Goal: Task Accomplishment & Management: Manage account settings

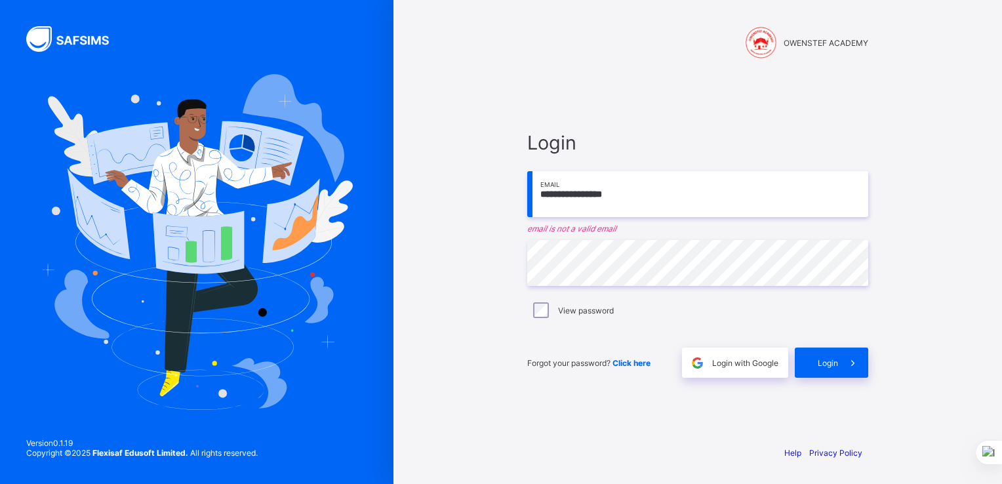
type input "**********"
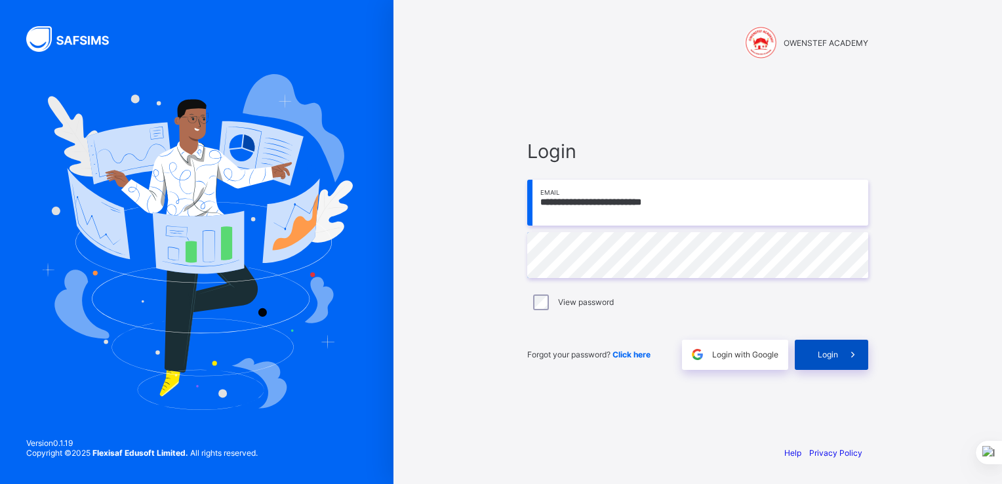
click at [829, 355] on span "Login" at bounding box center [828, 355] width 20 height 10
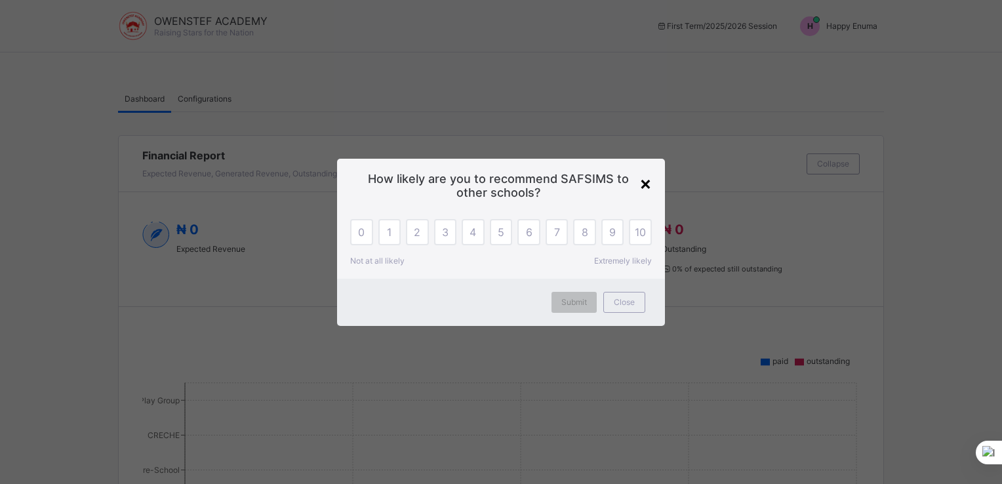
click at [646, 185] on div "×" at bounding box center [646, 183] width 12 height 22
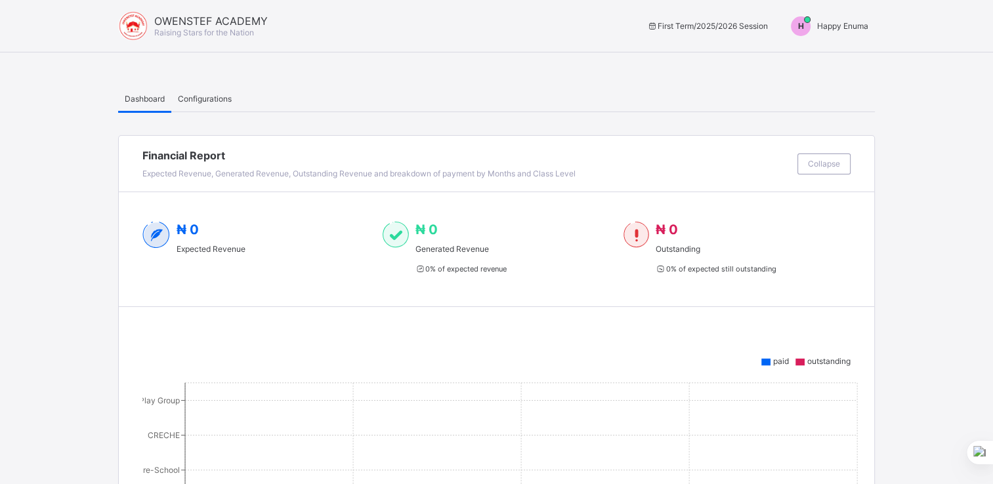
click at [193, 96] on span "Configurations" at bounding box center [205, 99] width 54 height 10
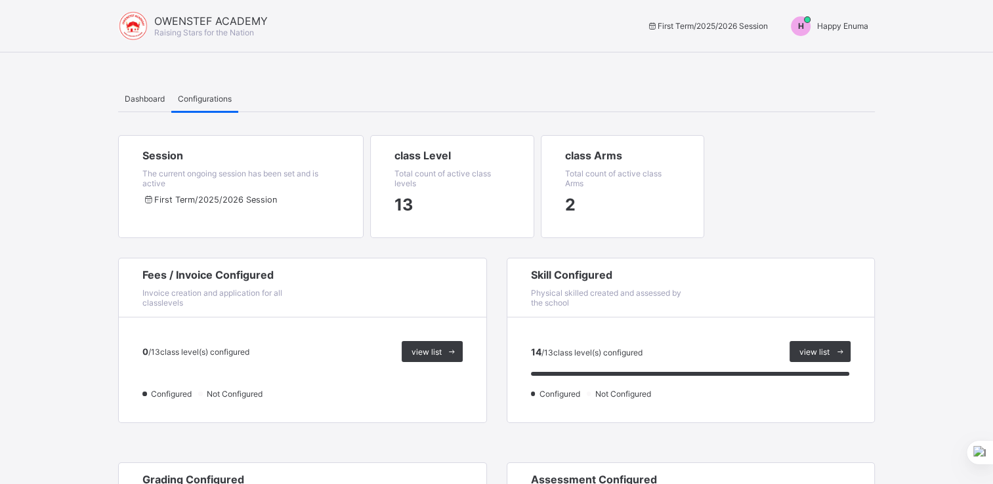
click at [853, 25] on span "Happy Enuma" at bounding box center [842, 26] width 51 height 10
click at [816, 58] on span "Switch to Admin View" at bounding box center [819, 56] width 100 height 15
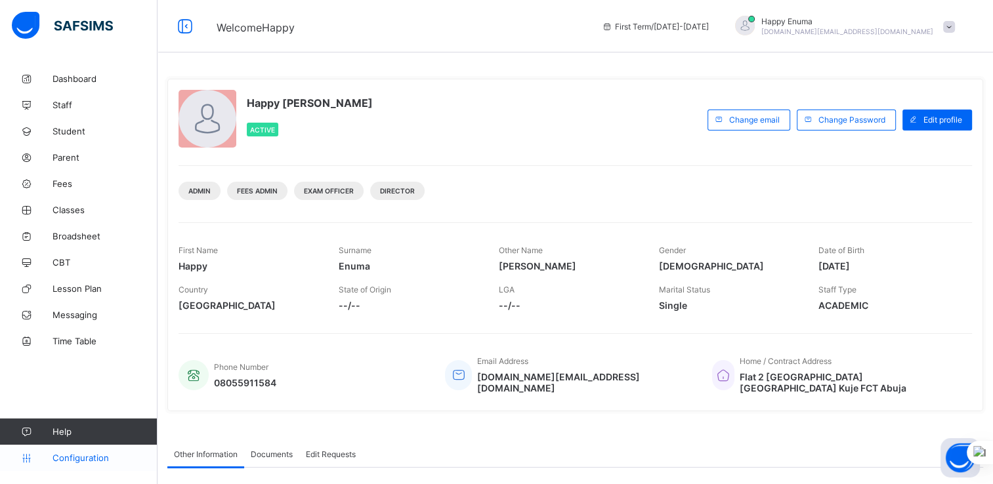
click at [79, 459] on span "Configuration" at bounding box center [104, 458] width 104 height 10
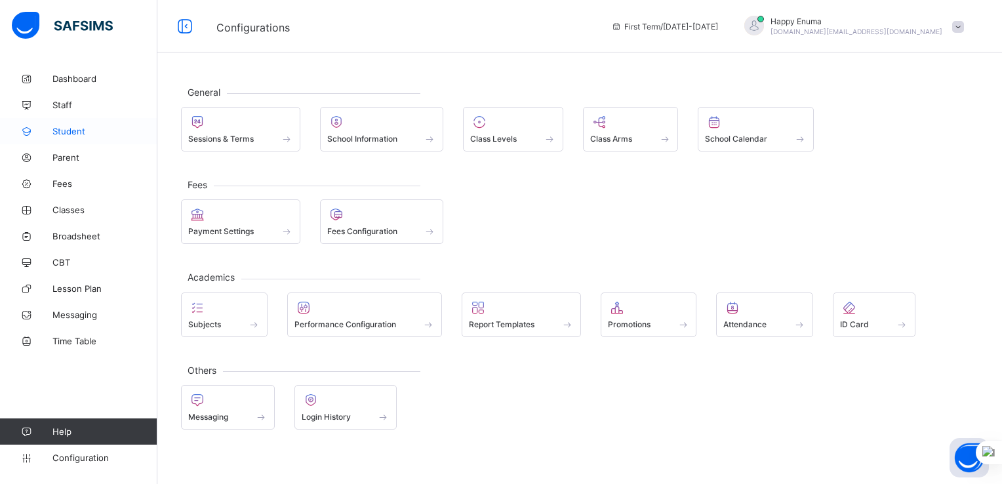
click at [62, 130] on span "Student" at bounding box center [104, 131] width 105 height 10
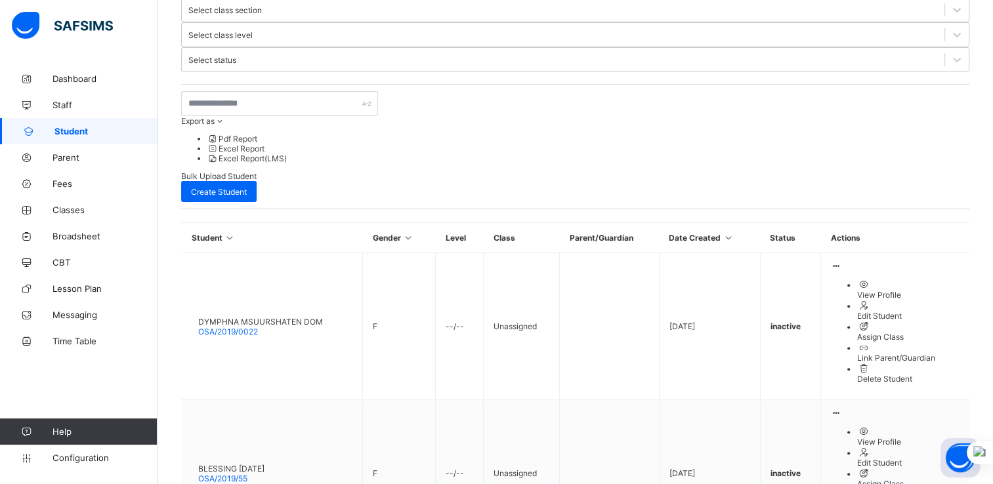
scroll to position [342, 0]
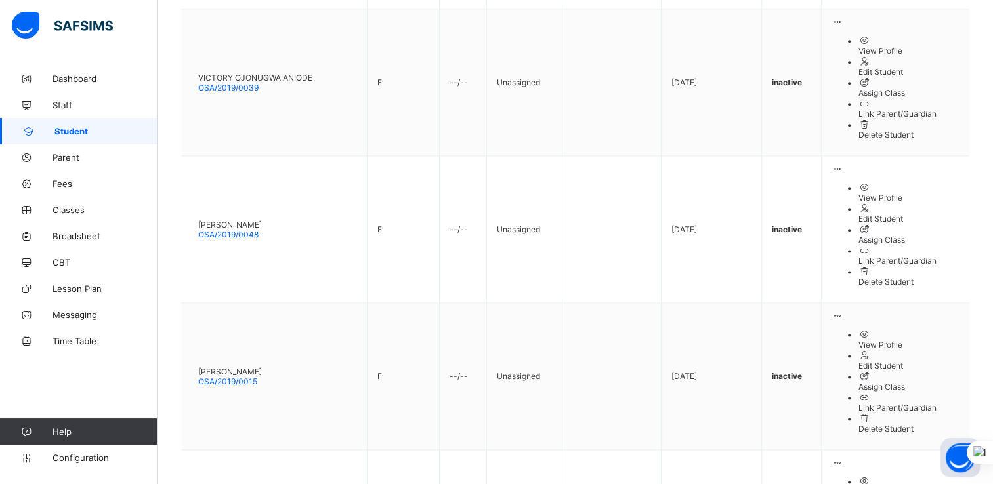
scroll to position [1927, 0]
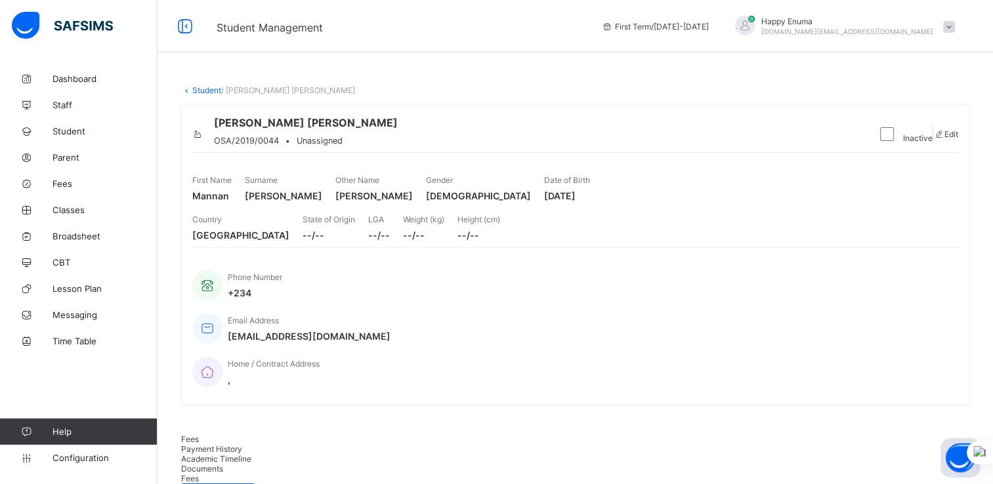
click at [205, 92] on link "Student" at bounding box center [206, 90] width 29 height 10
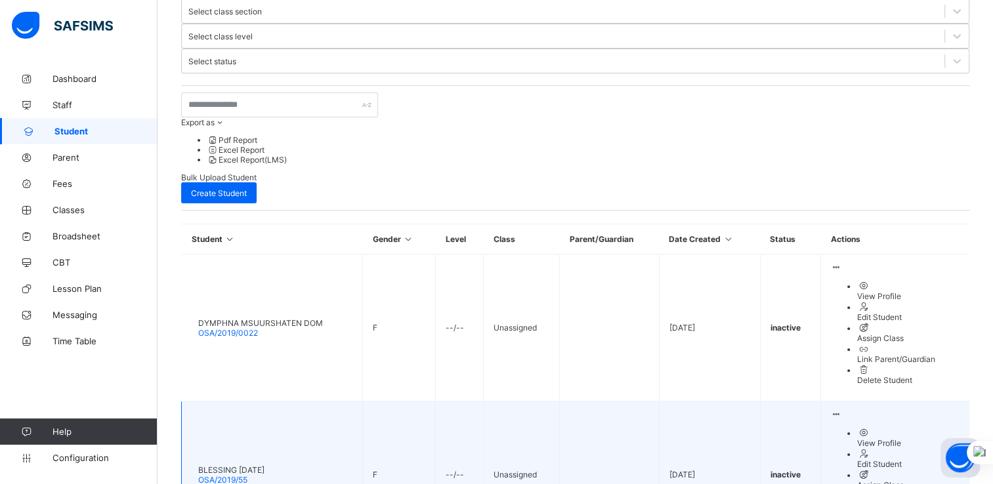
scroll to position [342, 0]
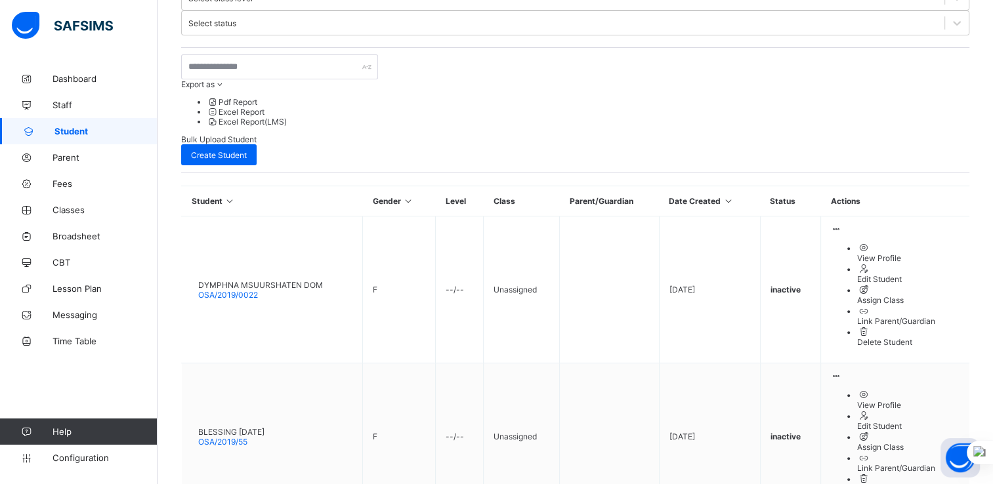
scroll to position [0, 0]
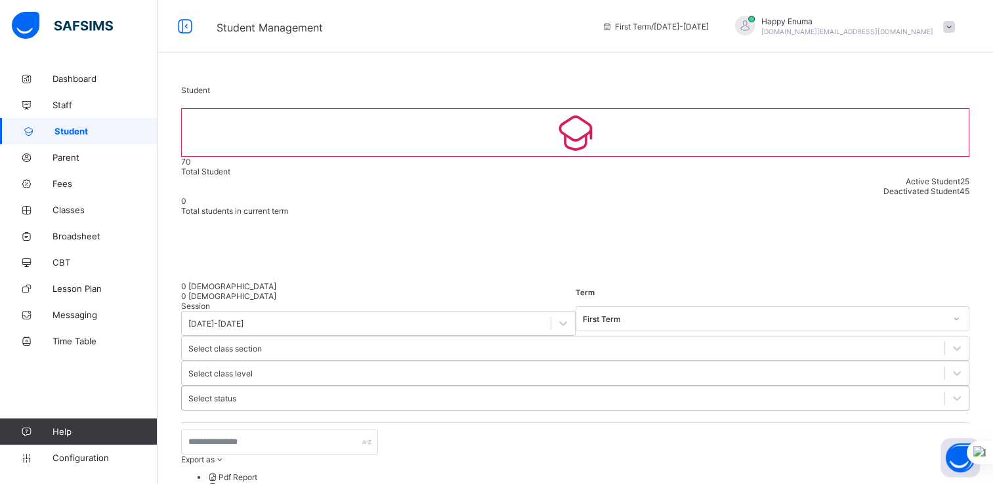
click at [236, 394] on div "Select status" at bounding box center [212, 399] width 48 height 10
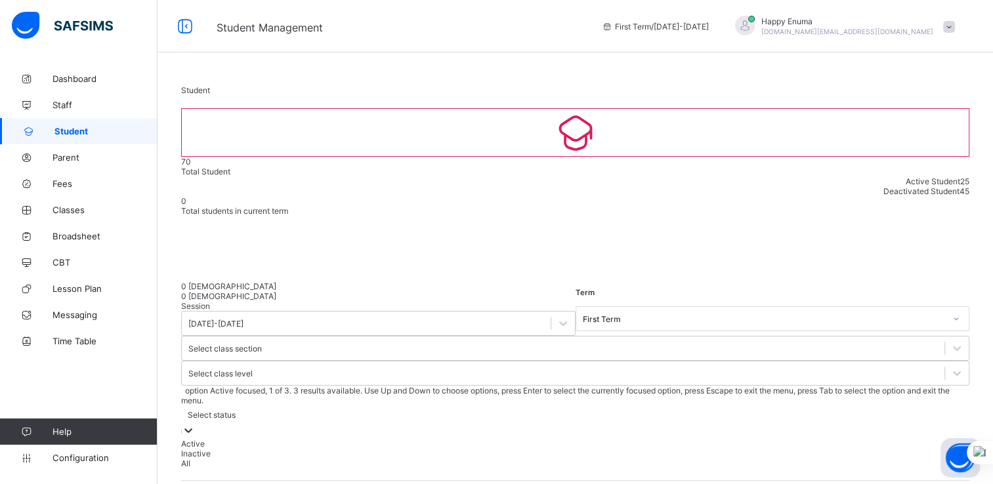
click at [632, 439] on div "Active" at bounding box center [575, 444] width 788 height 10
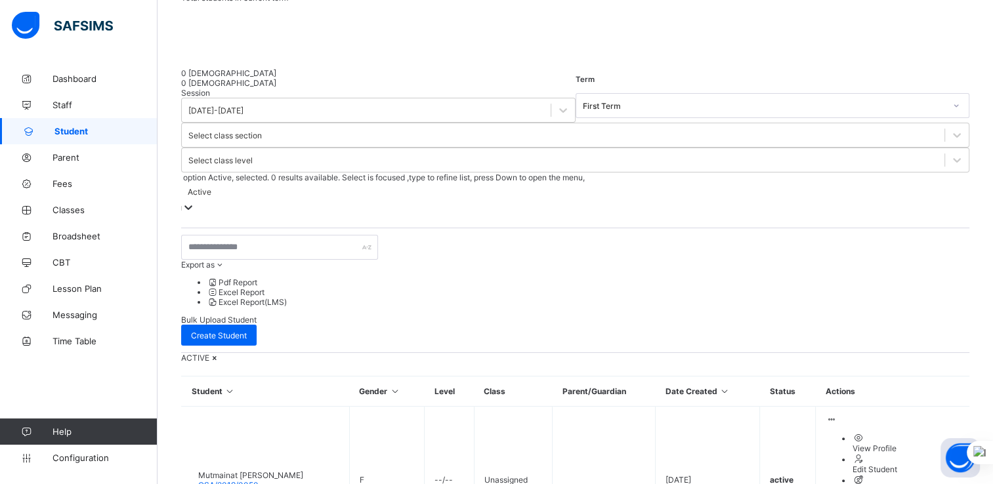
scroll to position [214, 0]
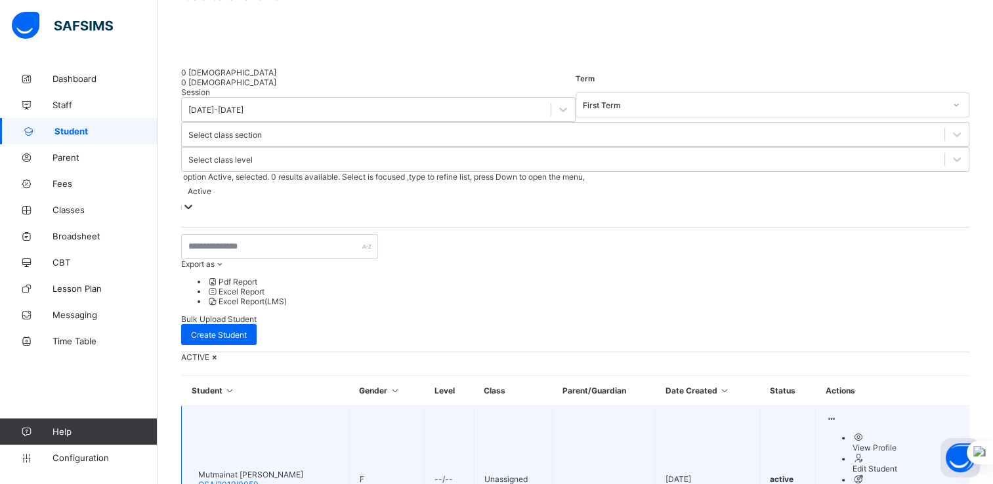
click at [876, 443] on div "View Profile" at bounding box center [906, 448] width 108 height 10
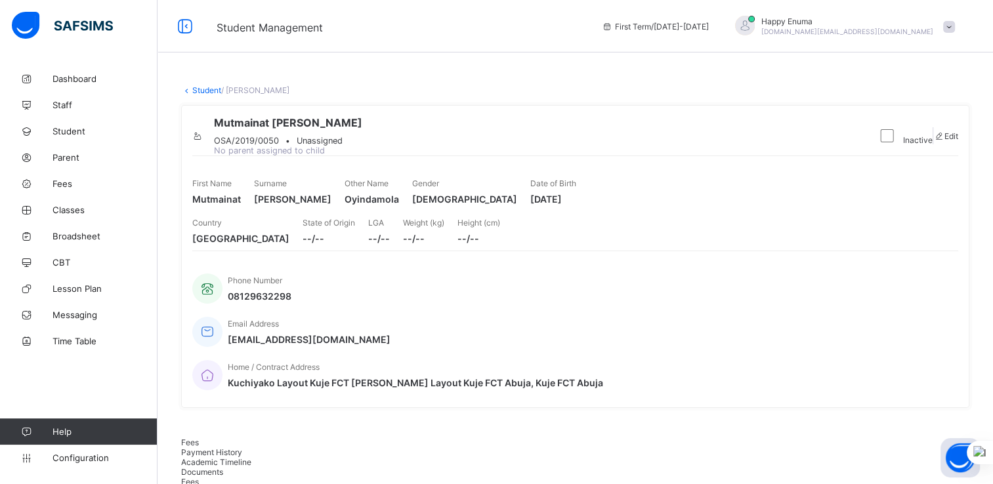
click at [204, 92] on link "Student" at bounding box center [206, 90] width 29 height 10
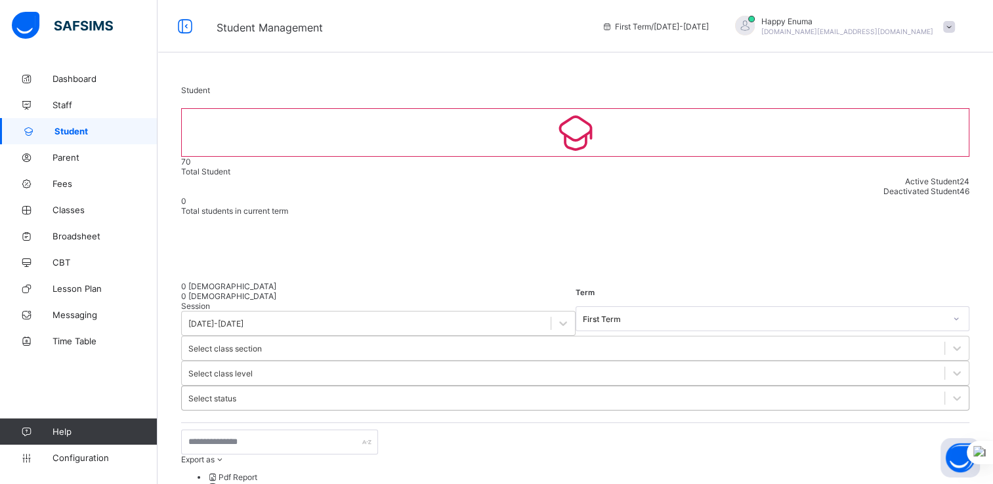
click at [944, 386] on div at bounding box center [956, 398] width 24 height 24
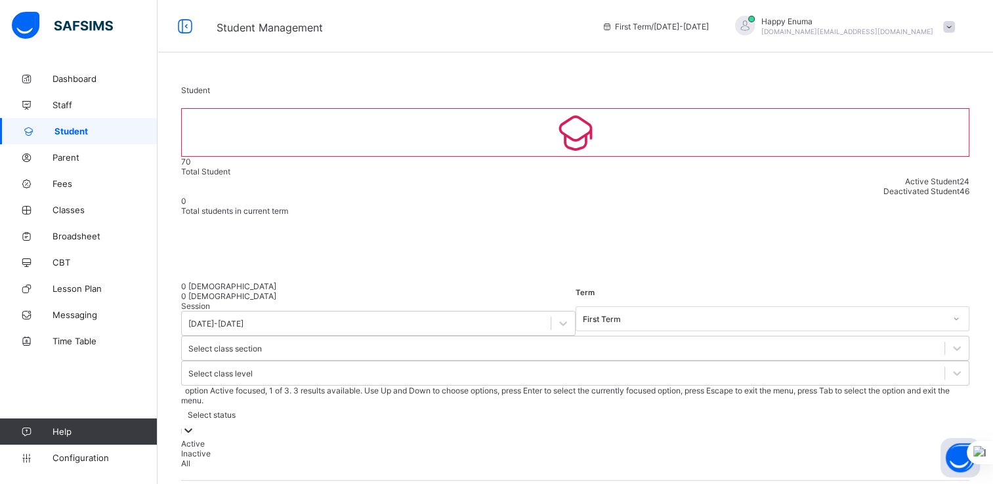
click at [636, 439] on div "Active" at bounding box center [575, 444] width 788 height 10
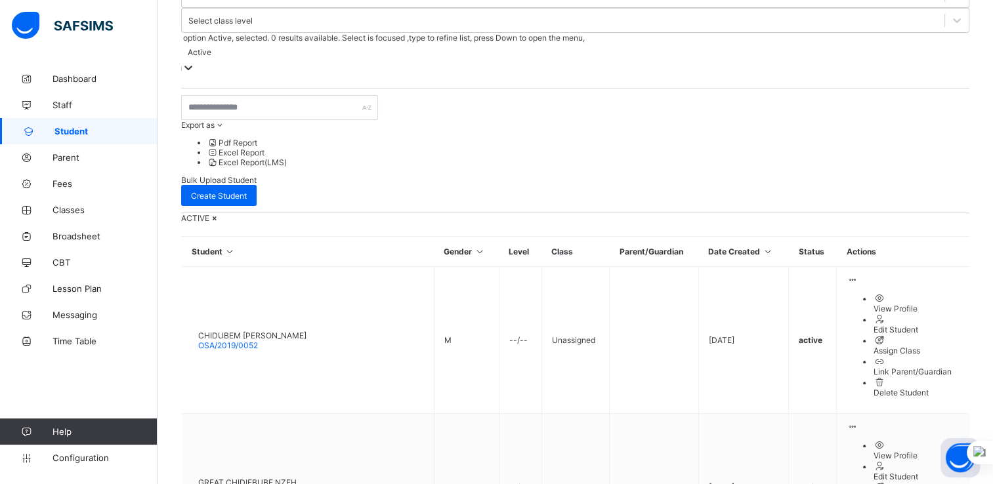
scroll to position [362, 0]
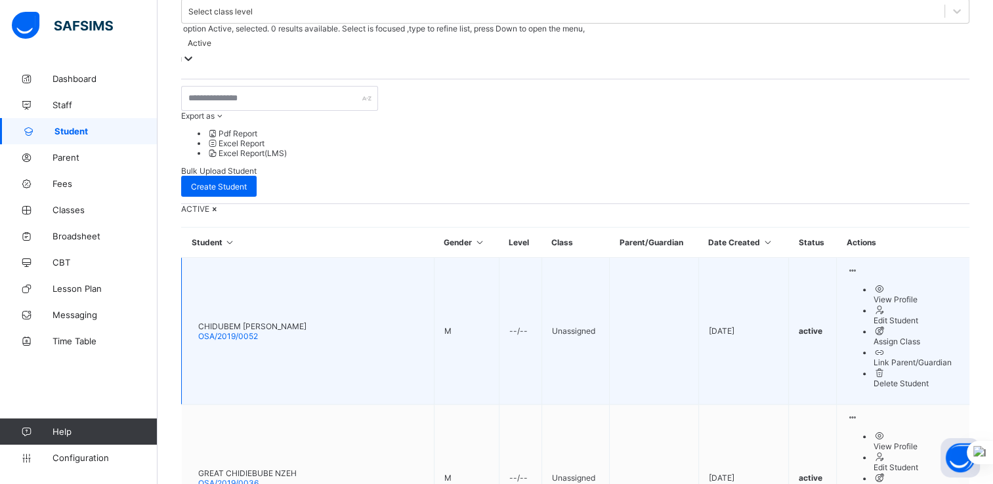
click at [873, 295] on div "View Profile" at bounding box center [916, 300] width 87 height 10
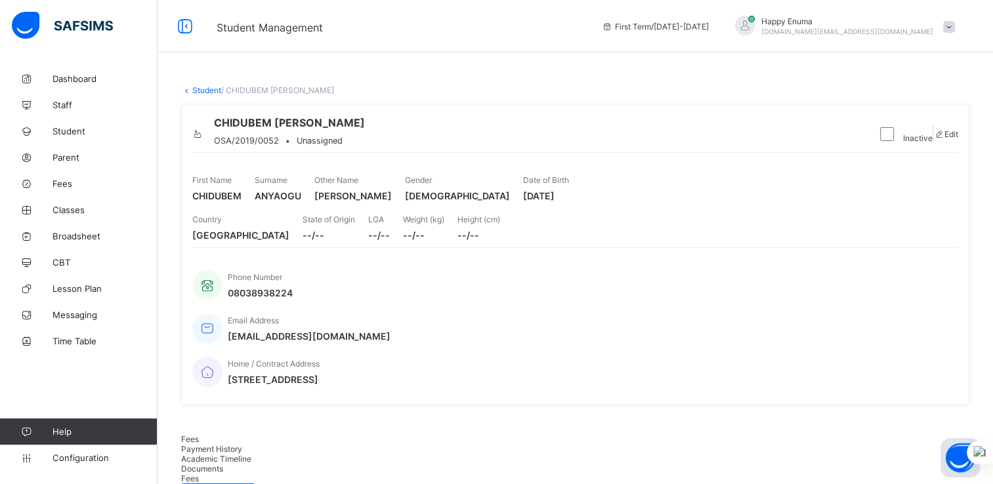
click at [199, 88] on link "Student" at bounding box center [206, 90] width 29 height 10
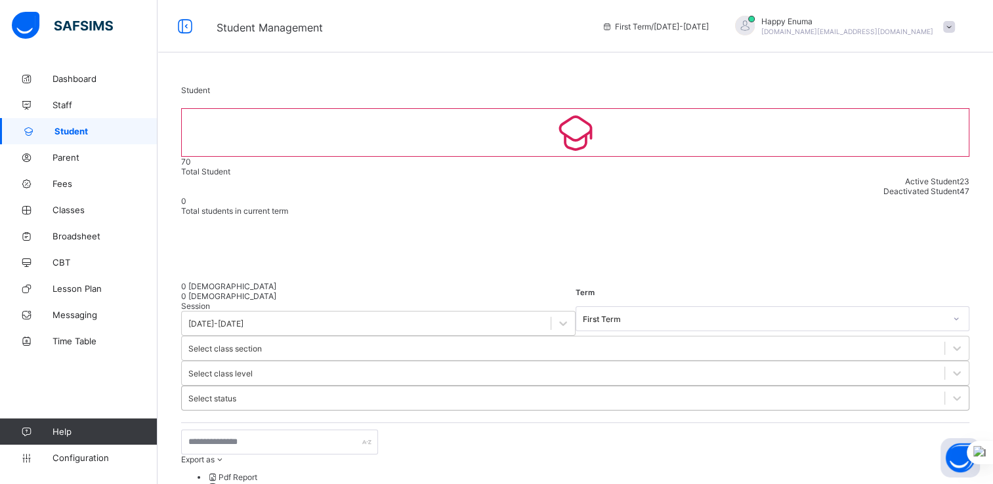
click at [236, 394] on div "Select status" at bounding box center [212, 399] width 48 height 10
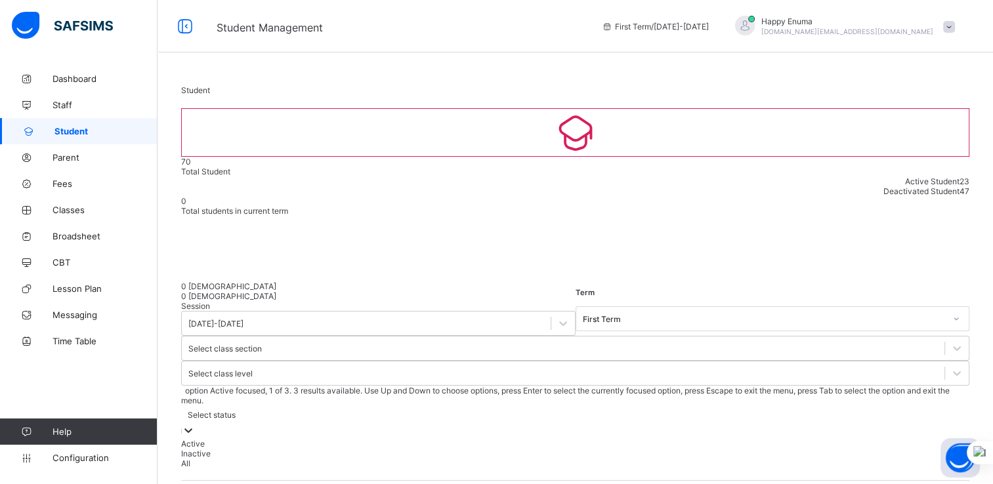
click at [644, 439] on div "Active" at bounding box center [575, 444] width 788 height 10
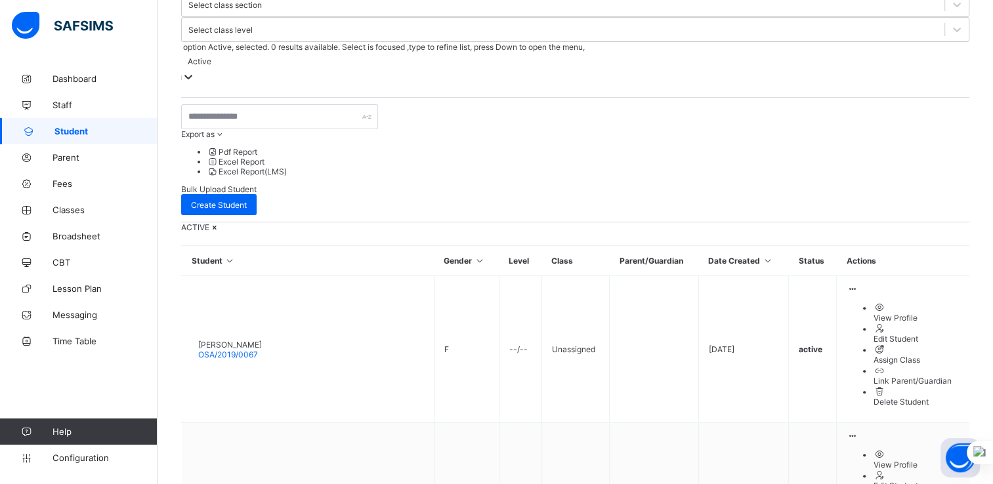
scroll to position [349, 0]
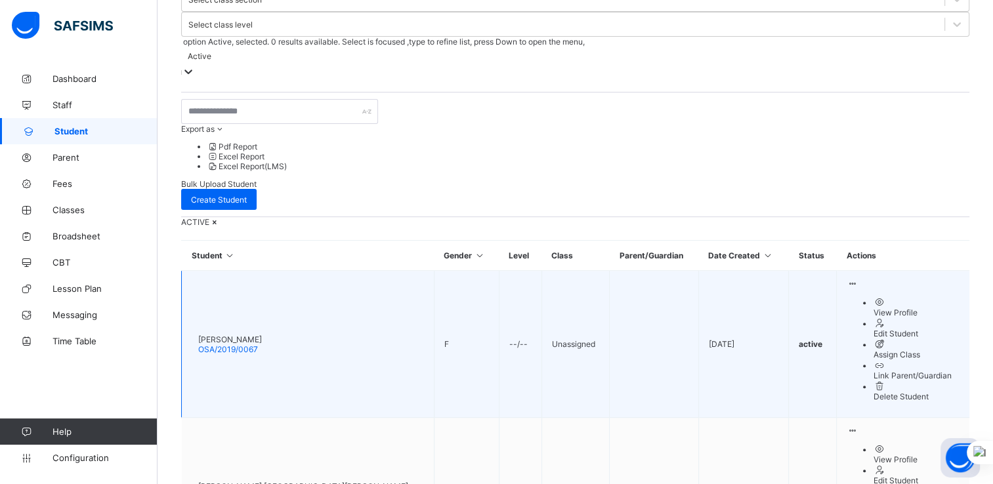
click at [882, 297] on li "View Profile" at bounding box center [916, 307] width 87 height 21
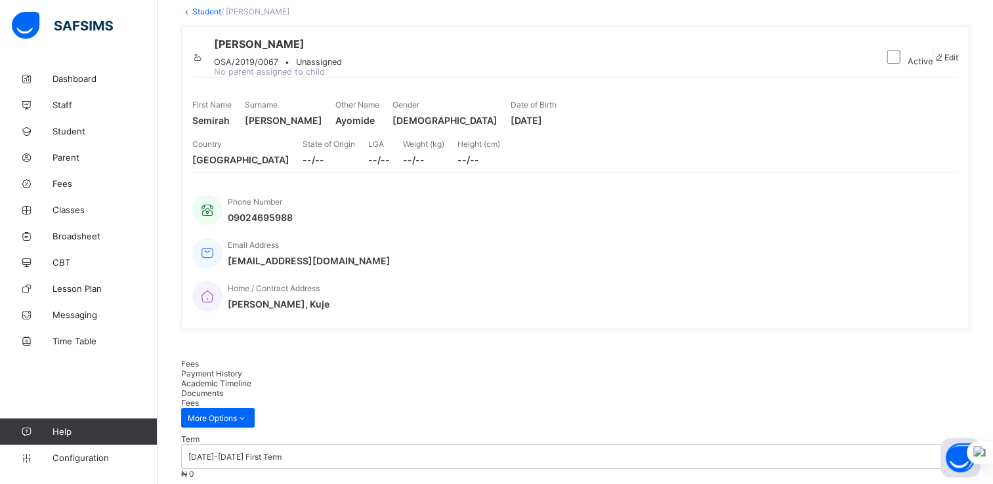
scroll to position [35, 0]
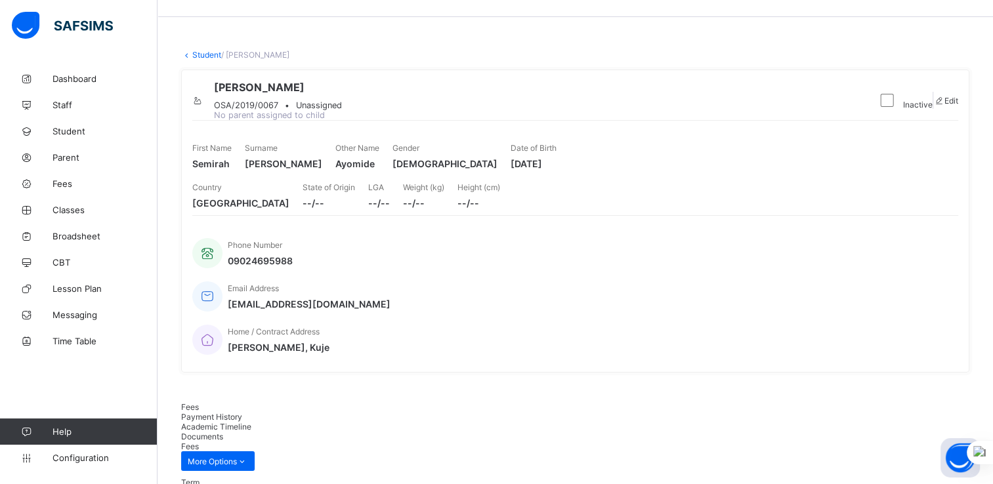
click at [195, 54] on link "Student" at bounding box center [206, 55] width 29 height 10
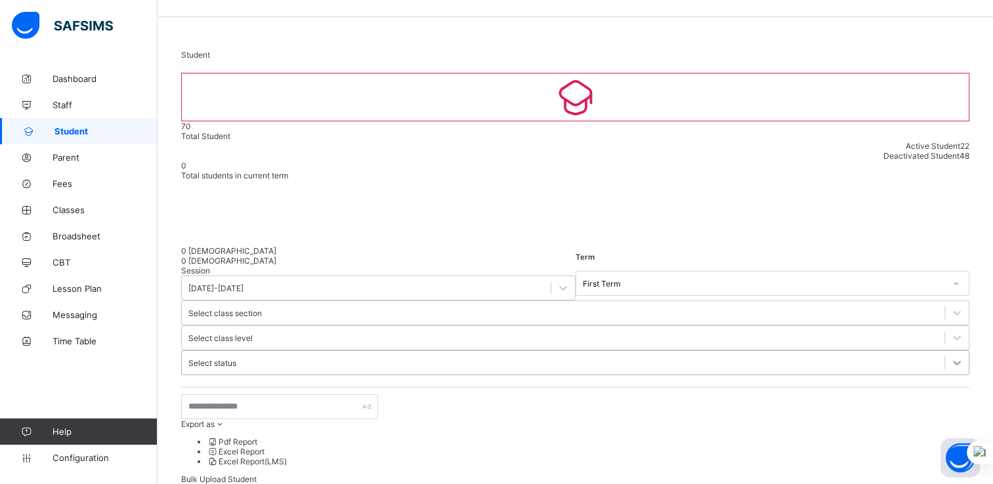
click at [950, 356] on icon at bounding box center [956, 362] width 13 height 13
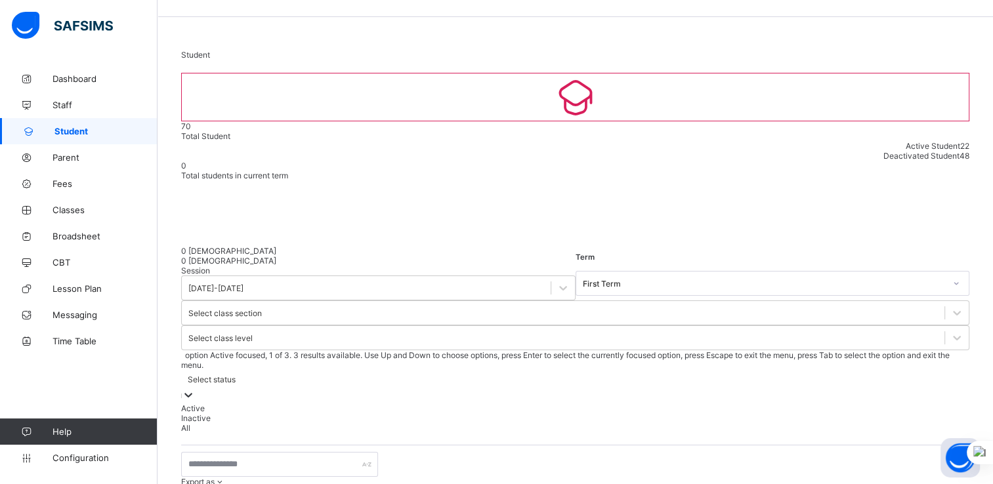
click at [656, 403] on div "Active" at bounding box center [575, 408] width 788 height 10
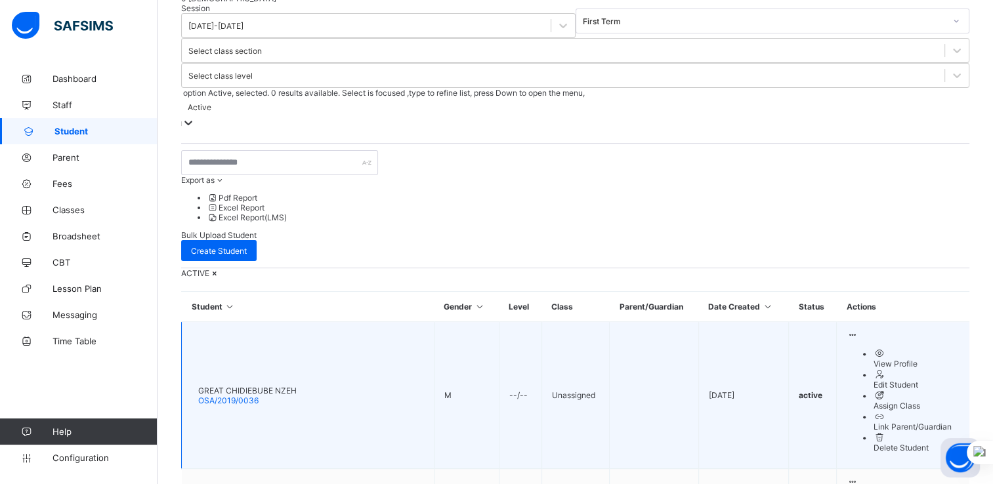
scroll to position [295, 0]
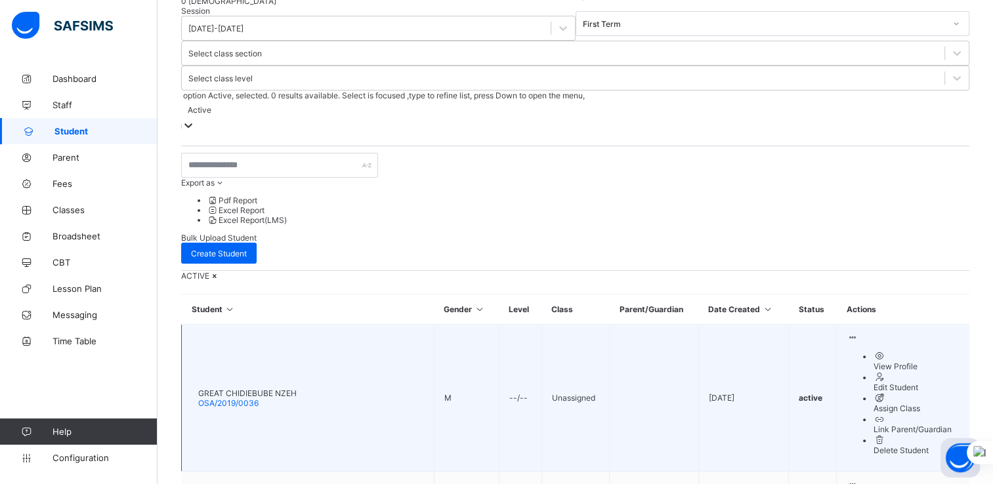
click at [884, 361] on div "View Profile" at bounding box center [916, 366] width 87 height 10
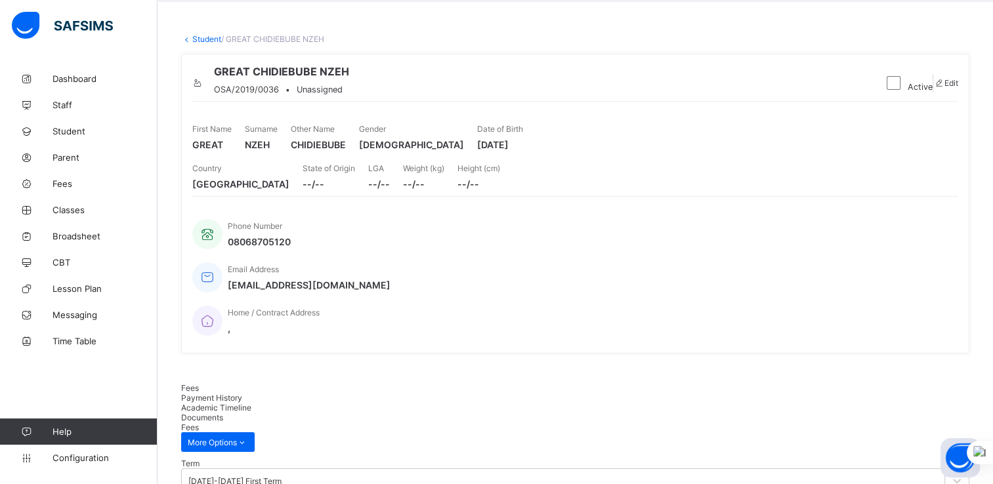
scroll to position [30, 0]
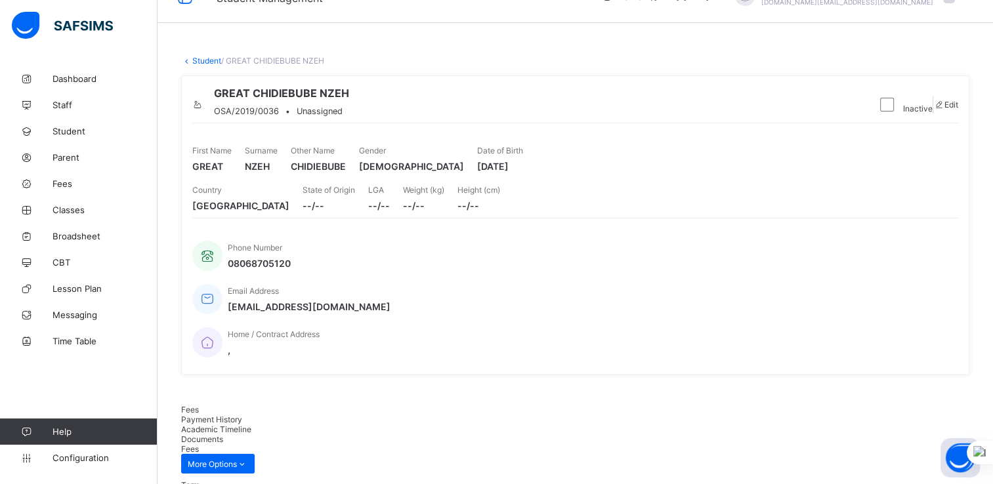
click at [205, 62] on link "Student" at bounding box center [206, 61] width 29 height 10
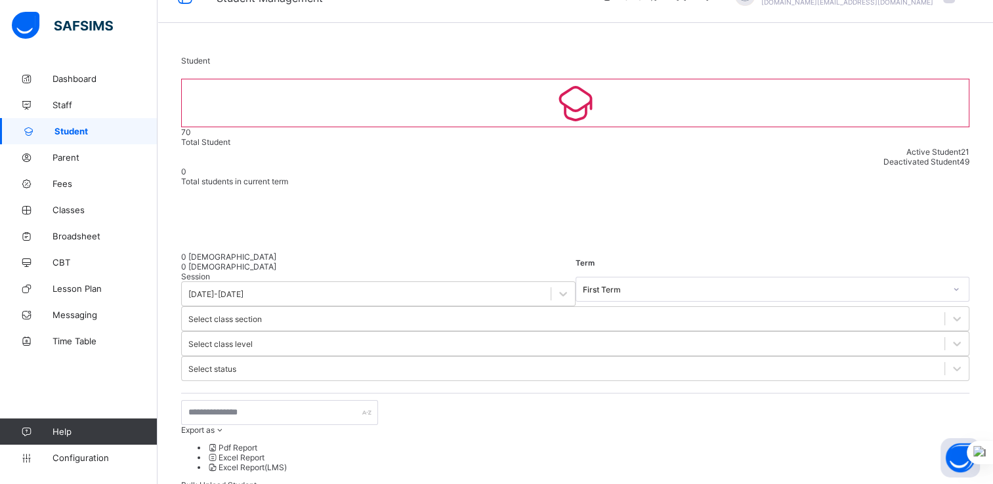
scroll to position [342, 0]
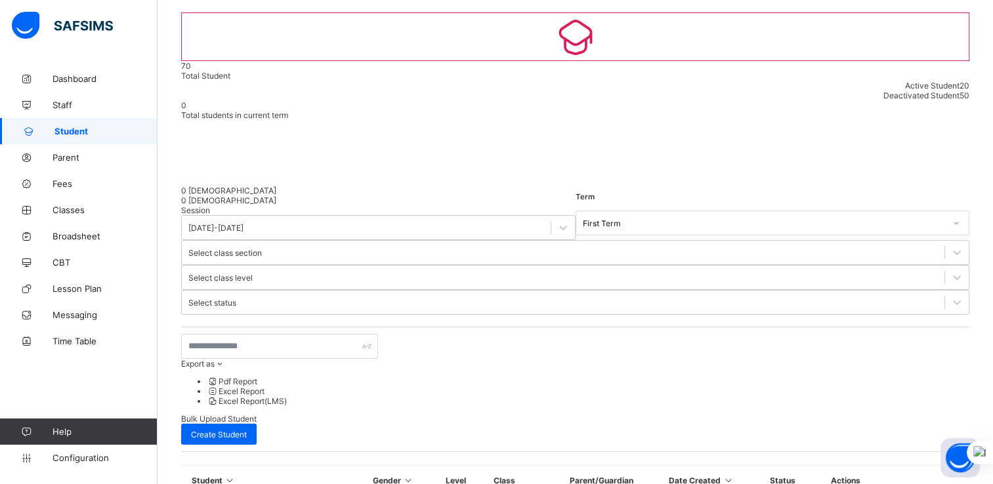
scroll to position [342, 0]
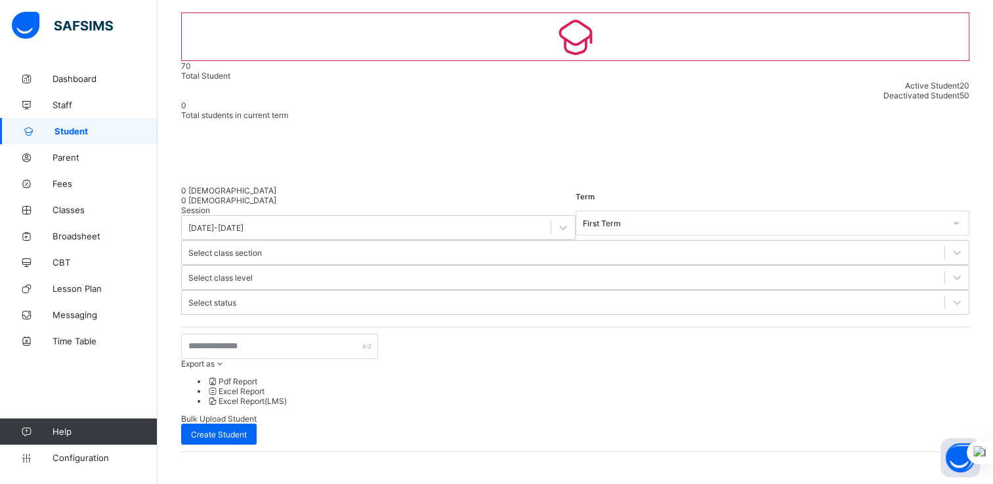
scroll to position [331, 0]
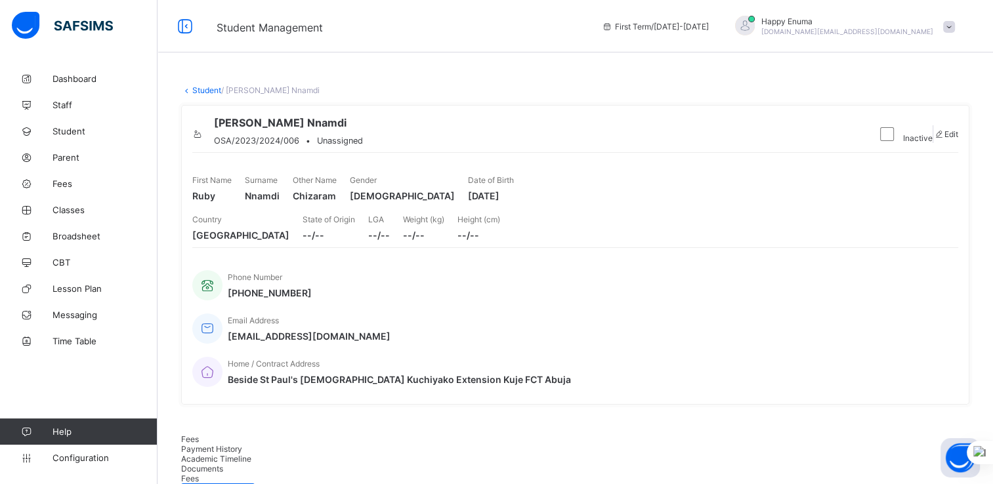
click at [210, 87] on link "Student" at bounding box center [206, 90] width 29 height 10
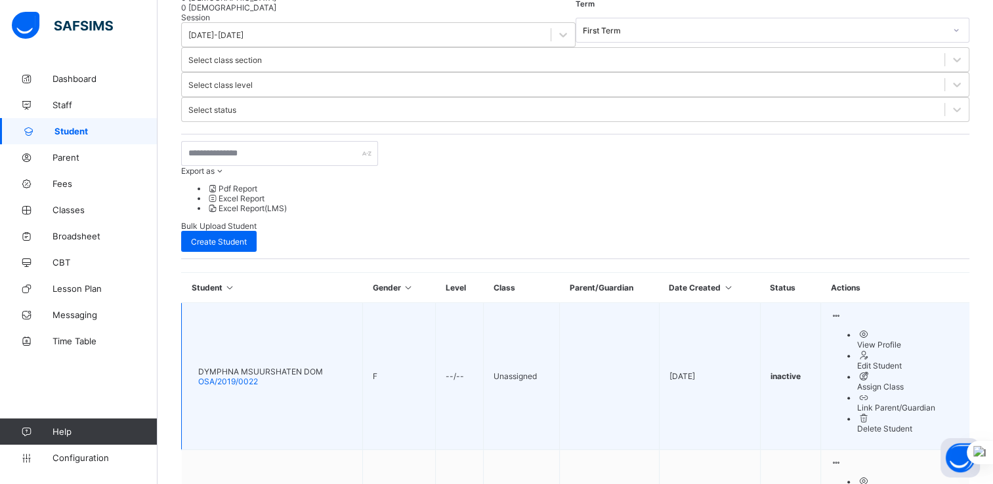
scroll to position [342, 0]
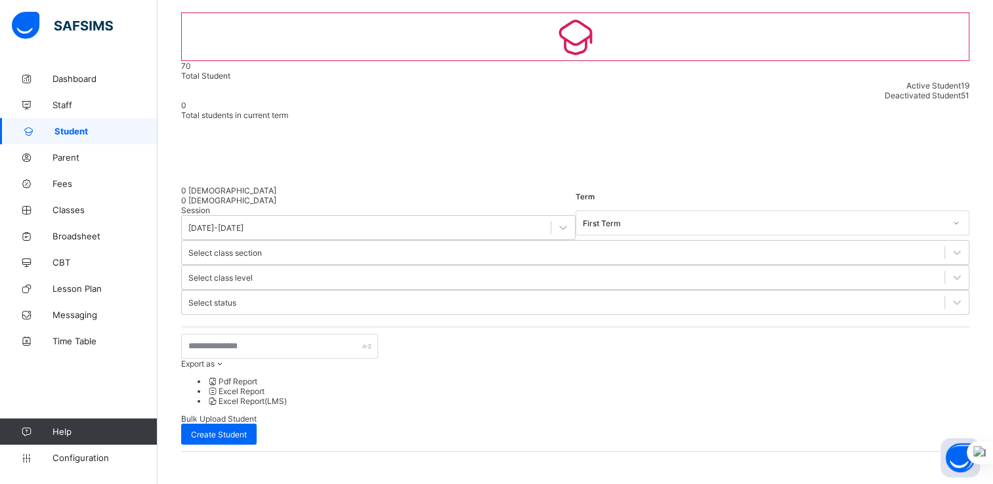
scroll to position [331, 0]
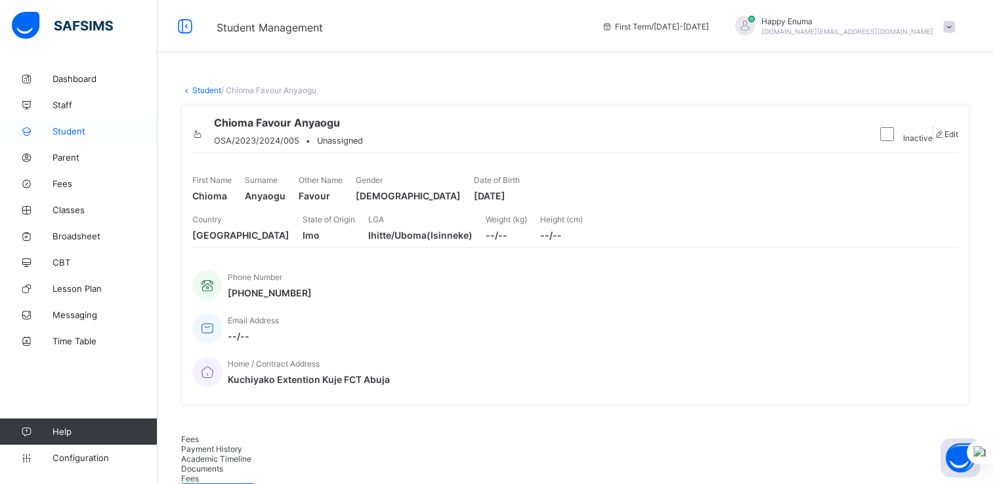
click at [66, 133] on span "Student" at bounding box center [104, 131] width 105 height 10
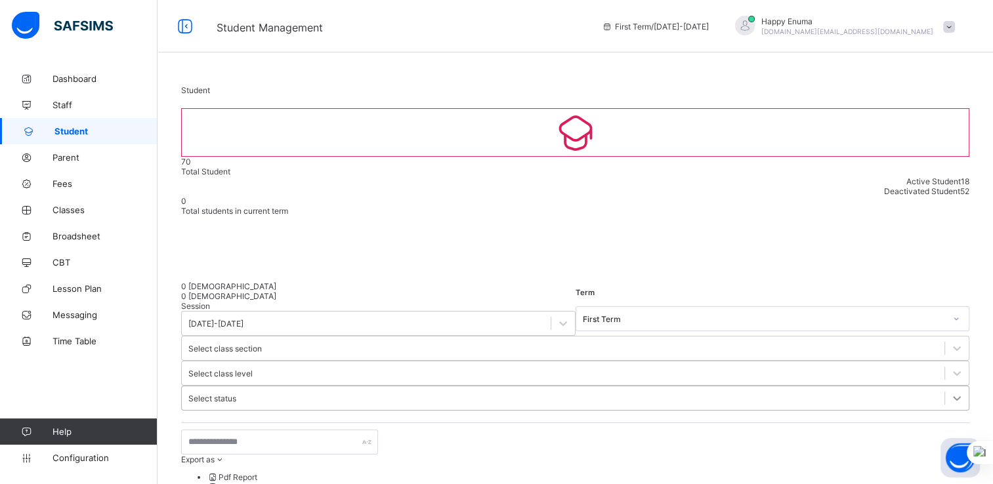
click at [945, 386] on div at bounding box center [957, 398] width 24 height 24
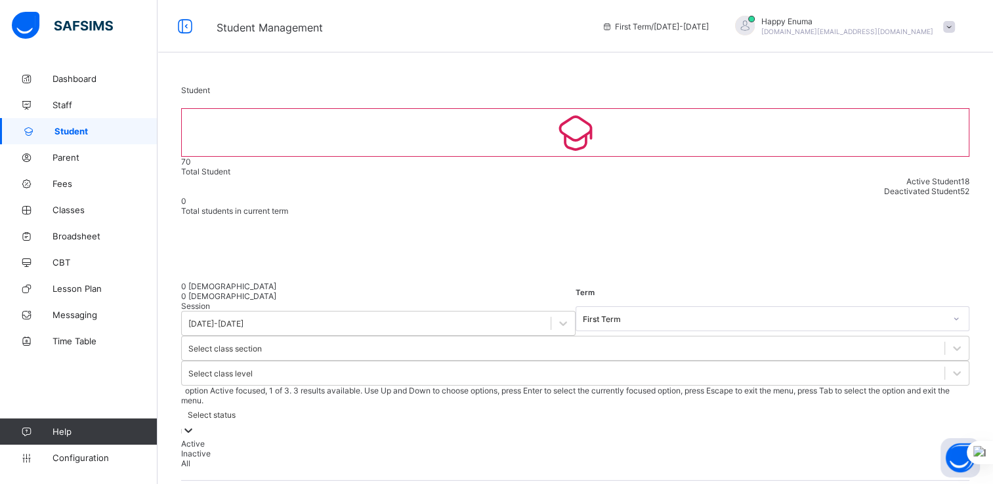
click at [634, 439] on div "Active" at bounding box center [575, 444] width 788 height 10
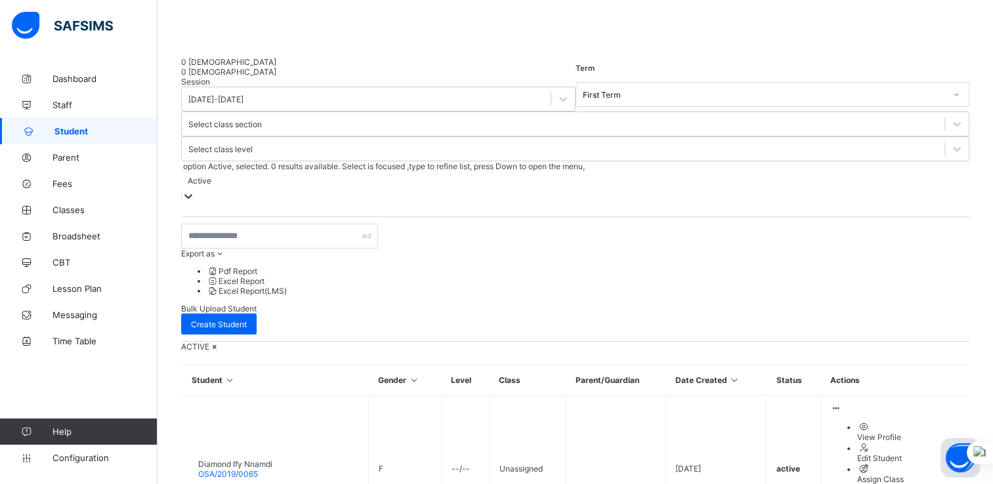
scroll to position [226, 0]
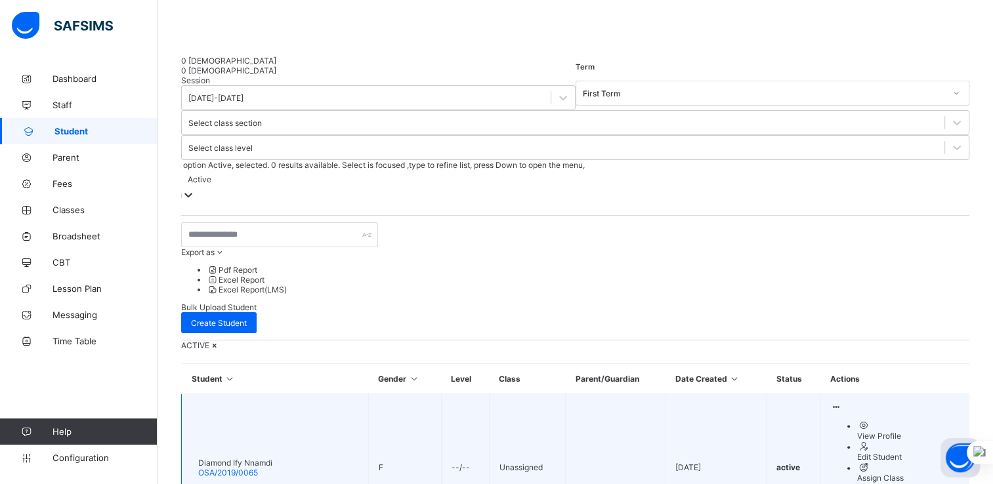
click at [871, 431] on div "View Profile" at bounding box center [908, 436] width 102 height 10
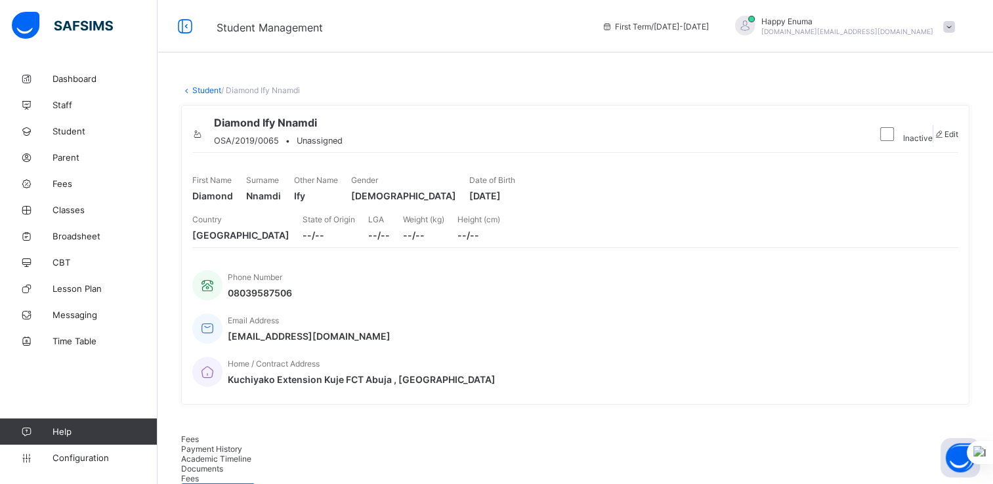
click at [205, 89] on link "Student" at bounding box center [206, 90] width 29 height 10
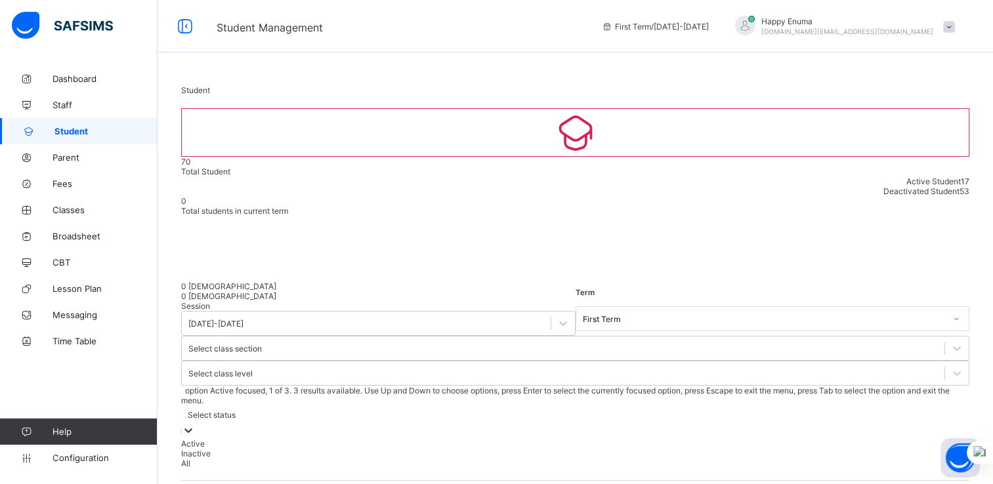
click at [236, 410] on div "Select status" at bounding box center [212, 415] width 48 height 10
click at [636, 439] on div "Active" at bounding box center [575, 444] width 788 height 10
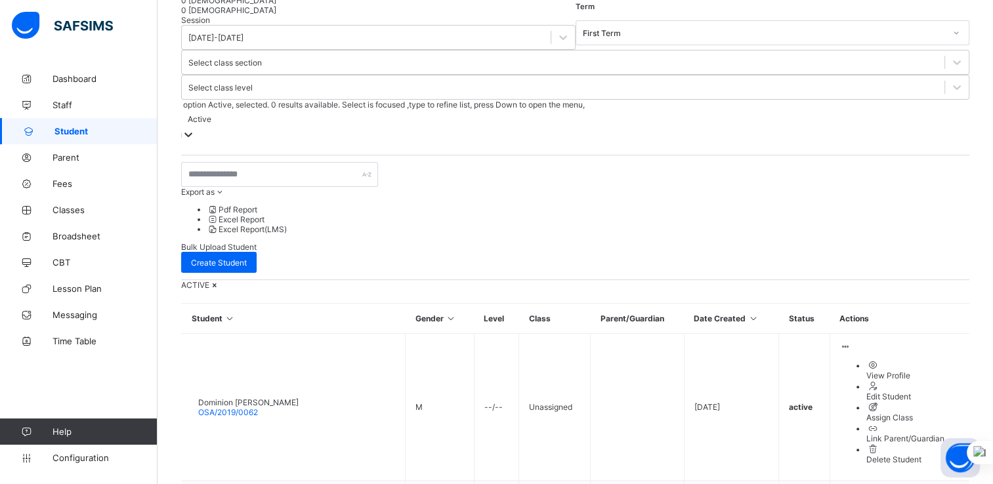
scroll to position [288, 0]
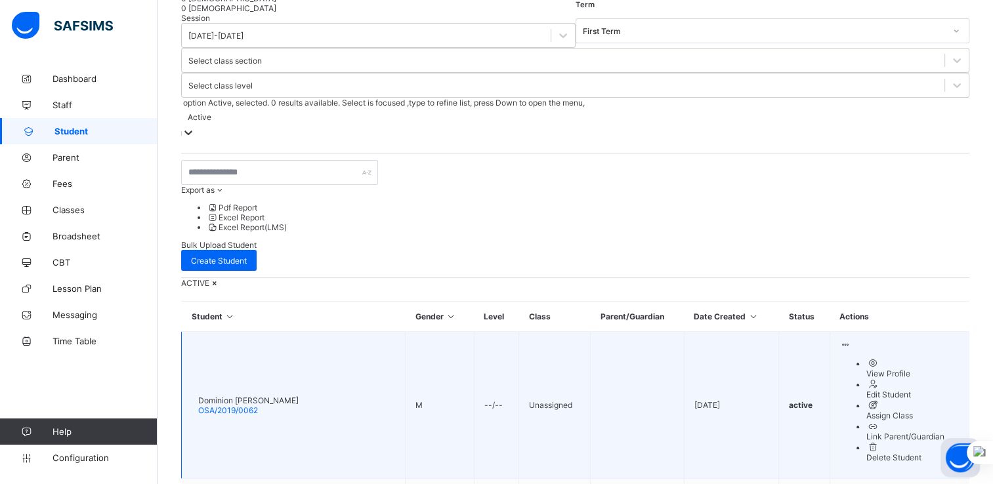
click at [874, 369] on div "View Profile" at bounding box center [912, 374] width 93 height 10
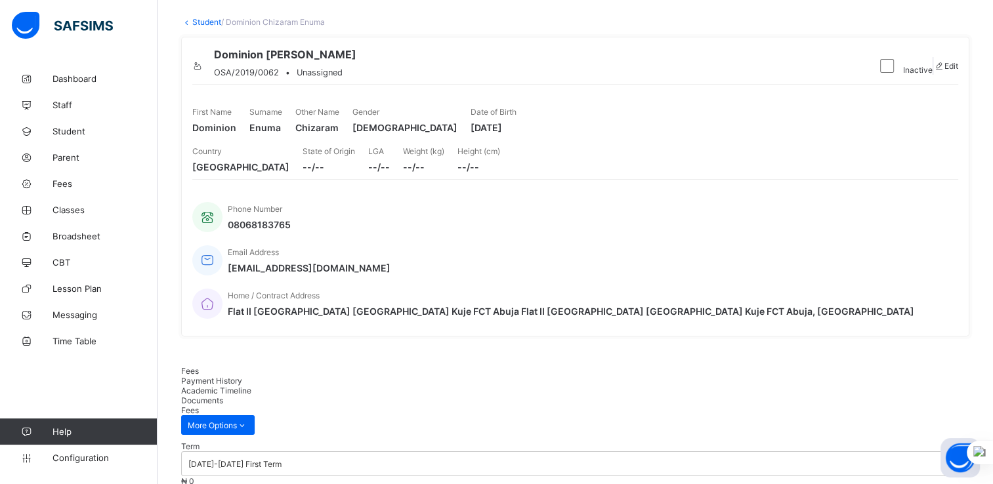
scroll to position [68, 0]
click at [189, 18] on icon at bounding box center [186, 23] width 11 height 10
click at [199, 22] on link "Student" at bounding box center [206, 23] width 29 height 10
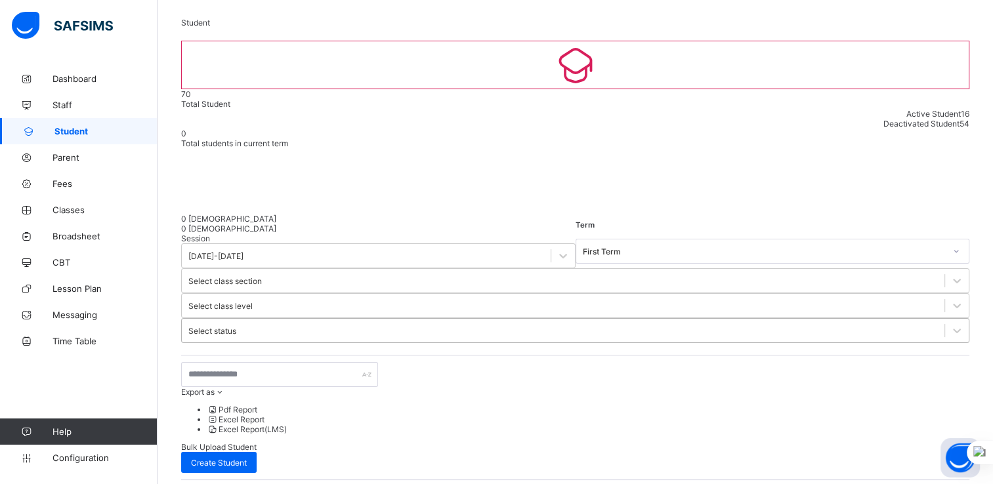
click at [236, 326] on div "Select status" at bounding box center [212, 331] width 48 height 10
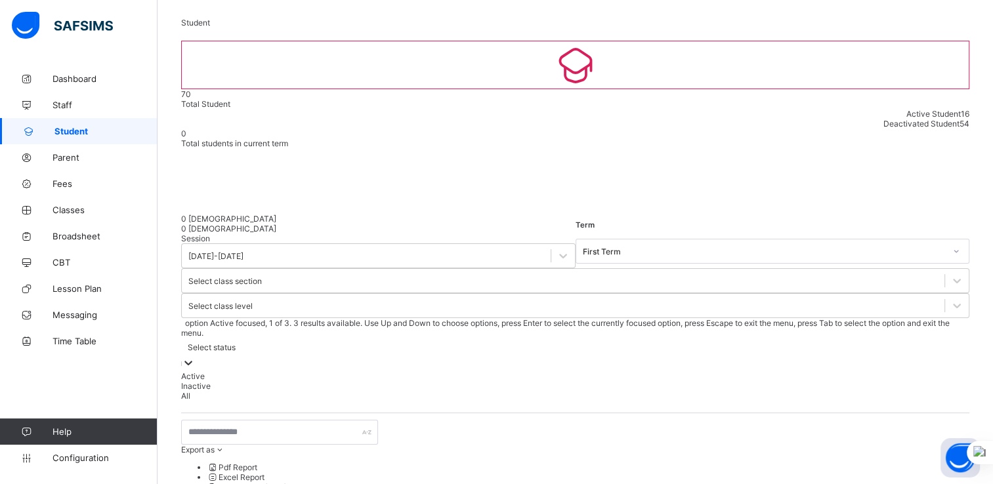
click at [640, 371] on div "Active" at bounding box center [575, 376] width 788 height 10
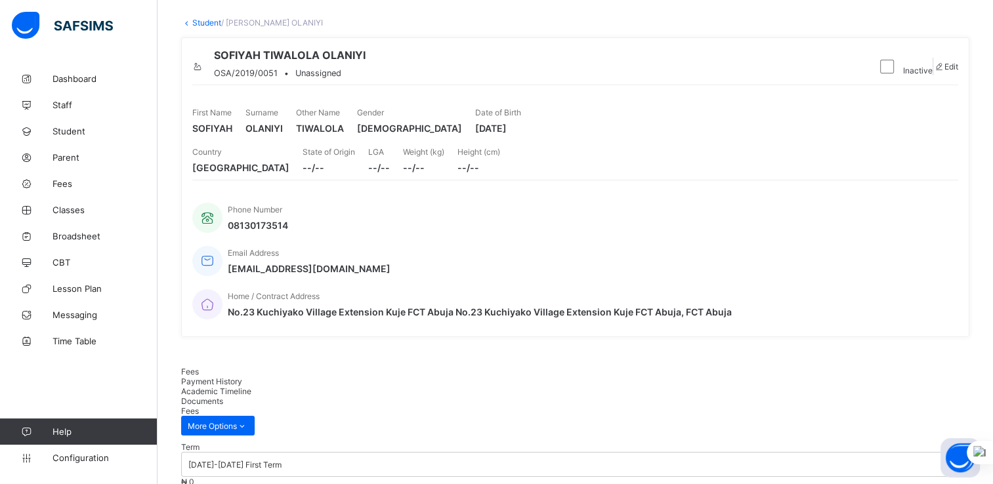
click at [194, 18] on link "Student" at bounding box center [206, 23] width 29 height 10
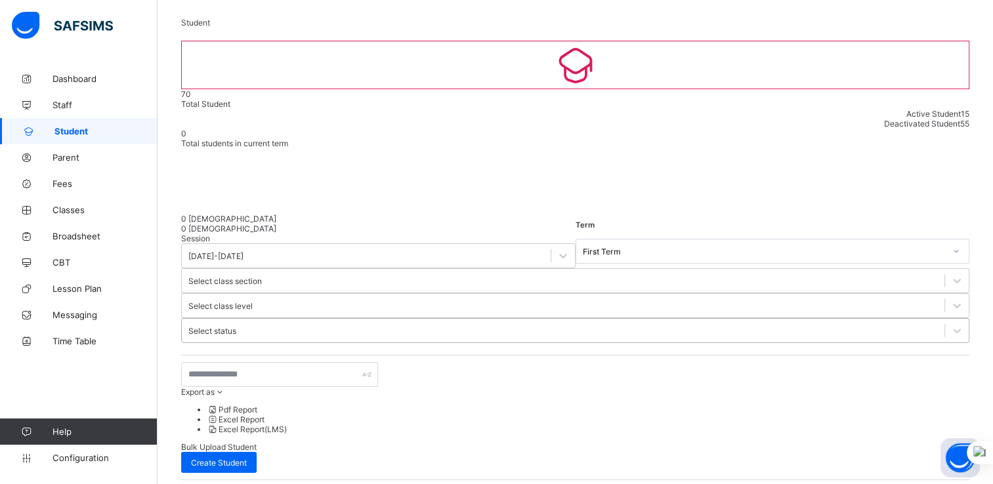
click at [236, 326] on div "Select status" at bounding box center [212, 331] width 48 height 10
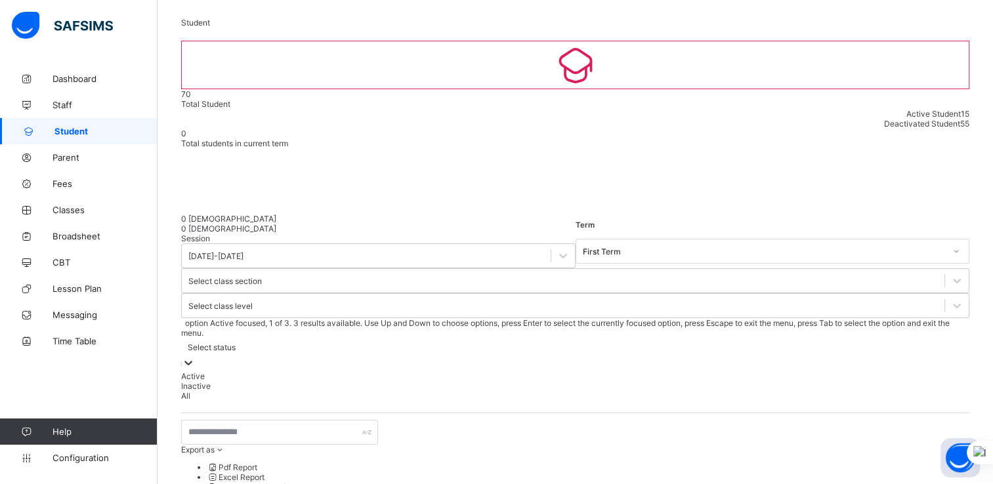
click at [659, 371] on div "Active" at bounding box center [575, 376] width 788 height 10
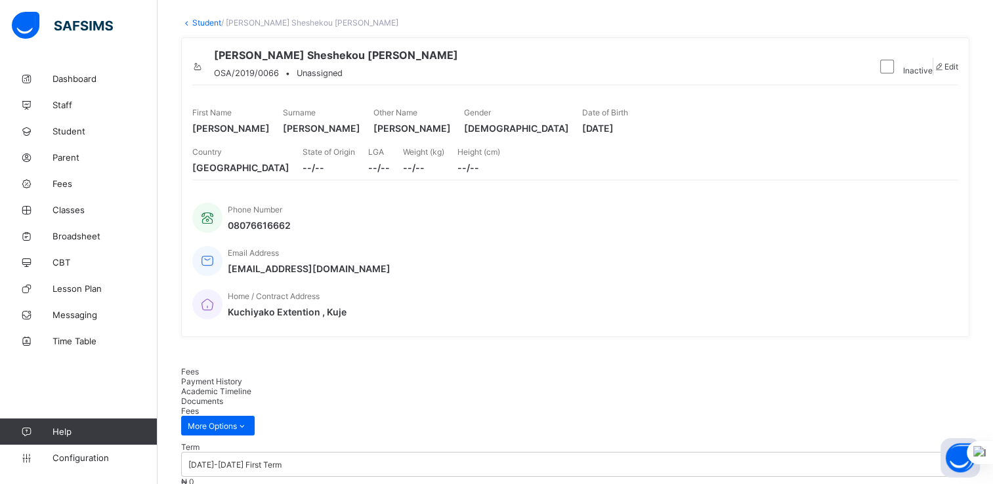
click at [202, 26] on link "Student" at bounding box center [206, 23] width 29 height 10
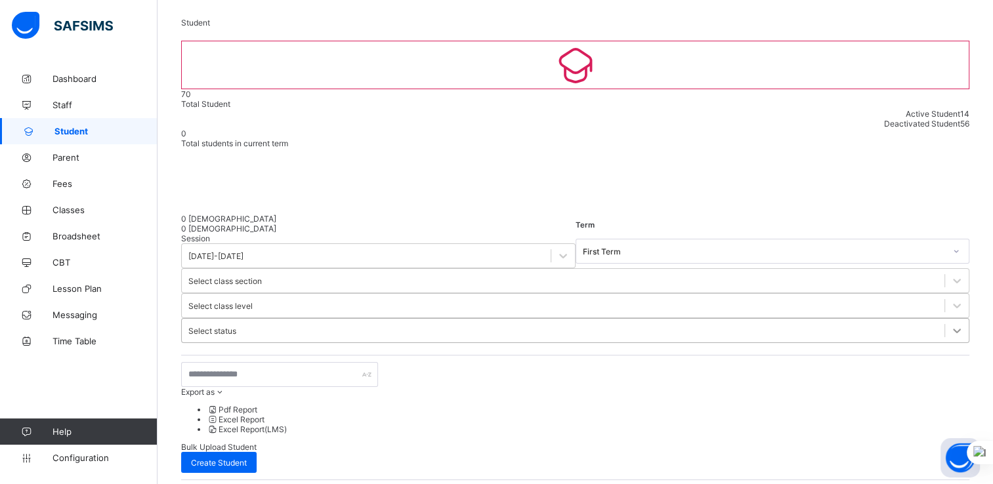
click at [945, 319] on div at bounding box center [957, 331] width 24 height 24
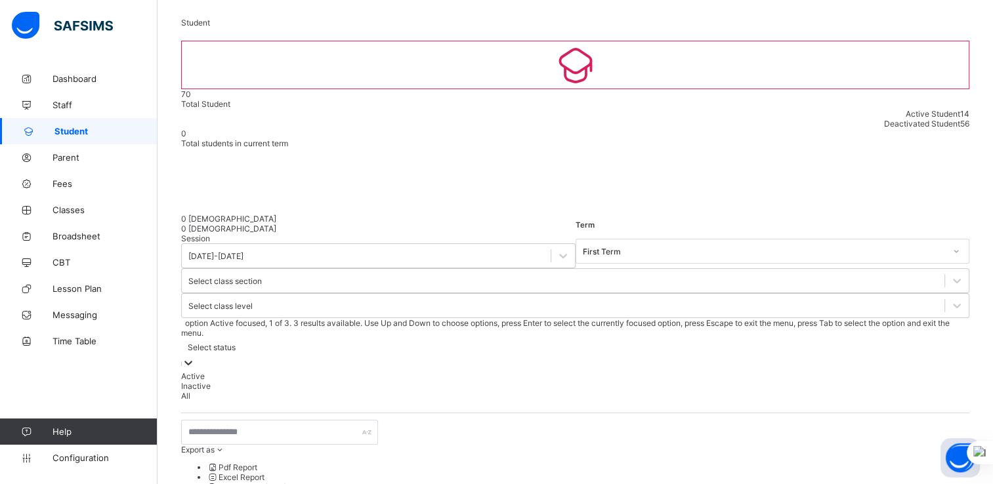
click at [640, 371] on div "Active" at bounding box center [575, 376] width 788 height 10
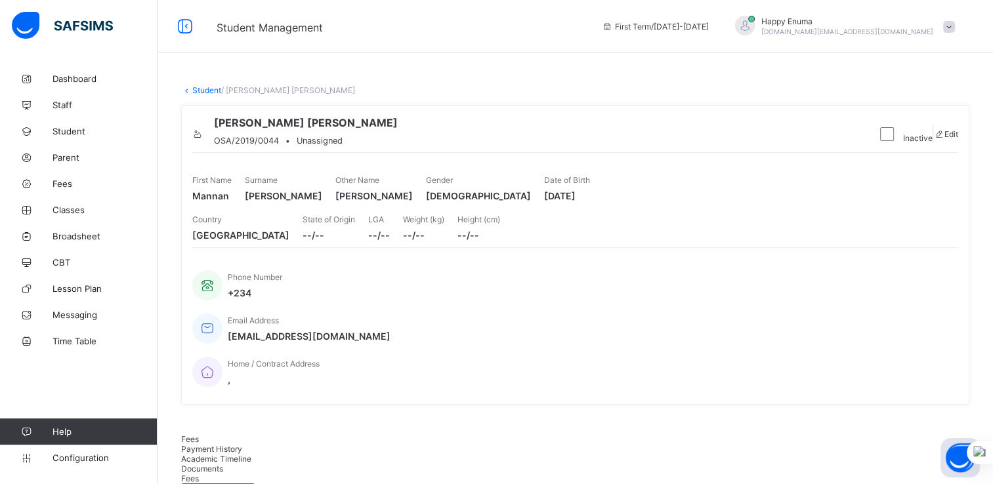
click at [197, 88] on link "Student" at bounding box center [206, 90] width 29 height 10
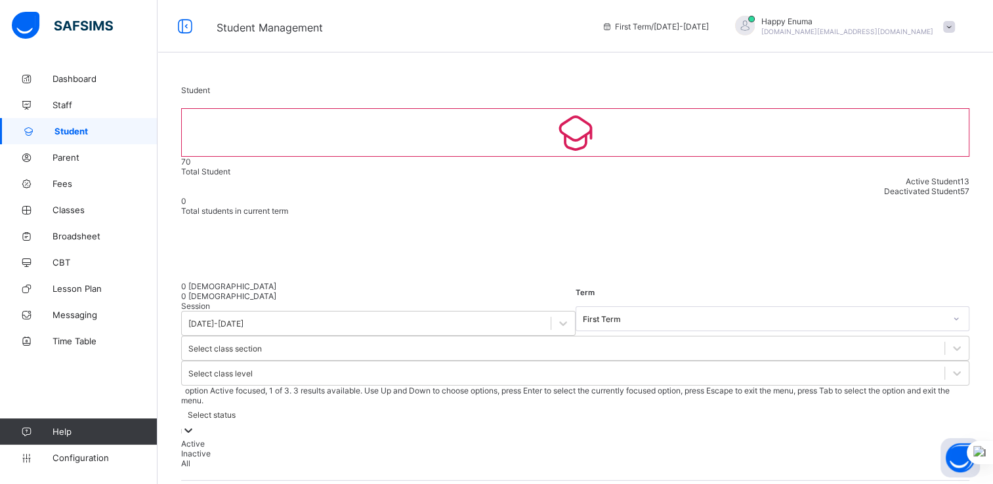
click at [236, 410] on div "Select status" at bounding box center [212, 415] width 48 height 10
click at [642, 439] on div "Active" at bounding box center [575, 444] width 788 height 10
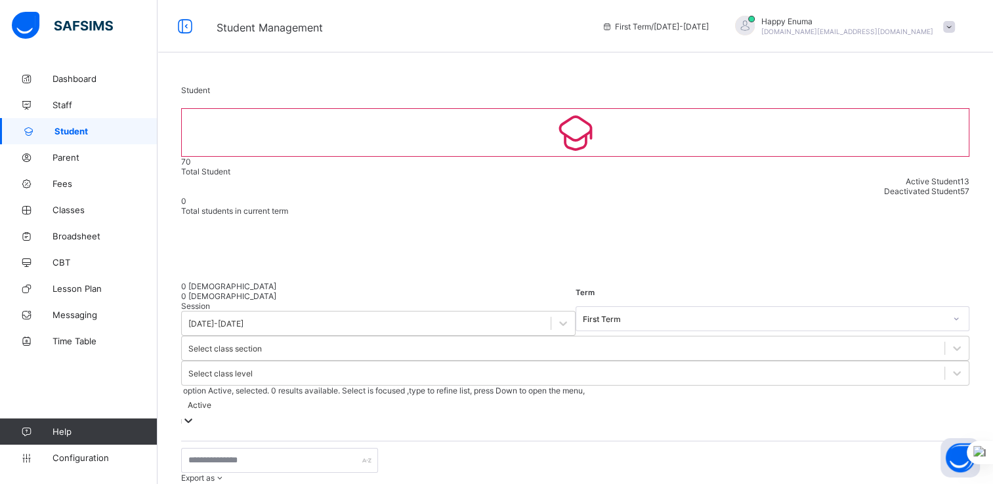
scroll to position [194, 0]
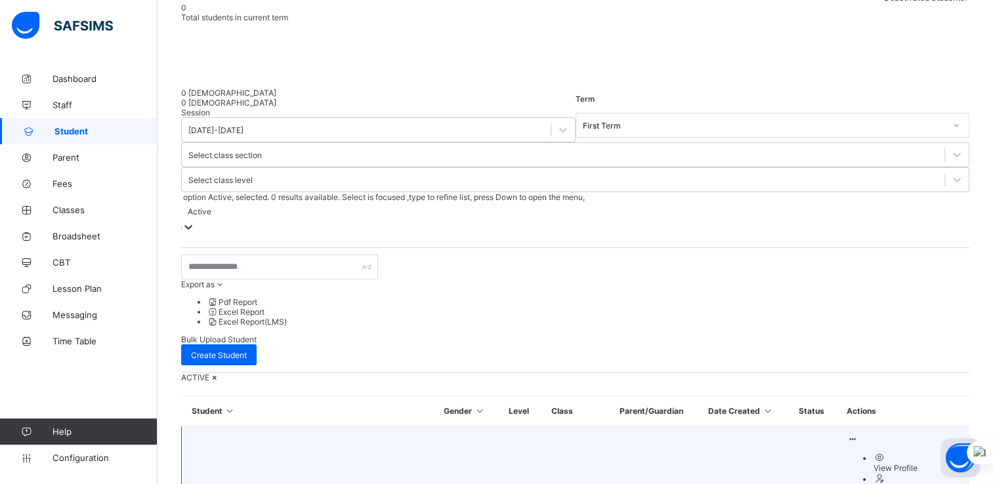
click at [873, 463] on div "View Profile" at bounding box center [916, 468] width 87 height 10
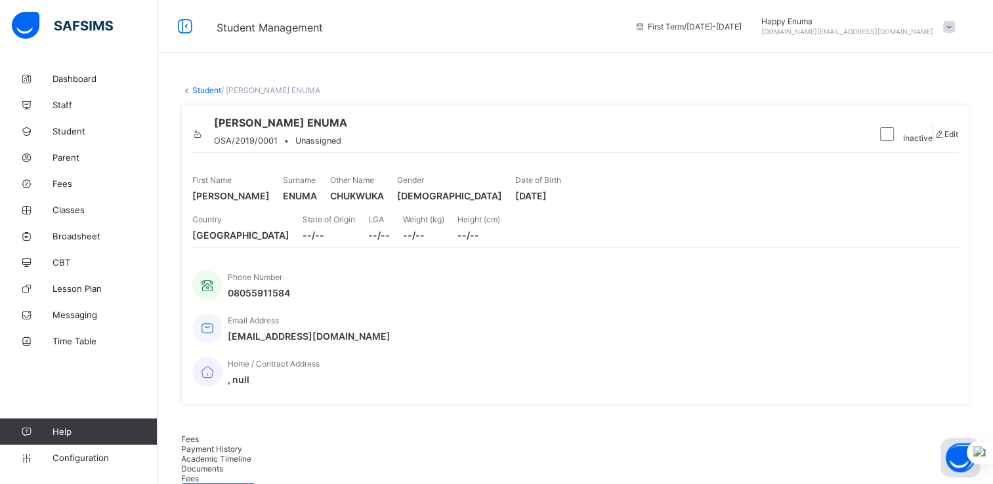
click at [198, 89] on link "Student" at bounding box center [206, 90] width 29 height 10
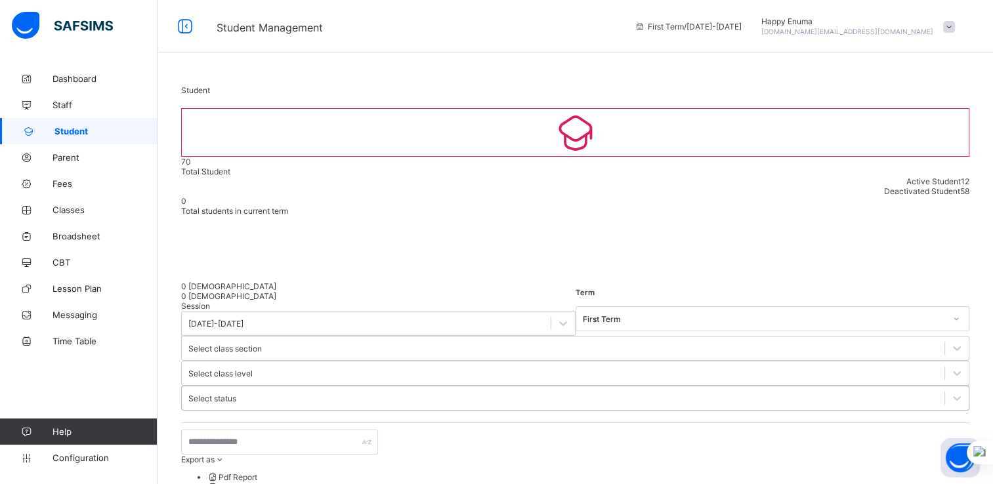
click at [944, 386] on div at bounding box center [956, 398] width 24 height 24
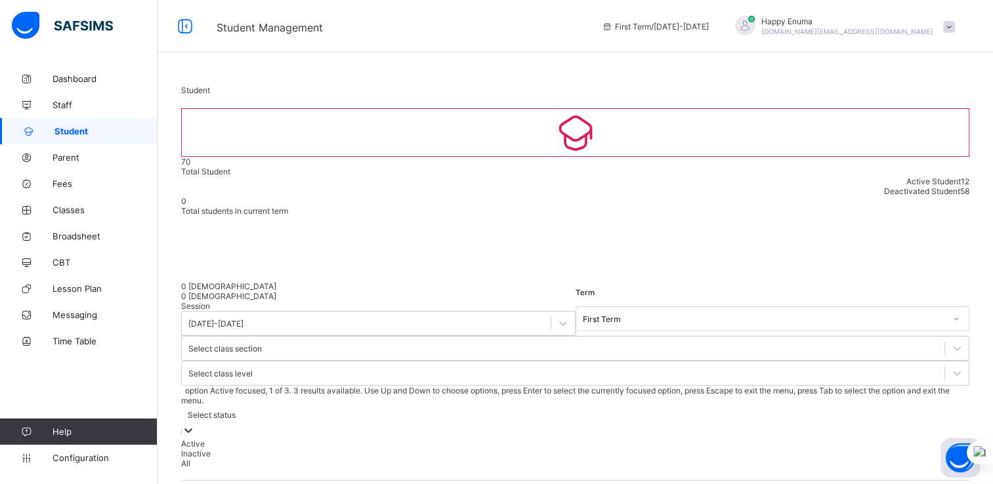
click at [640, 439] on div "Active" at bounding box center [575, 444] width 788 height 10
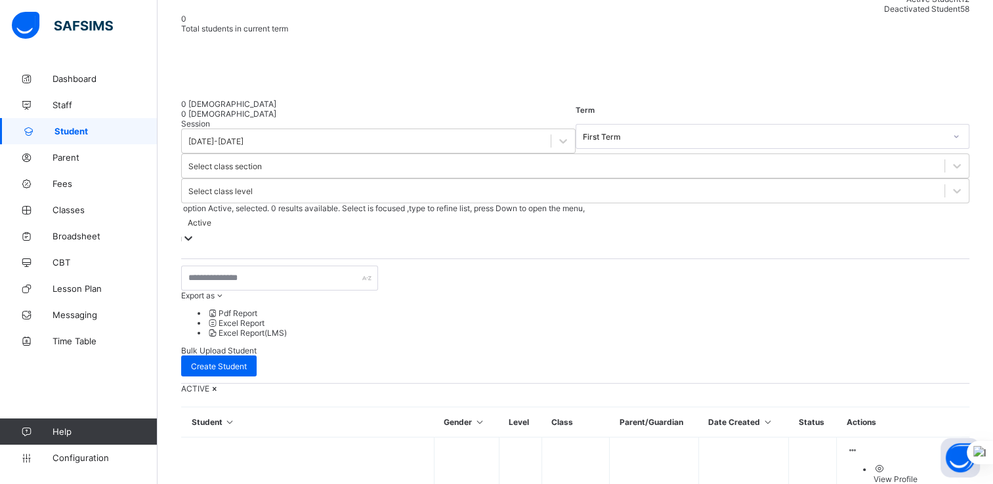
scroll to position [186, 0]
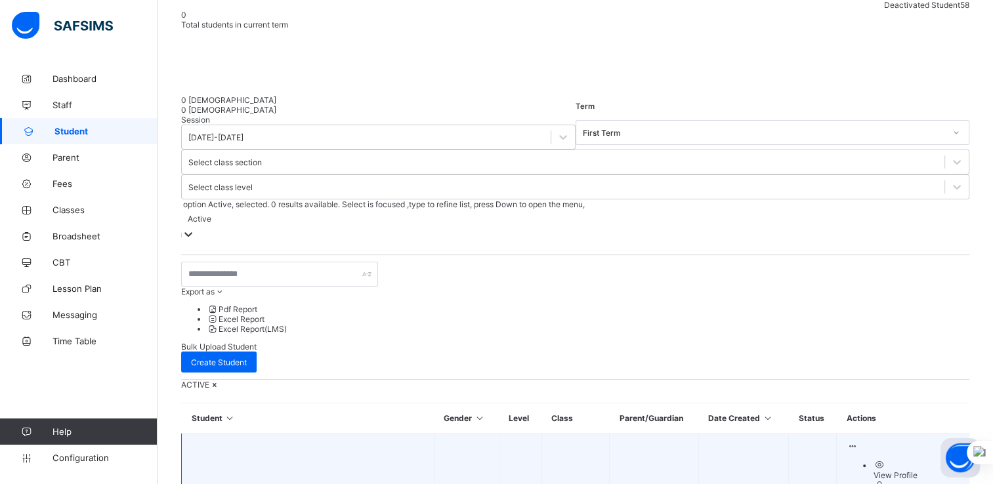
click at [875, 470] on div "View Profile" at bounding box center [916, 475] width 87 height 10
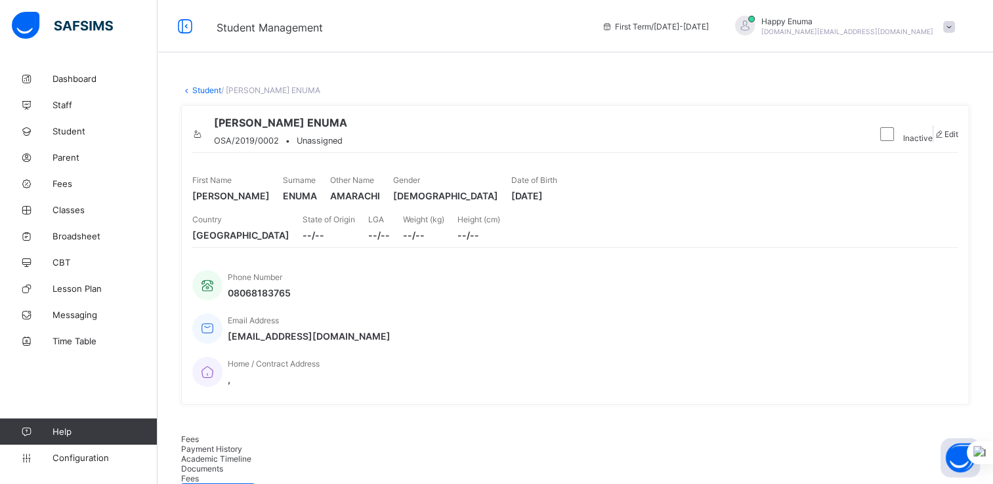
click at [202, 92] on link "Student" at bounding box center [206, 90] width 29 height 10
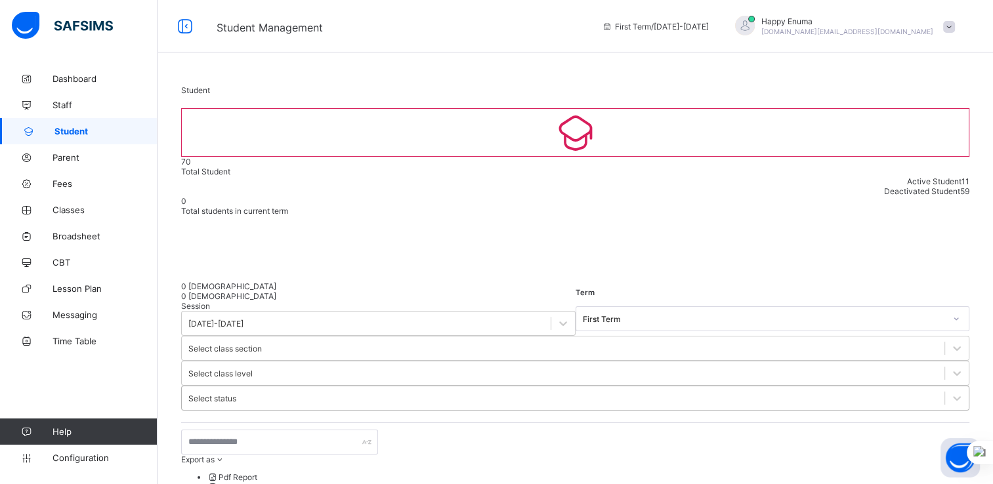
click at [236, 394] on div "Select status" at bounding box center [212, 399] width 48 height 10
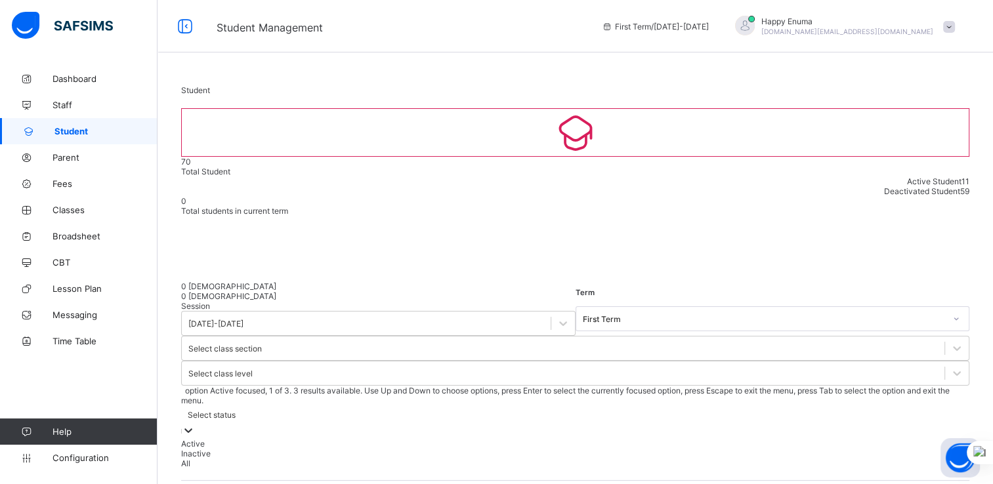
click at [636, 439] on div "Active" at bounding box center [575, 444] width 788 height 10
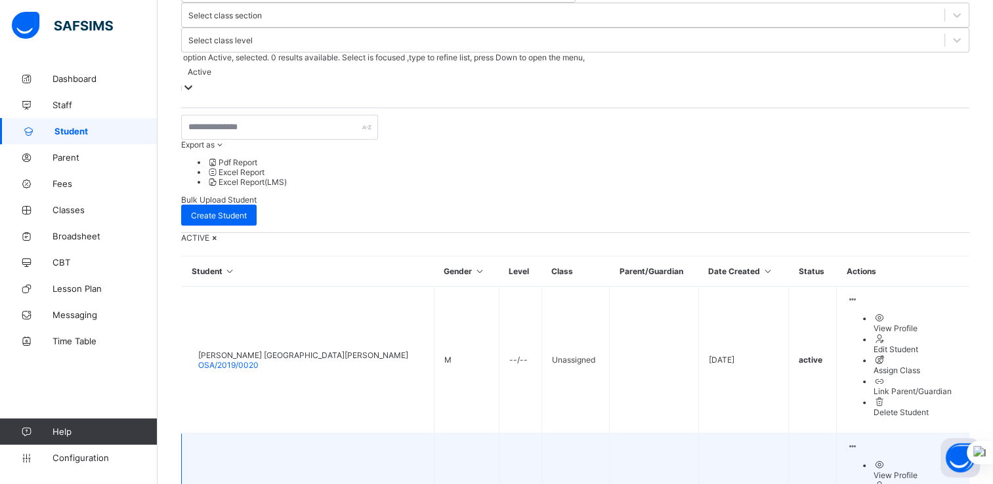
scroll to position [333, 0]
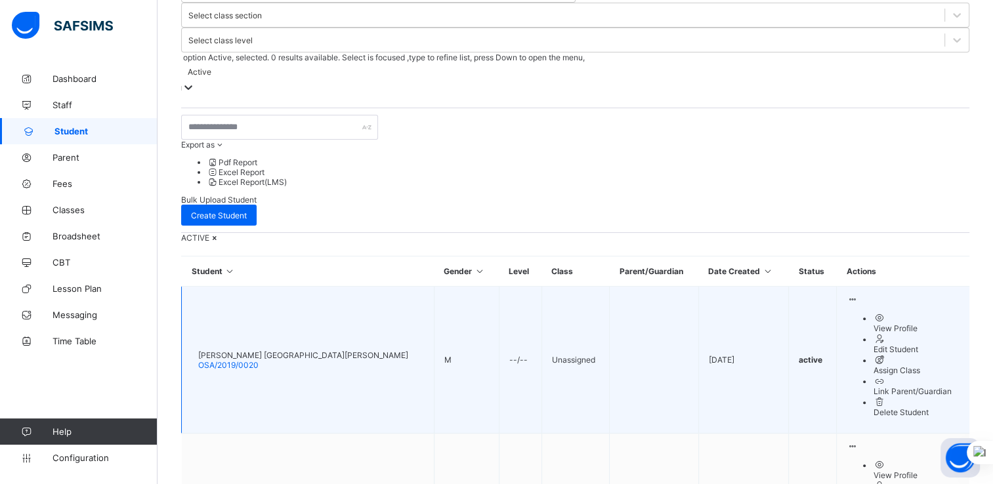
click at [873, 323] on div "View Profile" at bounding box center [916, 328] width 87 height 10
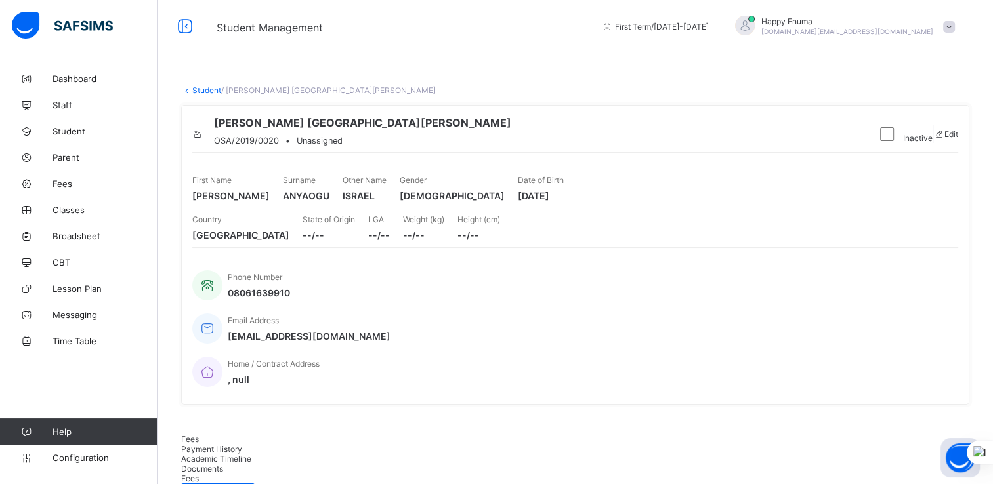
click at [207, 89] on link "Student" at bounding box center [206, 90] width 29 height 10
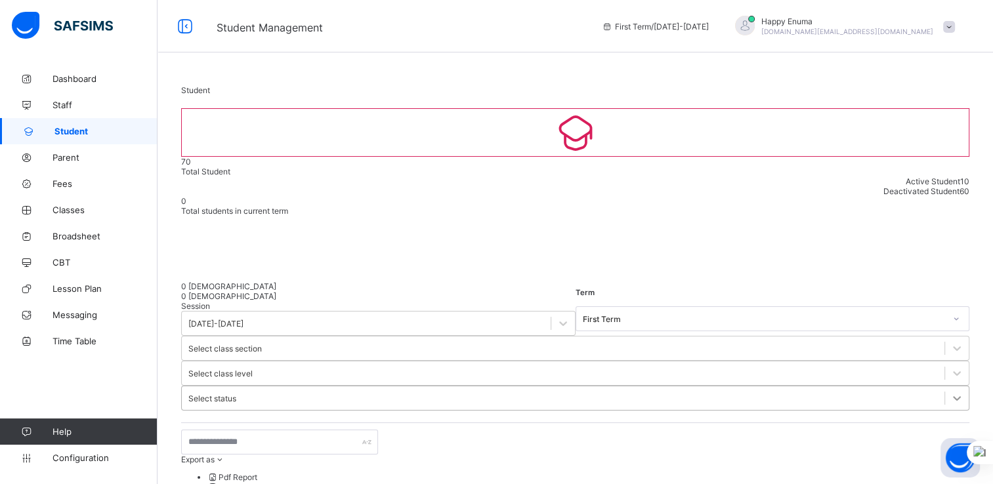
click at [945, 386] on div at bounding box center [957, 398] width 24 height 24
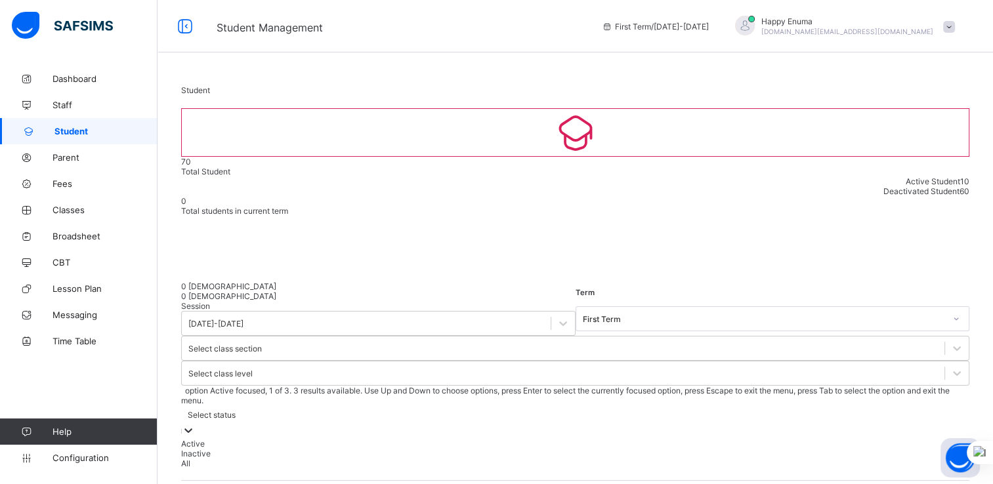
click at [628, 439] on div "Active" at bounding box center [575, 444] width 788 height 10
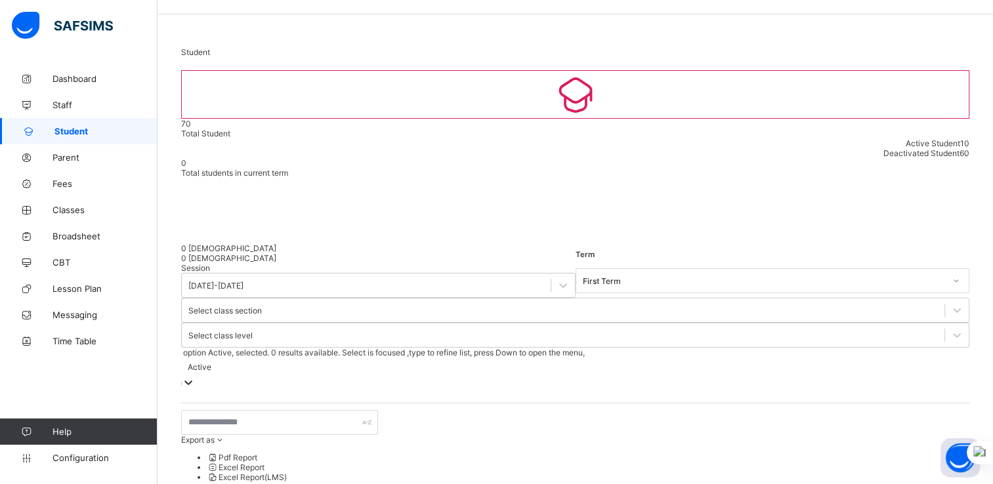
scroll to position [22, 0]
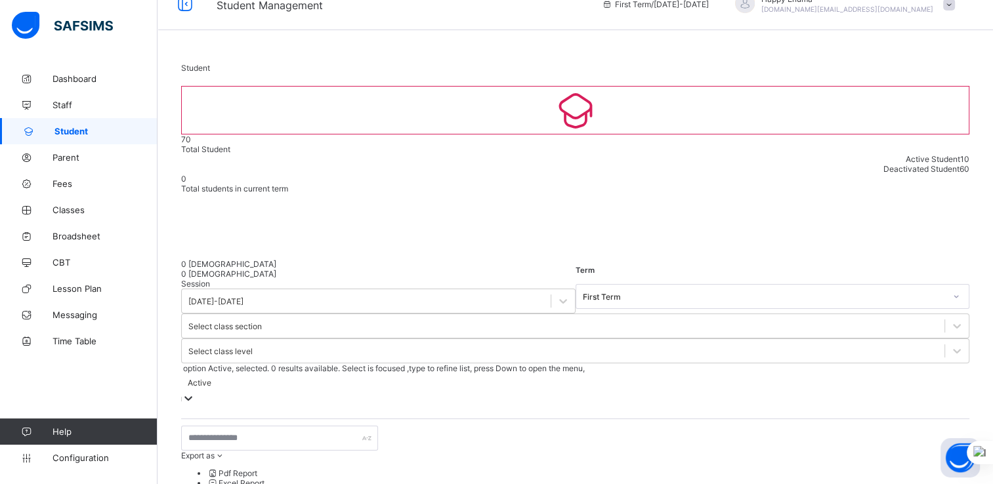
click at [195, 392] on div at bounding box center [188, 399] width 13 height 15
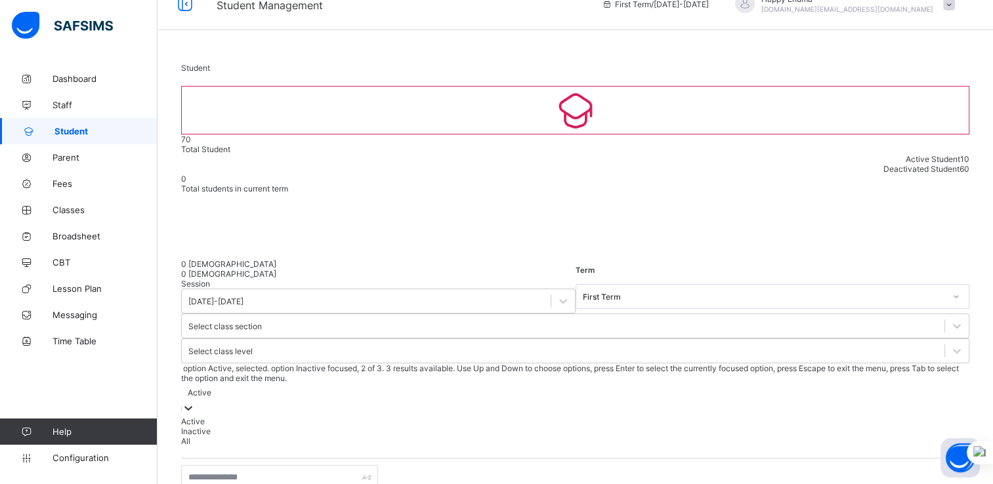
click at [651, 426] on div "Inactive" at bounding box center [575, 431] width 788 height 10
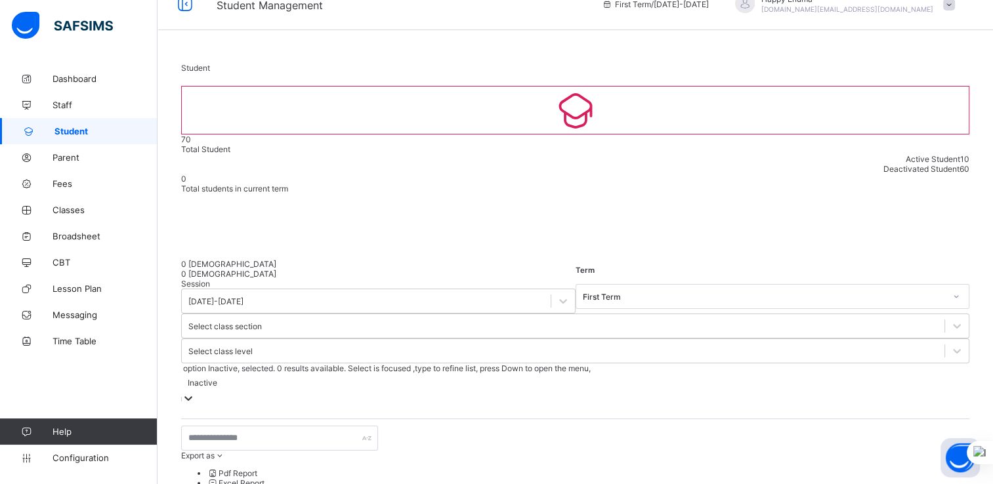
click at [217, 378] on div "Inactive" at bounding box center [203, 383] width 30 height 10
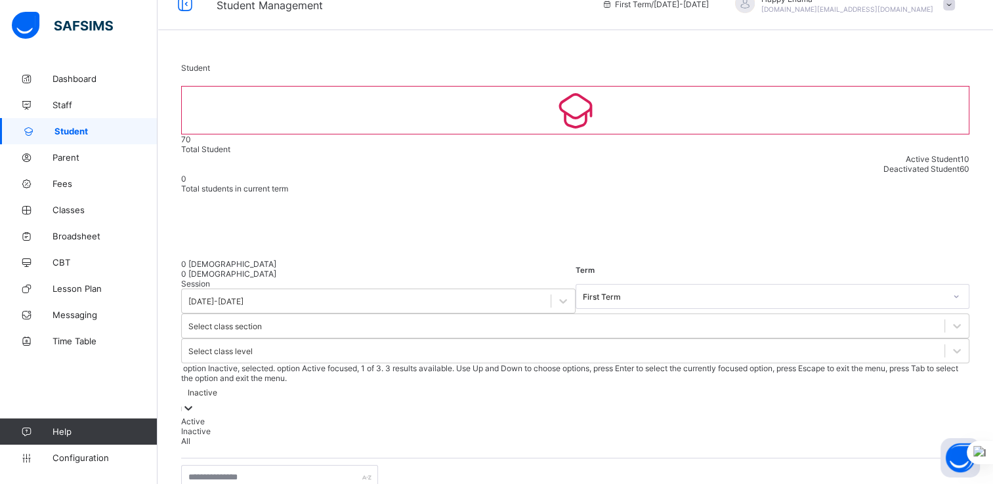
click at [642, 417] on div "Active" at bounding box center [575, 422] width 788 height 10
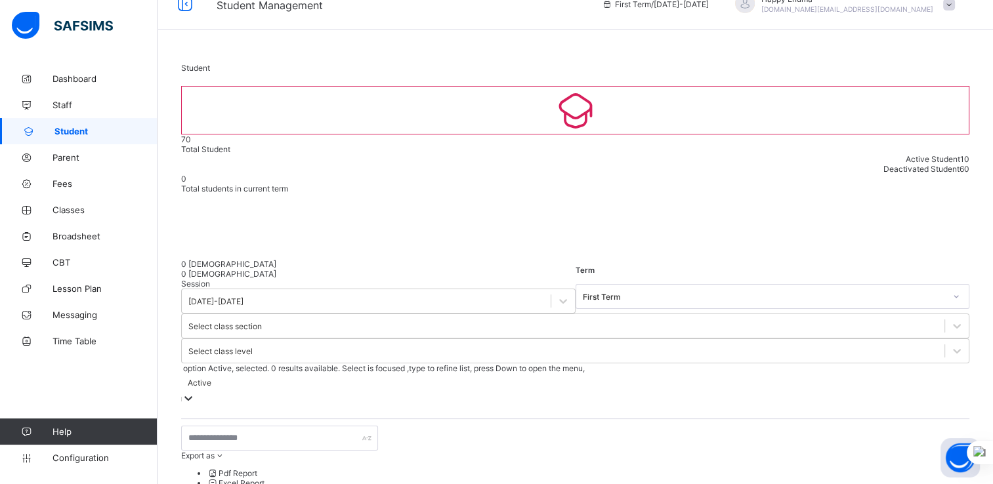
click at [195, 392] on icon at bounding box center [188, 398] width 13 height 13
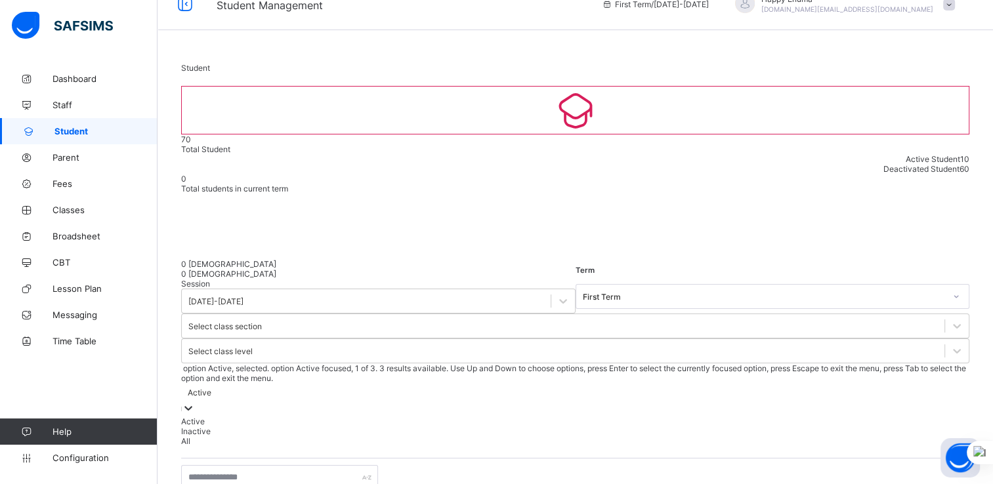
click at [633, 417] on div "Active" at bounding box center [575, 422] width 788 height 10
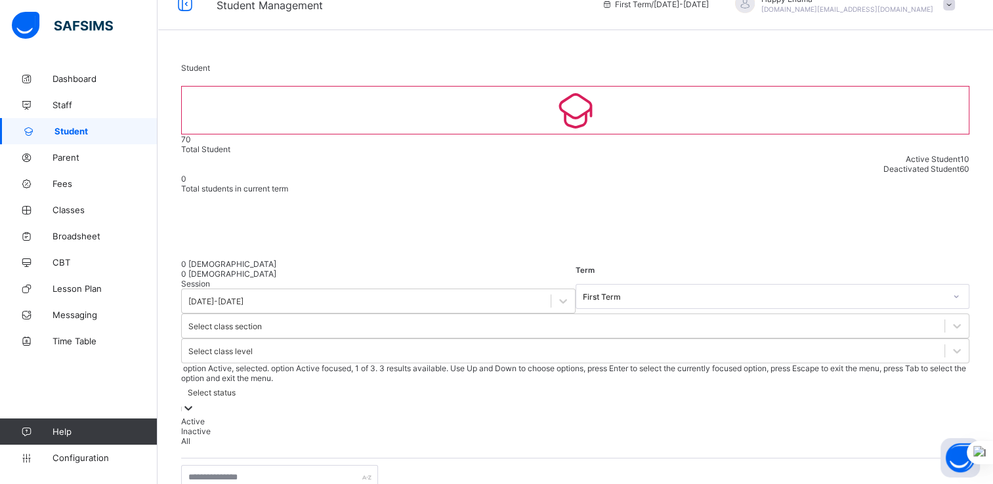
click at [672, 383] on div "Select status" at bounding box center [575, 392] width 788 height 18
click at [641, 417] on div "Active" at bounding box center [575, 422] width 788 height 10
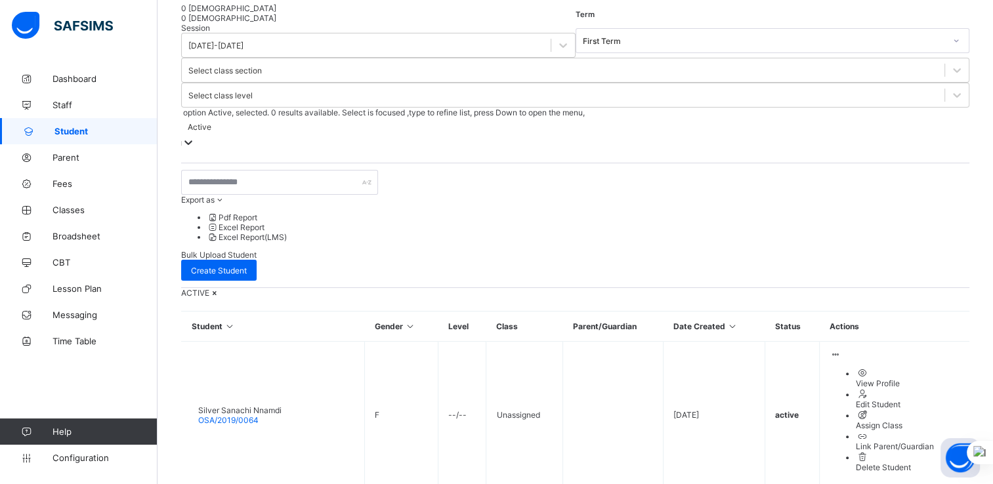
scroll to position [276, 0]
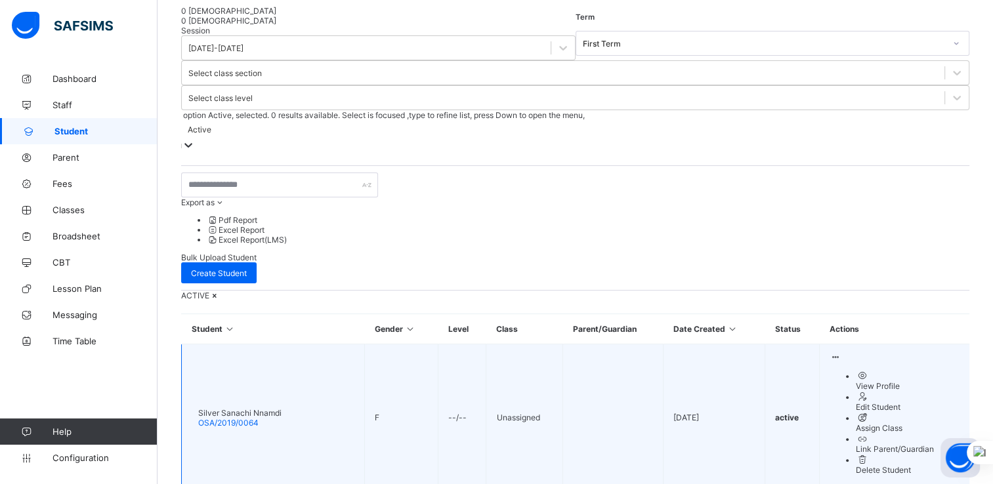
click at [873, 381] on div "View Profile" at bounding box center [907, 386] width 104 height 10
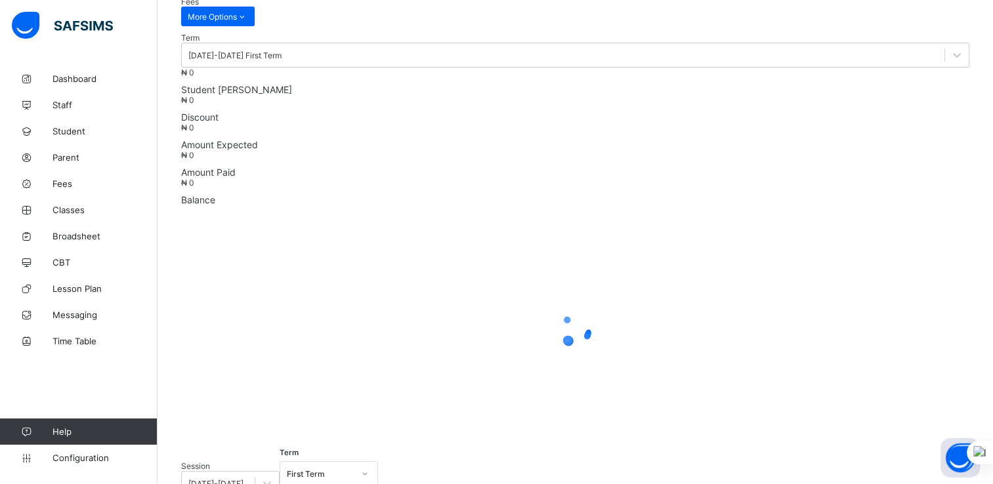
scroll to position [230, 0]
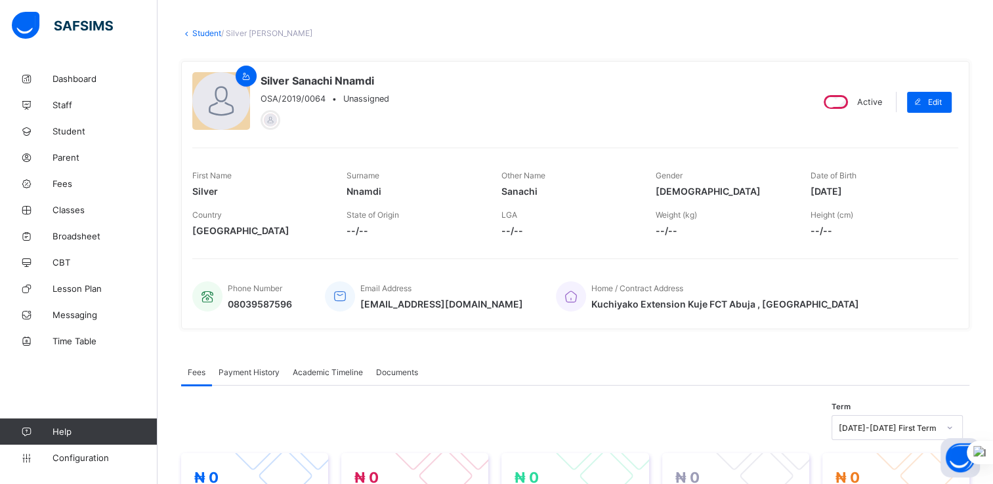
scroll to position [58, 0]
click at [205, 33] on link "Student" at bounding box center [206, 33] width 29 height 10
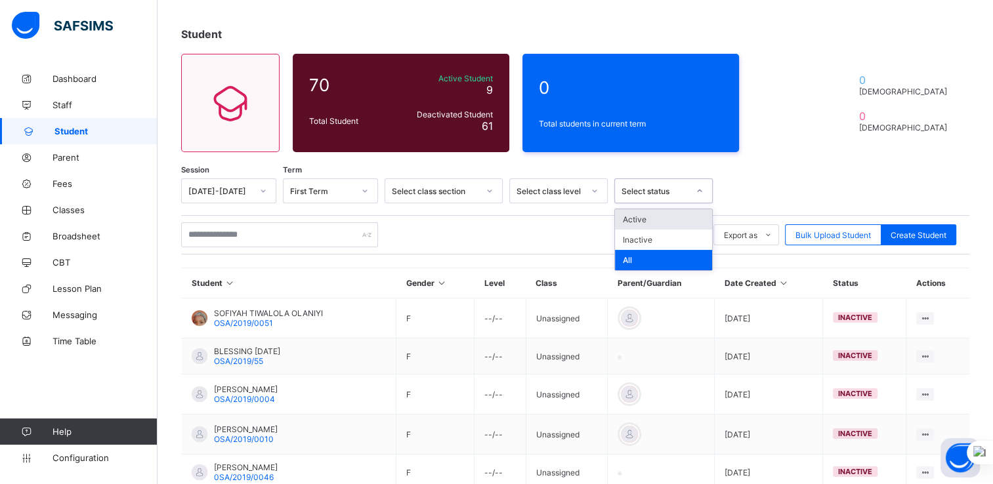
click at [690, 192] on div at bounding box center [699, 190] width 22 height 21
click at [639, 217] on div "Active" at bounding box center [663, 219] width 97 height 20
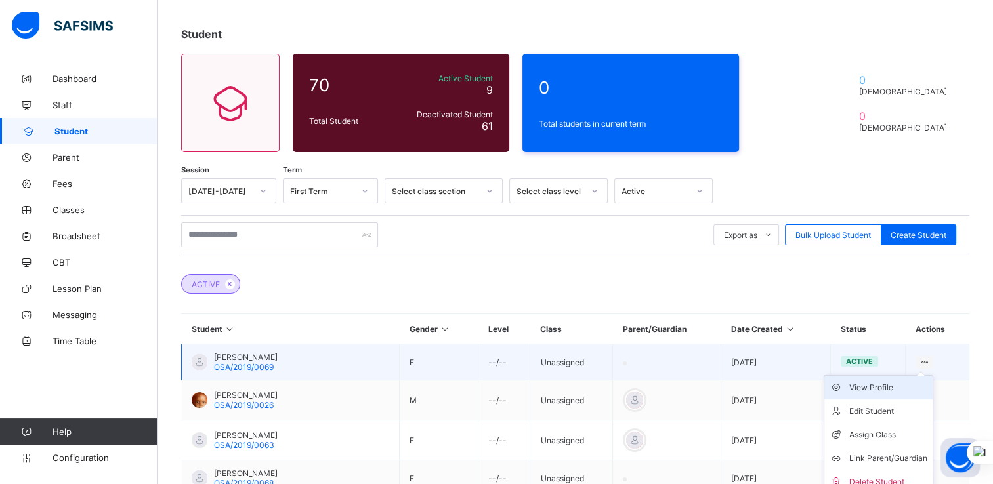
click at [876, 390] on div "View Profile" at bounding box center [888, 387] width 78 height 13
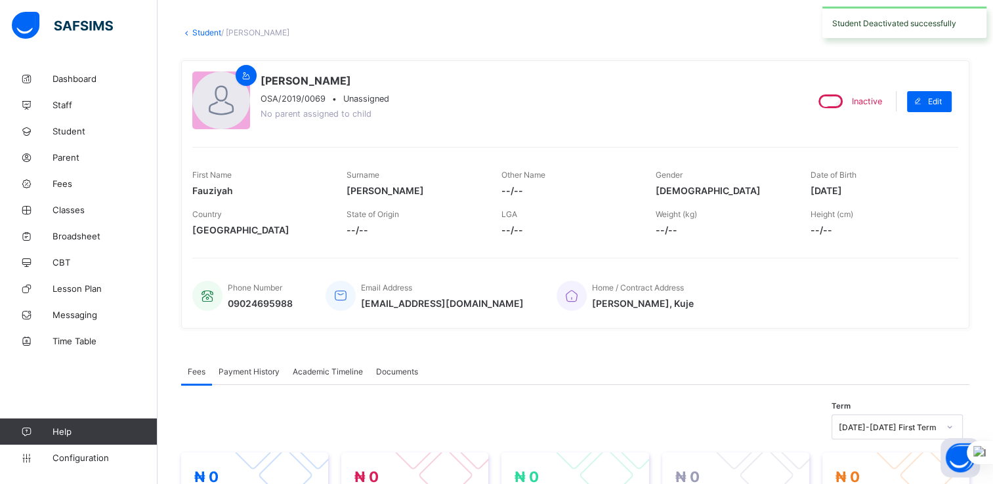
click at [201, 30] on link "Student" at bounding box center [206, 33] width 29 height 10
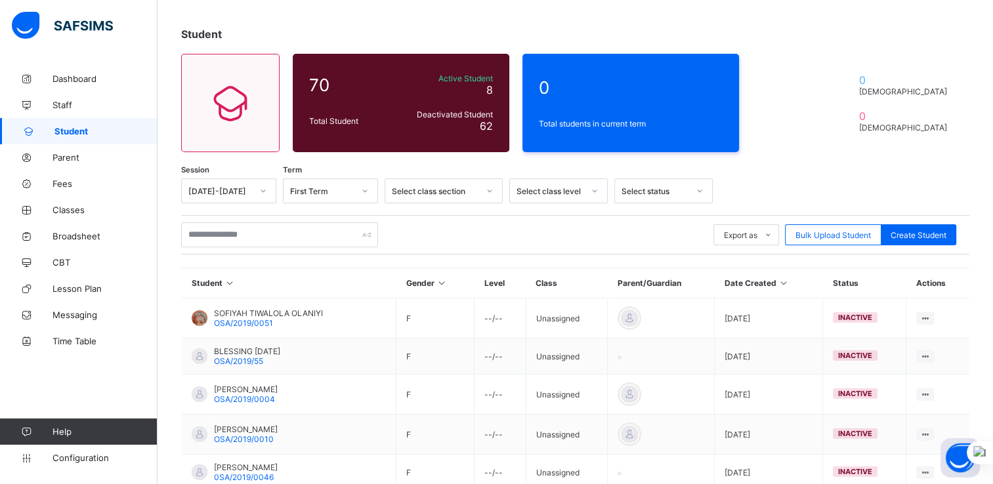
click at [684, 189] on div "Select status" at bounding box center [654, 191] width 67 height 10
click at [630, 224] on div "Active" at bounding box center [663, 219] width 97 height 20
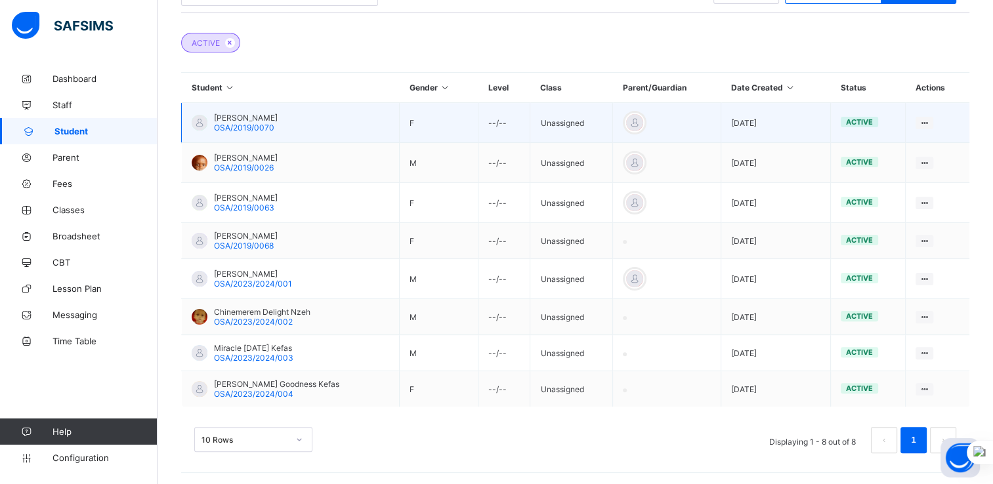
scroll to position [300, 0]
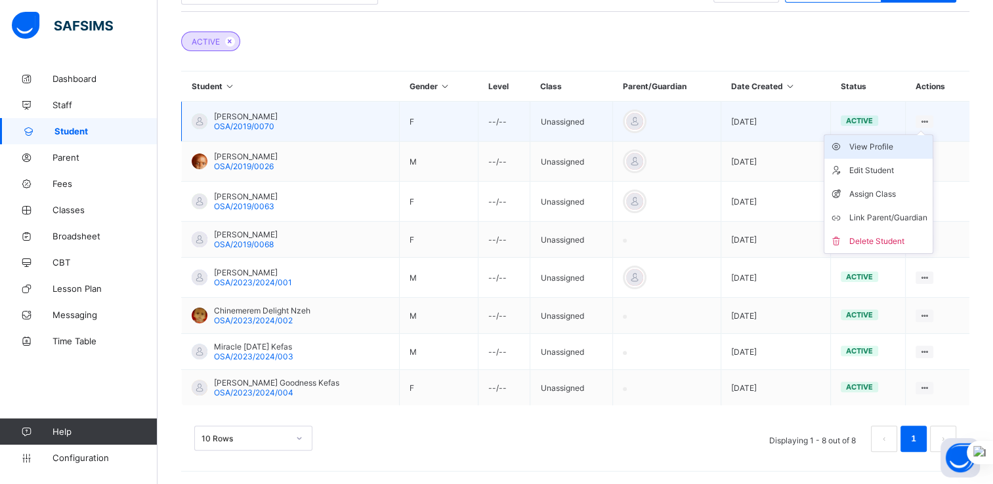
click at [877, 146] on div "View Profile" at bounding box center [888, 146] width 78 height 13
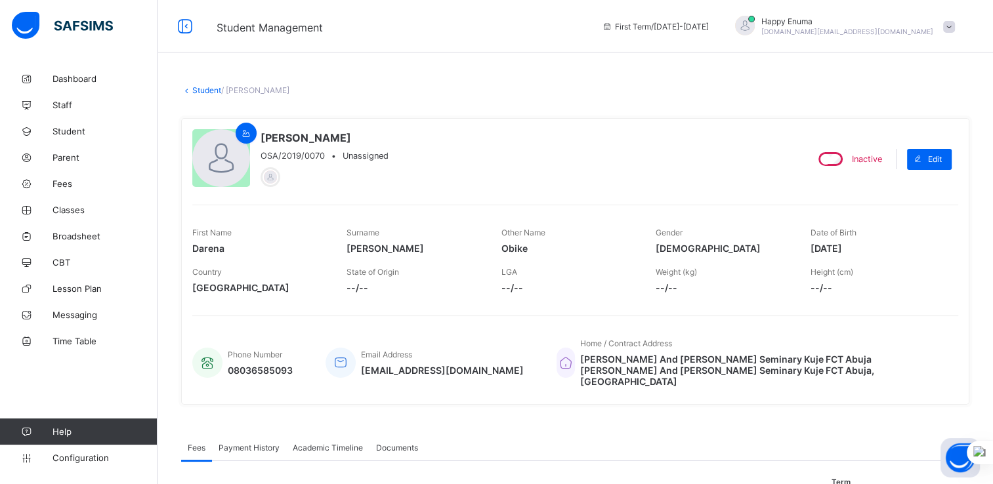
click at [205, 89] on link "Student" at bounding box center [206, 90] width 29 height 10
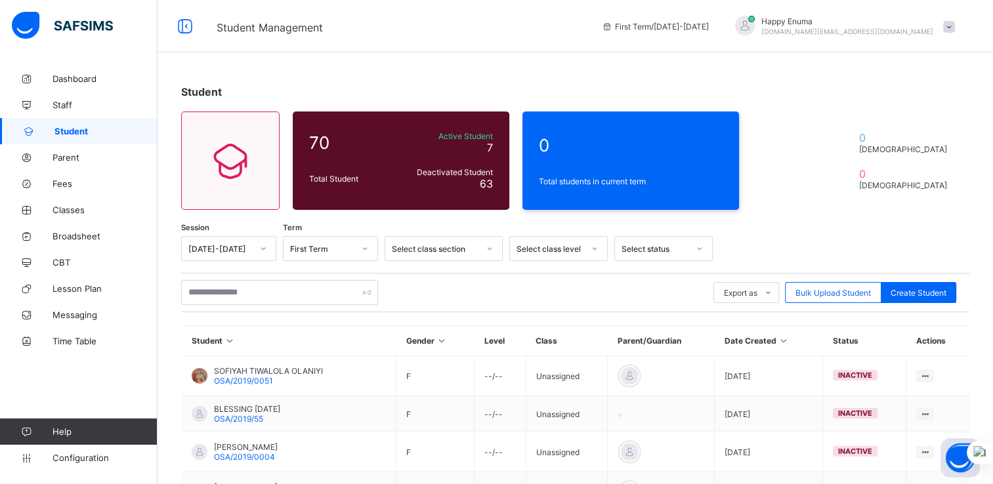
click at [693, 248] on div at bounding box center [699, 248] width 22 height 21
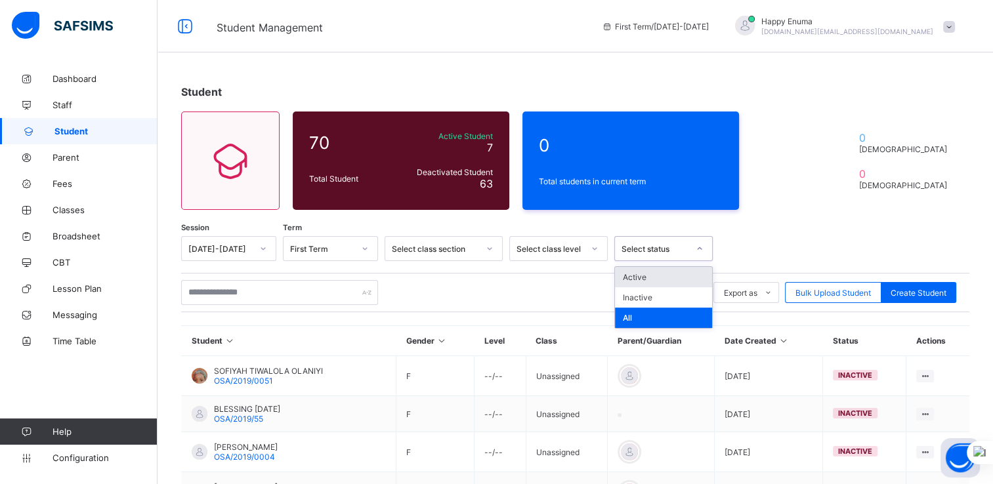
click at [632, 274] on div "Active" at bounding box center [663, 277] width 97 height 20
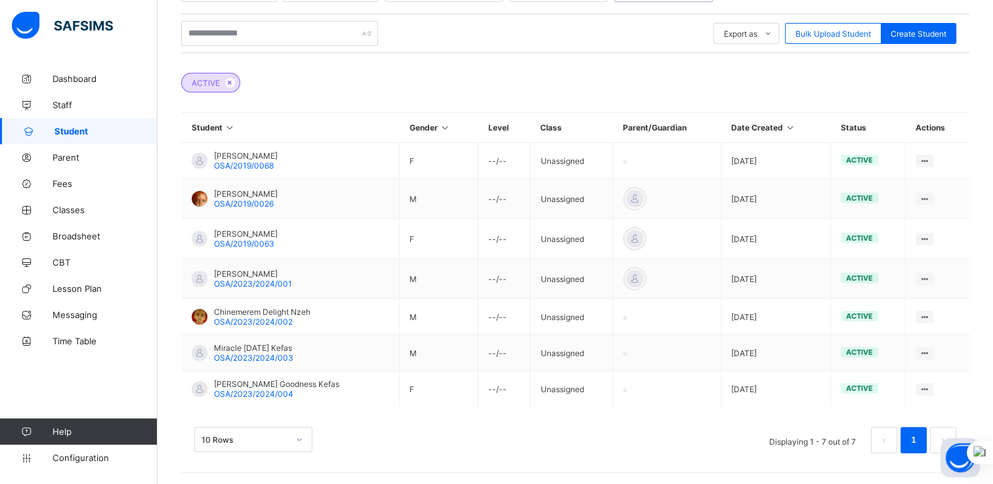
scroll to position [260, 0]
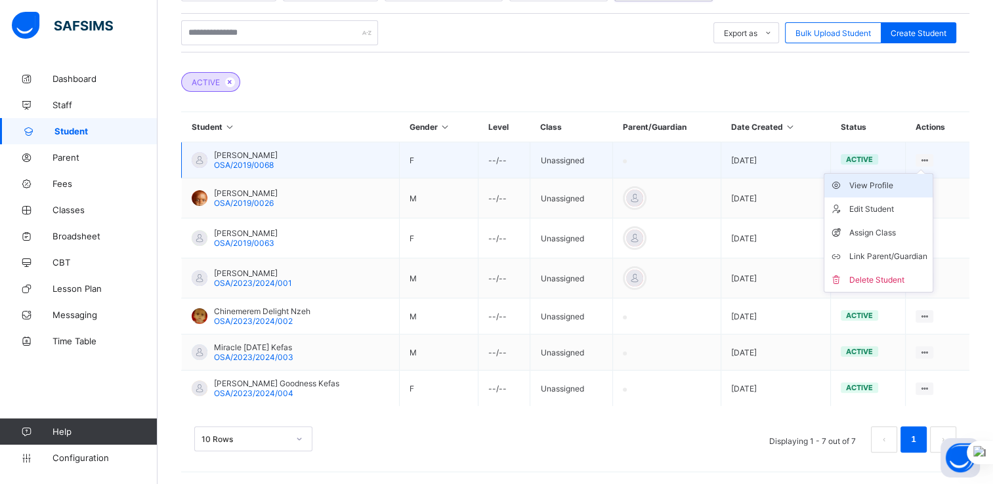
click at [873, 184] on div "View Profile" at bounding box center [888, 185] width 78 height 13
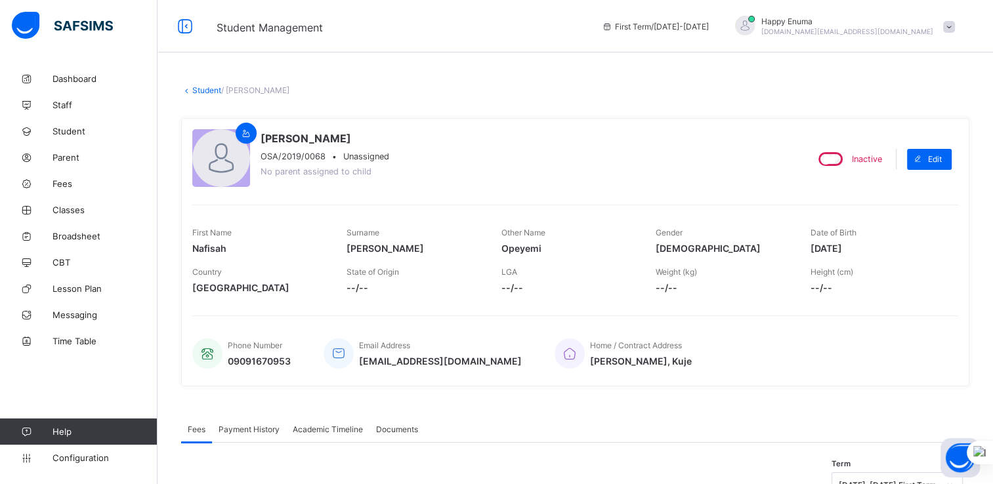
click at [202, 89] on link "Student" at bounding box center [206, 90] width 29 height 10
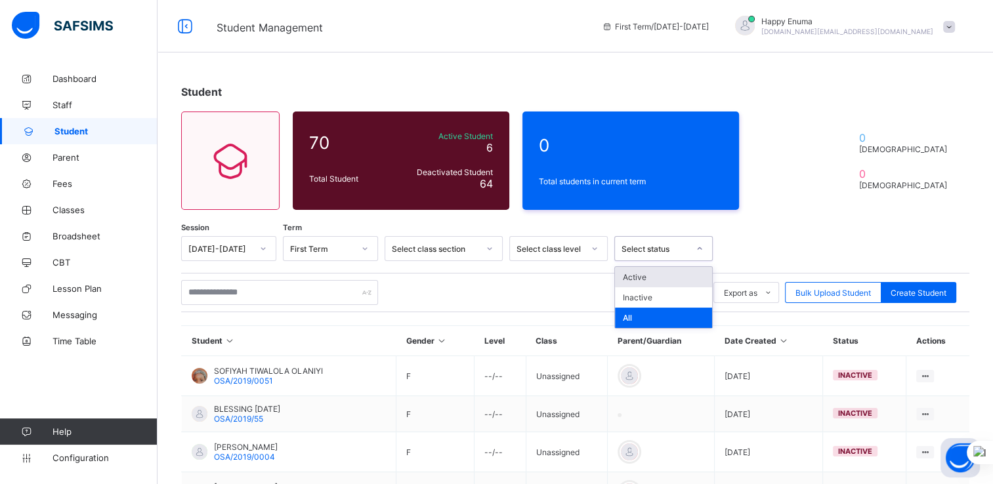
click at [672, 255] on div "Select status" at bounding box center [651, 248] width 72 height 18
click at [644, 275] on div "Active" at bounding box center [663, 277] width 97 height 20
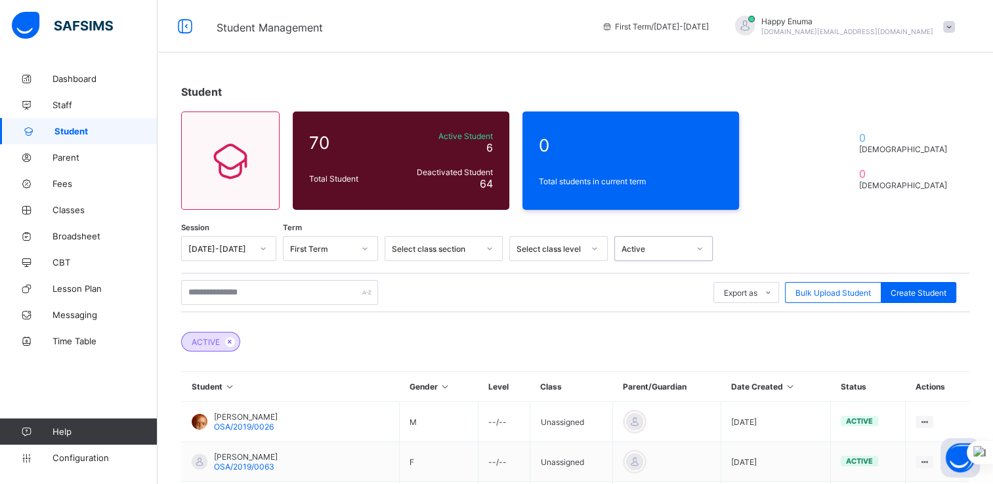
scroll to position [224, 0]
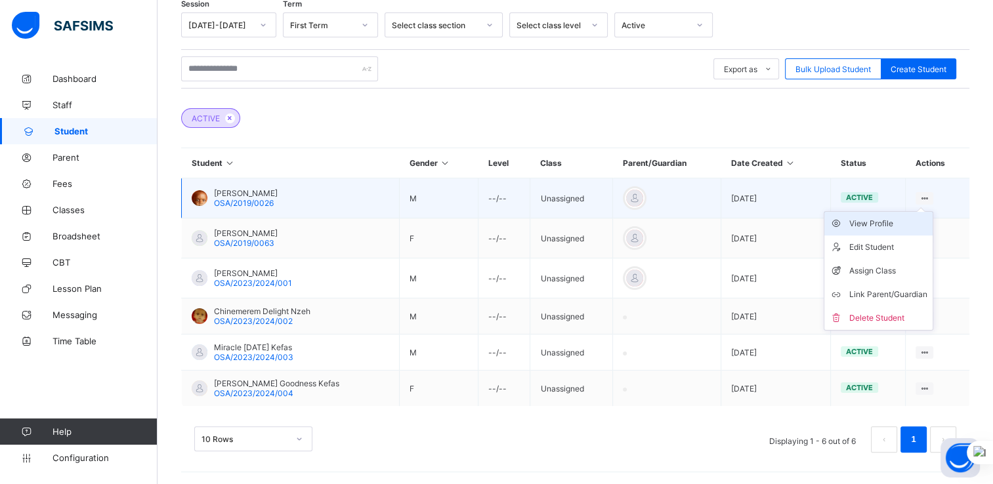
click at [861, 219] on div "View Profile" at bounding box center [888, 223] width 78 height 13
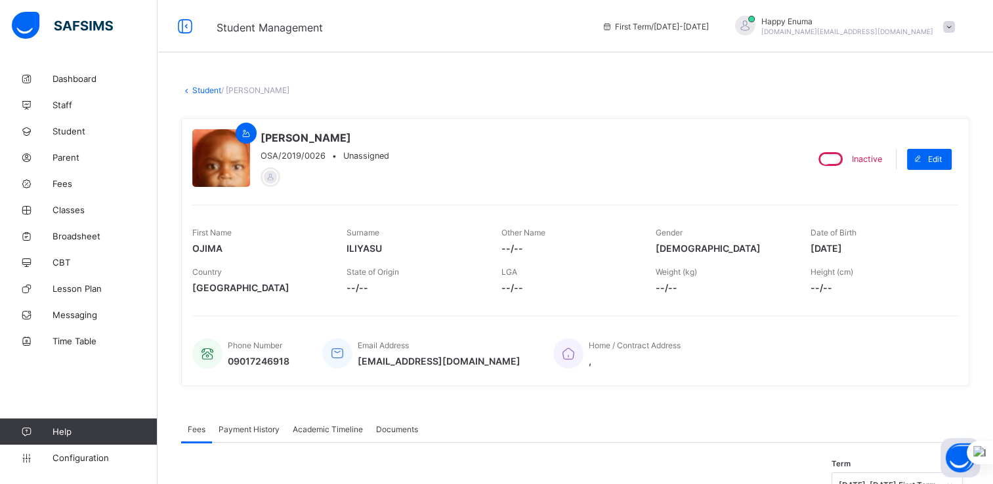
click at [204, 91] on link "Student" at bounding box center [206, 90] width 29 height 10
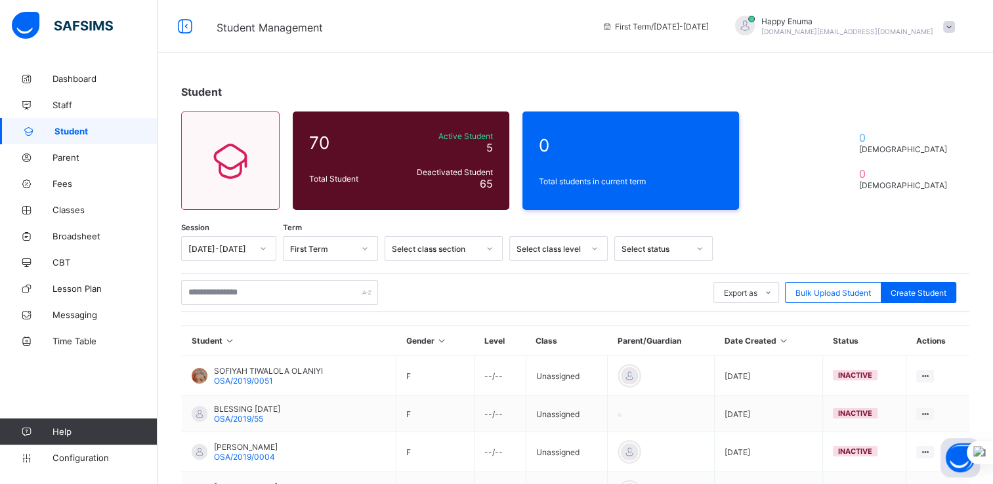
click at [692, 251] on div at bounding box center [699, 248] width 22 height 21
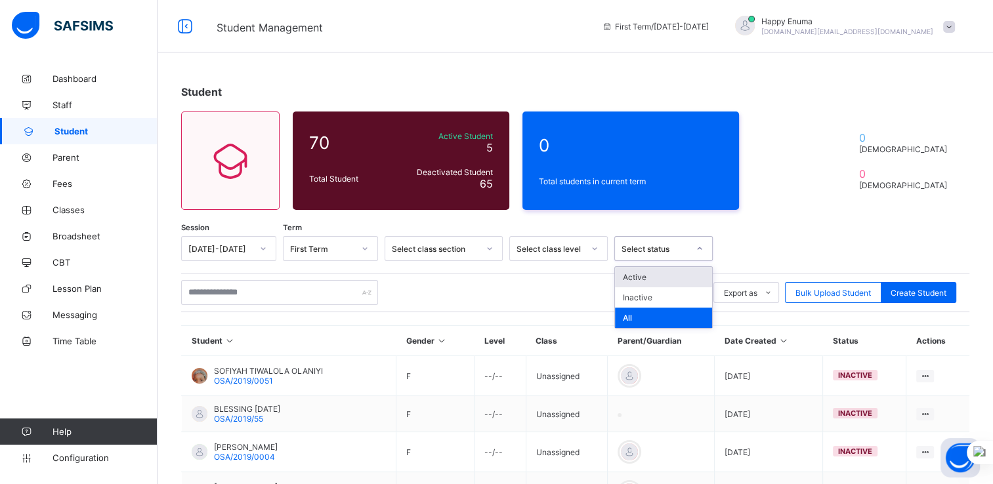
click at [644, 280] on div "Active" at bounding box center [663, 277] width 97 height 20
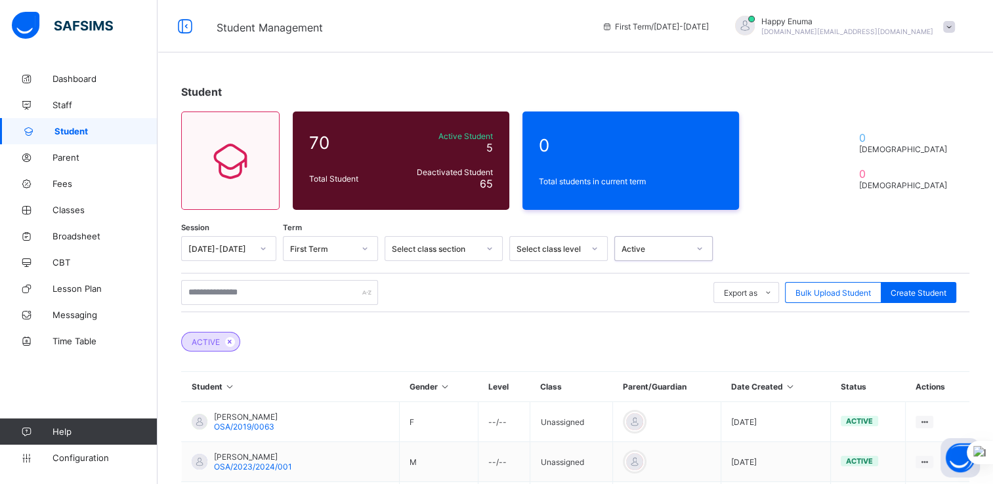
scroll to position [184, 0]
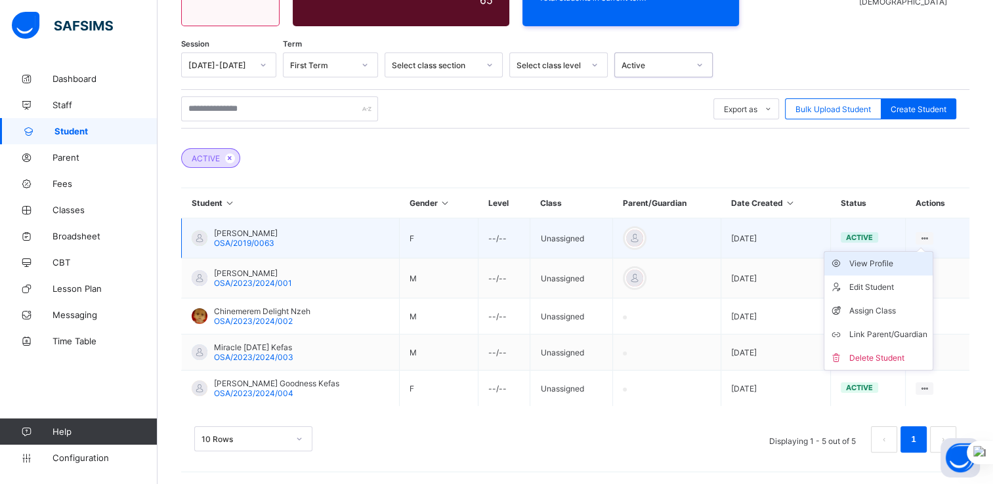
click at [874, 265] on div "View Profile" at bounding box center [888, 263] width 78 height 13
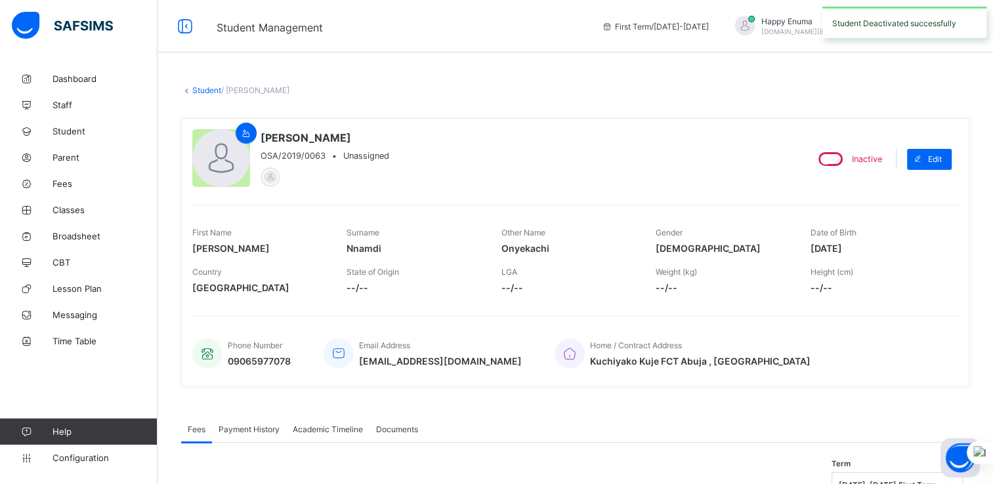
click at [207, 87] on link "Student" at bounding box center [206, 90] width 29 height 10
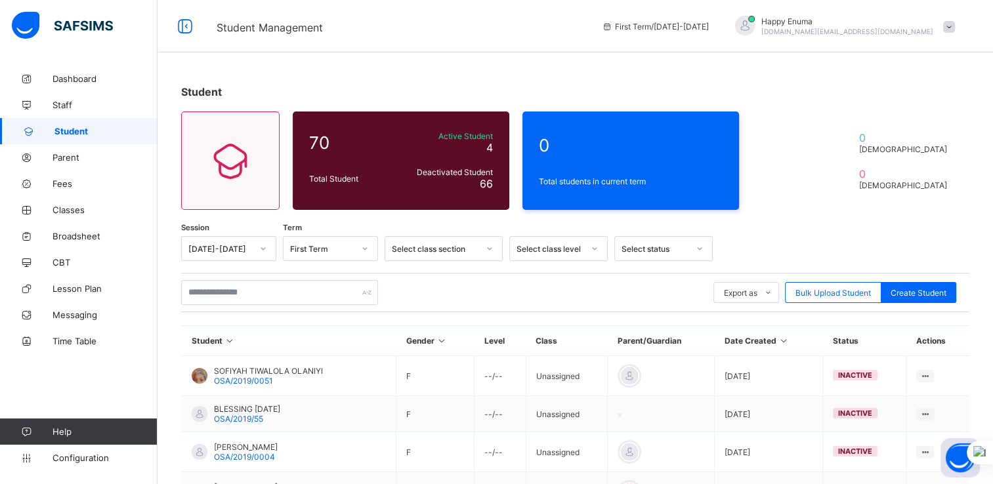
click at [687, 251] on div at bounding box center [699, 249] width 25 height 24
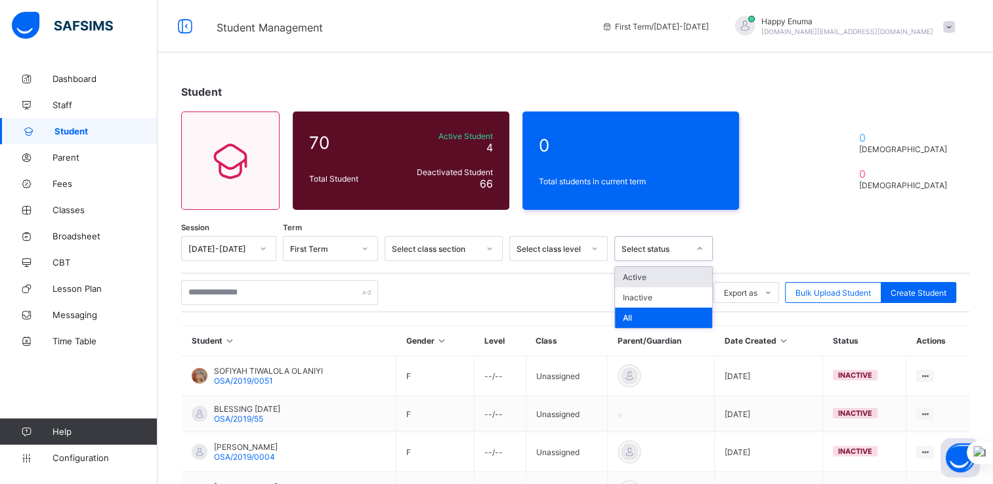
click at [630, 276] on div "Active" at bounding box center [663, 277] width 97 height 20
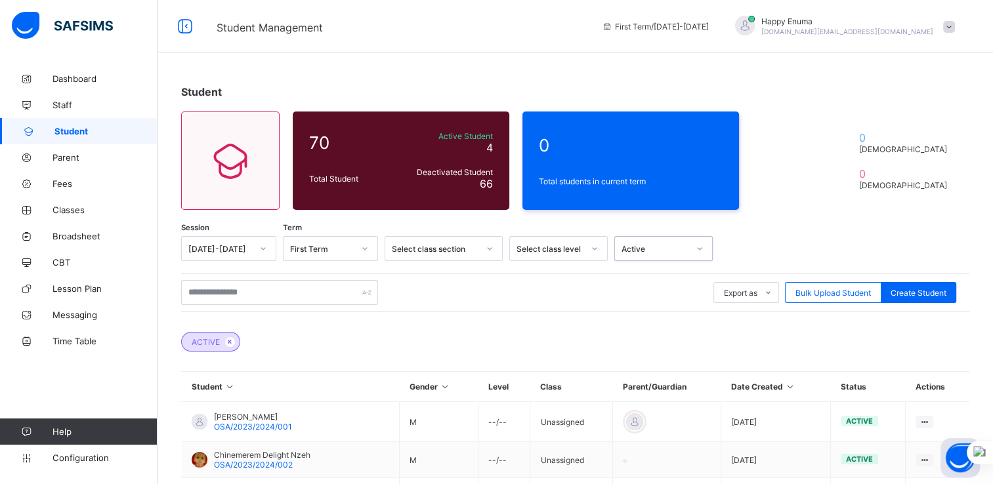
scroll to position [144, 0]
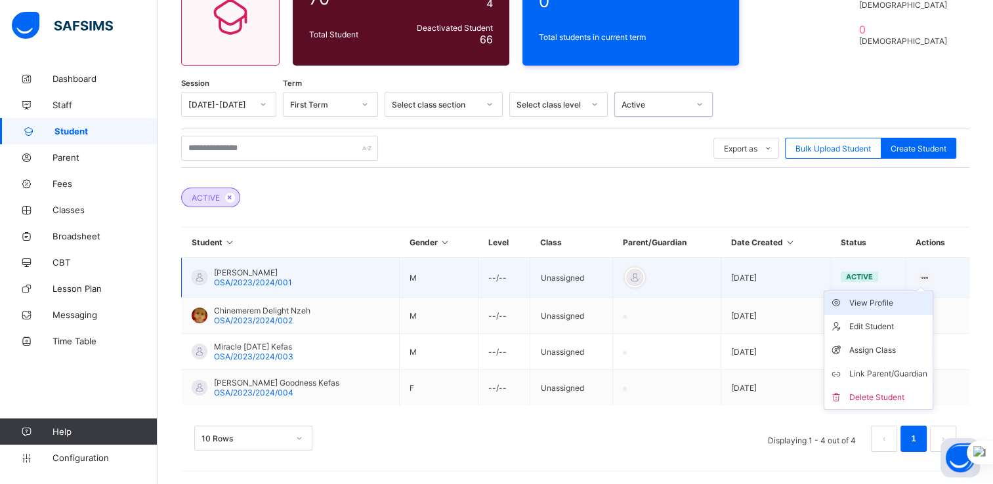
click at [871, 303] on div "View Profile" at bounding box center [888, 303] width 78 height 13
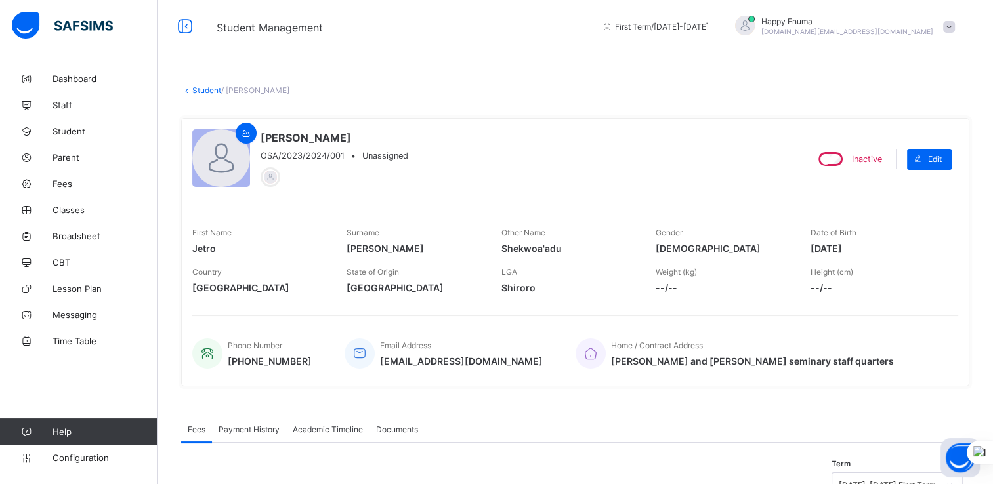
click at [199, 91] on link "Student" at bounding box center [206, 90] width 29 height 10
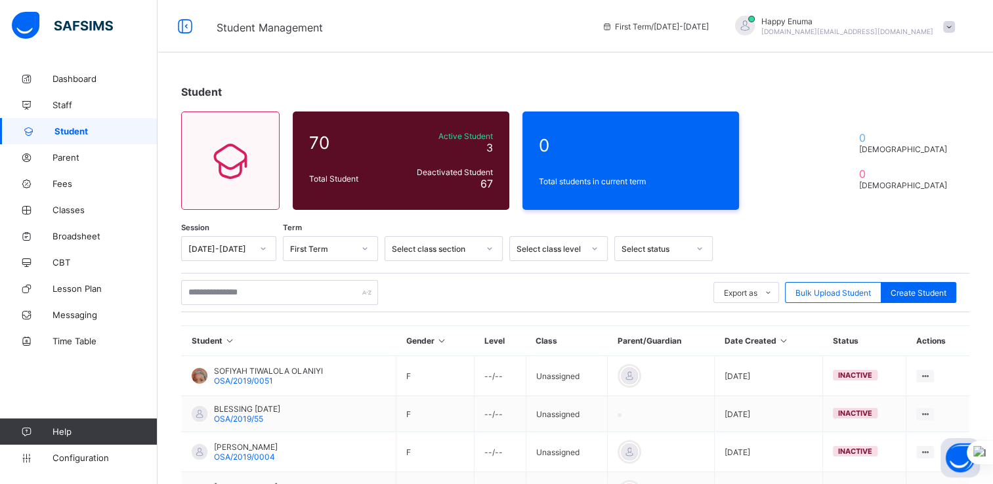
click at [671, 251] on div "Select status" at bounding box center [654, 249] width 67 height 10
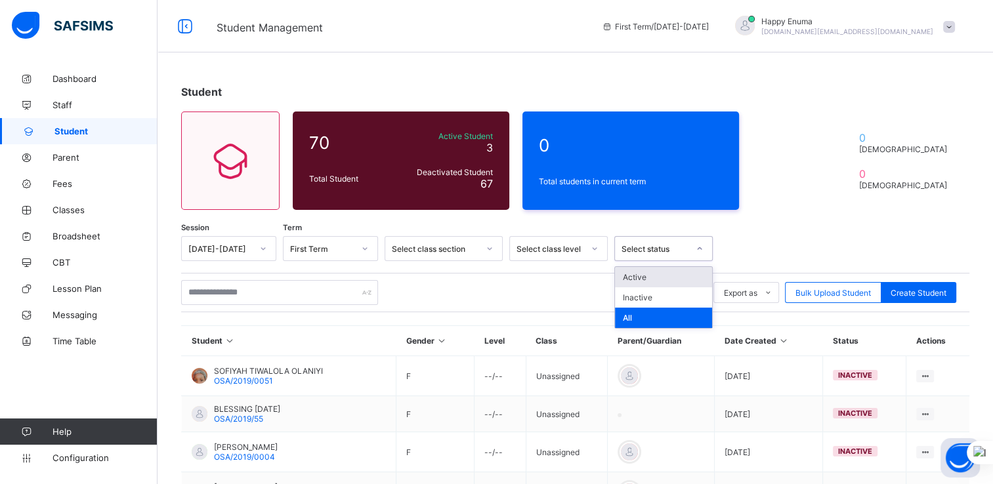
click at [641, 279] on div "Active" at bounding box center [663, 277] width 97 height 20
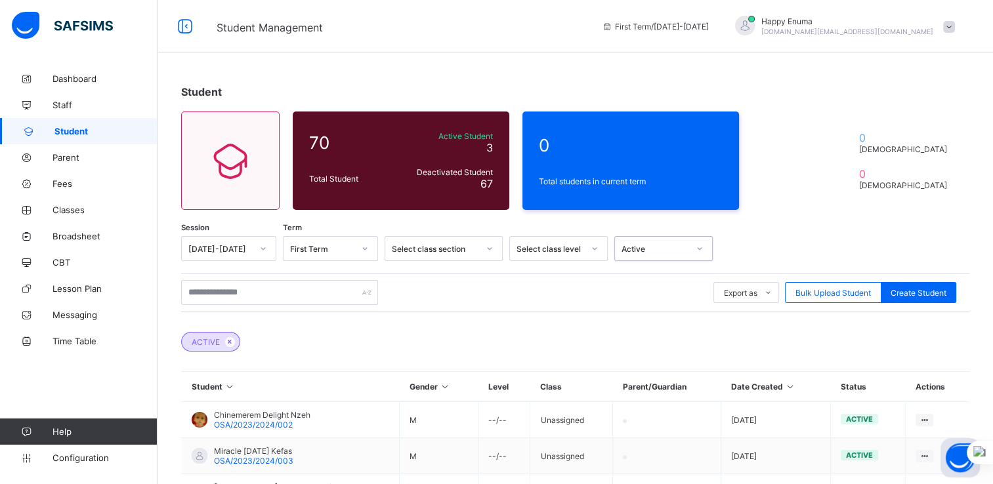
scroll to position [104, 0]
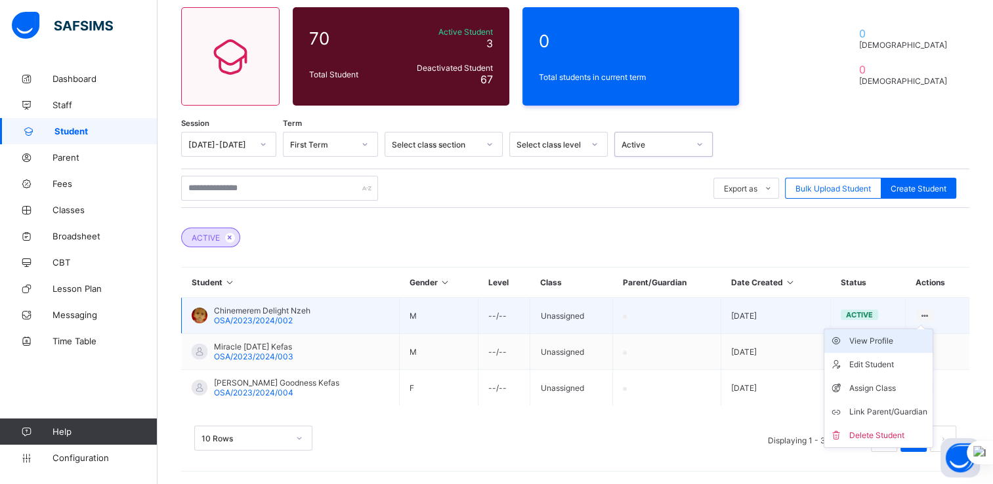
click at [874, 337] on div "View Profile" at bounding box center [888, 341] width 78 height 13
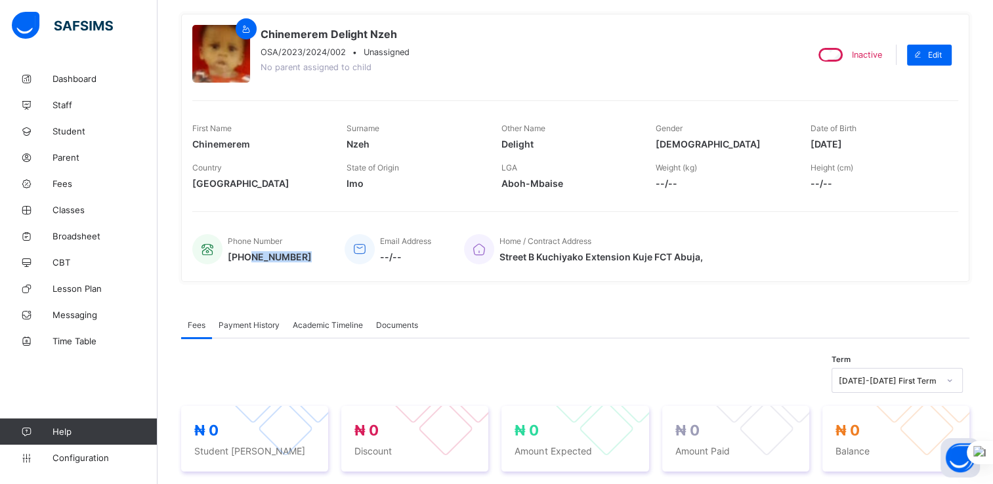
drag, startPoint x: 252, startPoint y: 257, endPoint x: 312, endPoint y: 258, distance: 60.4
click at [312, 258] on div "Phone Number +2348030983509 Email Address --/-- Home / Contract Address Street …" at bounding box center [575, 249] width 766 height 43
copy span "8030983509"
click at [640, 57] on div "Chinemerem Delight Nzeh OSA/2023/2024/002 • Unassigned No parent assigned to ch…" at bounding box center [493, 55] width 603 height 60
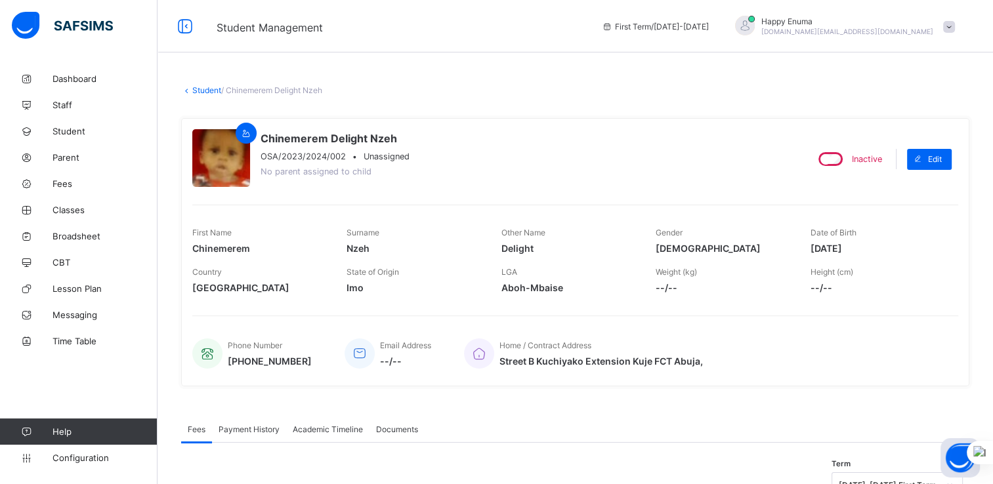
click at [200, 88] on link "Student" at bounding box center [206, 90] width 29 height 10
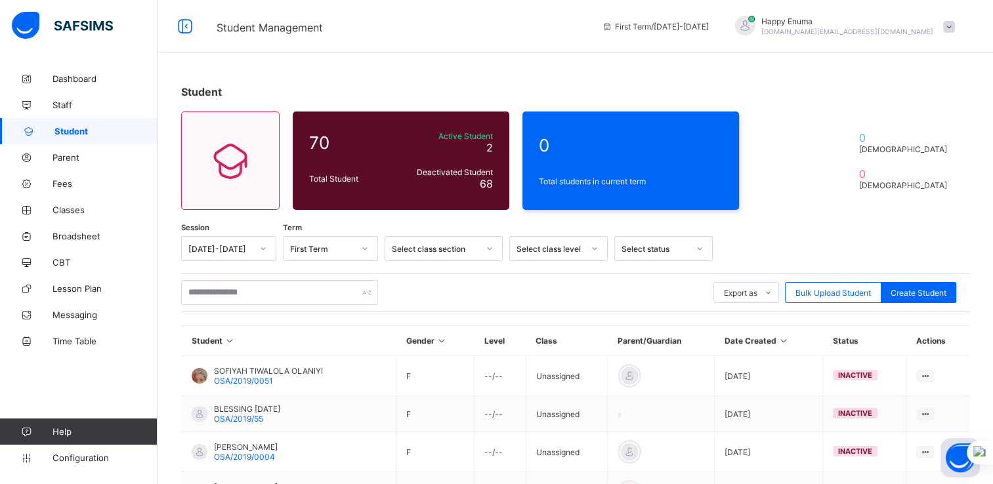
click at [697, 244] on icon at bounding box center [699, 248] width 8 height 13
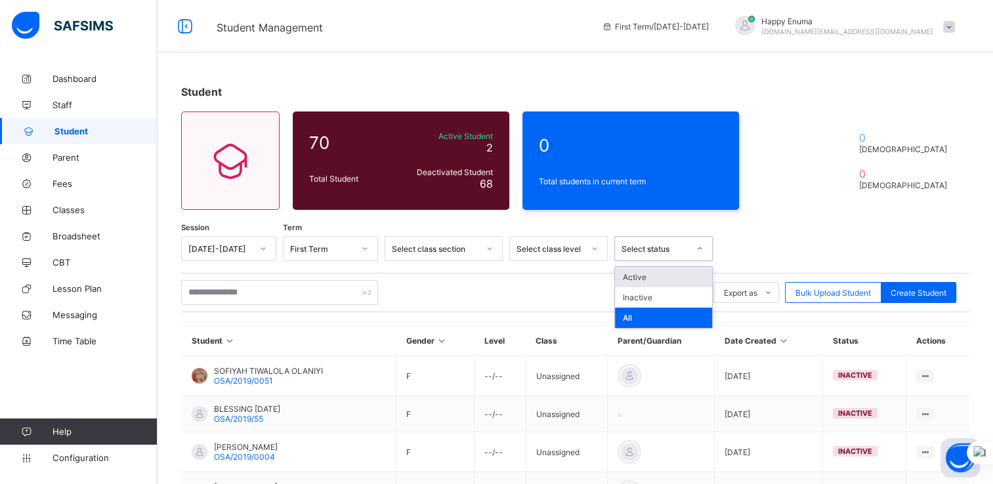
click at [634, 274] on div "Active" at bounding box center [663, 277] width 97 height 20
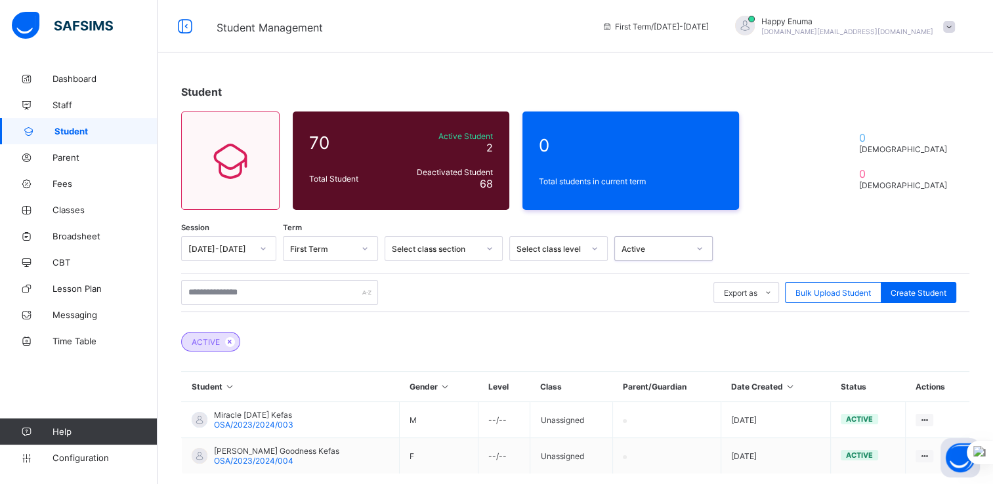
scroll to position [68, 0]
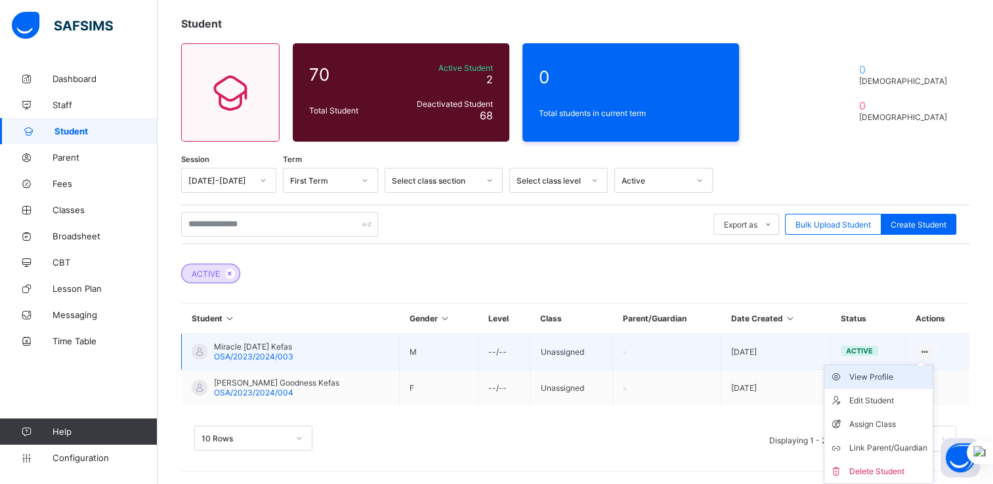
click at [881, 377] on div "View Profile" at bounding box center [888, 377] width 78 height 13
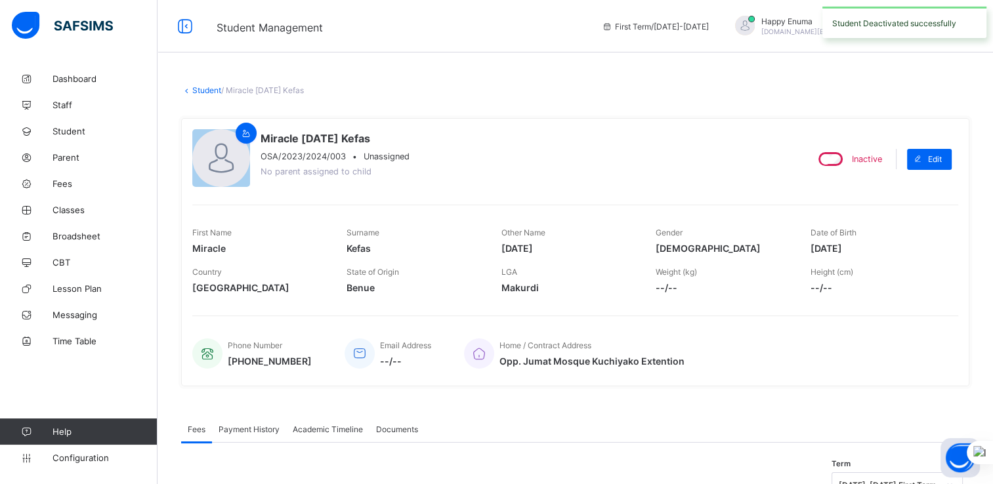
click at [200, 89] on link "Student" at bounding box center [206, 90] width 29 height 10
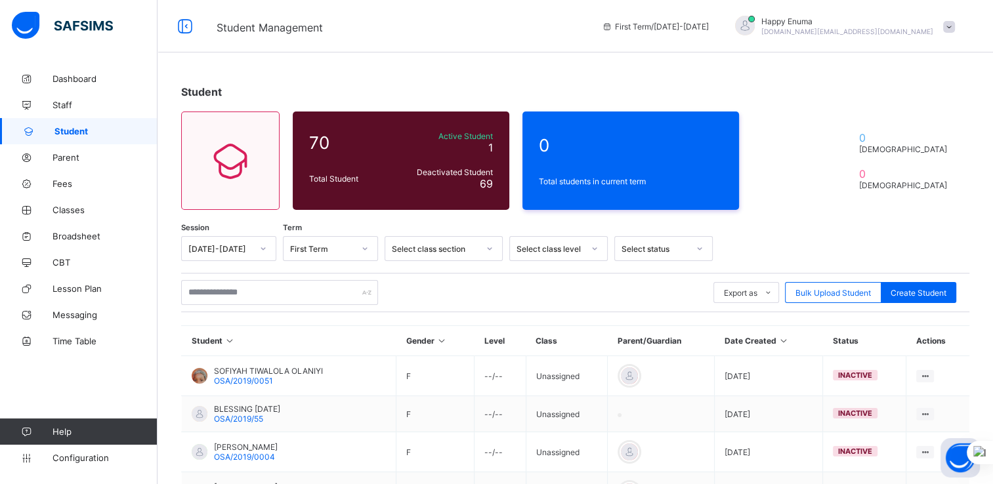
click at [666, 246] on div "Select status" at bounding box center [654, 249] width 67 height 10
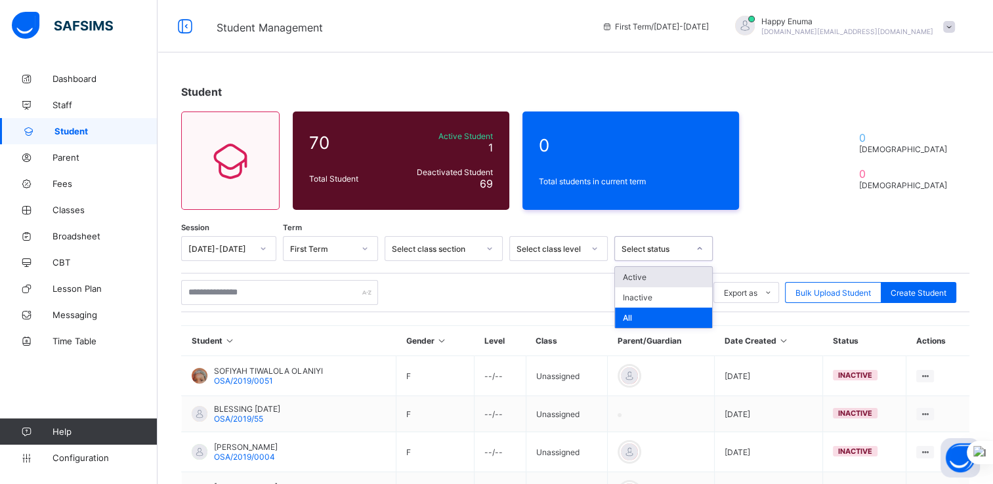
click at [638, 276] on div "Active" at bounding box center [663, 277] width 97 height 20
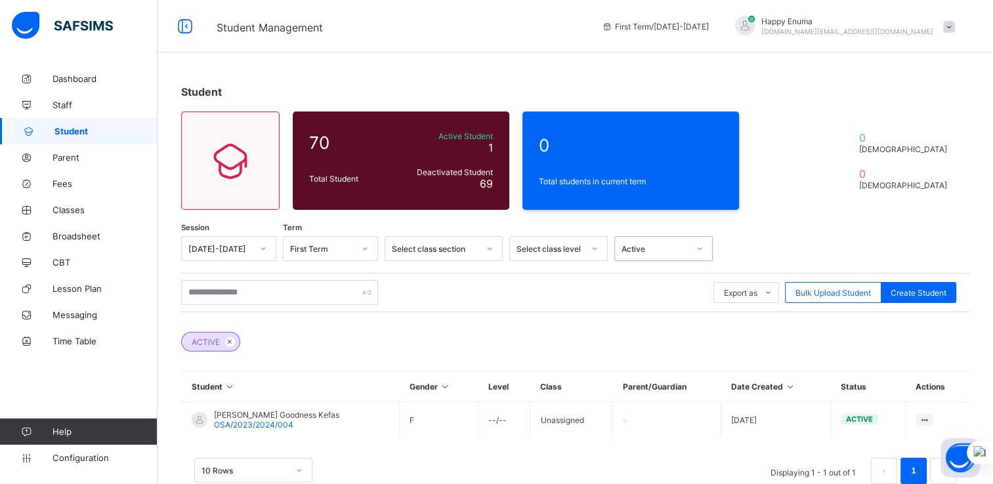
scroll to position [31, 0]
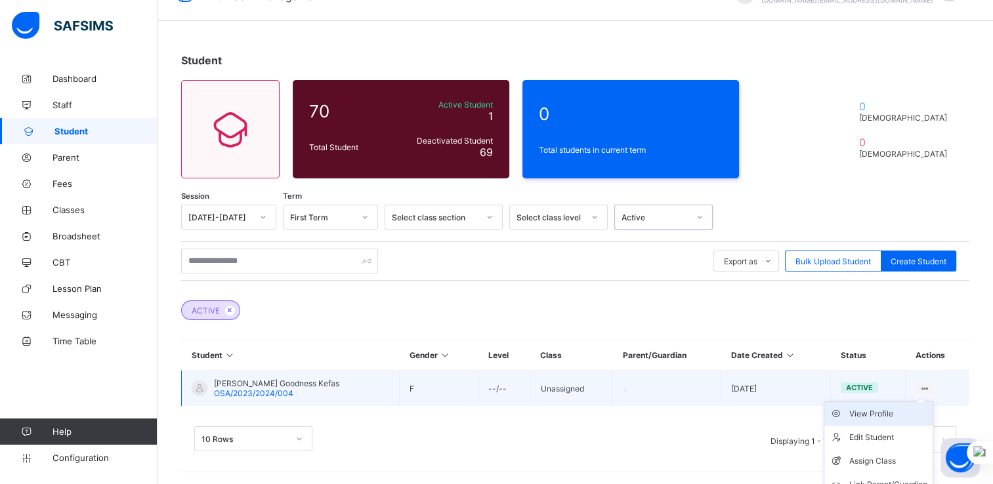
click at [868, 417] on div "View Profile" at bounding box center [888, 413] width 78 height 13
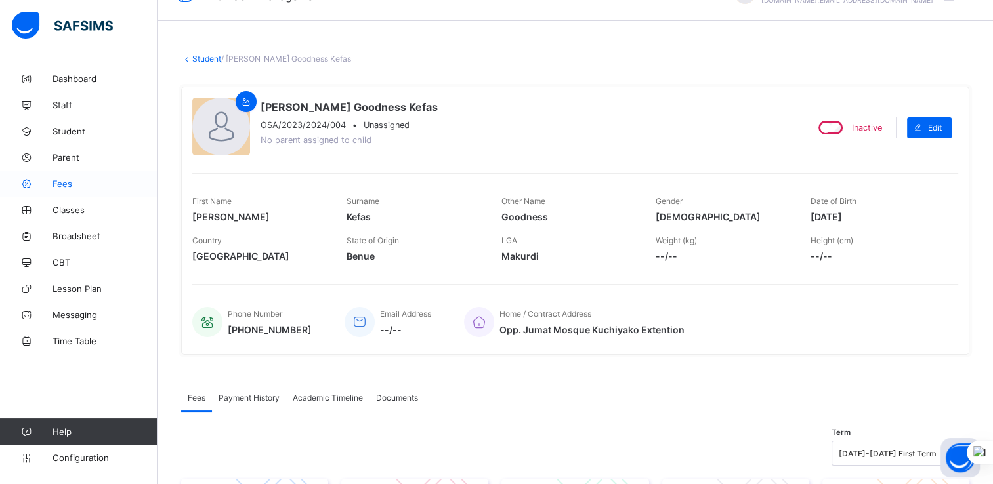
click at [66, 182] on span "Fees" at bounding box center [104, 183] width 105 height 10
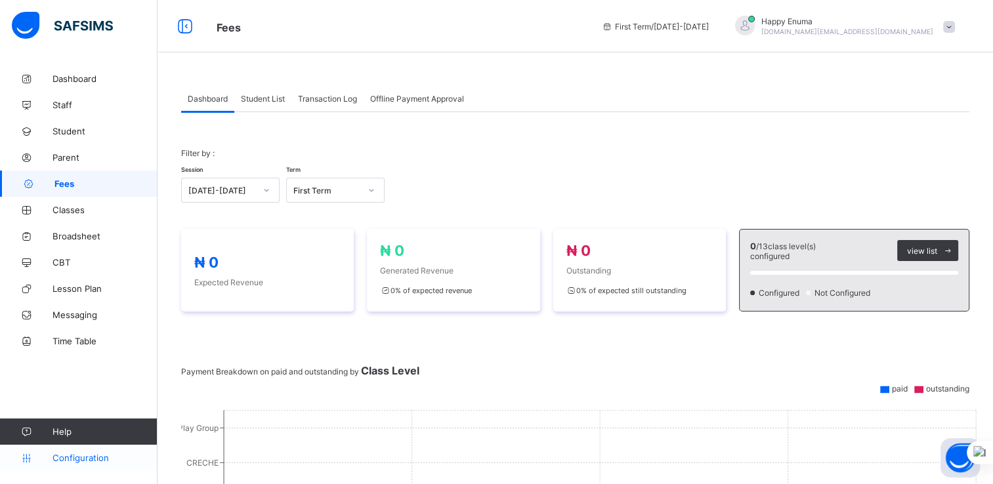
click at [80, 455] on span "Configuration" at bounding box center [104, 458] width 104 height 10
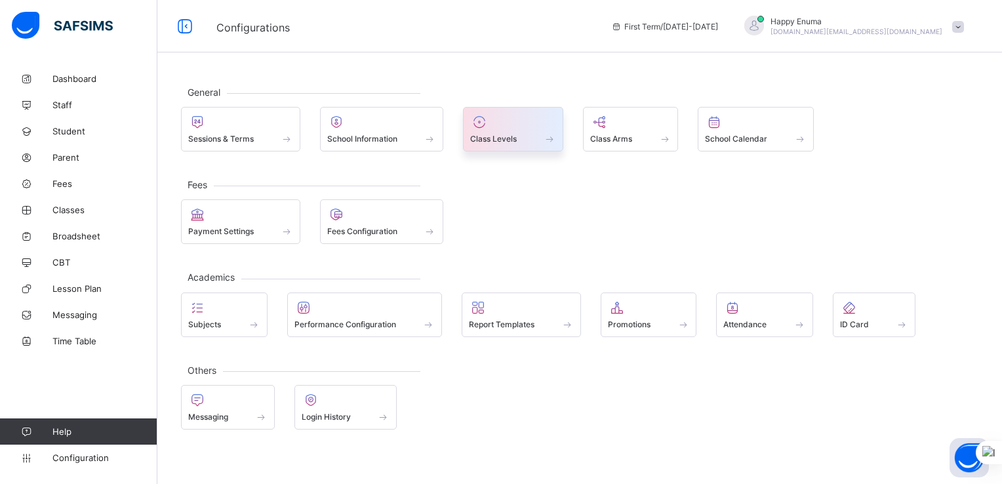
click at [510, 131] on span at bounding box center [513, 131] width 86 height 3
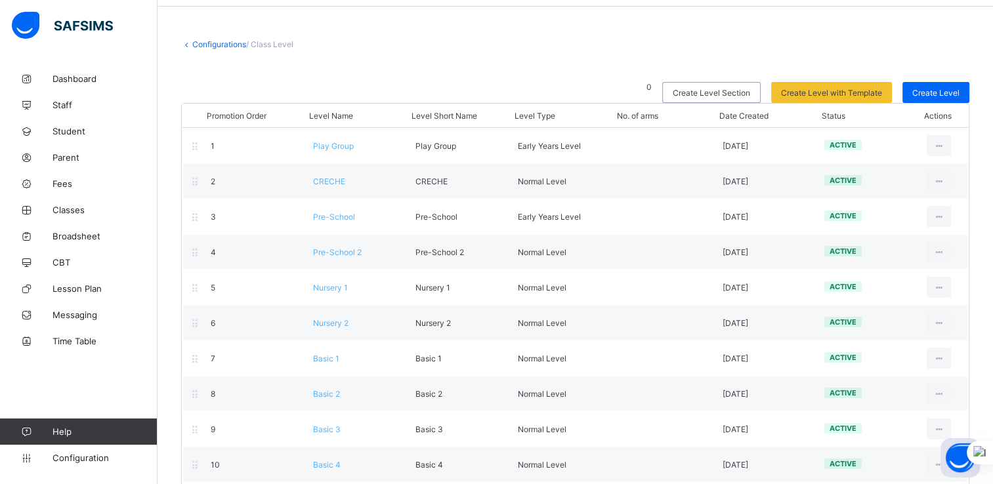
scroll to position [202, 0]
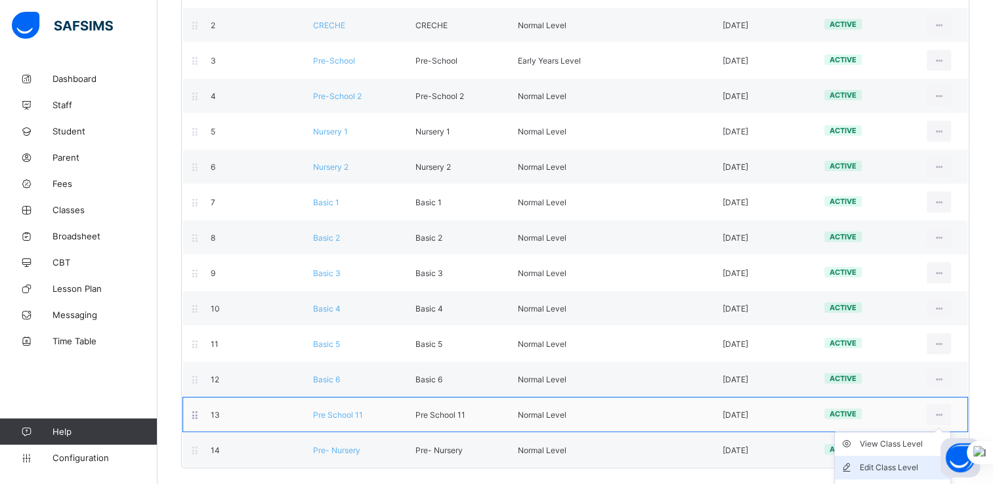
click at [899, 464] on div "Edit Class Level" at bounding box center [901, 467] width 85 height 13
type input "**********"
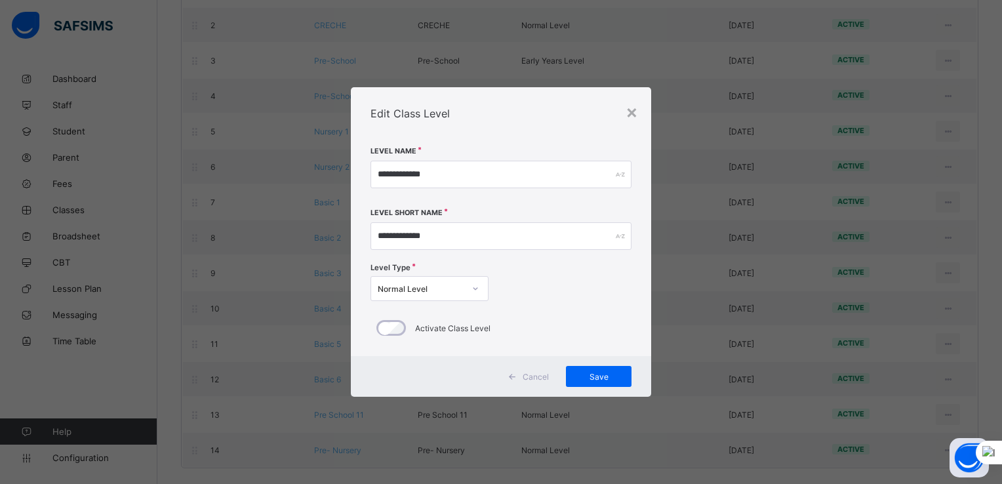
click at [478, 288] on icon at bounding box center [476, 288] width 8 height 13
click at [635, 114] on div "×" at bounding box center [632, 111] width 12 height 22
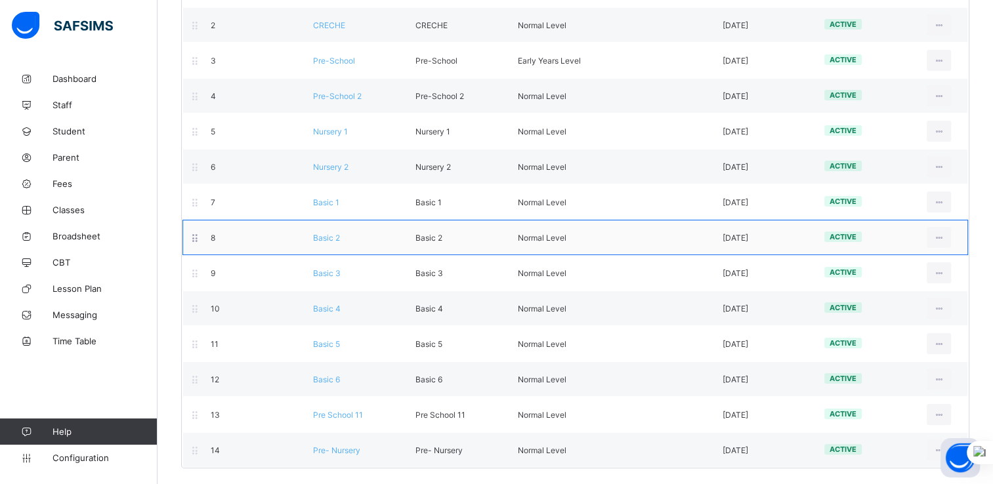
scroll to position [0, 0]
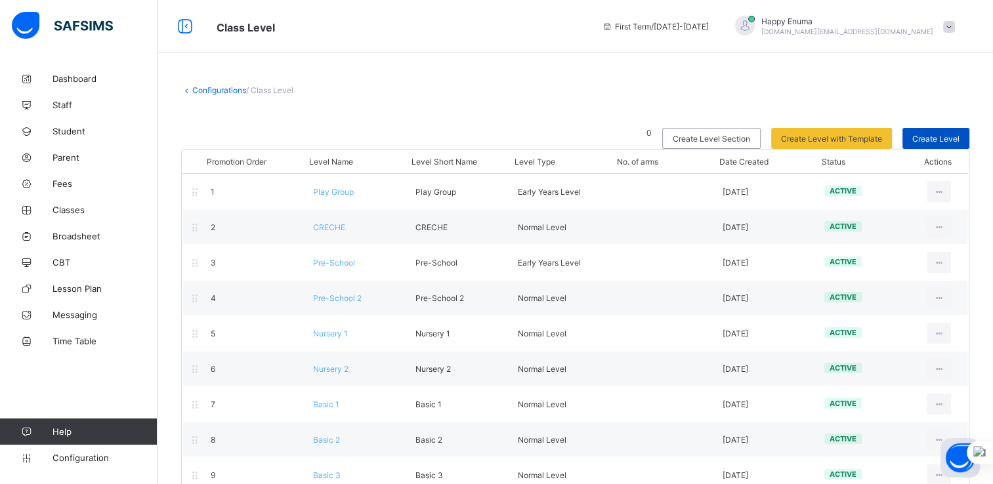
click at [935, 136] on span "Create Level" at bounding box center [935, 139] width 47 height 10
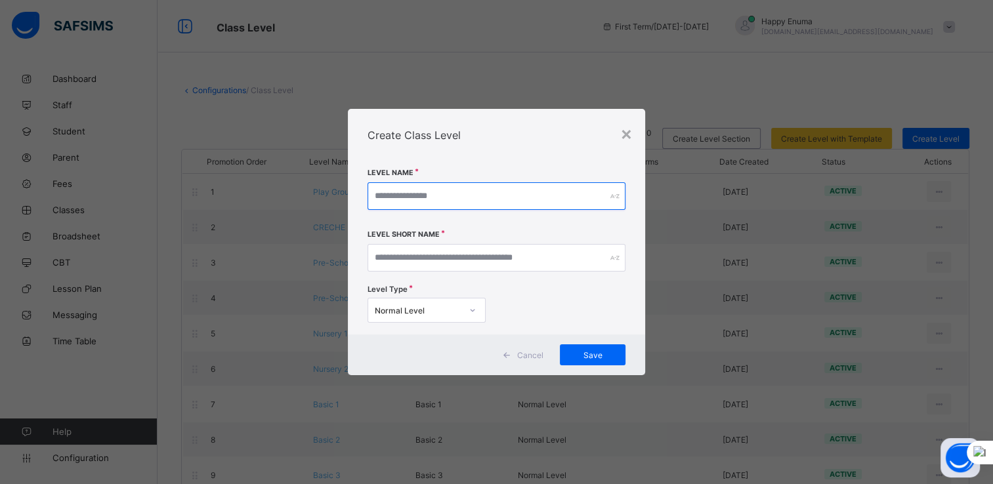
click at [543, 195] on input "text" at bounding box center [496, 196] width 258 height 28
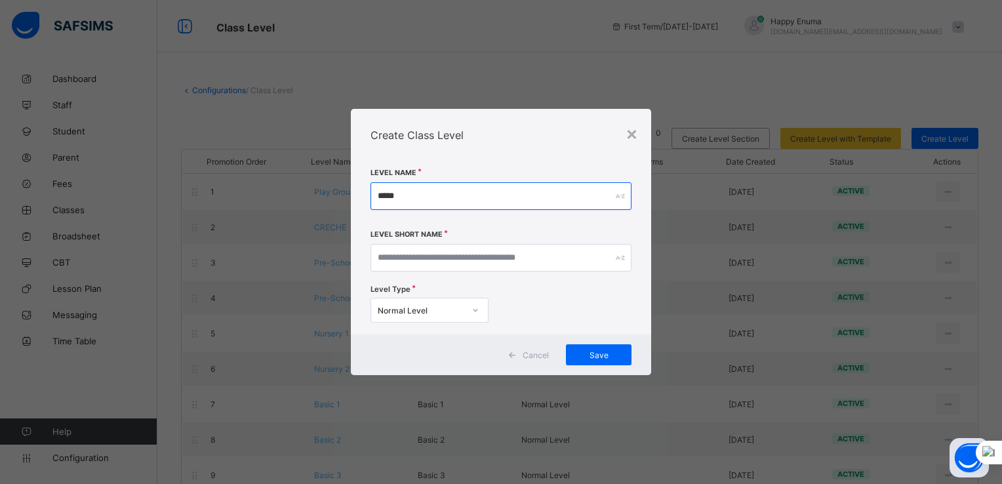
drag, startPoint x: 417, startPoint y: 195, endPoint x: 373, endPoint y: 193, distance: 43.3
click at [373, 193] on input "*****" at bounding box center [501, 196] width 261 height 28
type input "*****"
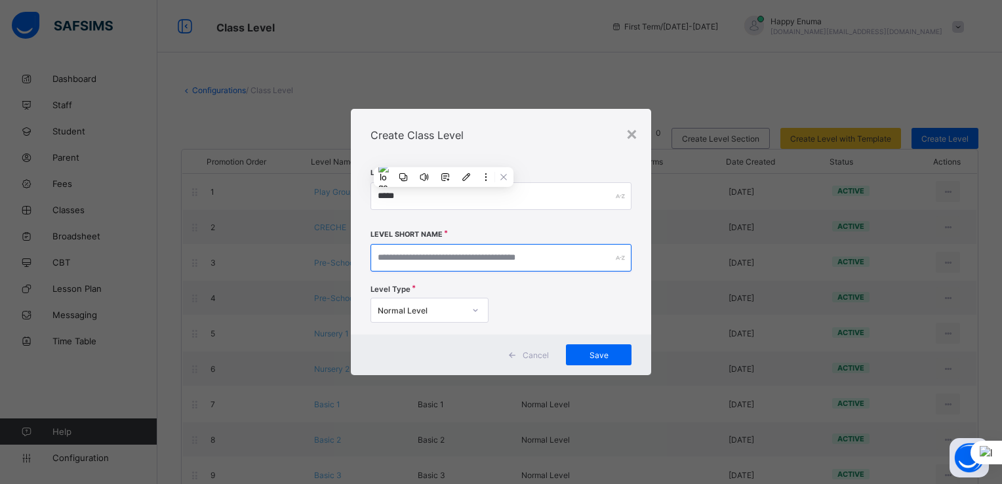
click at [385, 262] on input "text" at bounding box center [501, 258] width 261 height 28
paste input "*****"
type input "*****"
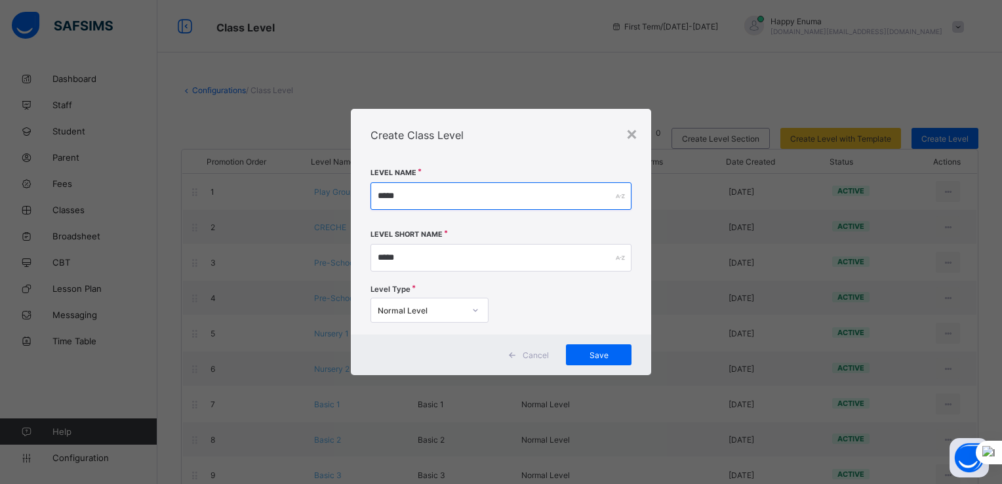
drag, startPoint x: 403, startPoint y: 195, endPoint x: 371, endPoint y: 195, distance: 32.1
click at [371, 195] on input "*****" at bounding box center [501, 196] width 261 height 28
type input "**********"
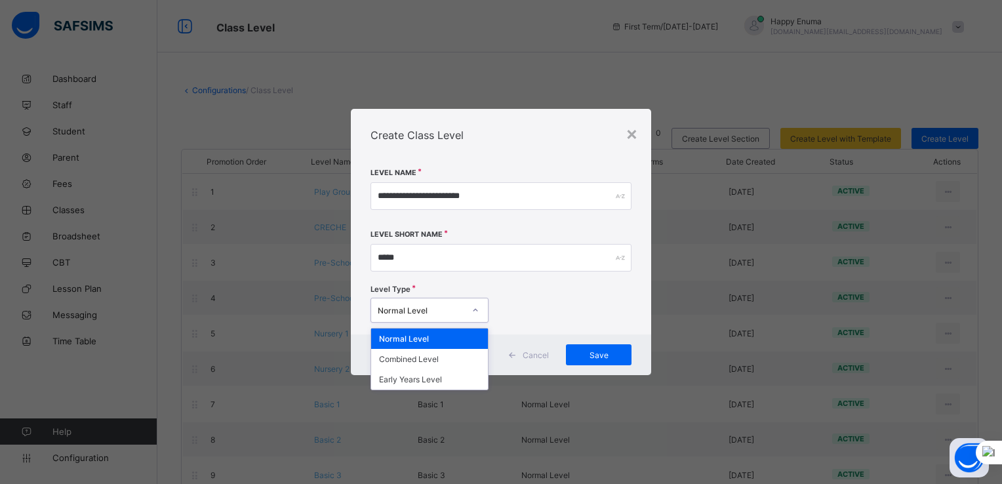
click at [472, 306] on div at bounding box center [475, 310] width 22 height 21
click at [409, 337] on div "Normal Level" at bounding box center [429, 339] width 117 height 20
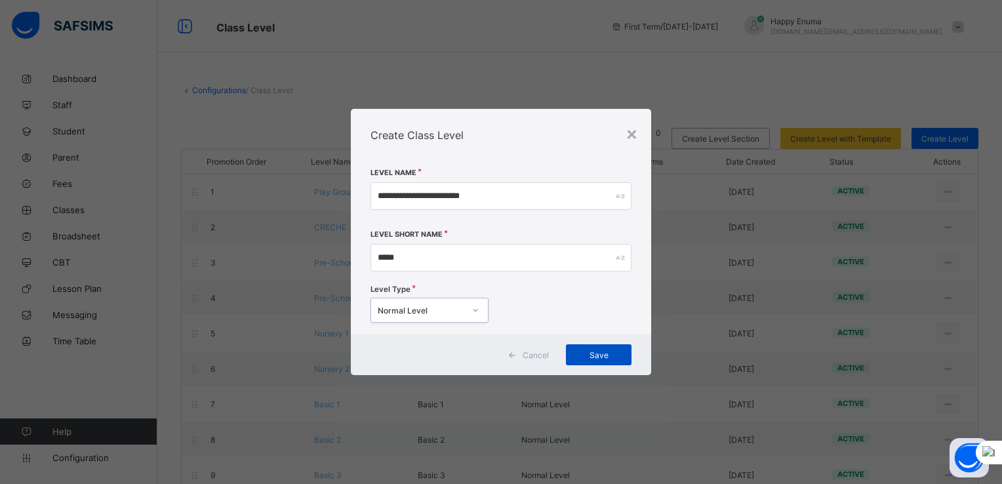
click at [594, 351] on span "Save" at bounding box center [599, 355] width 46 height 10
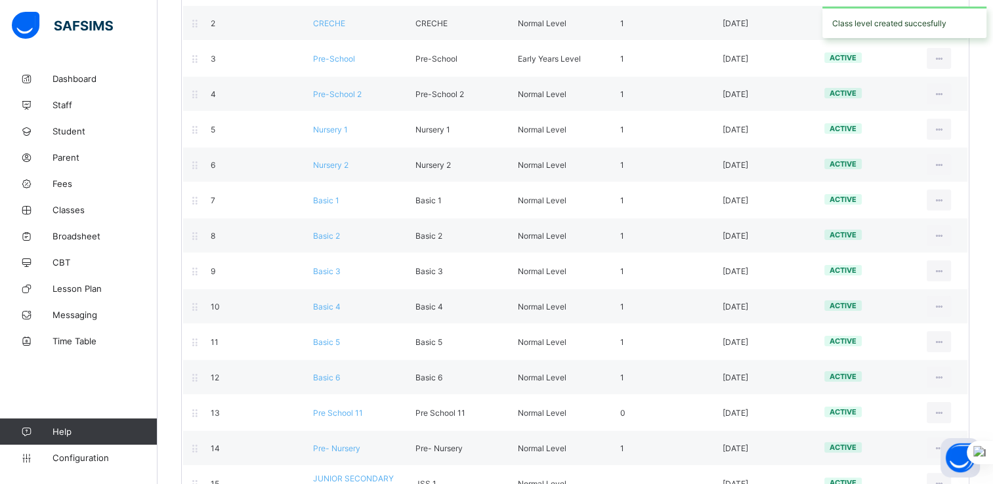
scroll to position [237, 0]
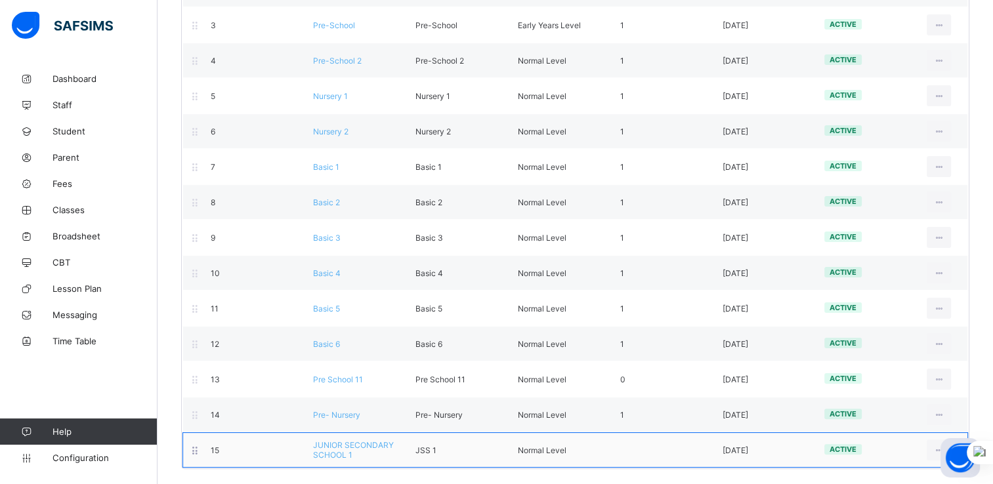
click at [337, 440] on span "JUNIOR SECONDARY SCHOOL 1" at bounding box center [353, 450] width 81 height 20
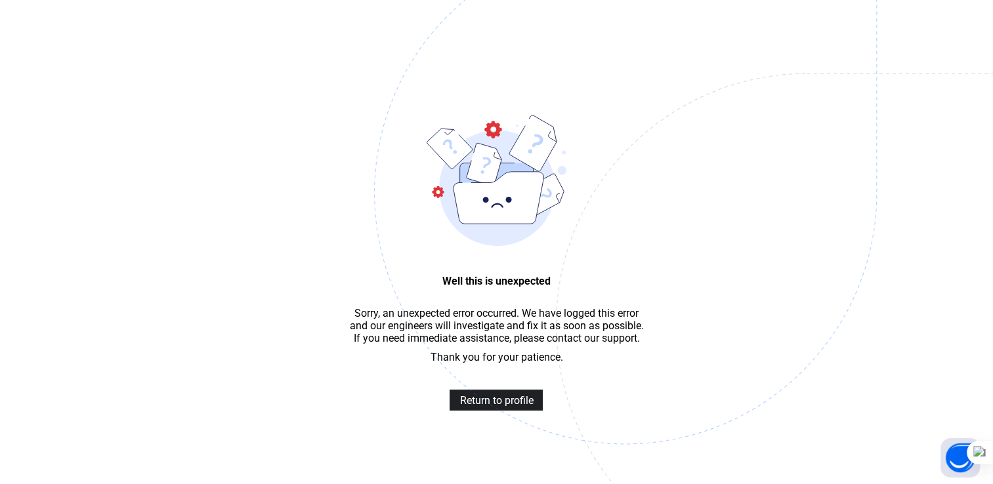
click at [485, 407] on span "Return to profile" at bounding box center [495, 400] width 73 height 12
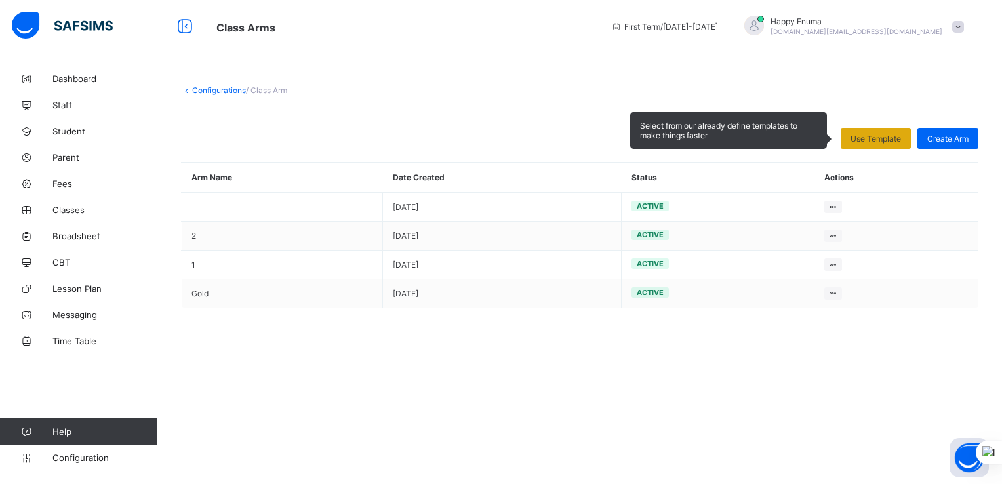
click at [884, 136] on span "Use Template" at bounding box center [876, 139] width 51 height 10
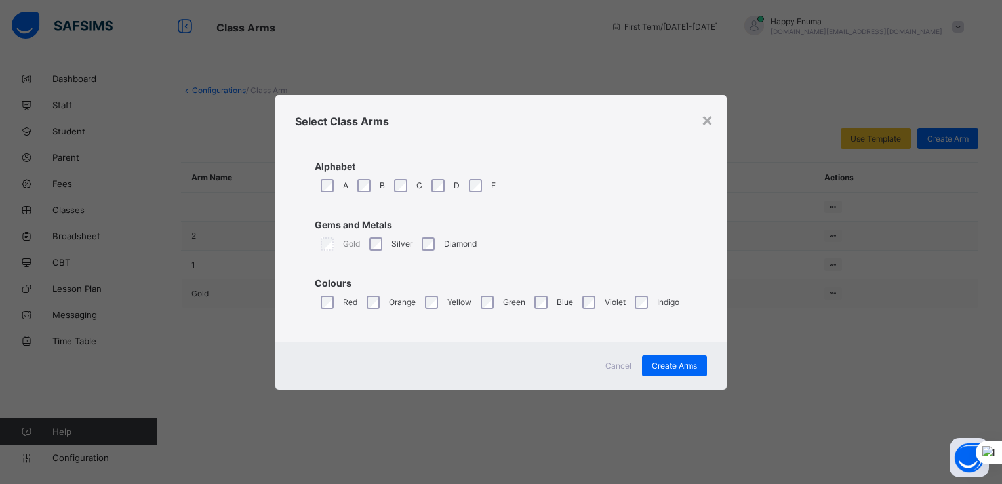
click at [616, 361] on span "Cancel" at bounding box center [619, 366] width 26 height 10
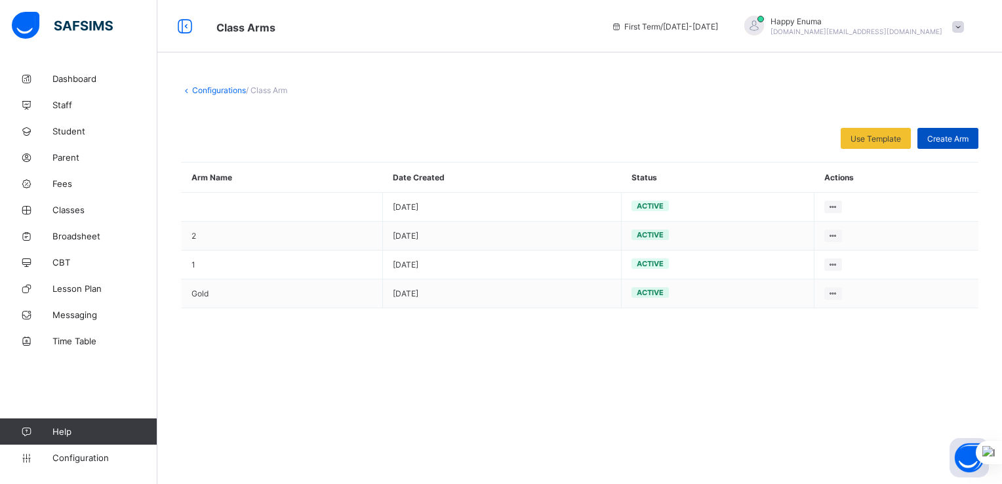
click at [934, 139] on span "Create Arm" at bounding box center [948, 139] width 41 height 10
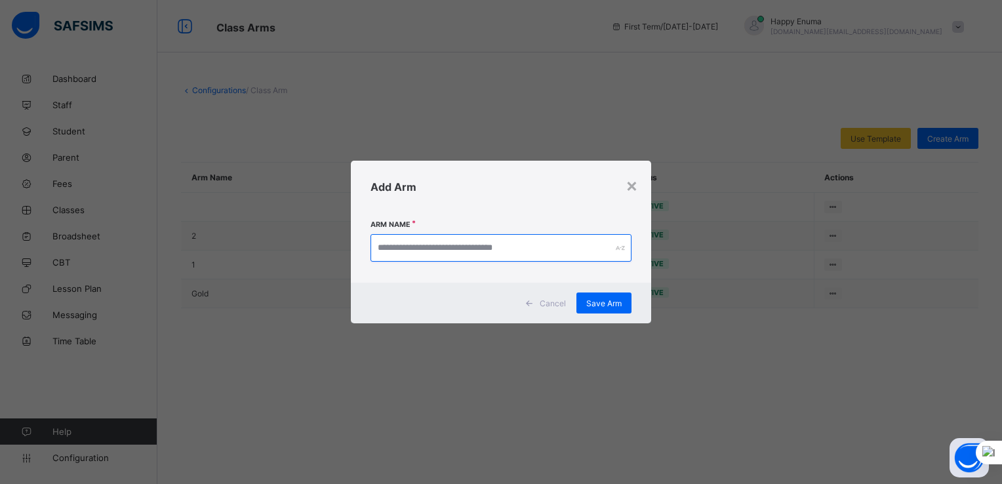
click at [426, 246] on input "text" at bounding box center [501, 248] width 261 height 28
paste input "*******"
paste input "**********"
drag, startPoint x: 412, startPoint y: 249, endPoint x: 369, endPoint y: 248, distance: 42.6
click at [369, 248] on div "**********" at bounding box center [501, 248] width 300 height 70
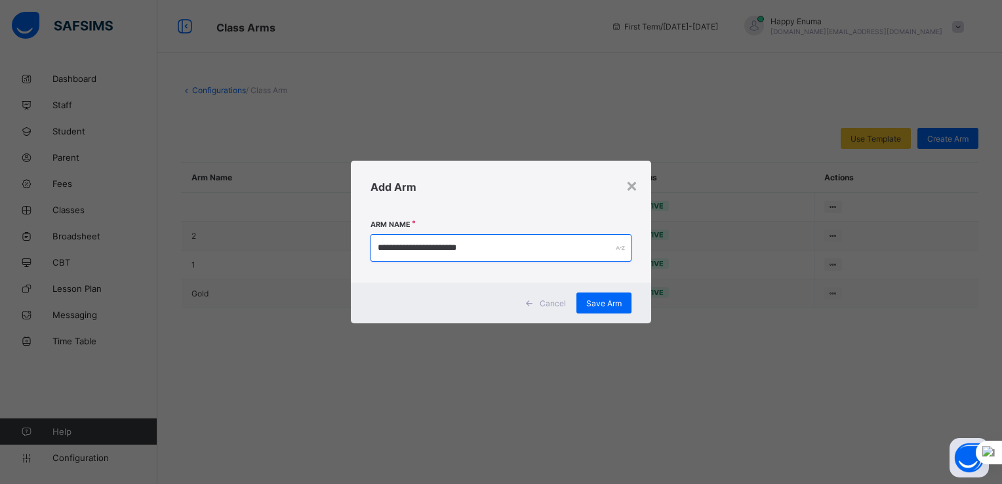
click at [527, 242] on input "**********" at bounding box center [501, 248] width 261 height 28
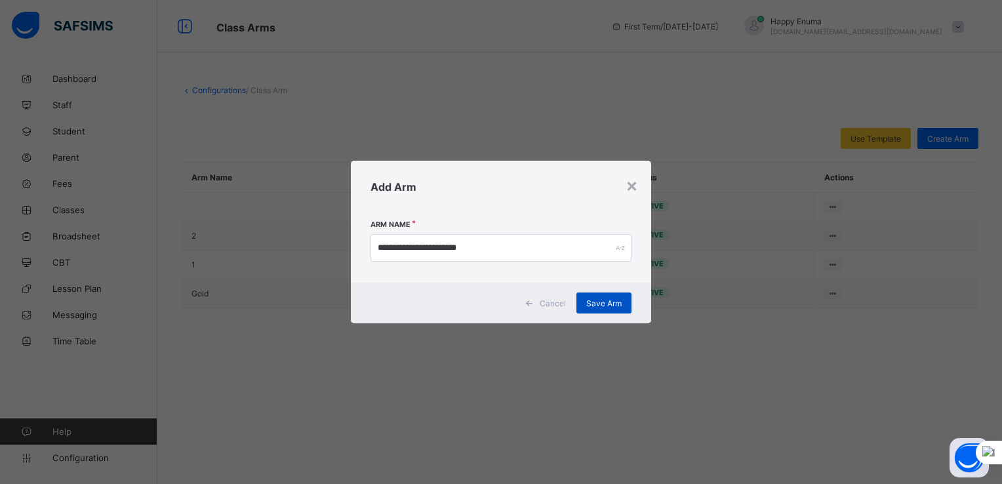
click at [596, 306] on span "Save Arm" at bounding box center [603, 303] width 35 height 10
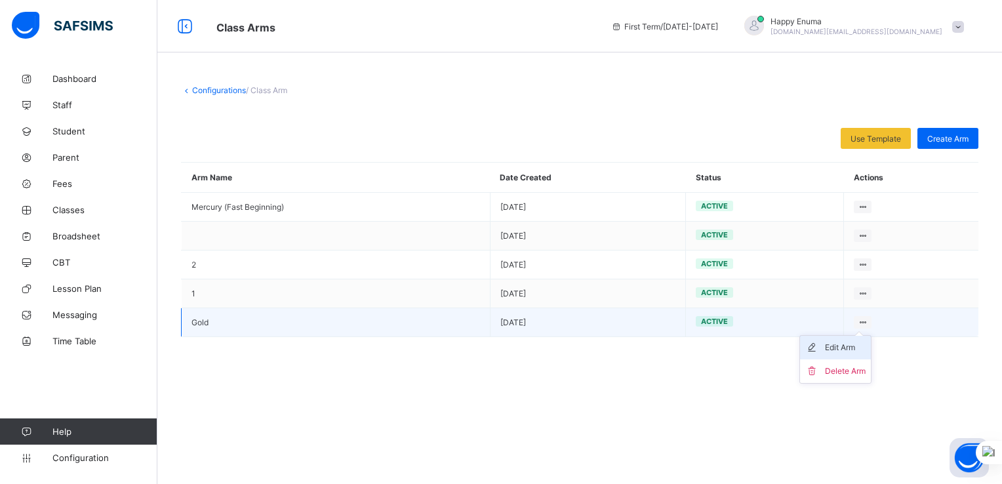
click at [845, 346] on div "Edit Arm" at bounding box center [845, 347] width 41 height 13
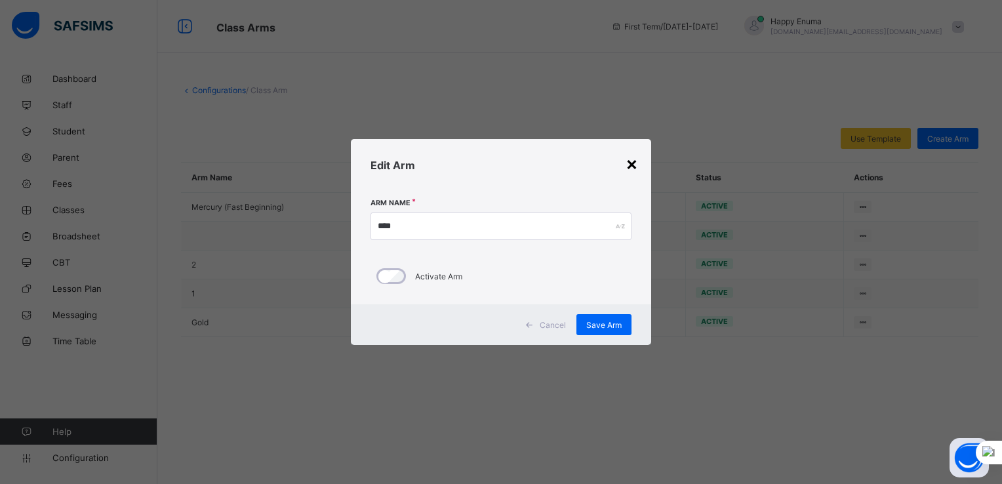
click at [636, 167] on div "×" at bounding box center [632, 163] width 12 height 22
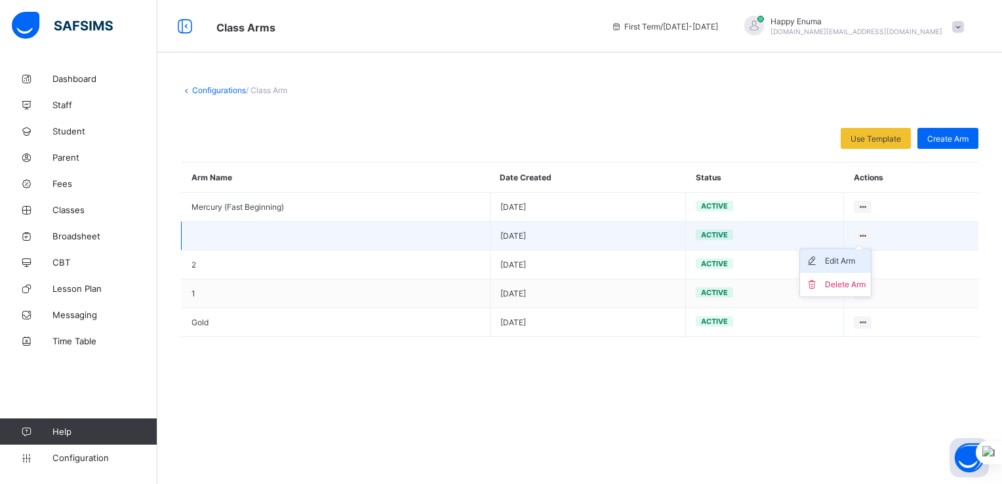
click at [840, 258] on div "Edit Arm" at bounding box center [845, 261] width 41 height 13
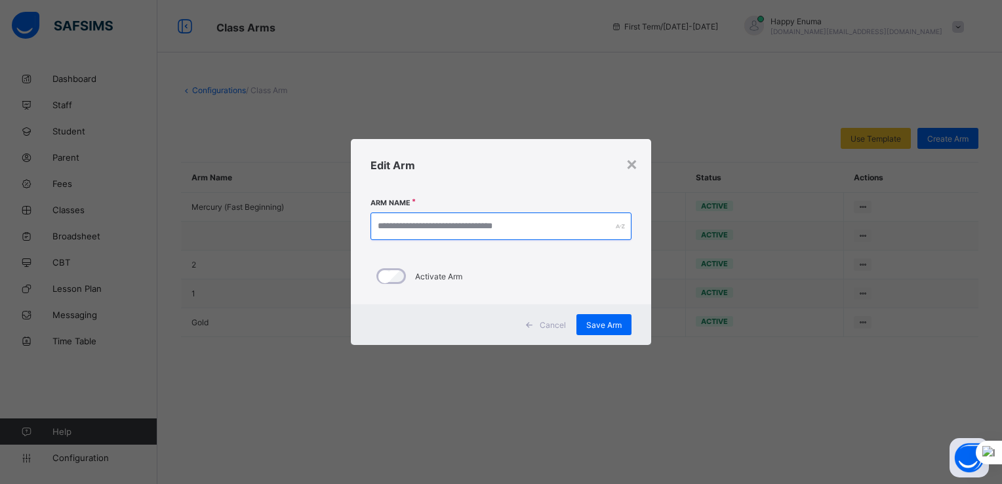
click at [430, 222] on input "text" at bounding box center [501, 227] width 261 height 28
paste input "**********"
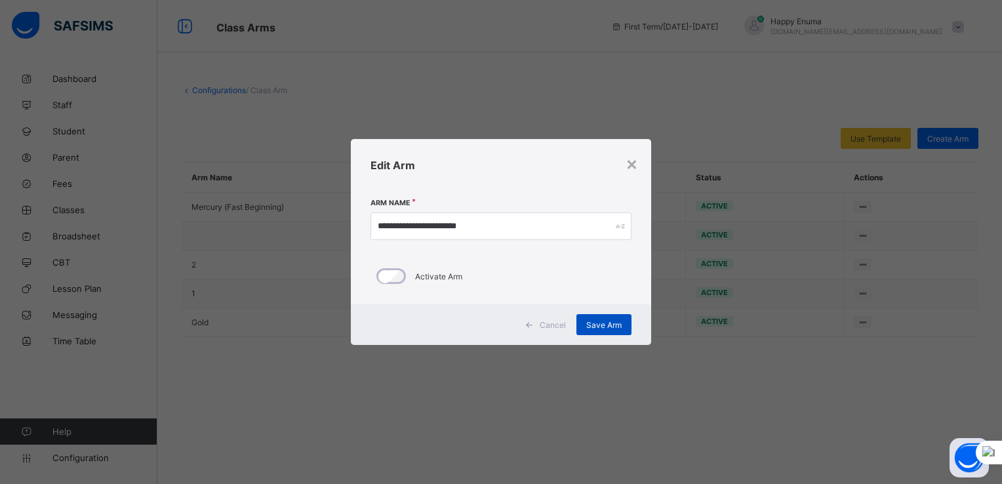
click at [602, 326] on span "Save Arm" at bounding box center [603, 325] width 35 height 10
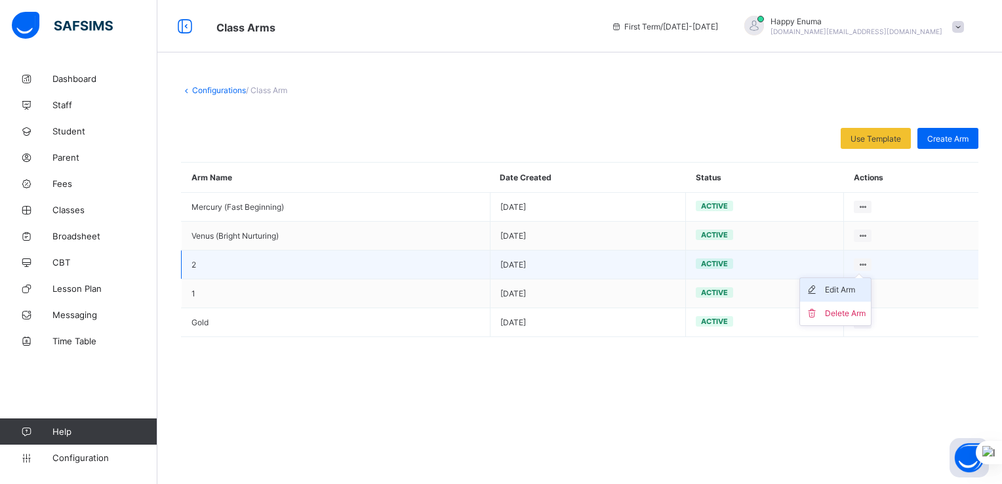
click at [841, 290] on div "Edit Arm" at bounding box center [845, 289] width 41 height 13
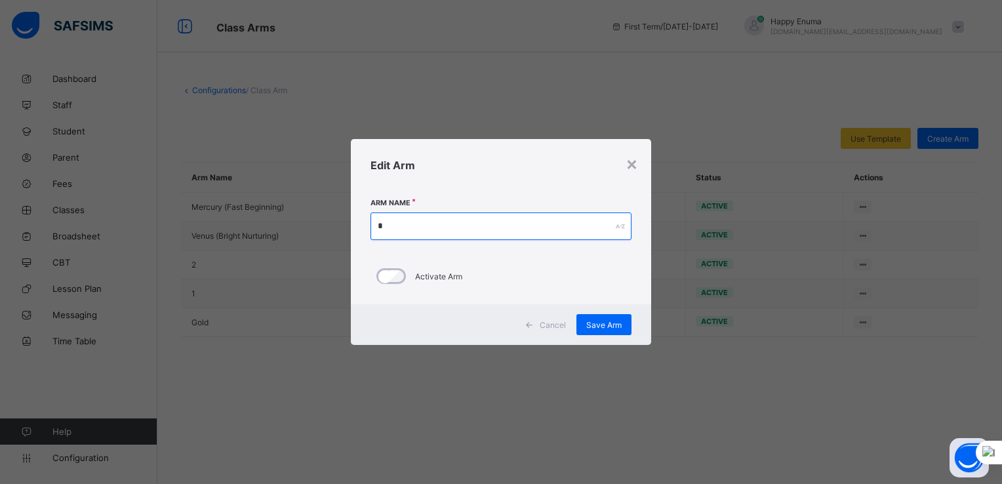
click at [384, 228] on input "*" at bounding box center [501, 227] width 261 height 28
paste input "**********"
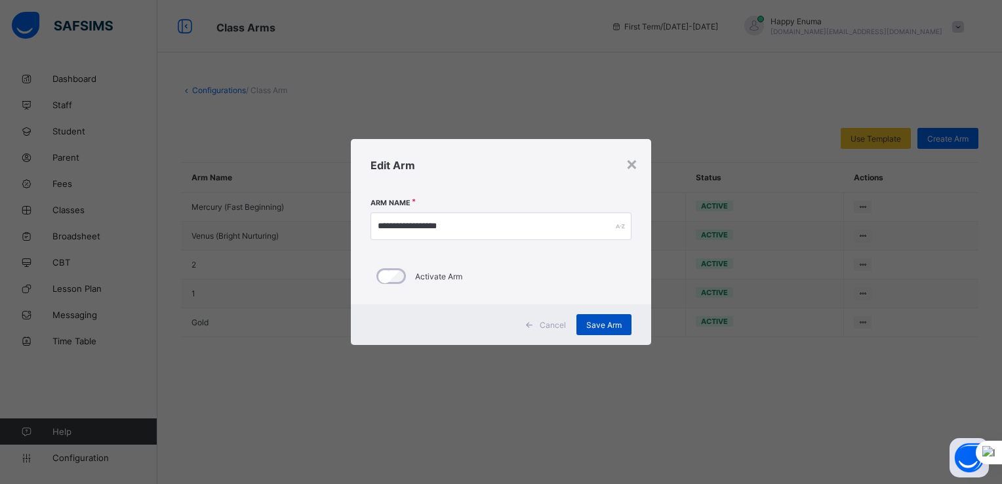
click at [604, 327] on span "Save Arm" at bounding box center [603, 325] width 35 height 10
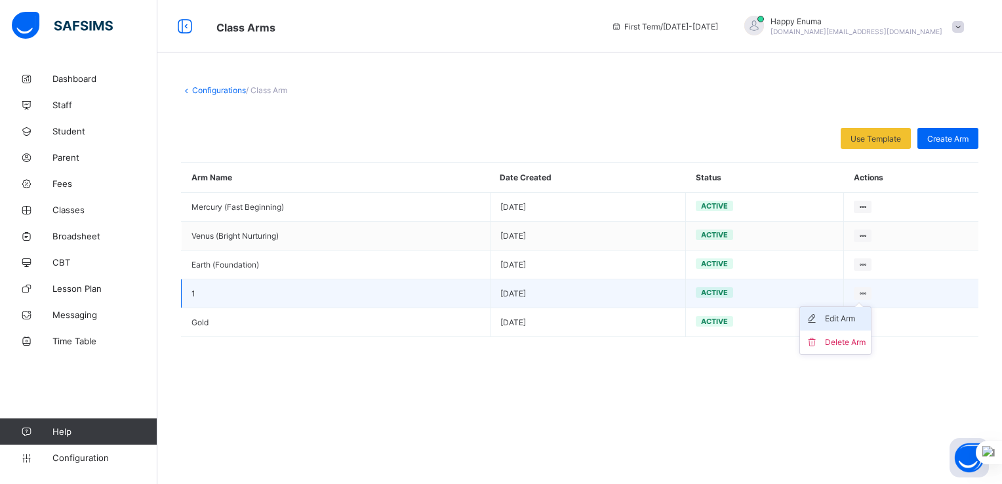
click at [829, 319] on div "Edit Arm" at bounding box center [845, 318] width 41 height 13
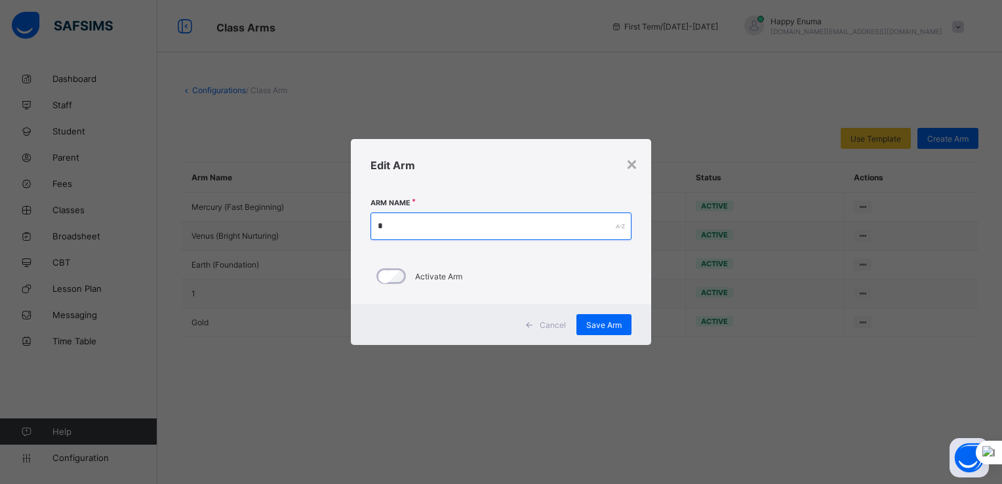
click at [424, 227] on input "*" at bounding box center [501, 227] width 261 height 28
paste input "**********"
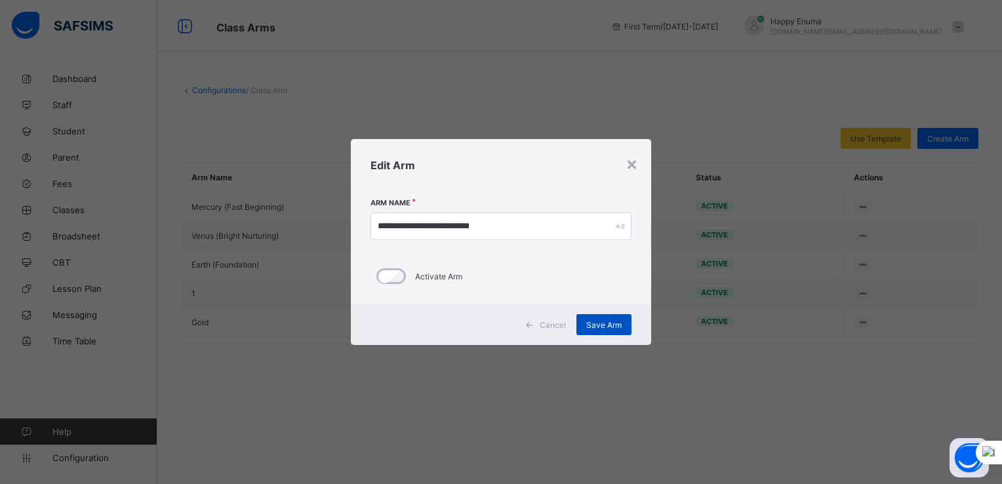
click at [600, 324] on span "Save Arm" at bounding box center [603, 325] width 35 height 10
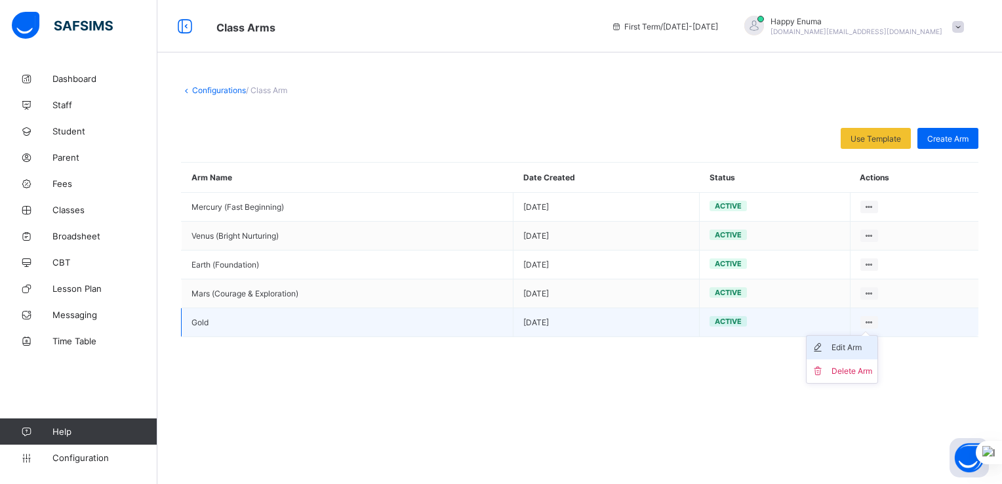
click at [840, 352] on div "Edit Arm" at bounding box center [852, 347] width 41 height 13
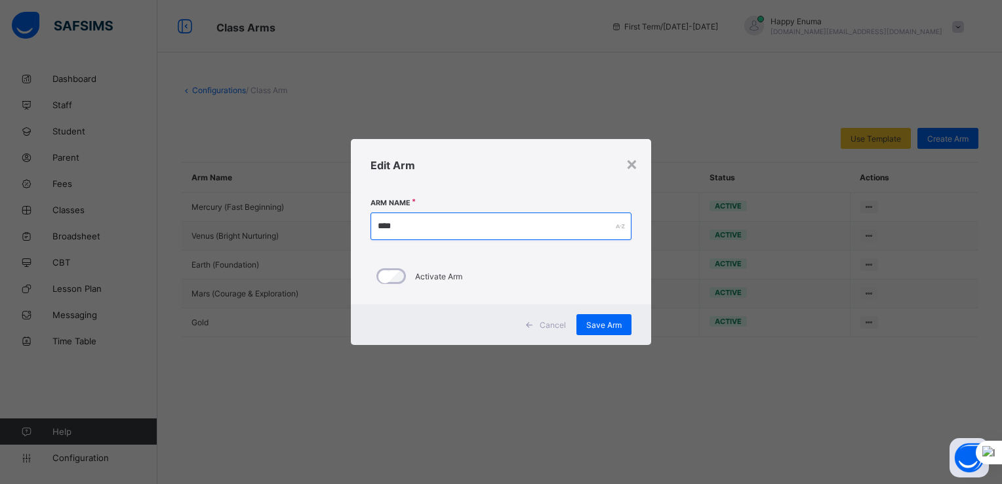
drag, startPoint x: 407, startPoint y: 225, endPoint x: 363, endPoint y: 225, distance: 44.6
click at [363, 225] on div "Arm Name **** Activate Arm" at bounding box center [501, 248] width 300 height 113
paste input "**********"
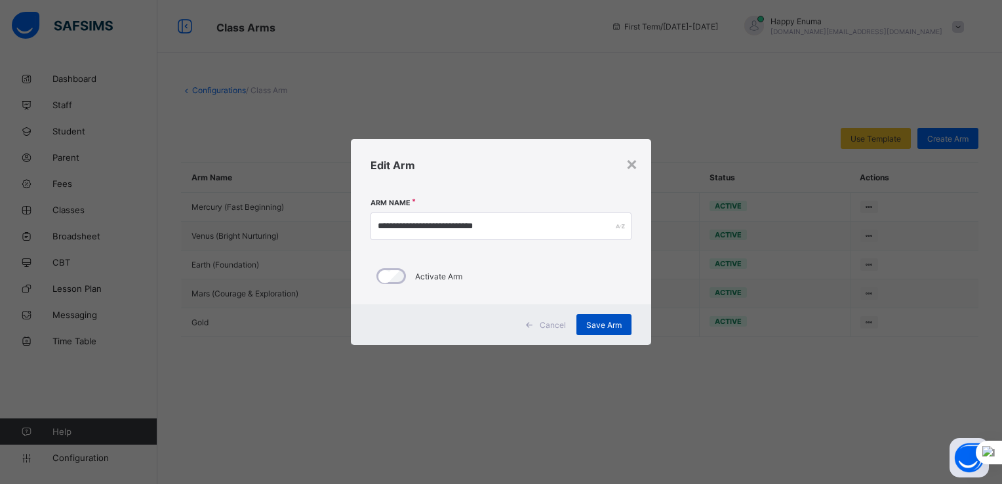
click at [602, 323] on span "Save Arm" at bounding box center [603, 325] width 35 height 10
type input "****"
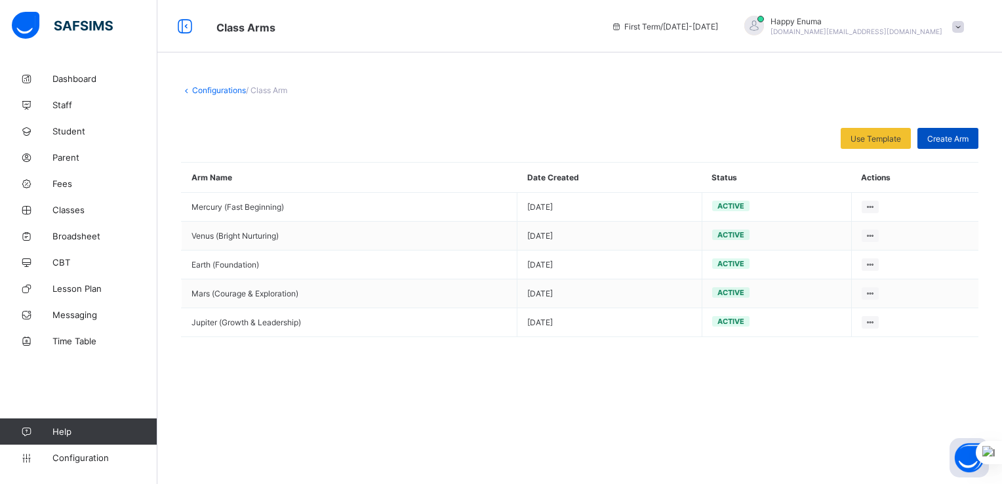
click at [943, 133] on div "Create Arm" at bounding box center [948, 138] width 61 height 21
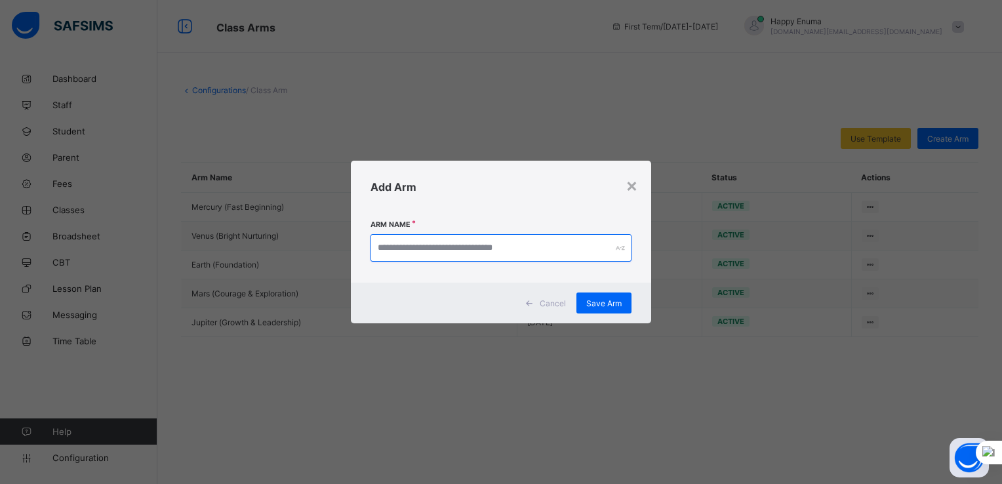
click at [433, 251] on input "text" at bounding box center [501, 248] width 261 height 28
paste input "**********"
type input "**********"
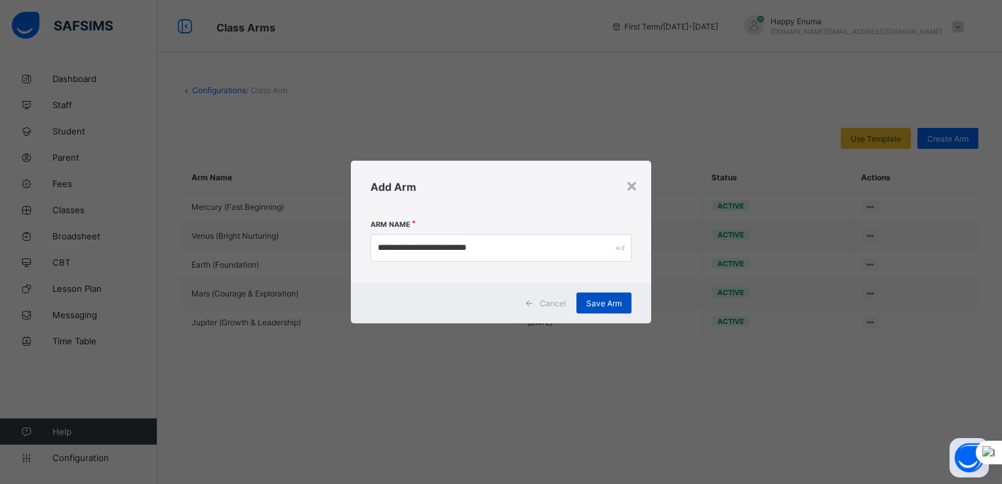
click at [597, 300] on span "Save Arm" at bounding box center [603, 303] width 35 height 10
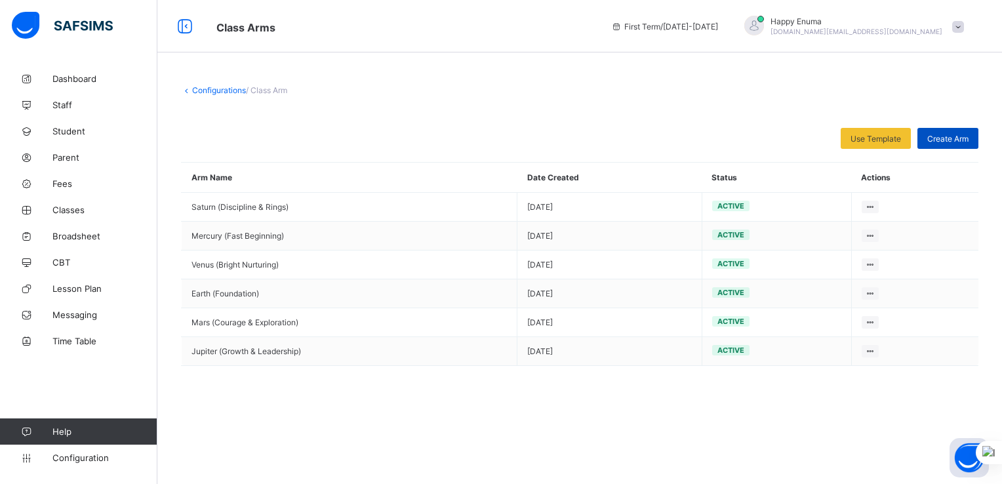
click at [943, 138] on span "Create Arm" at bounding box center [948, 139] width 41 height 10
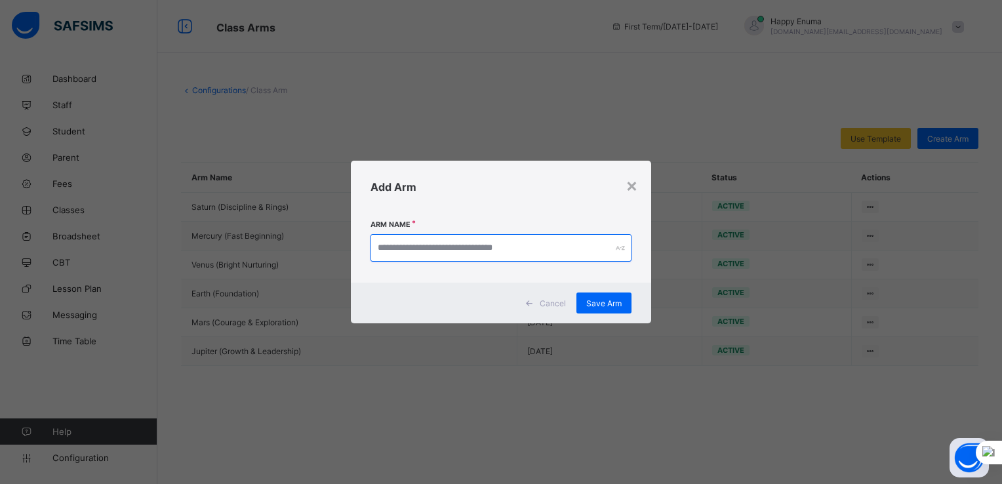
click at [403, 248] on input "text" at bounding box center [501, 248] width 261 height 28
paste input "**********"
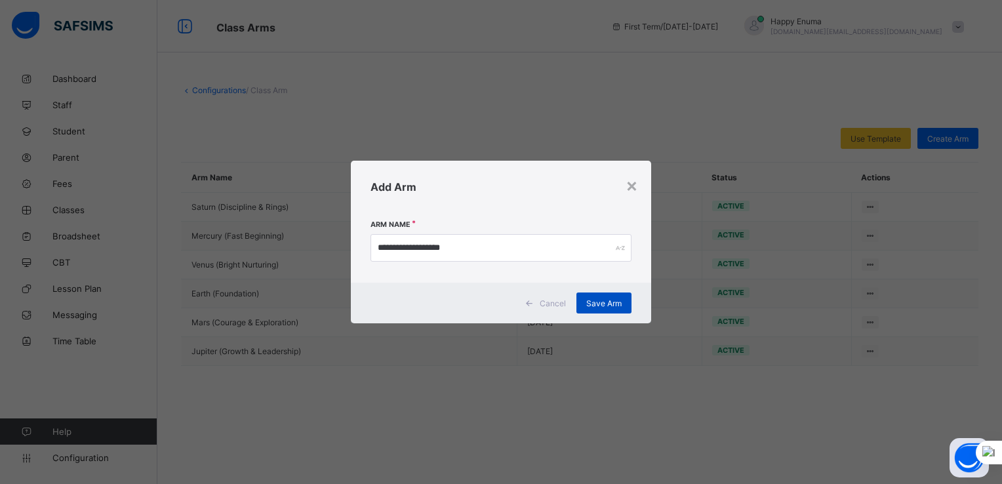
click at [600, 299] on span "Save Arm" at bounding box center [603, 303] width 35 height 10
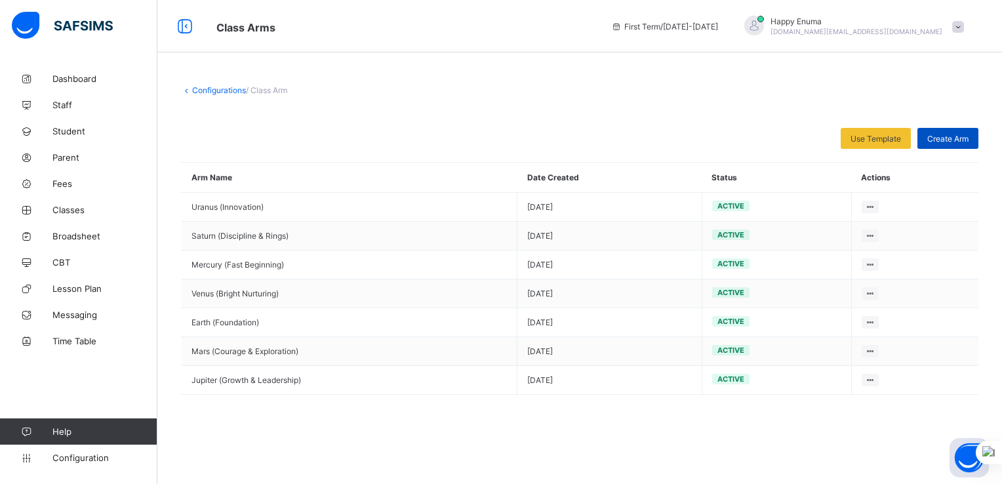
click at [939, 133] on div "Create Arm" at bounding box center [948, 138] width 61 height 21
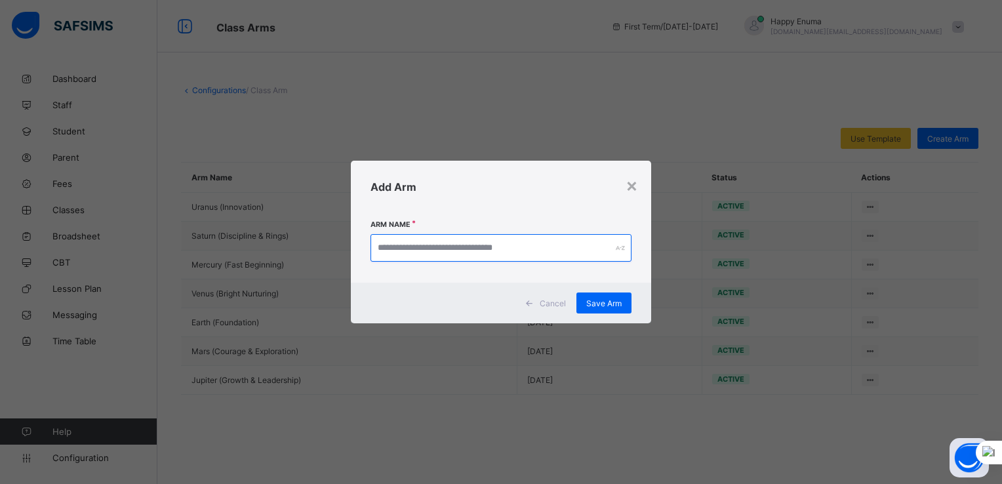
click at [400, 251] on input "text" at bounding box center [501, 248] width 261 height 28
paste input "**********"
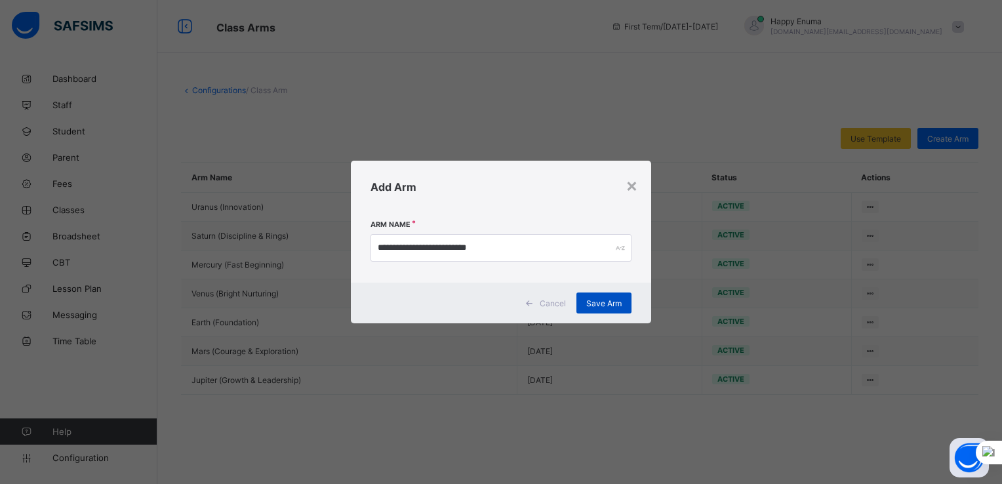
click at [599, 298] on span "Save Arm" at bounding box center [603, 303] width 35 height 10
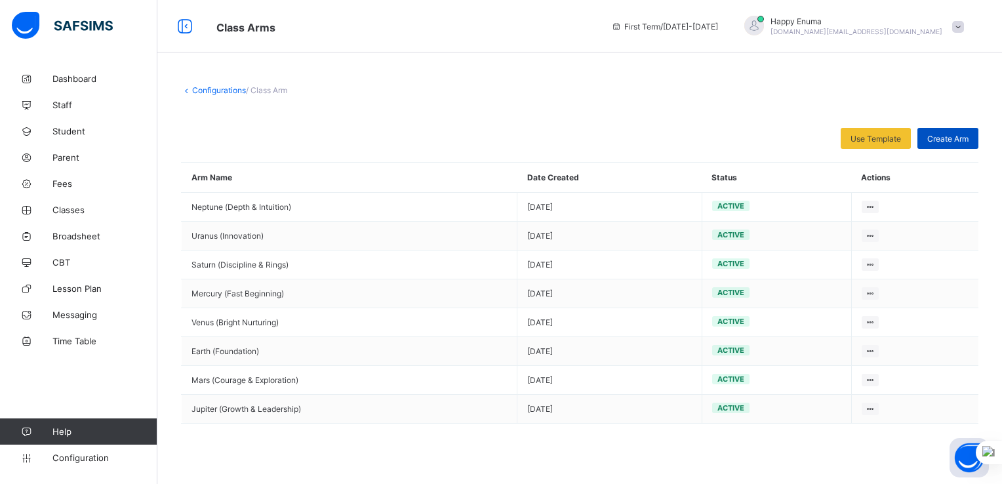
click at [939, 138] on span "Create Arm" at bounding box center [948, 139] width 41 height 10
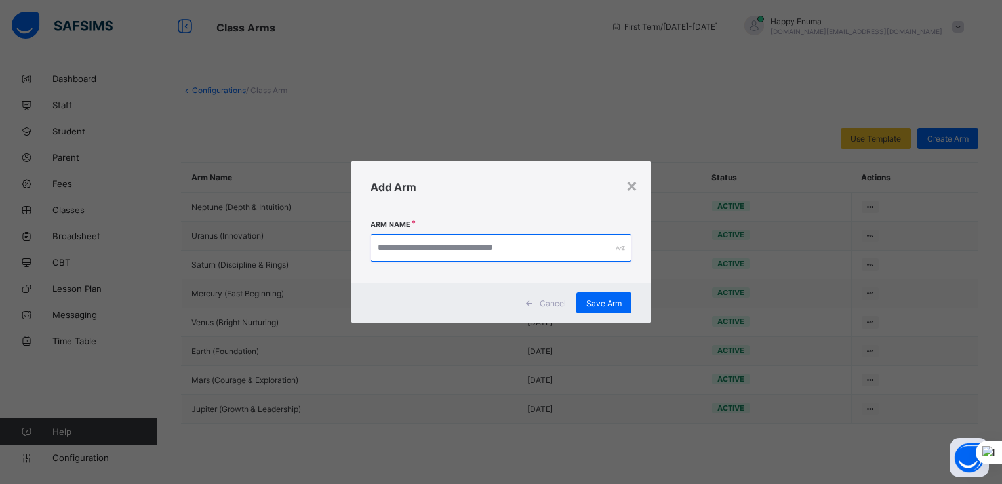
click at [405, 248] on input "text" at bounding box center [501, 248] width 261 height 28
paste input "**********"
type input "**********"
click at [606, 300] on span "Save Arm" at bounding box center [603, 303] width 35 height 10
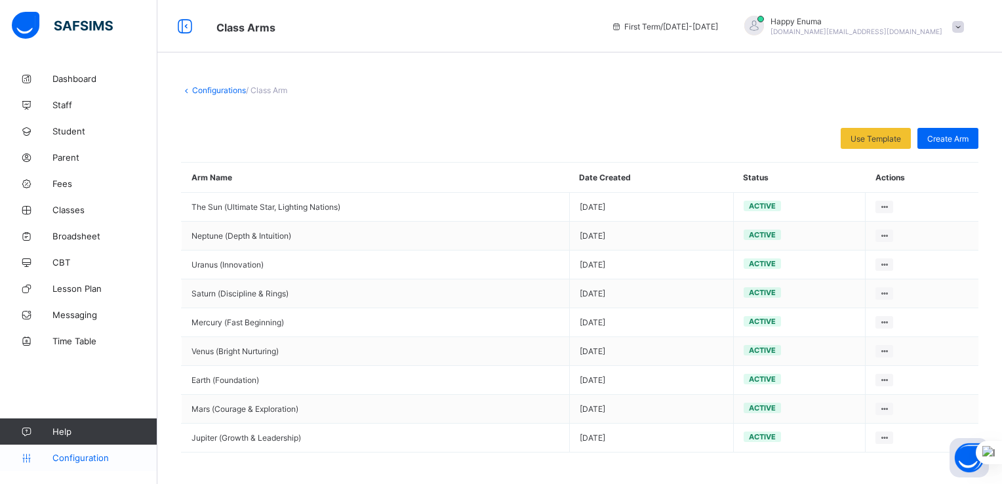
click at [73, 459] on span "Configuration" at bounding box center [104, 458] width 104 height 10
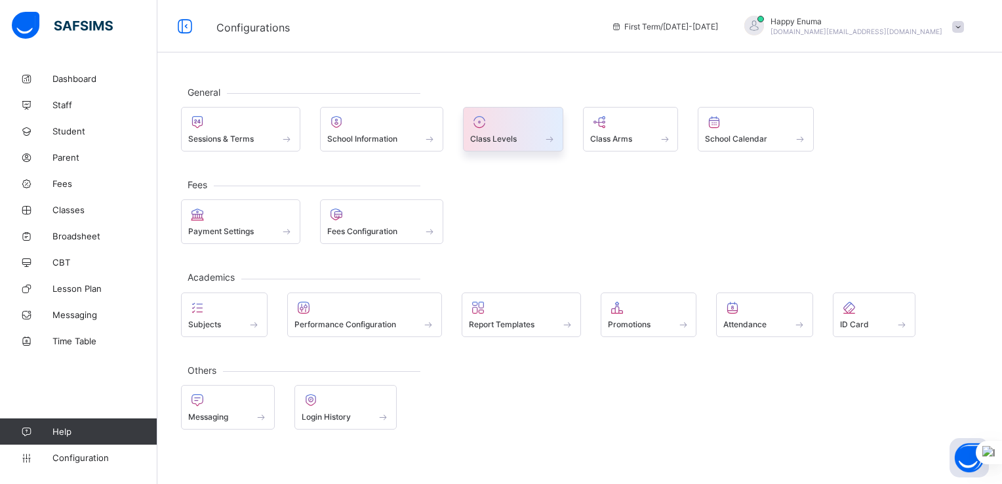
click at [504, 134] on span "Class Levels" at bounding box center [493, 139] width 47 height 10
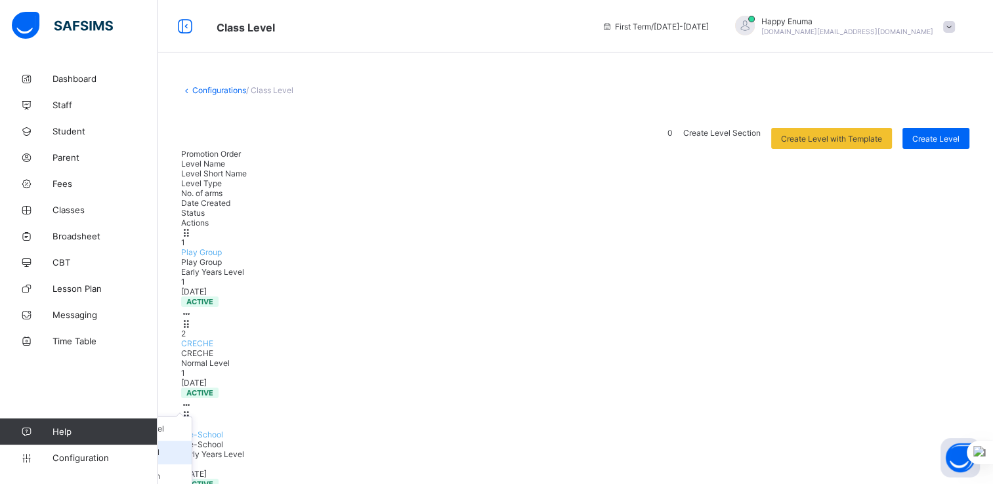
click at [186, 446] on div "Edit Class Level" at bounding box center [143, 452] width 85 height 13
type input "******"
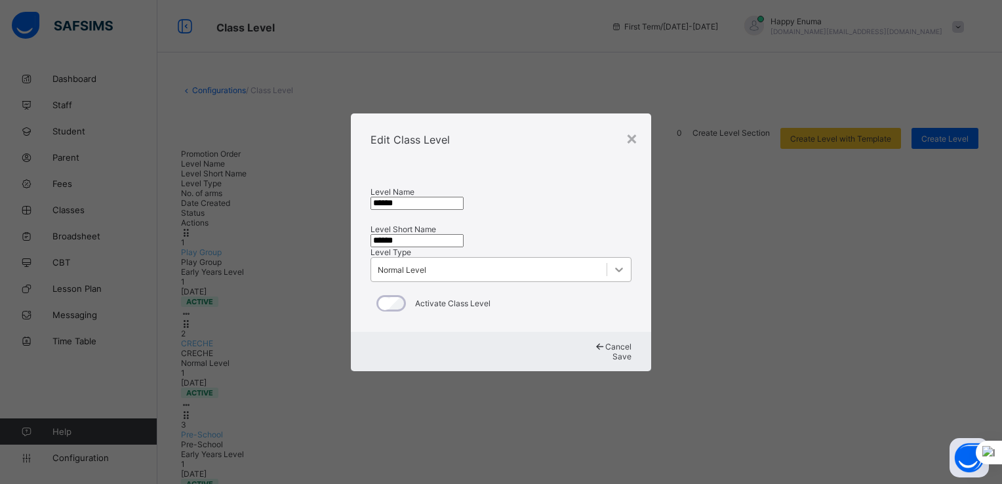
click at [613, 276] on icon at bounding box center [619, 269] width 13 height 13
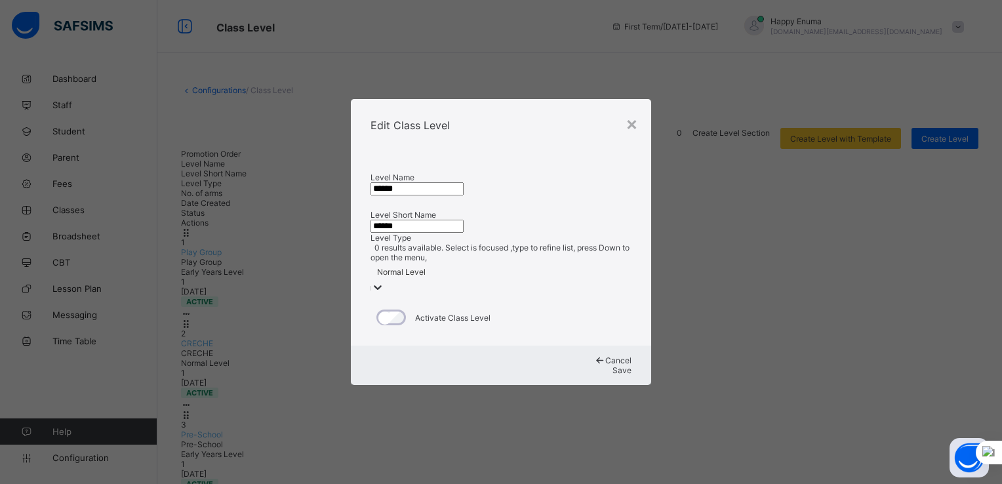
click at [384, 290] on div at bounding box center [377, 288] width 13 height 15
click at [464, 233] on input "******" at bounding box center [417, 226] width 93 height 13
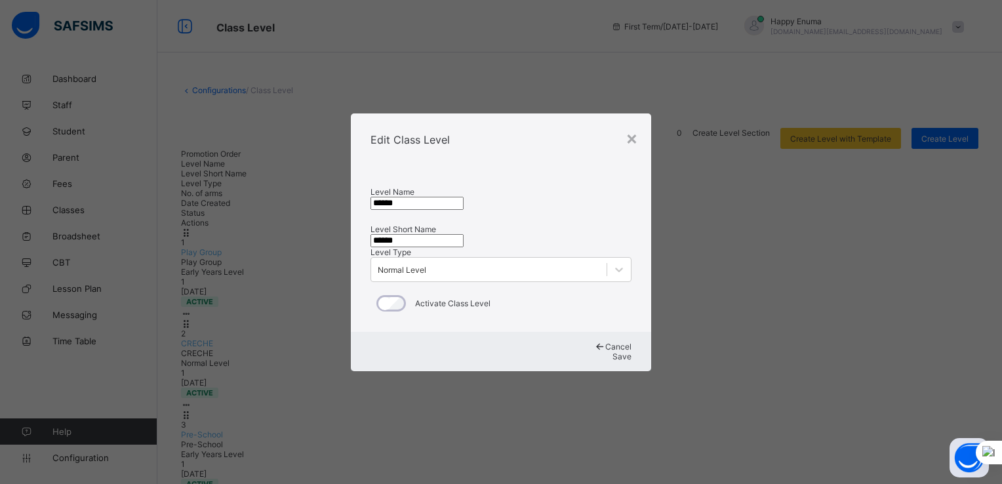
click at [464, 238] on input "******" at bounding box center [417, 240] width 93 height 13
click at [594, 352] on icon at bounding box center [599, 347] width 11 height 10
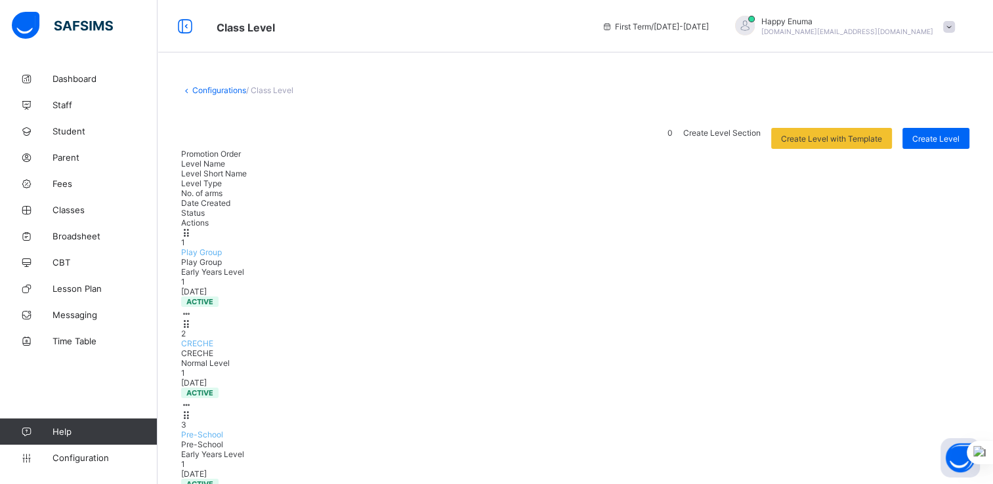
click at [213, 339] on span "CRECHE" at bounding box center [197, 344] width 32 height 10
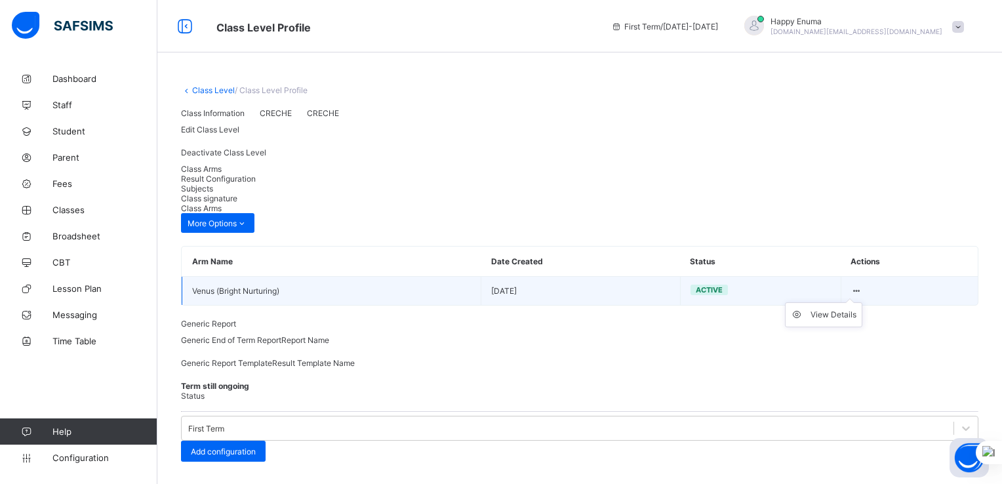
click at [863, 296] on icon at bounding box center [857, 291] width 11 height 10
click at [845, 321] on div "View Details" at bounding box center [834, 314] width 46 height 13
click at [863, 296] on icon at bounding box center [857, 291] width 11 height 10
click at [706, 306] on td "Active" at bounding box center [760, 291] width 161 height 29
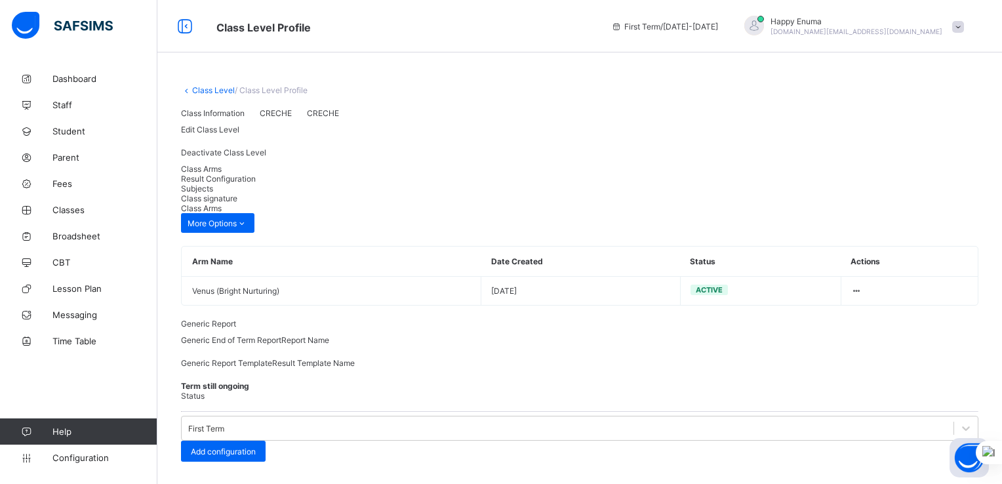
click at [239, 134] on span "Edit Class Level" at bounding box center [210, 130] width 58 height 10
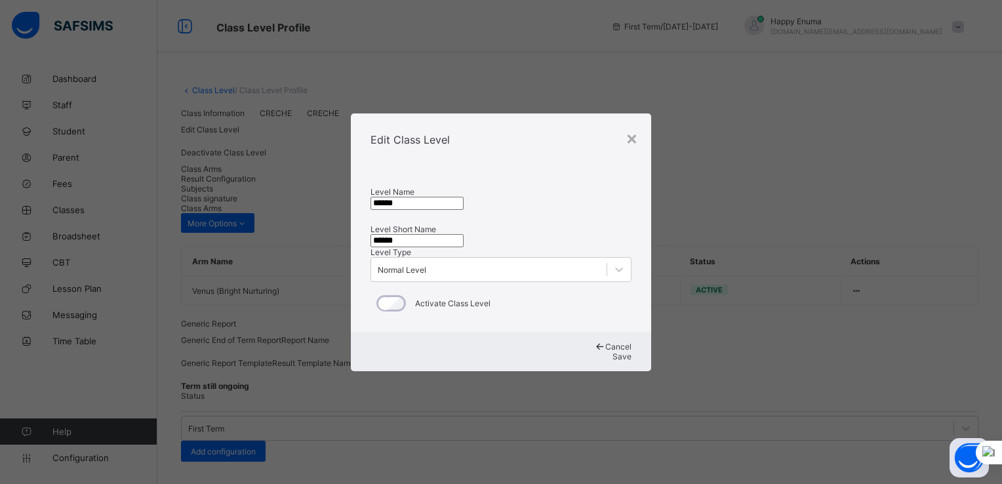
click at [606, 352] on span "Cancel" at bounding box center [619, 347] width 26 height 10
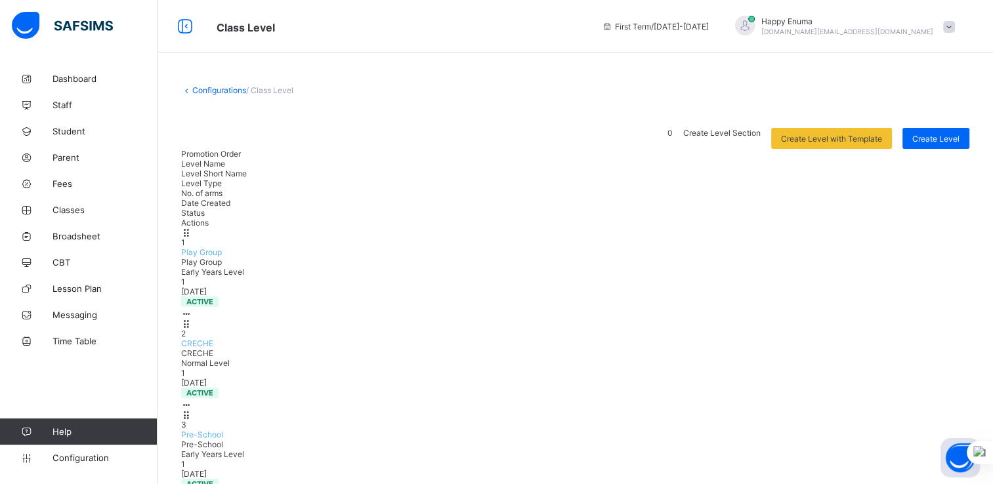
click at [634, 188] on div "No. of arms" at bounding box center [575, 193] width 788 height 10
click at [630, 277] on div "1" at bounding box center [575, 282] width 788 height 10
click at [87, 459] on span "Configuration" at bounding box center [104, 458] width 104 height 10
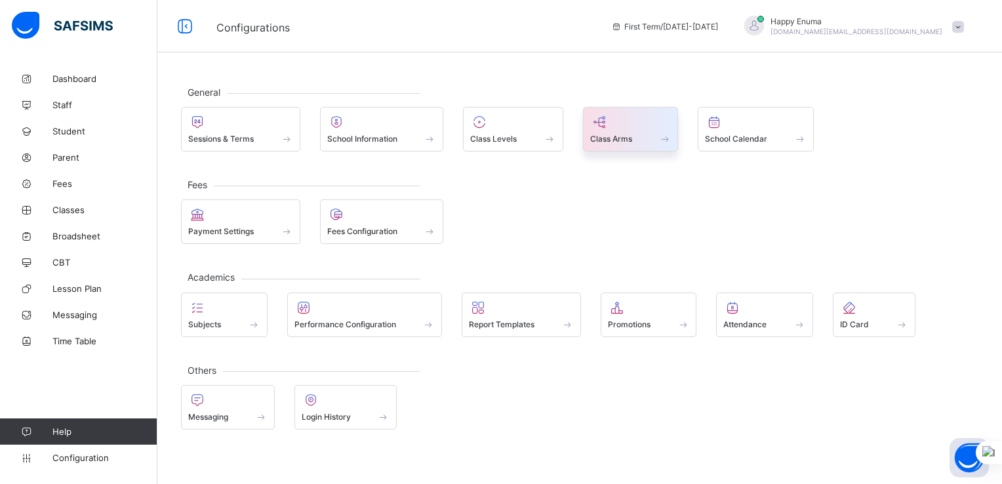
click at [619, 136] on span "Class Arms" at bounding box center [611, 139] width 42 height 10
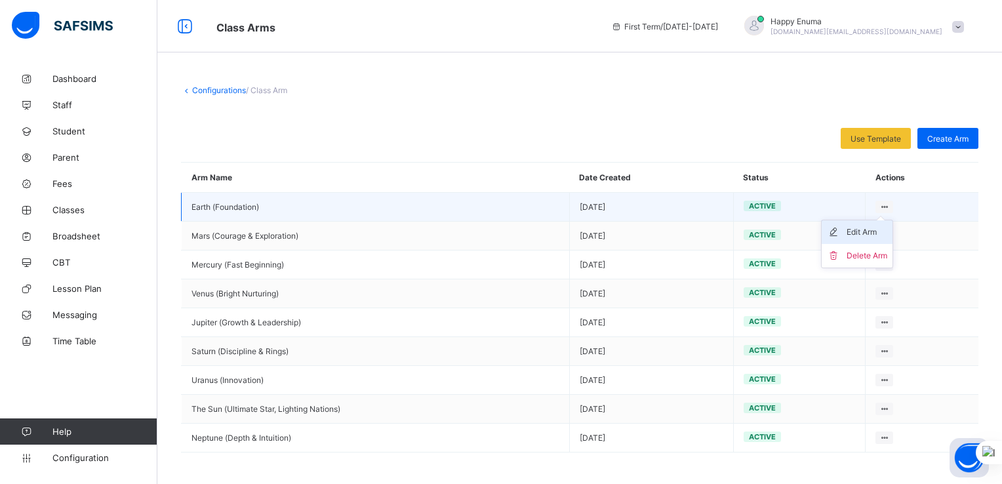
click at [859, 234] on div "Edit Arm" at bounding box center [867, 232] width 41 height 13
type input "**********"
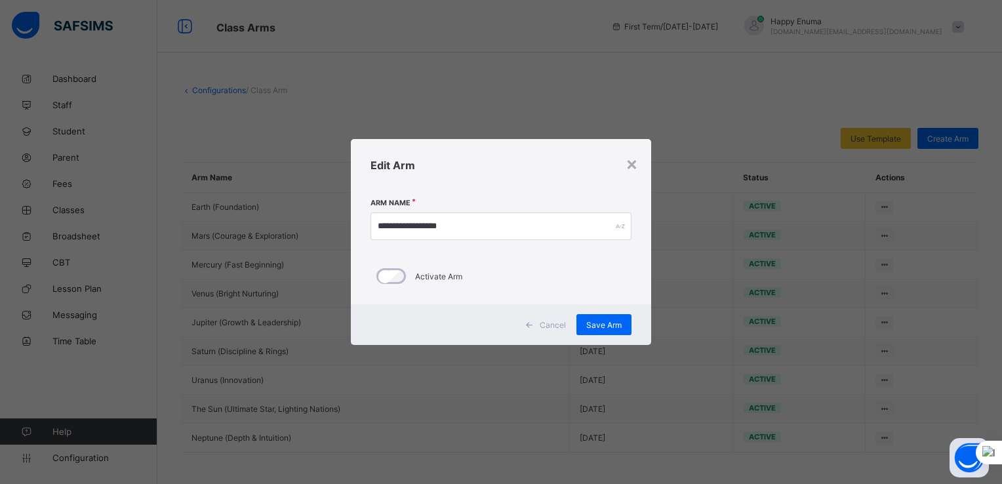
click at [549, 329] on span "Cancel" at bounding box center [553, 325] width 26 height 10
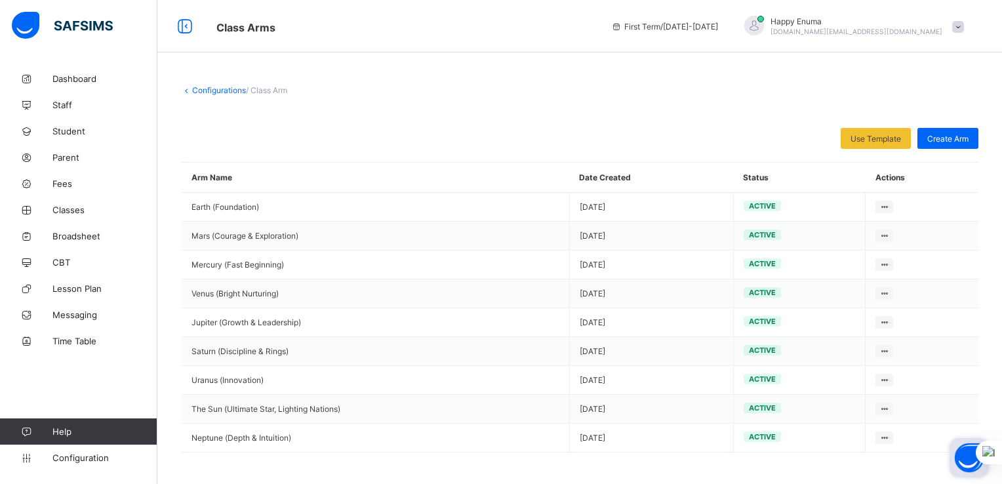
click at [962, 458] on button "Open asap" at bounding box center [969, 457] width 39 height 39
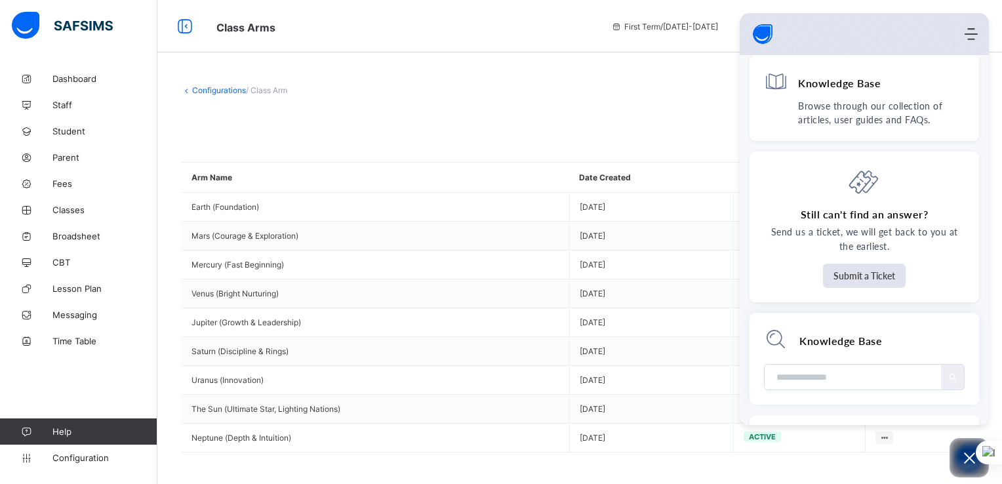
scroll to position [103, 0]
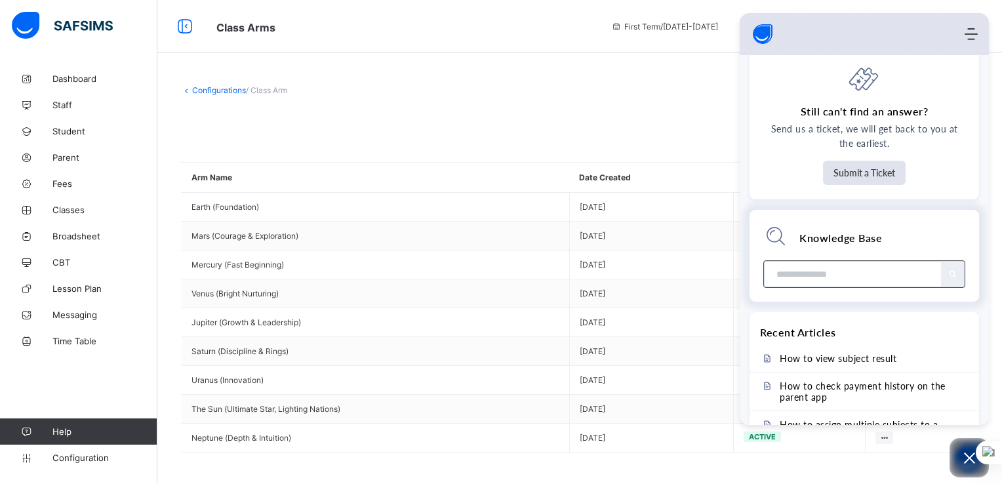
click at [785, 272] on input "Module search widget" at bounding box center [853, 274] width 157 height 25
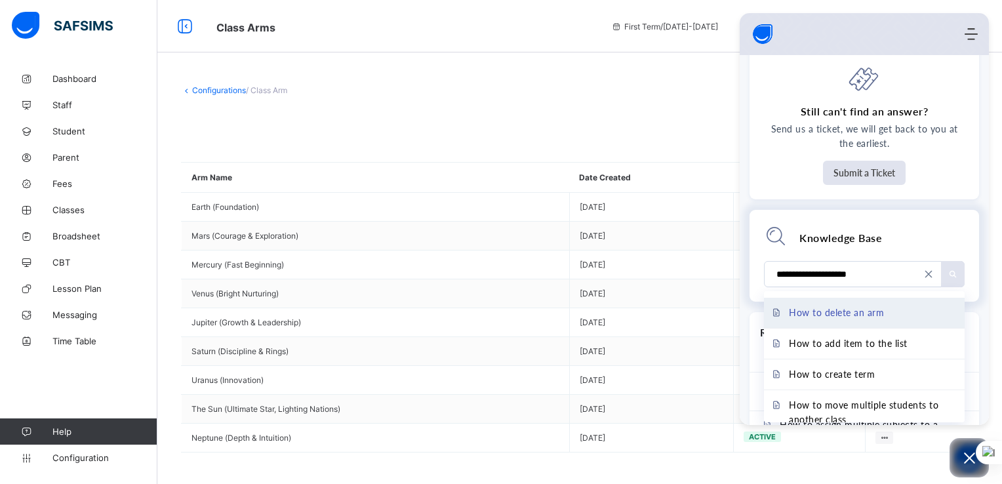
scroll to position [43, 0]
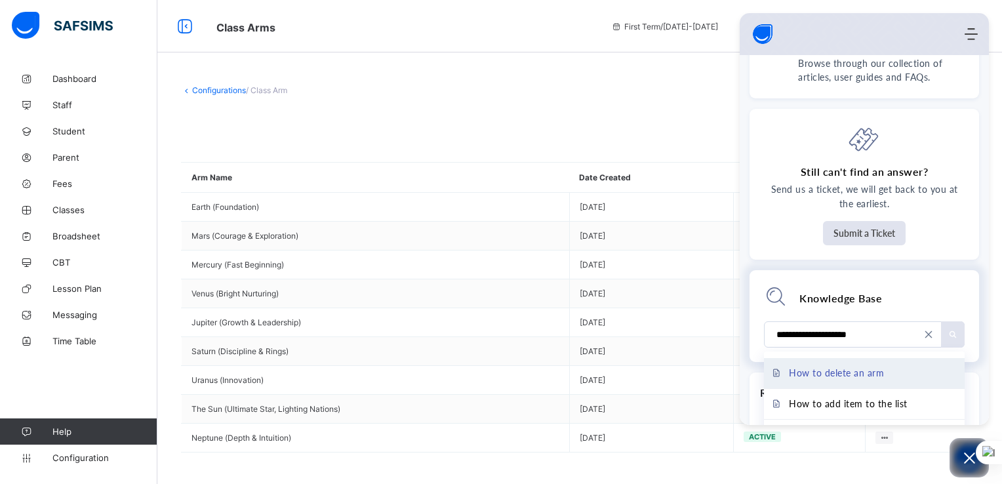
type input "**********"
click at [821, 373] on span "How to delete an arm" at bounding box center [836, 373] width 95 height 14
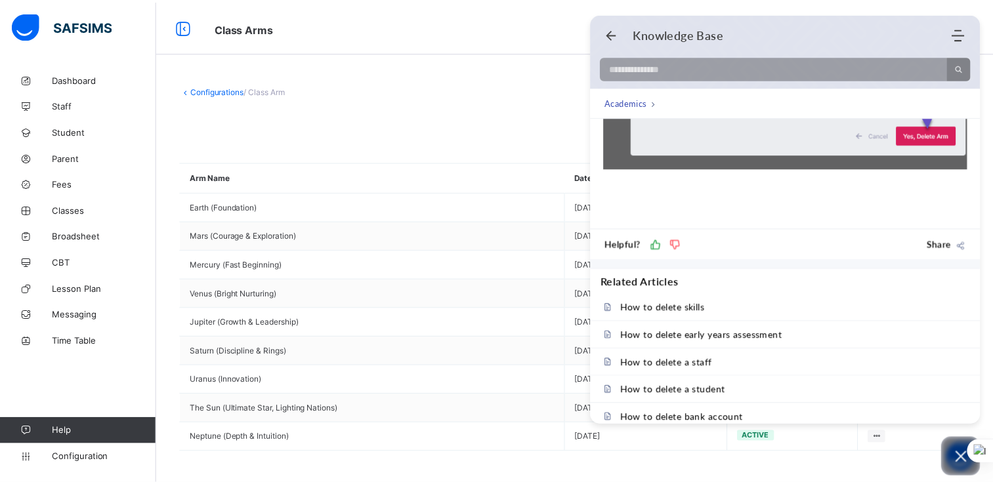
scroll to position [652, 0]
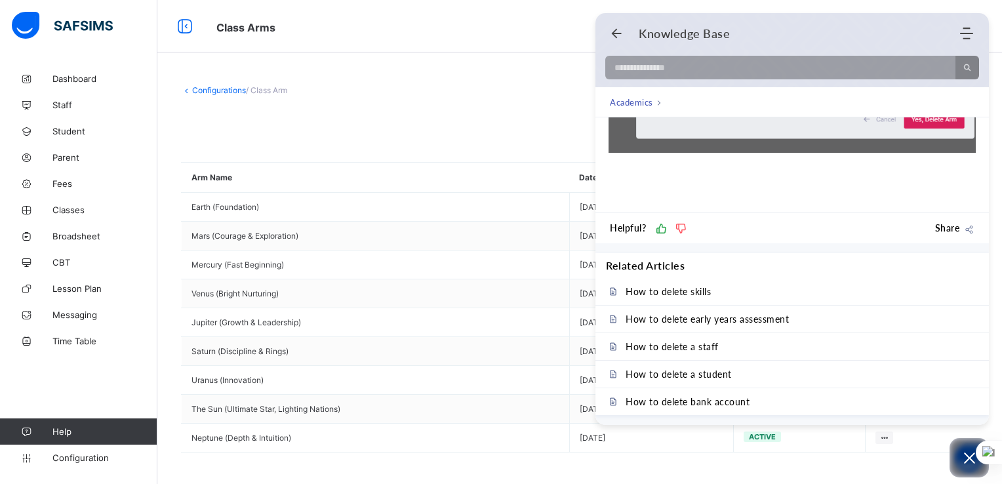
click at [404, 146] on div at bounding box center [312, 138] width 262 height 21
click at [360, 126] on span at bounding box center [580, 118] width 798 height 20
click at [62, 208] on span "Classes" at bounding box center [104, 210] width 105 height 10
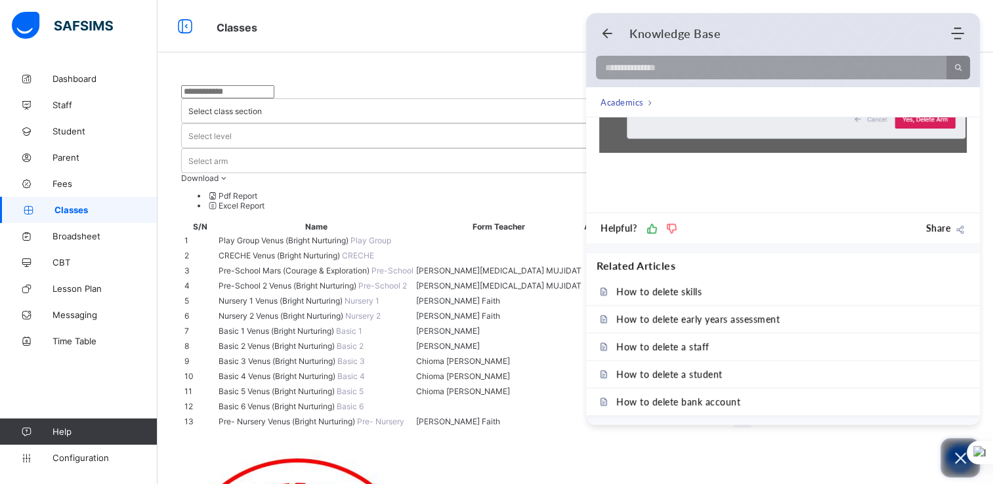
click at [953, 460] on icon "Open asap" at bounding box center [960, 458] width 16 height 16
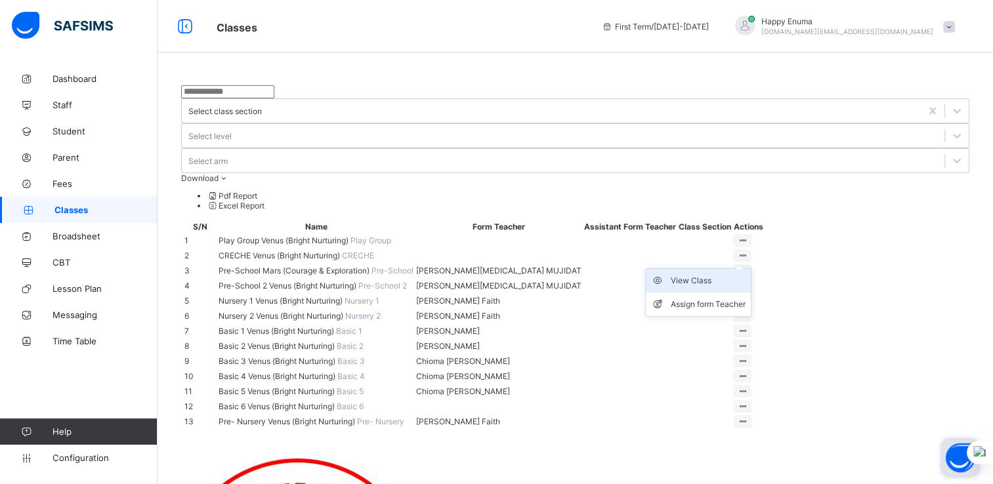
click at [745, 274] on div "View Class" at bounding box center [707, 280] width 75 height 13
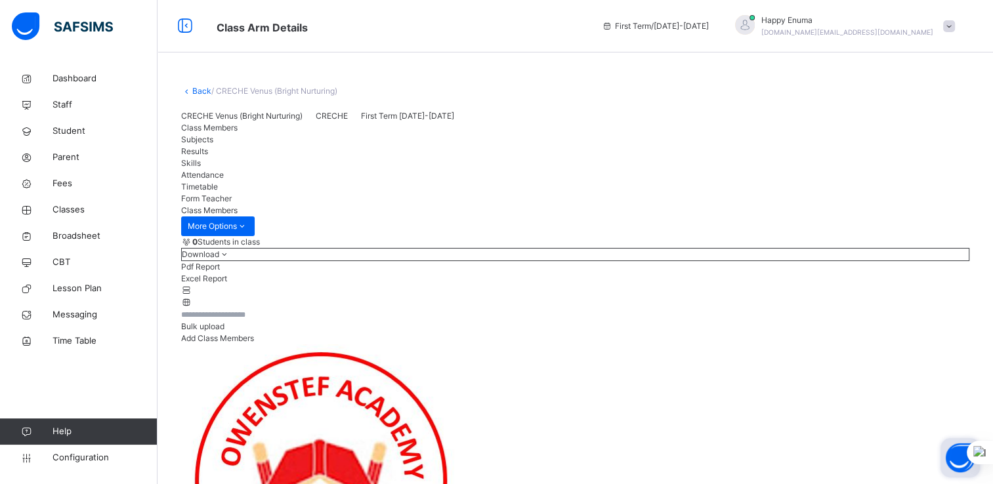
click at [192, 307] on icon at bounding box center [186, 302] width 11 height 10
click at [192, 295] on icon at bounding box center [186, 290] width 11 height 10
click at [192, 307] on icon at bounding box center [186, 302] width 11 height 10
click at [192, 295] on icon at bounding box center [186, 290] width 11 height 10
click at [73, 460] on span "Configuration" at bounding box center [104, 457] width 104 height 13
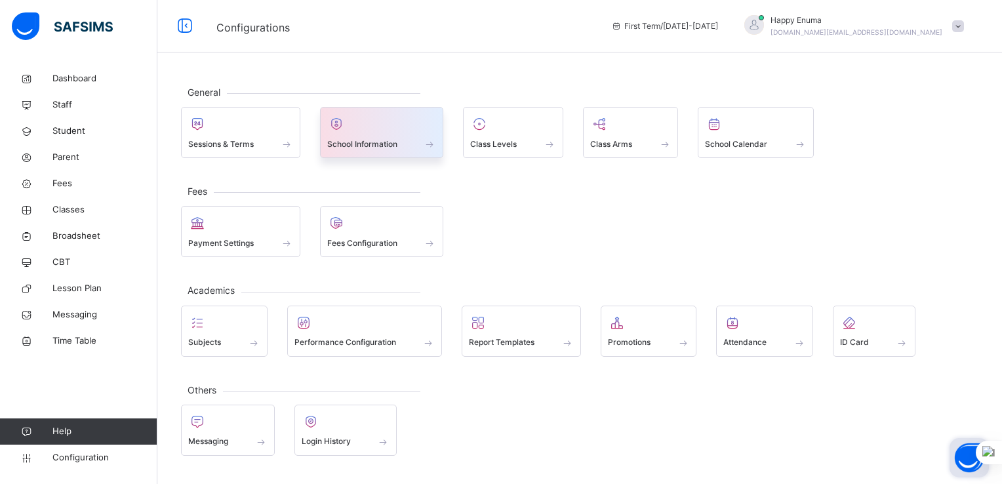
click at [394, 143] on span "School Information" at bounding box center [362, 144] width 70 height 12
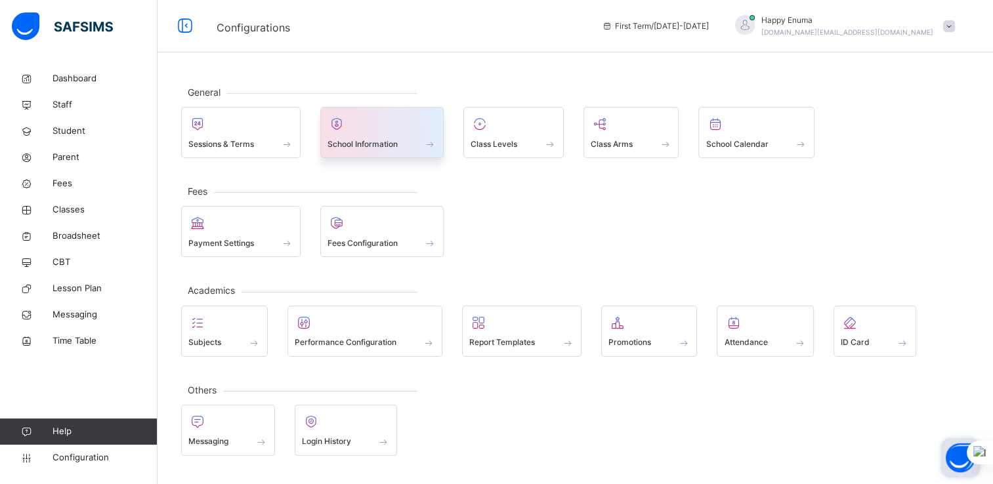
select select "**"
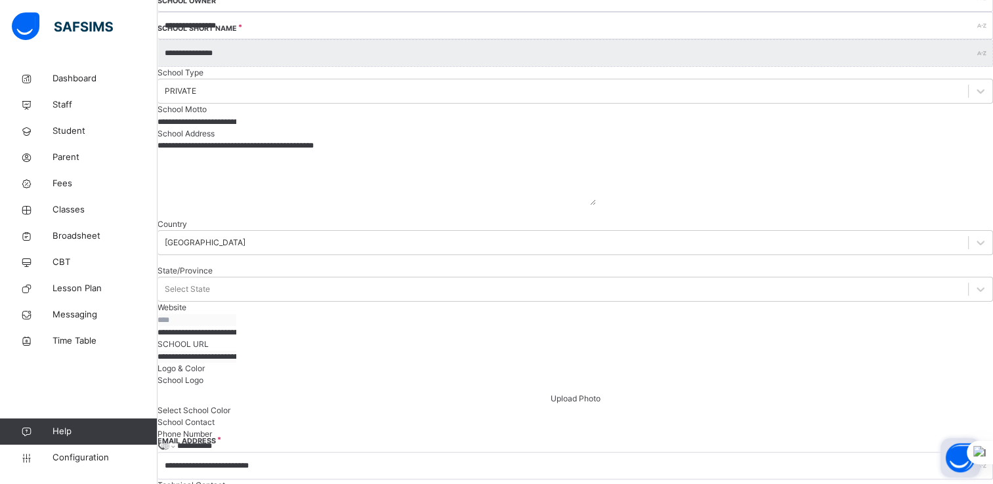
scroll to position [211, 0]
click at [236, 340] on input "**********" at bounding box center [196, 334] width 79 height 12
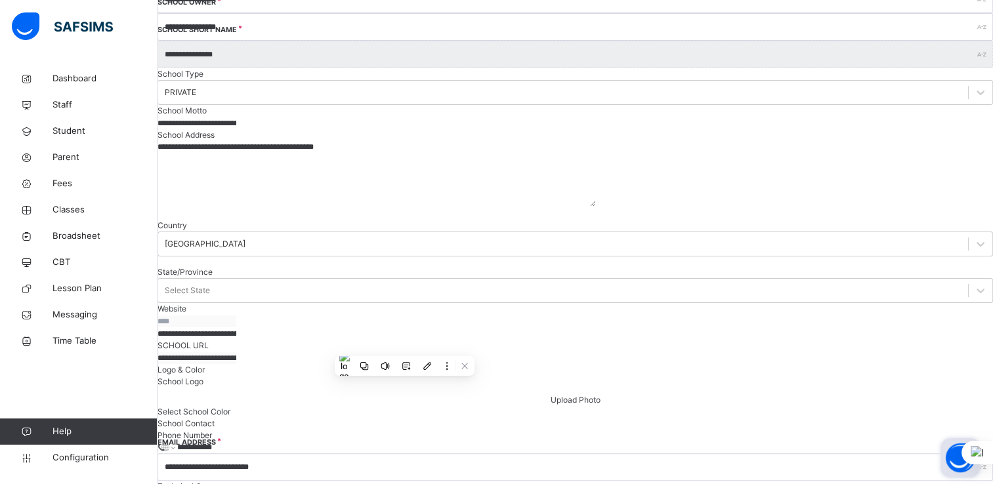
click at [236, 340] on input "**********" at bounding box center [196, 334] width 79 height 12
paste input "text"
type input "**********"
drag, startPoint x: 407, startPoint y: 189, endPoint x: 207, endPoint y: 190, distance: 200.1
click at [207, 190] on textarea "**********" at bounding box center [376, 174] width 438 height 66
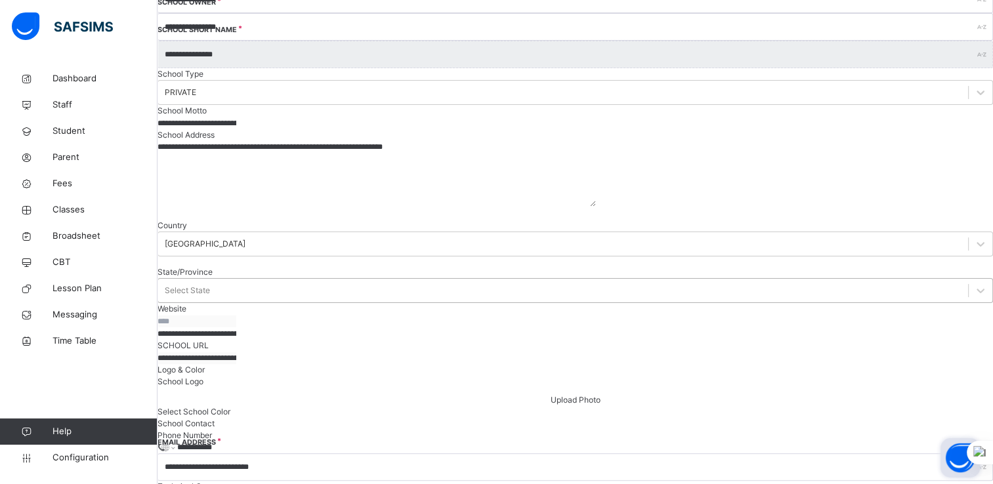
type textarea "**********"
click at [449, 288] on div "State/Province Select State" at bounding box center [574, 284] width 835 height 37
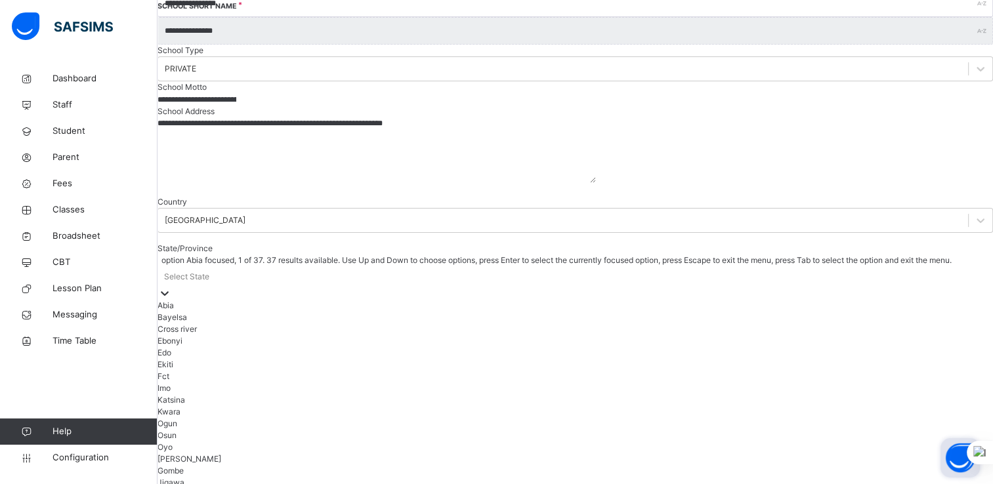
scroll to position [238, 0]
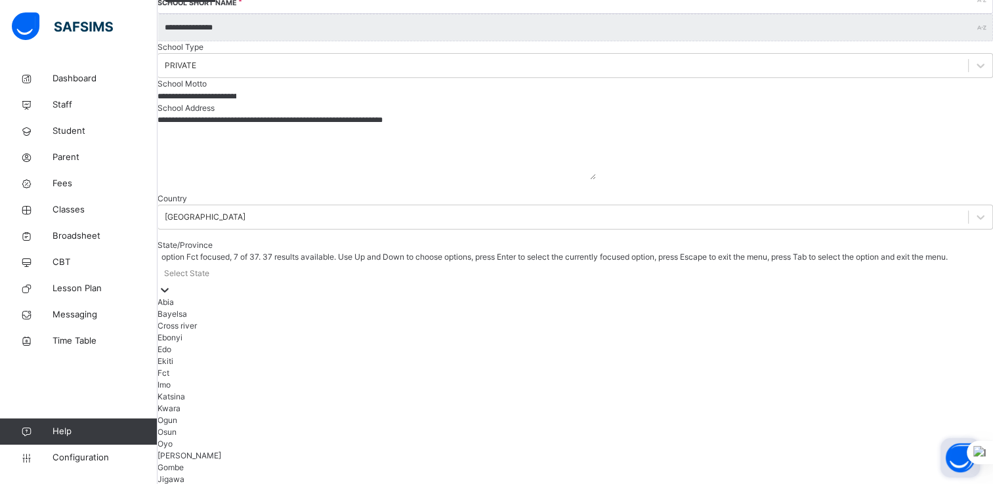
click at [445, 379] on div "Fct" at bounding box center [574, 373] width 835 height 12
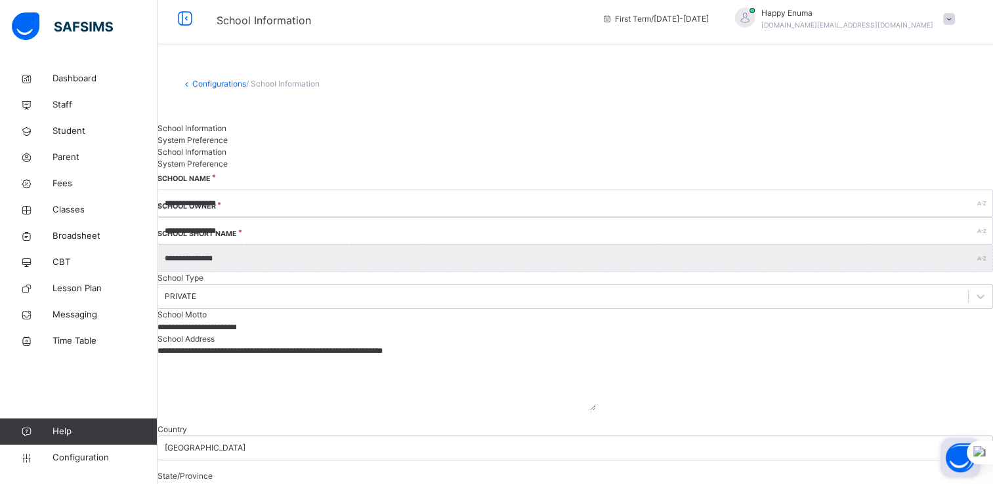
scroll to position [6, 0]
click at [228, 136] on span "System Preference" at bounding box center [192, 141] width 70 height 10
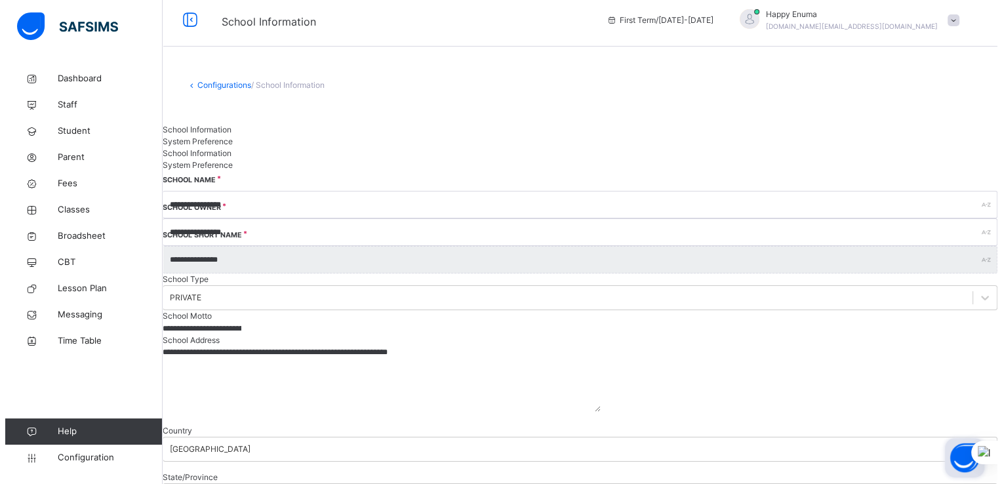
scroll to position [0, 0]
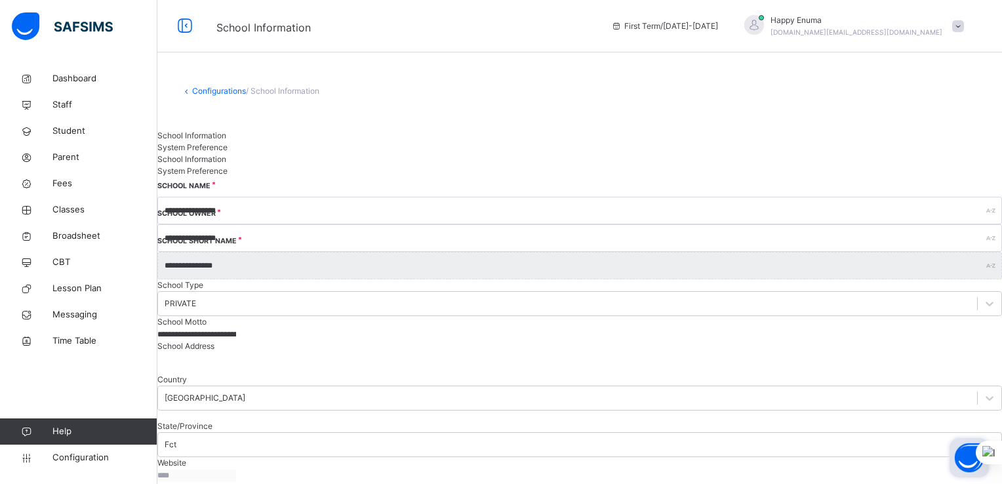
drag, startPoint x: 381, startPoint y: 235, endPoint x: 228, endPoint y: 230, distance: 152.9
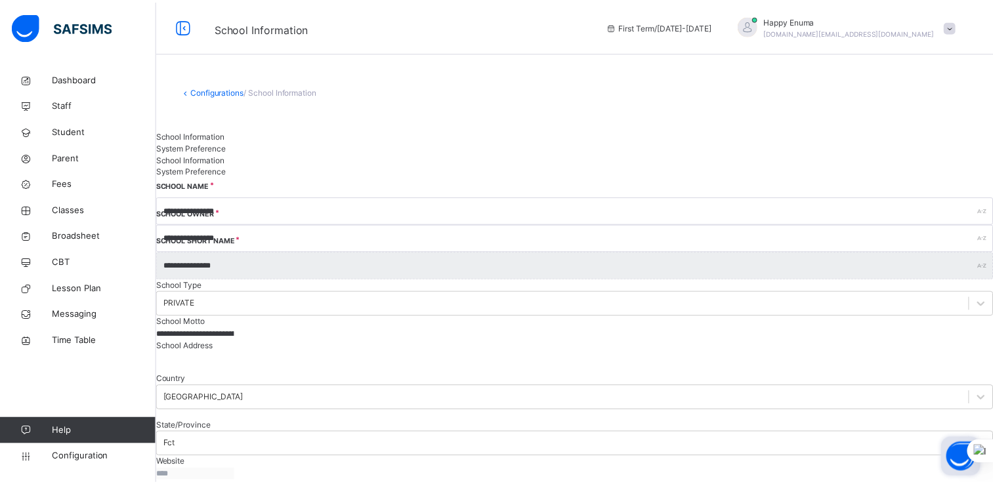
scroll to position [30, 0]
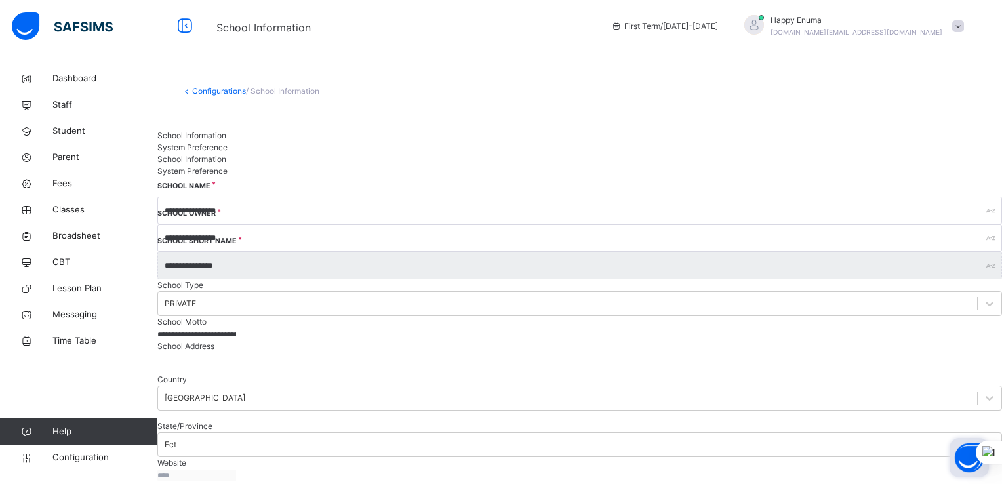
click at [218, 88] on link "Configurations" at bounding box center [219, 91] width 54 height 10
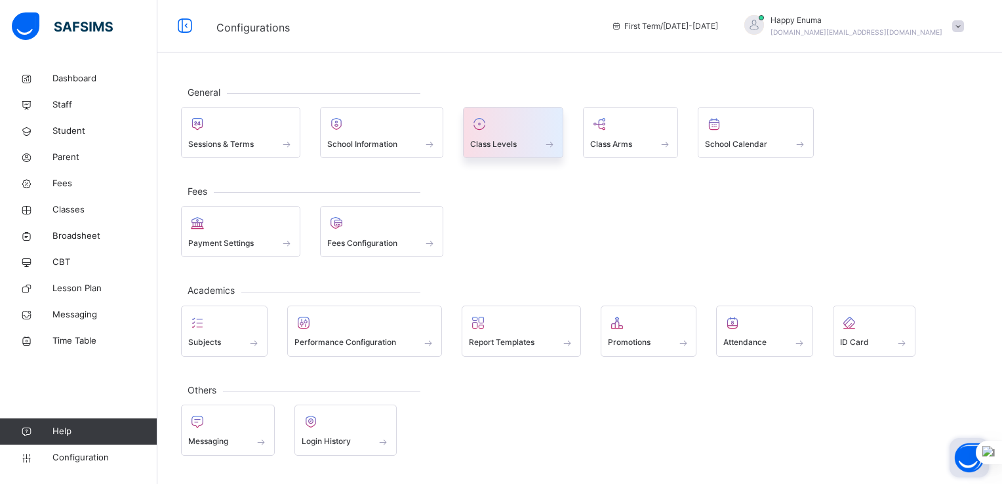
click at [509, 142] on span "Class Levels" at bounding box center [493, 144] width 47 height 12
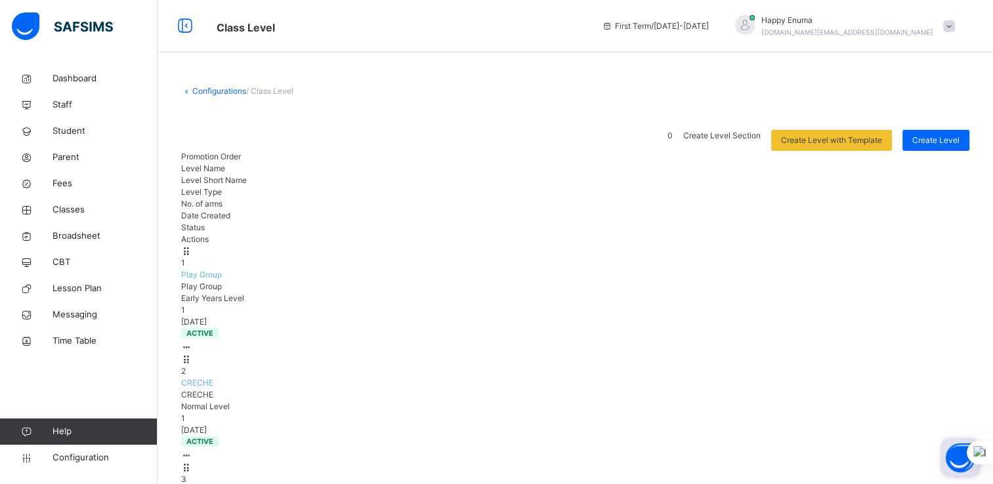
click at [630, 245] on div "1 Play Group Play Group Early Years Level 1 [DATE] active View Class Level Edit…" at bounding box center [575, 299] width 788 height 108
click at [186, 390] on div "Edit Class Level" at bounding box center [143, 396] width 85 height 13
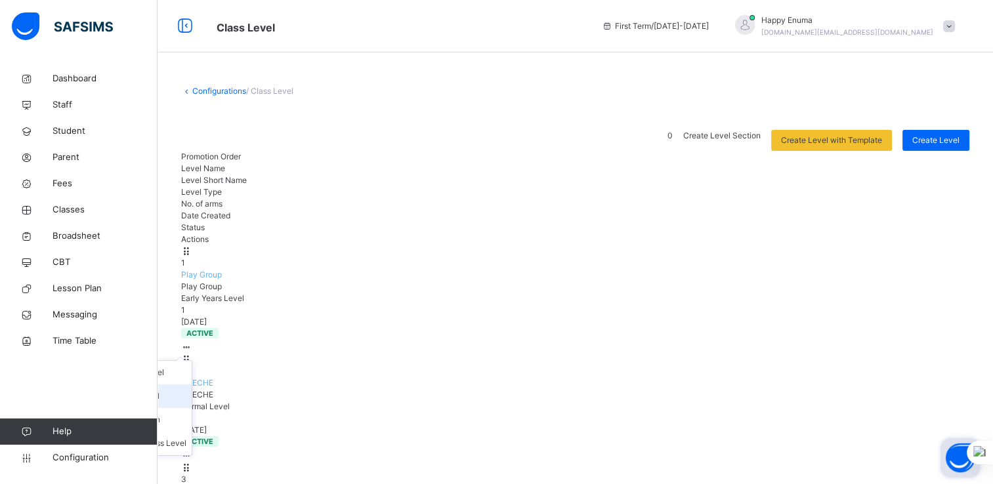
type input "**********"
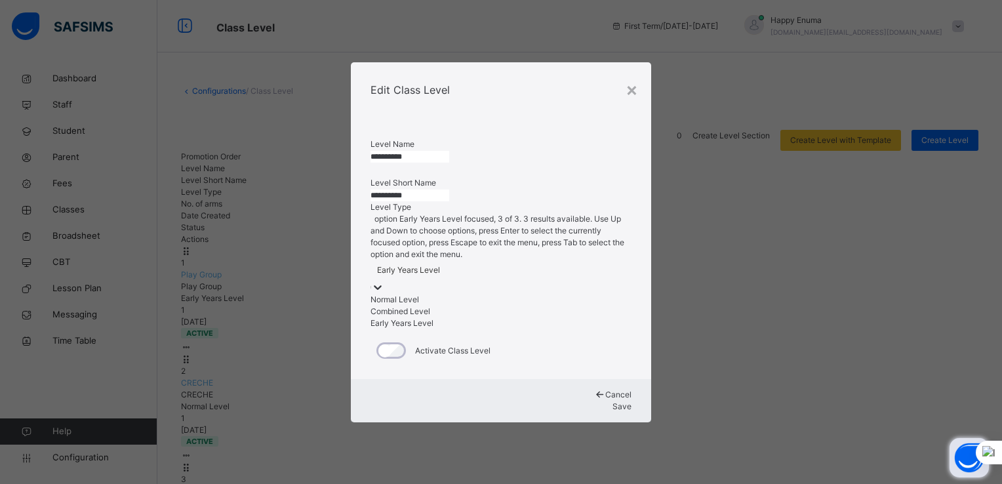
click at [384, 292] on icon at bounding box center [377, 287] width 13 height 13
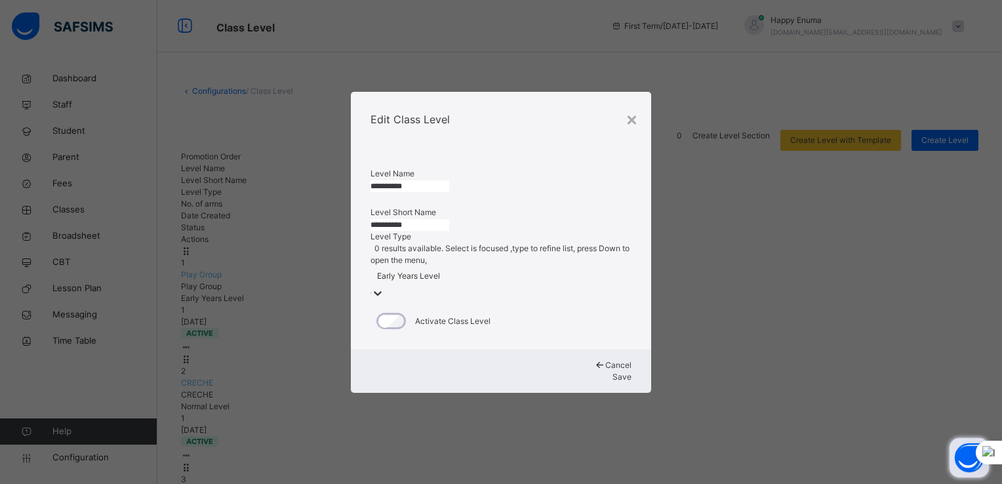
click at [606, 370] on span "Cancel" at bounding box center [619, 365] width 26 height 10
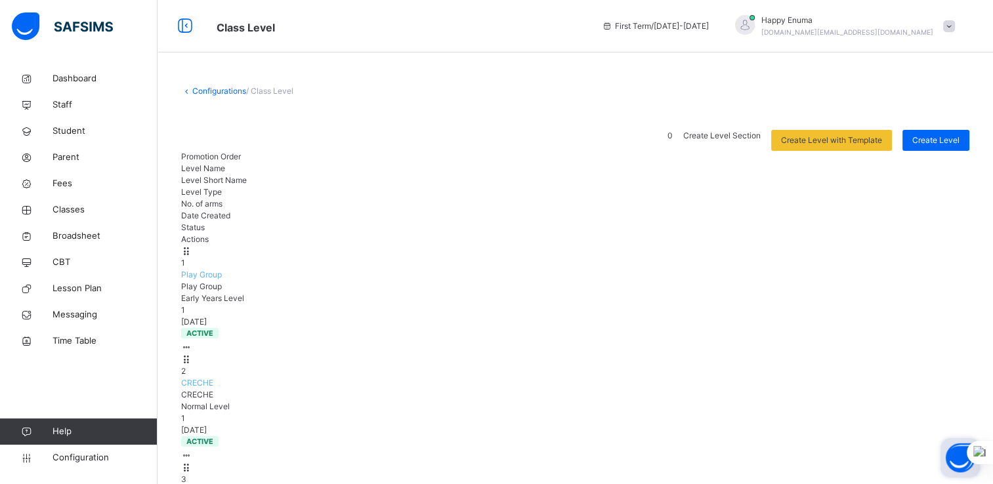
click at [636, 198] on div "No. of arms" at bounding box center [575, 204] width 788 height 12
click at [87, 452] on span "Configuration" at bounding box center [104, 457] width 104 height 13
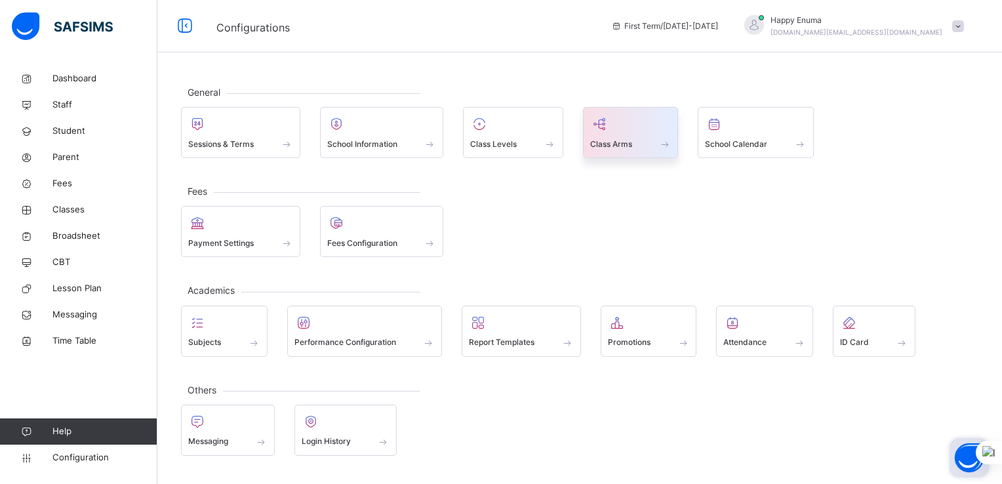
click at [622, 130] on div at bounding box center [630, 124] width 81 height 20
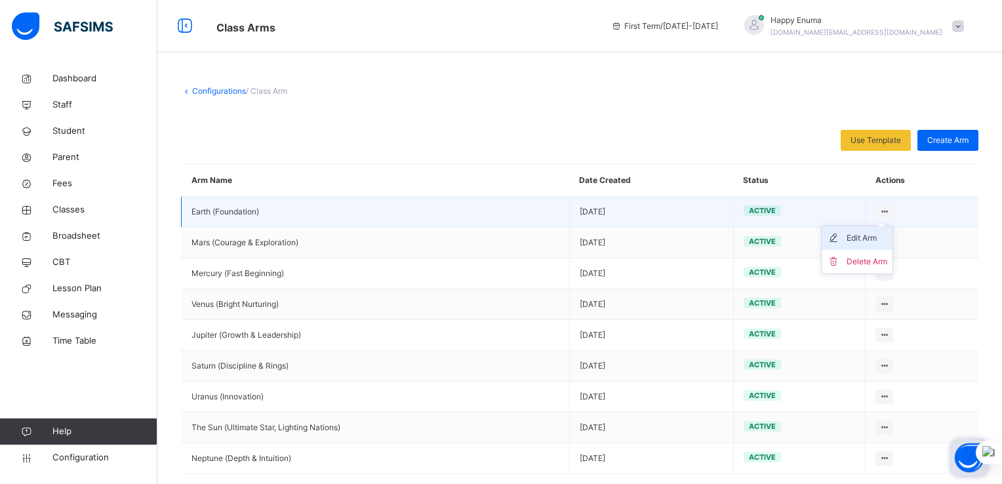
click at [856, 238] on div "Edit Arm" at bounding box center [867, 238] width 41 height 13
type input "**********"
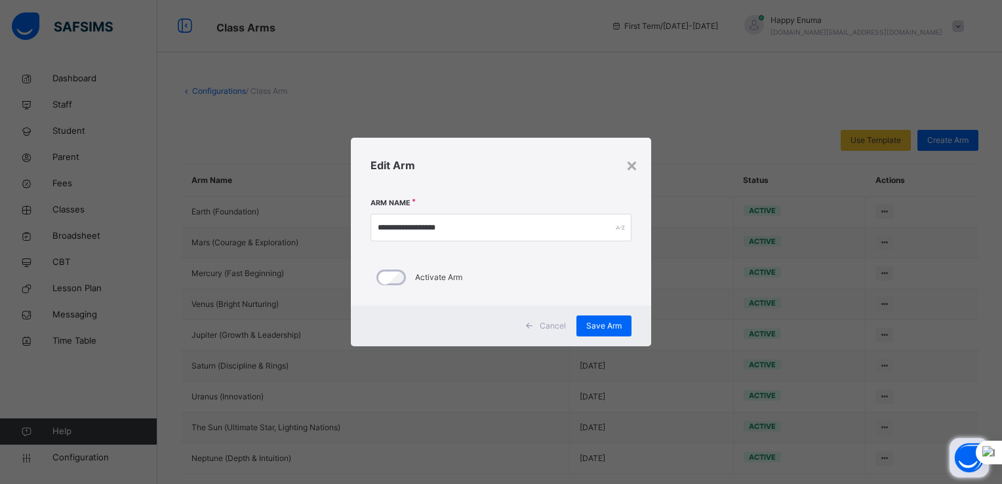
click at [545, 322] on span "Cancel" at bounding box center [553, 326] width 26 height 12
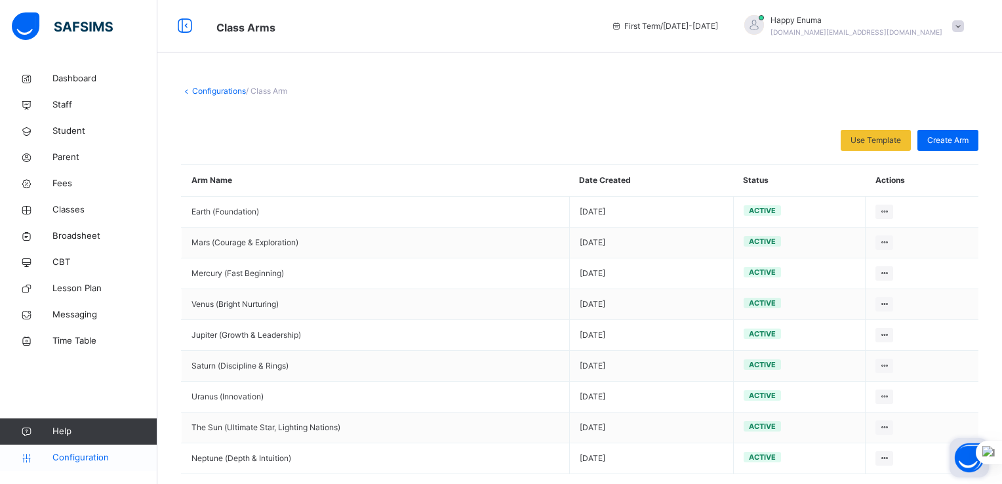
click at [79, 457] on span "Configuration" at bounding box center [104, 457] width 104 height 13
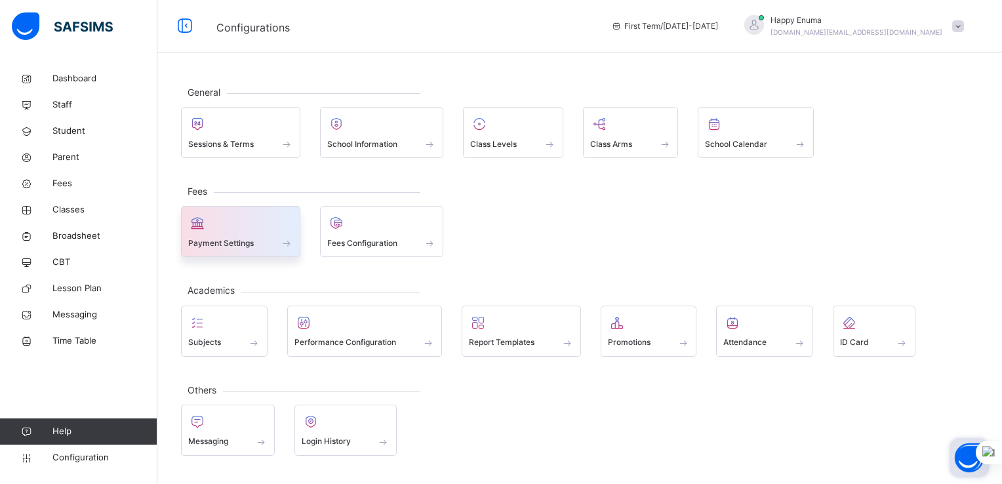
click at [262, 239] on div "Payment Settings" at bounding box center [240, 243] width 105 height 14
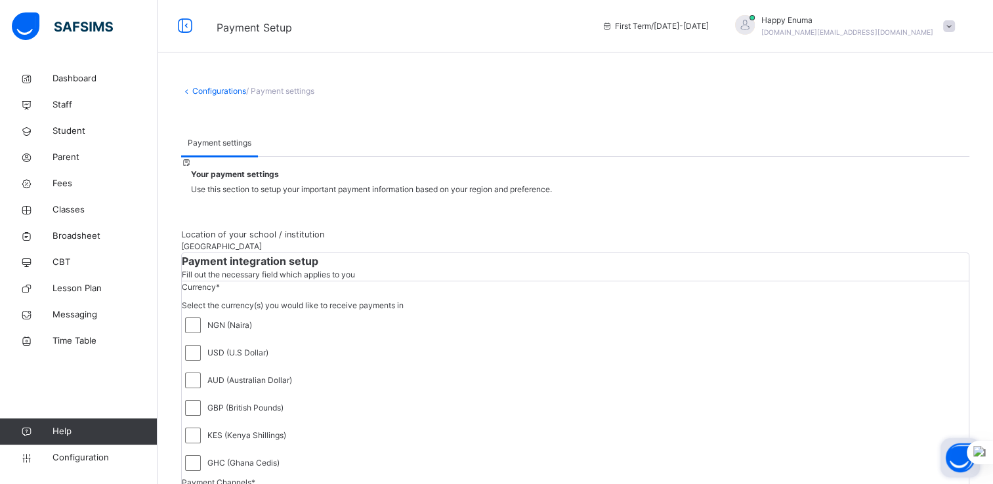
click at [190, 88] on icon at bounding box center [186, 91] width 11 height 10
click at [201, 88] on link "Configurations" at bounding box center [219, 91] width 54 height 10
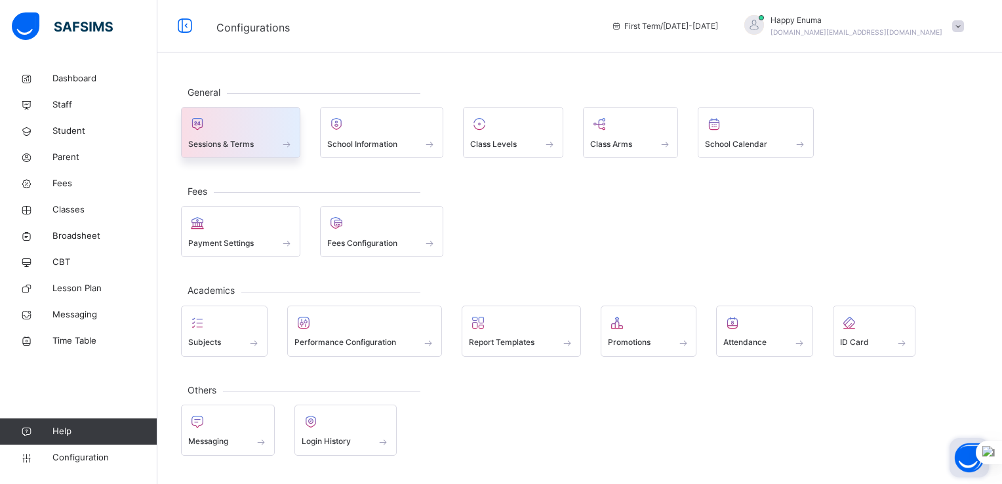
click at [239, 140] on span "Sessions & Terms" at bounding box center [221, 144] width 66 height 12
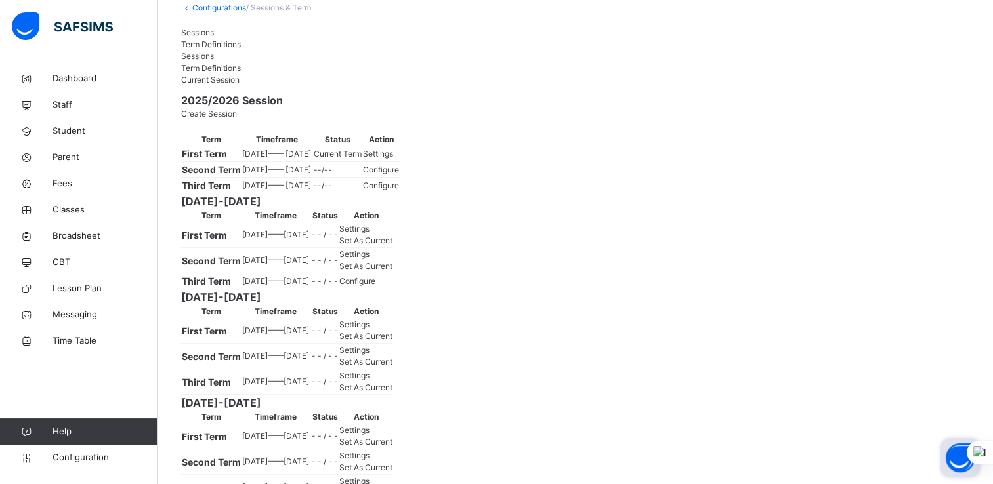
scroll to position [84, 0]
click at [393, 158] on span "Settings" at bounding box center [378, 153] width 30 height 10
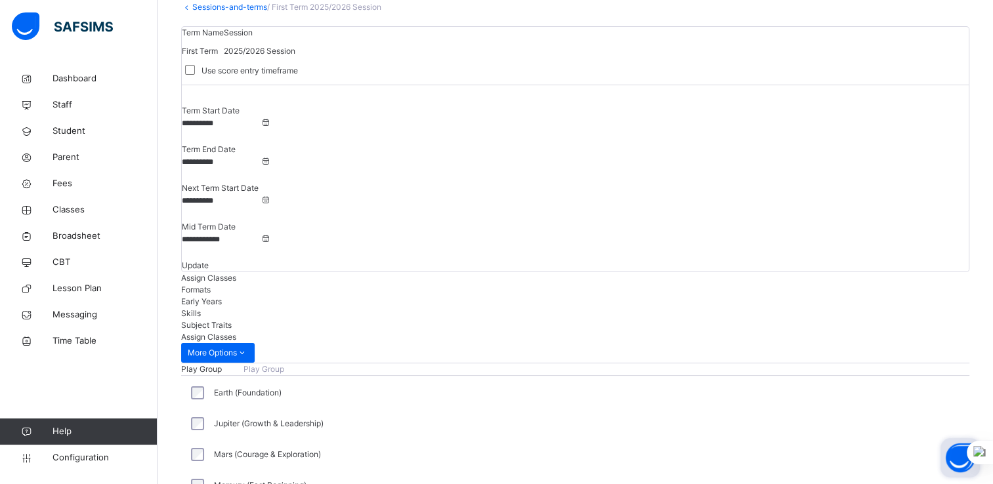
click at [260, 129] on input "**********" at bounding box center [221, 123] width 79 height 12
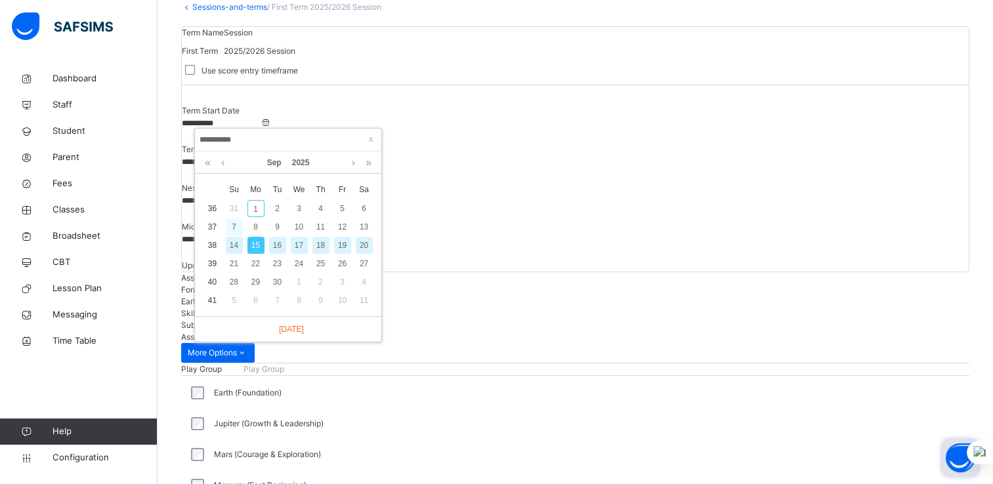
click at [234, 224] on div "7" at bounding box center [234, 226] width 17 height 17
type input "**********"
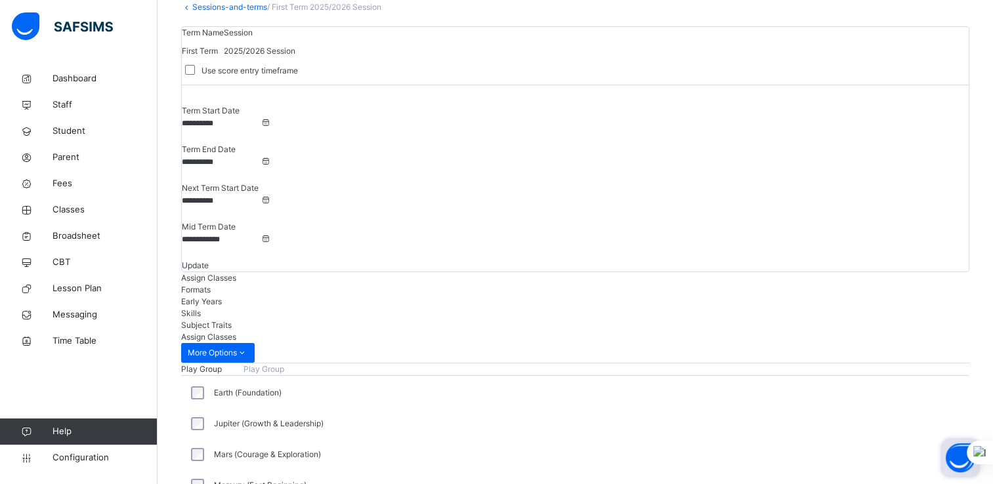
click at [260, 195] on input "**********" at bounding box center [221, 201] width 79 height 12
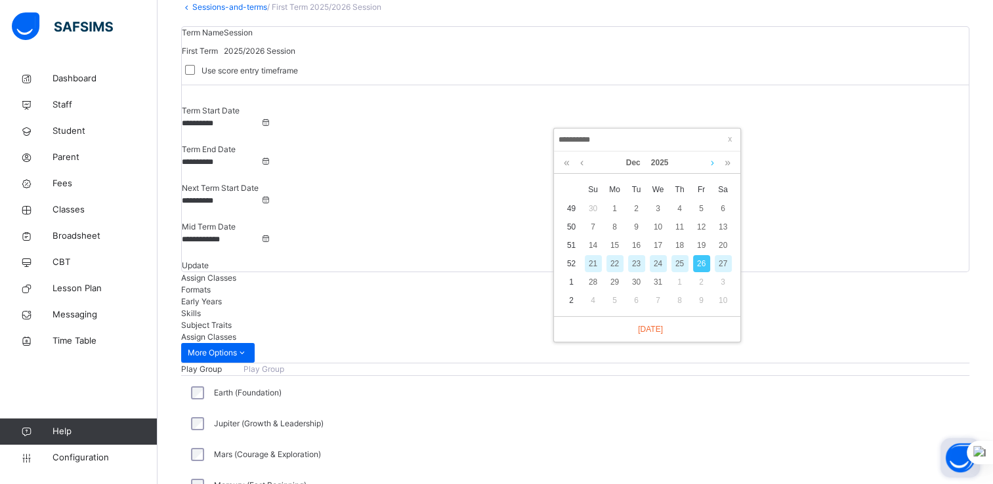
click at [711, 161] on link at bounding box center [712, 163] width 10 height 22
click at [614, 224] on div "5" at bounding box center [614, 226] width 17 height 17
type input "**********"
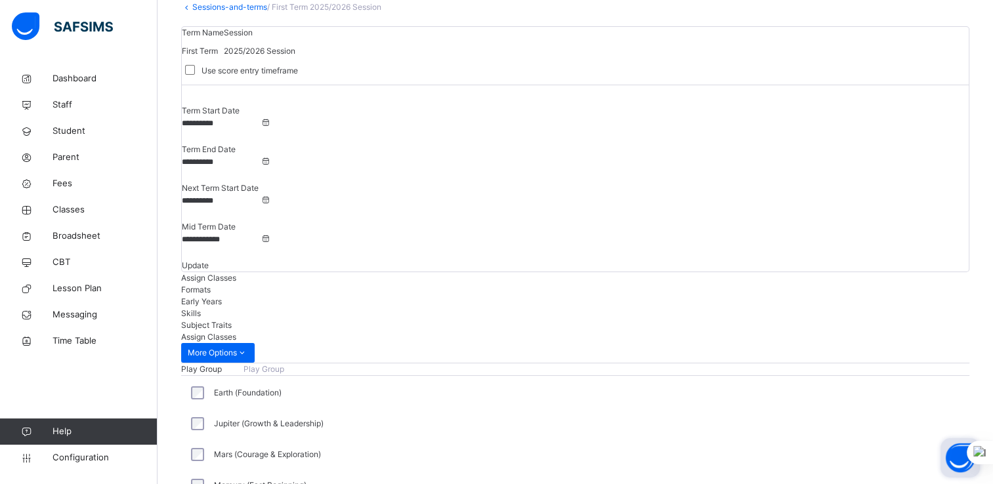
click at [260, 234] on input "**********" at bounding box center [221, 240] width 79 height 12
click at [888, 163] on link at bounding box center [891, 163] width 10 height 22
click at [859, 278] on div "30" at bounding box center [858, 282] width 17 height 17
type input "**********"
click at [209, 260] on span "Update" at bounding box center [195, 265] width 27 height 10
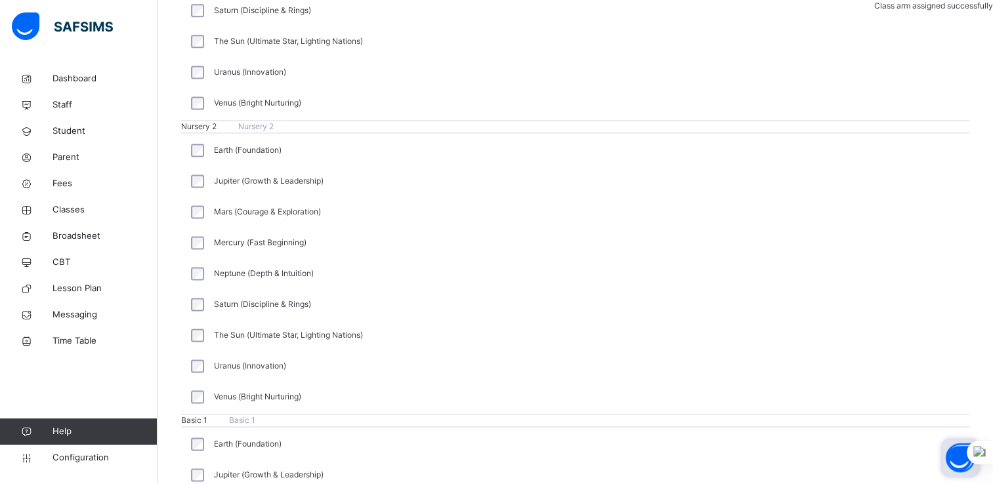
scroll to position [1881, 0]
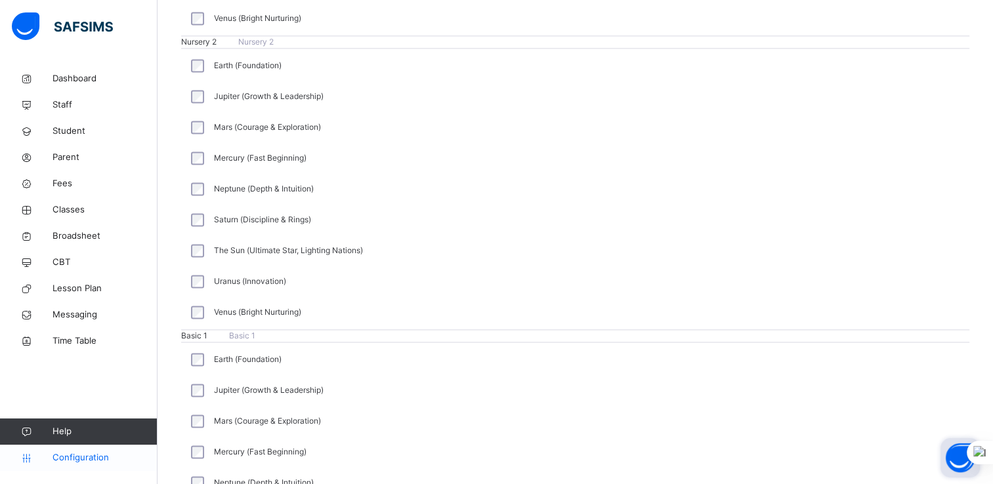
click at [88, 461] on span "Configuration" at bounding box center [104, 457] width 104 height 13
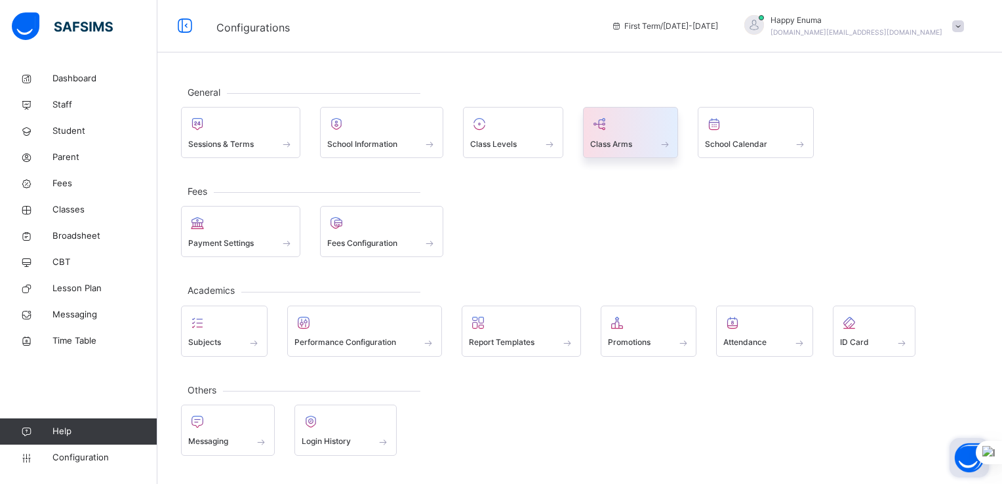
click at [614, 134] on span at bounding box center [630, 135] width 81 height 3
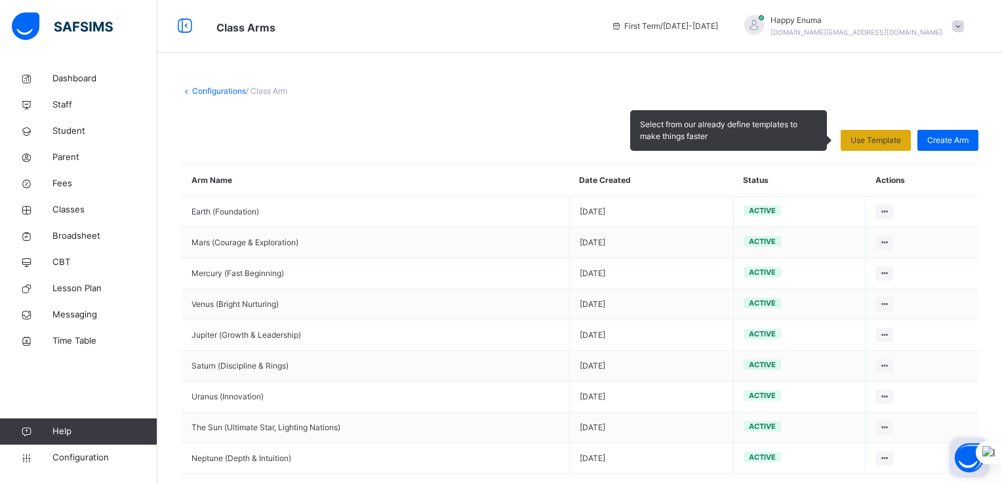
click at [874, 140] on span "Use Template" at bounding box center [876, 140] width 51 height 12
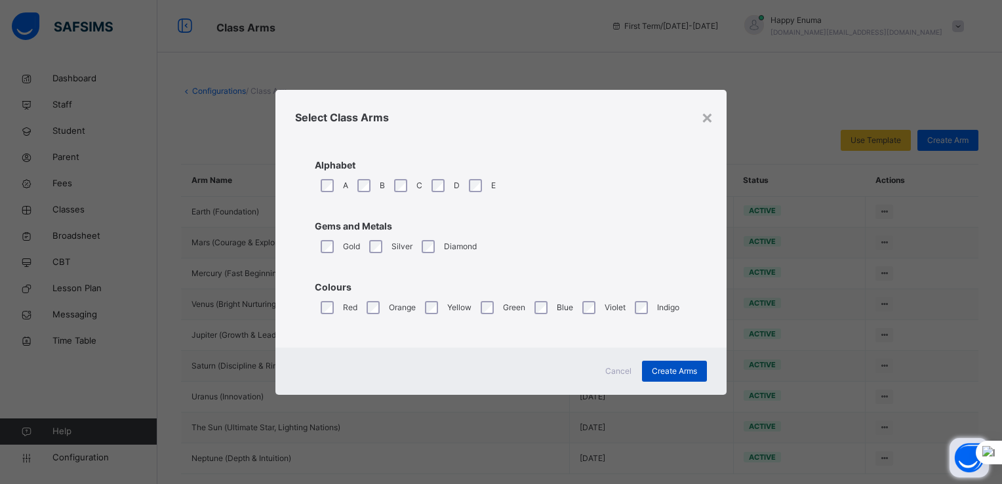
click at [667, 371] on span "Create Arms" at bounding box center [674, 371] width 45 height 12
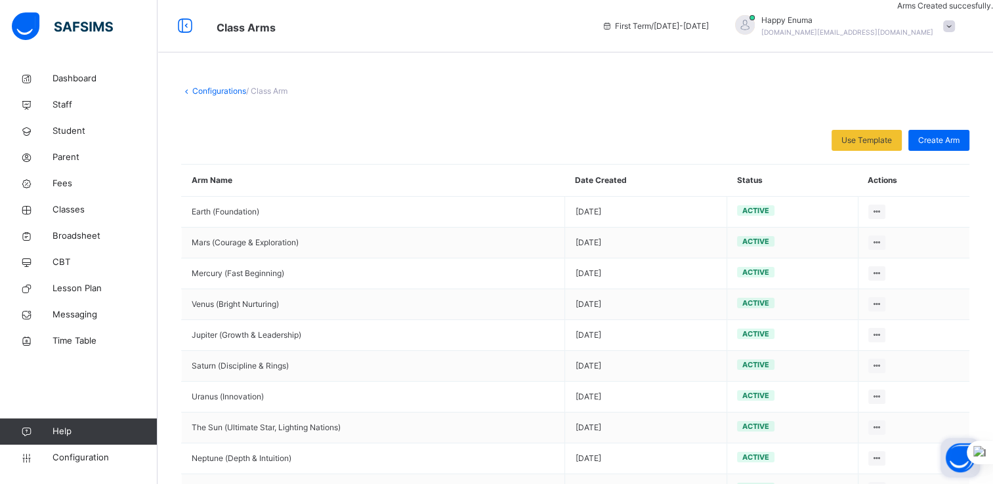
scroll to position [81, 0]
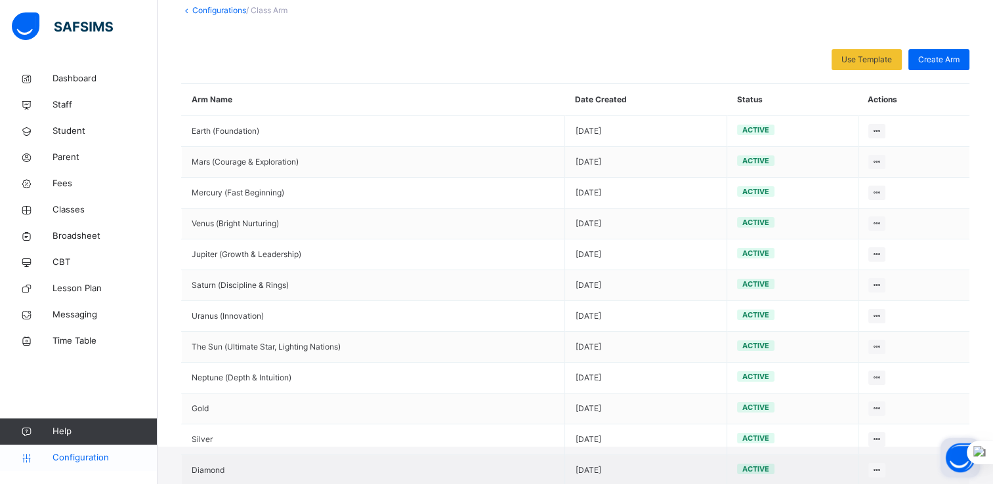
click at [78, 456] on span "Configuration" at bounding box center [104, 457] width 104 height 13
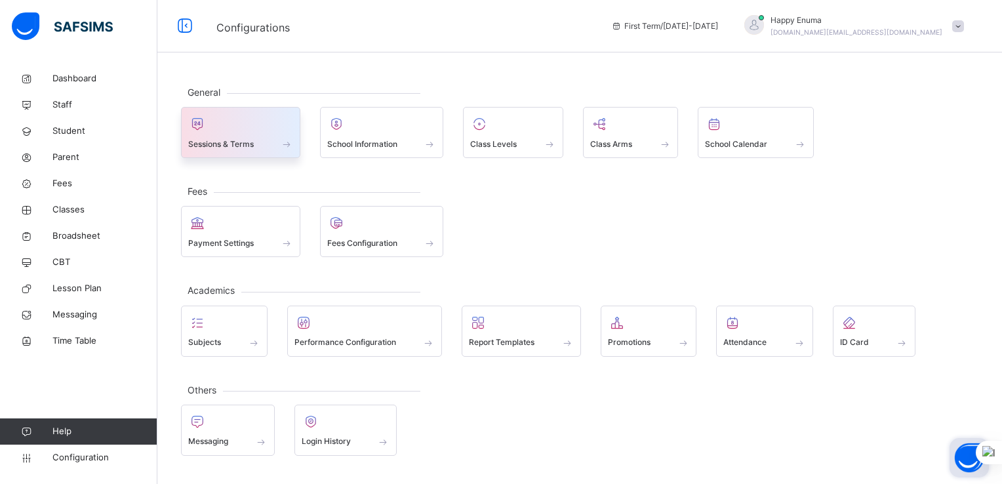
click at [228, 138] on span "Sessions & Terms" at bounding box center [221, 144] width 66 height 12
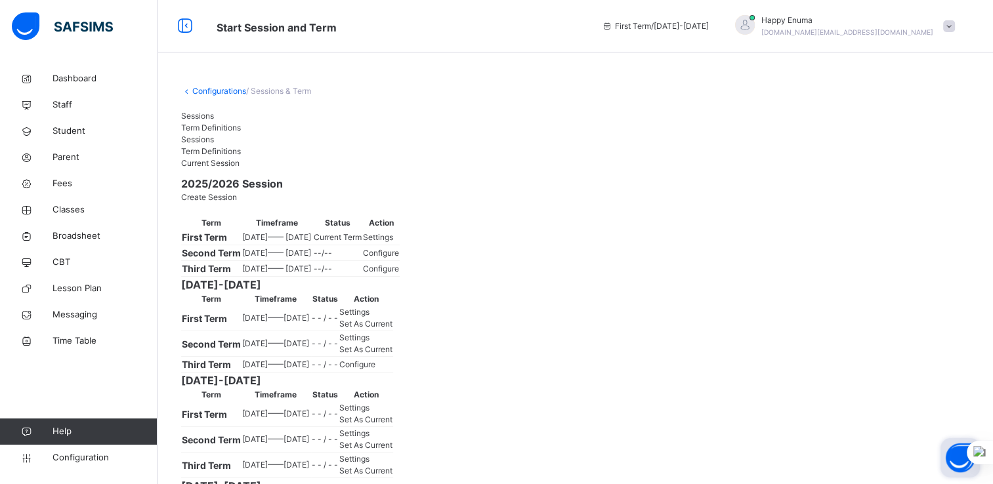
click at [393, 242] on span "Settings" at bounding box center [378, 237] width 30 height 10
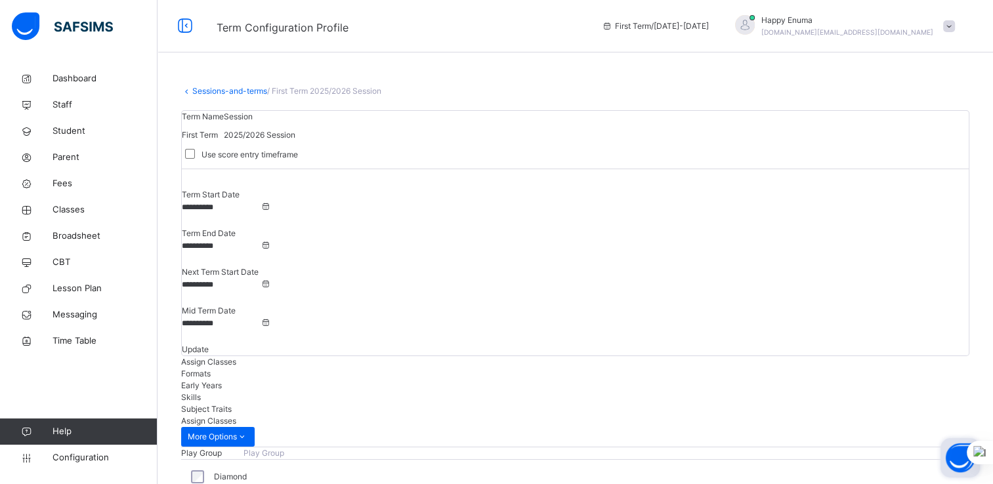
click at [211, 369] on span "Formats" at bounding box center [196, 374] width 30 height 10
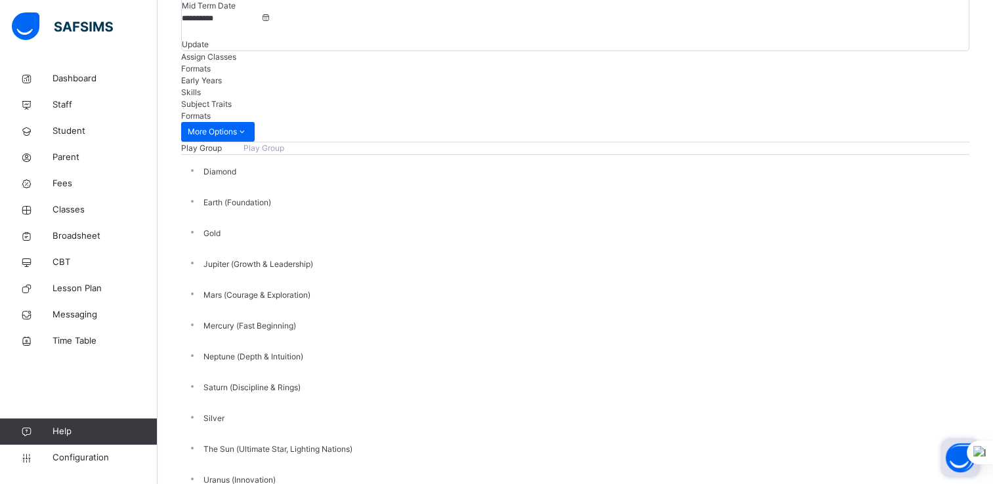
scroll to position [304, 0]
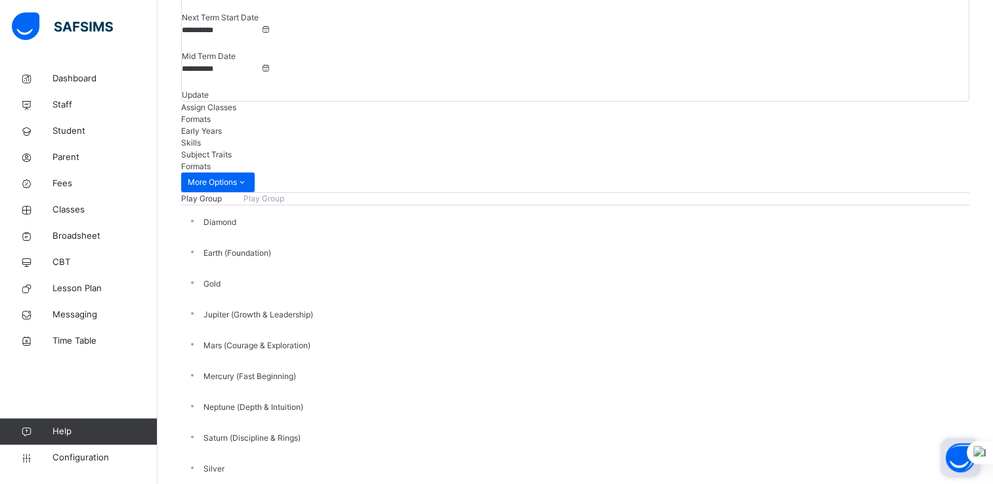
scroll to position [251, 0]
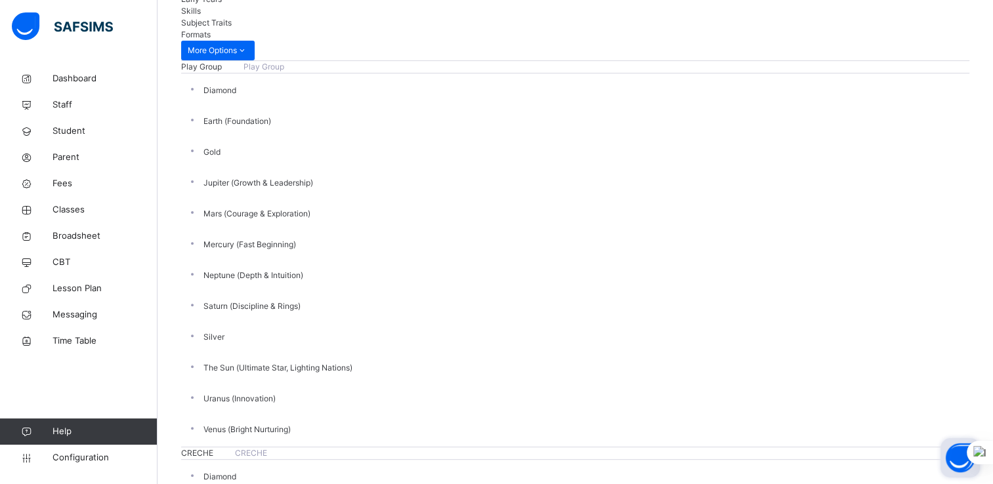
scroll to position [391, 0]
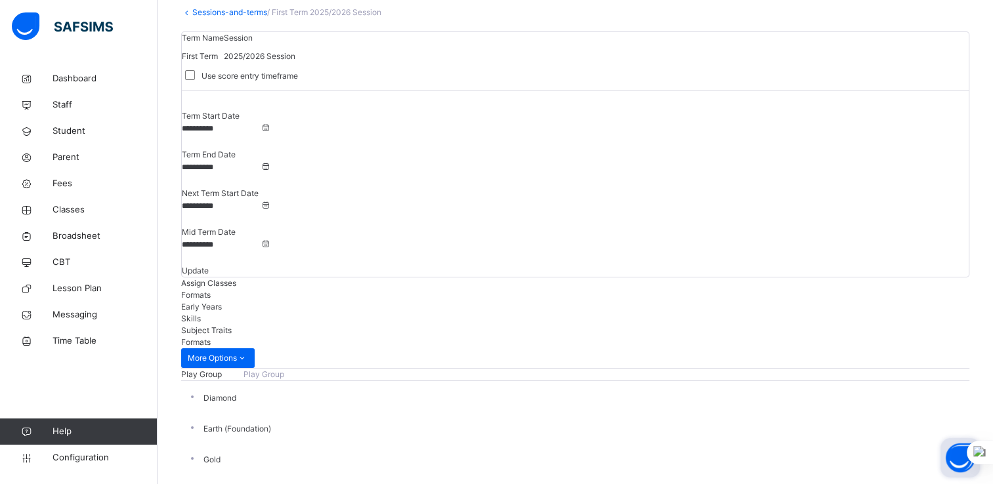
scroll to position [81, 0]
click at [222, 300] on span "Early Years" at bounding box center [201, 305] width 41 height 10
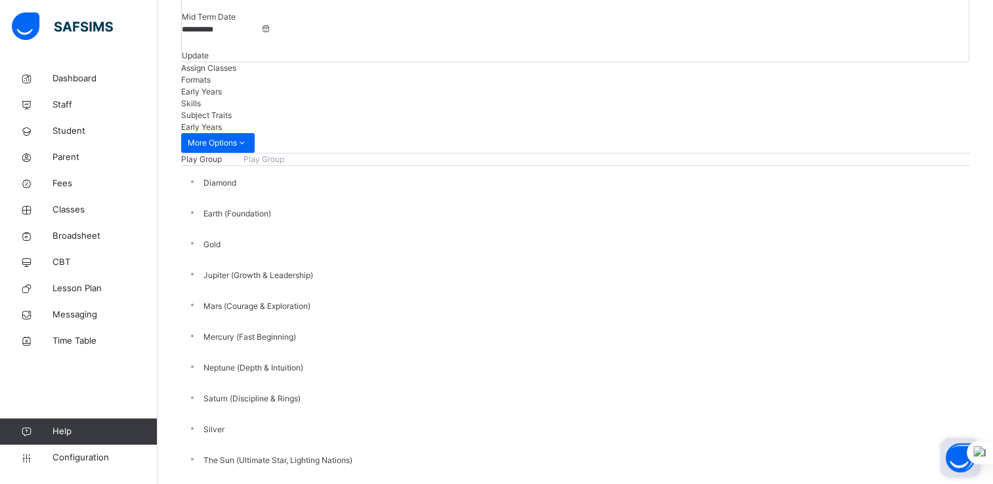
scroll to position [0, 0]
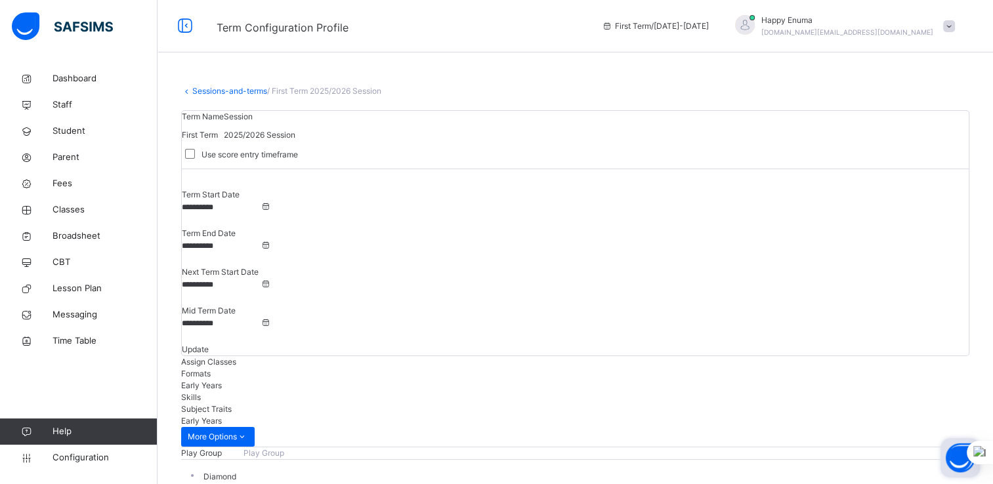
click at [201, 392] on span "Skills" at bounding box center [191, 397] width 20 height 10
click at [232, 404] on span "Subject Traits" at bounding box center [206, 409] width 51 height 10
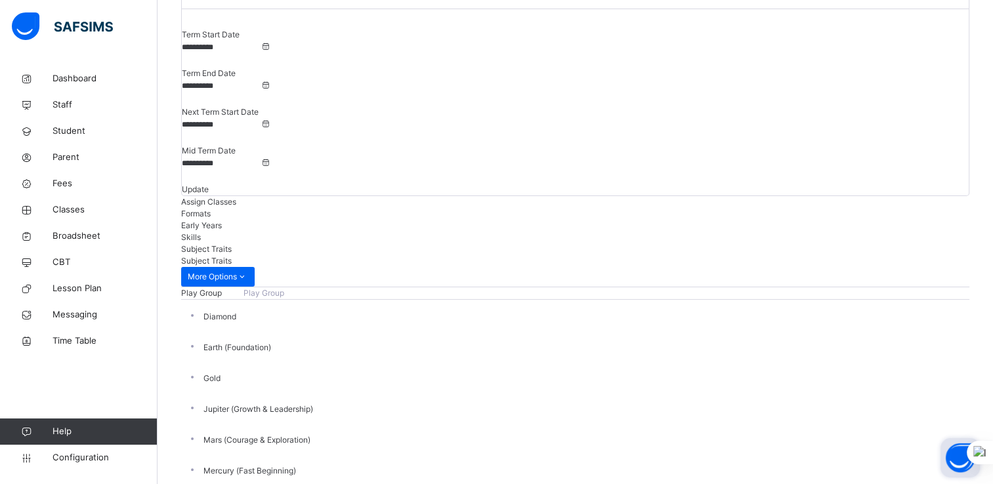
click at [73, 458] on span "Configuration" at bounding box center [104, 457] width 104 height 13
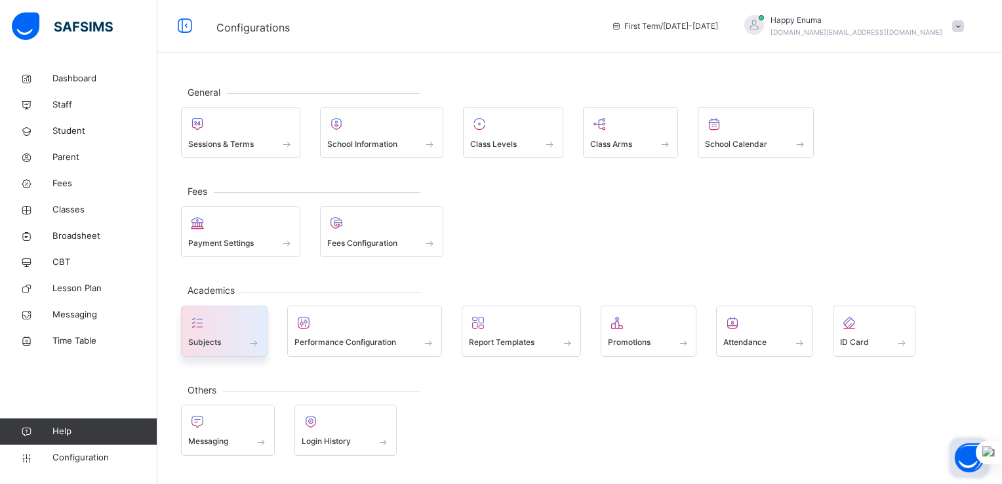
click at [228, 333] on span at bounding box center [224, 334] width 72 height 3
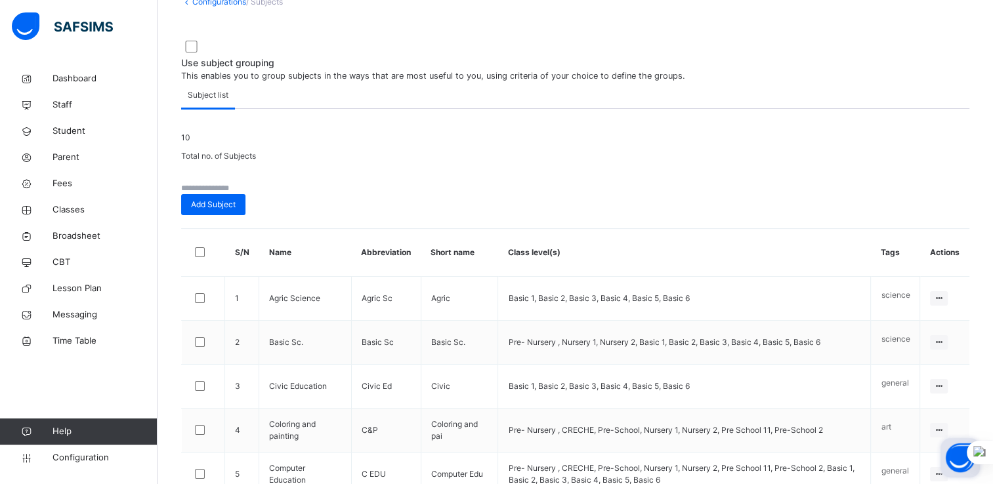
scroll to position [87, 0]
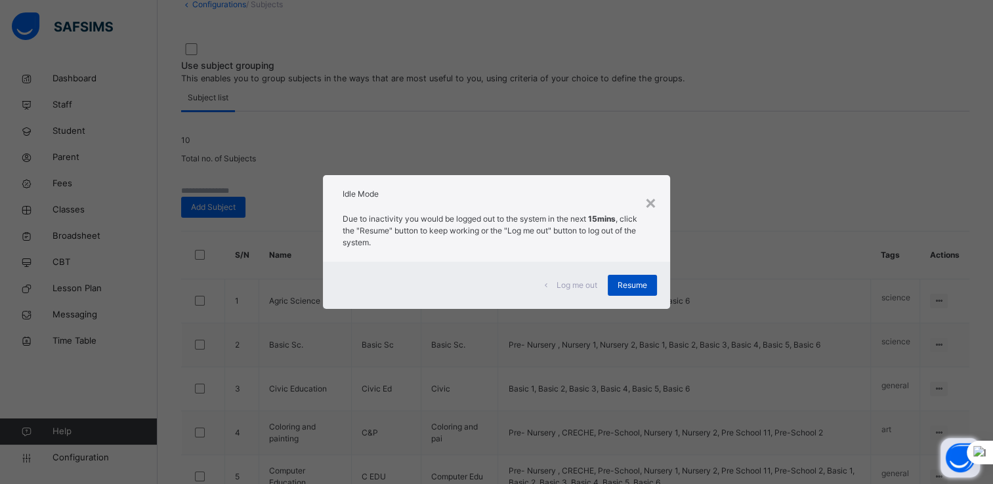
click at [635, 287] on span "Resume" at bounding box center [632, 285] width 30 height 12
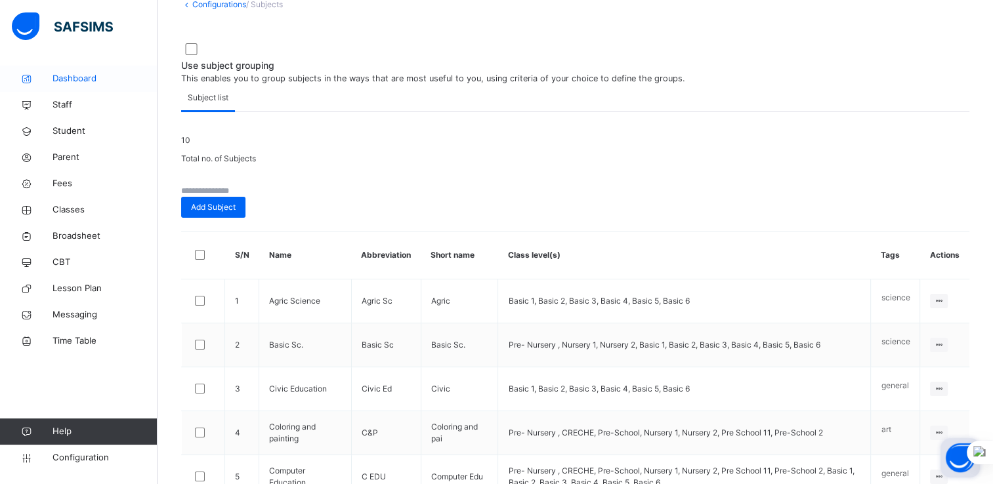
click at [74, 78] on span "Dashboard" at bounding box center [104, 78] width 105 height 13
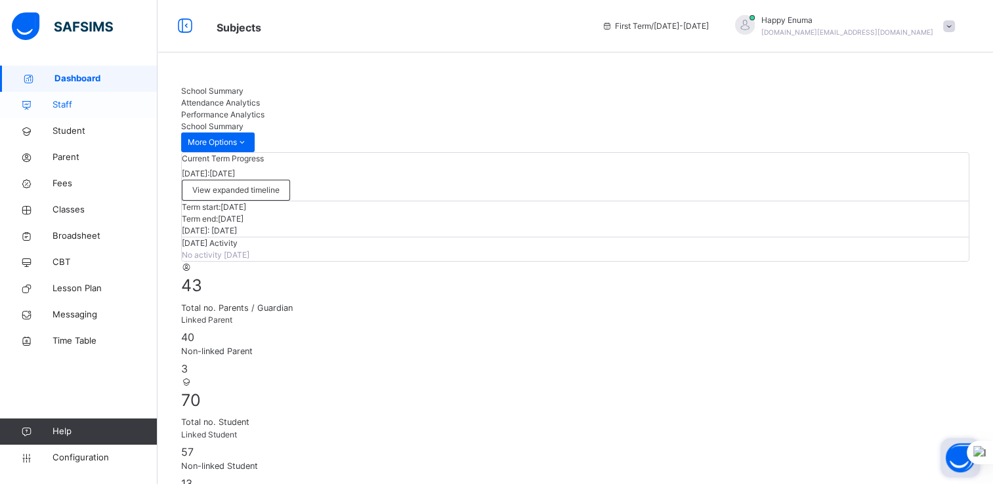
click at [66, 106] on span "Staff" at bounding box center [104, 104] width 105 height 13
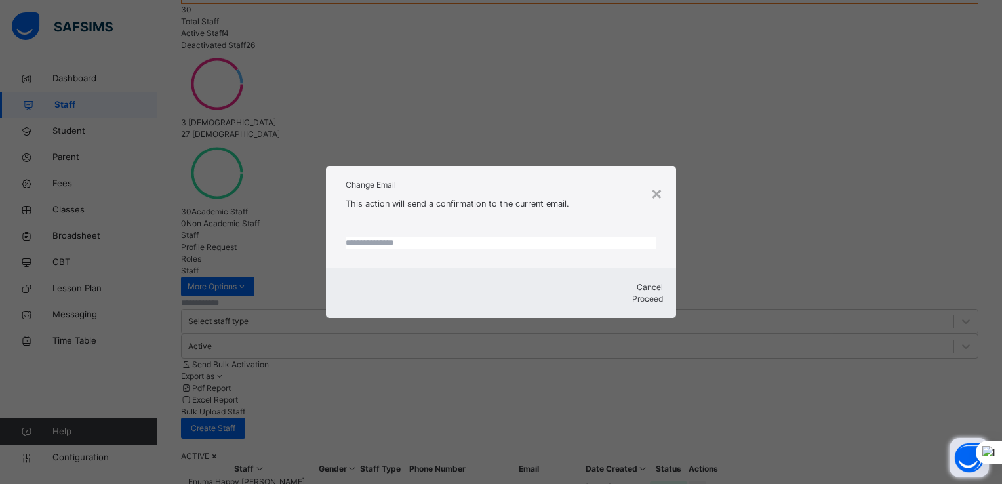
click at [411, 249] on input "text" at bounding box center [502, 243] width 312 height 12
paste input "**********"
type input "**********"
click at [642, 297] on div "Proceed" at bounding box center [501, 299] width 325 height 12
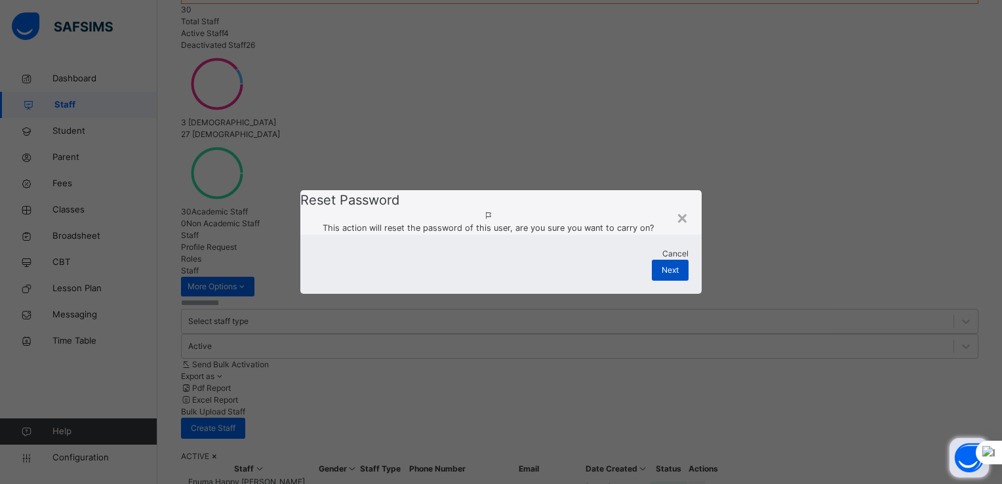
click at [672, 276] on span "Next" at bounding box center [670, 270] width 17 height 12
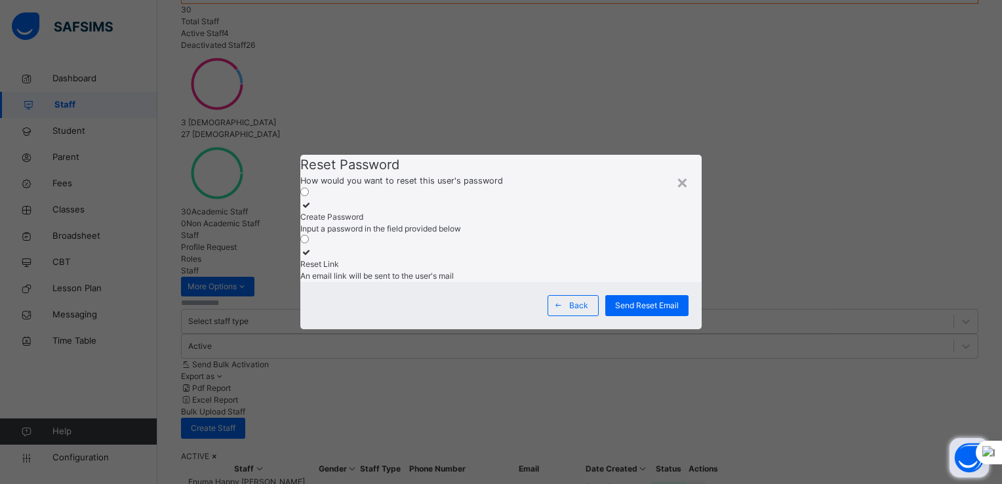
click at [394, 224] on span "Input a password in the field provided below" at bounding box center [380, 229] width 161 height 10
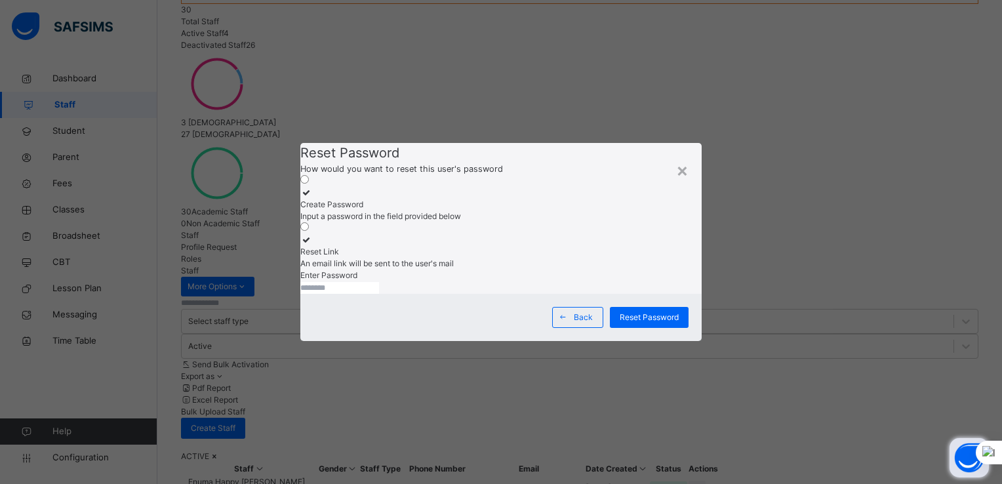
click at [366, 293] on input "text" at bounding box center [339, 288] width 79 height 12
type input "********"
click at [379, 292] on input "********" at bounding box center [339, 288] width 79 height 12
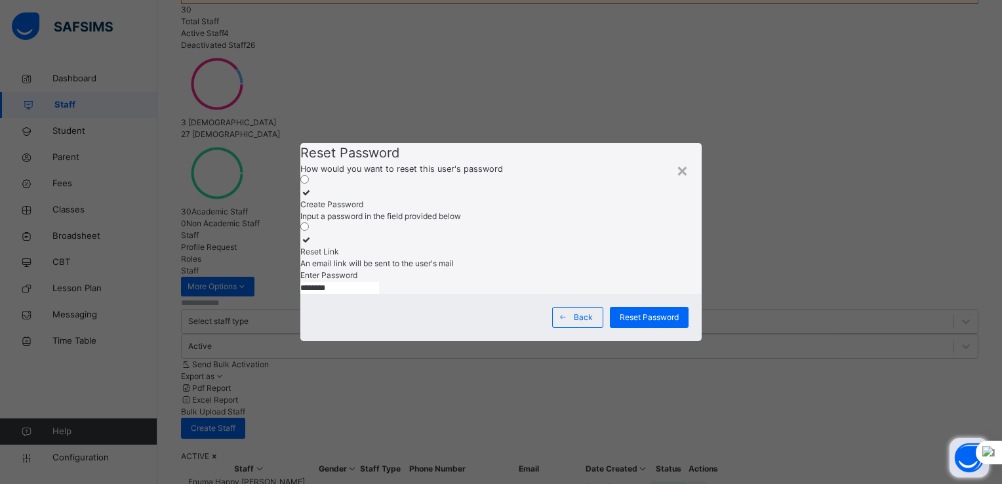
click at [379, 292] on input "********" at bounding box center [339, 288] width 79 height 12
click at [398, 294] on div "Enter Password ********" at bounding box center [500, 282] width 401 height 24
click at [640, 323] on span "Reset Password" at bounding box center [649, 318] width 59 height 12
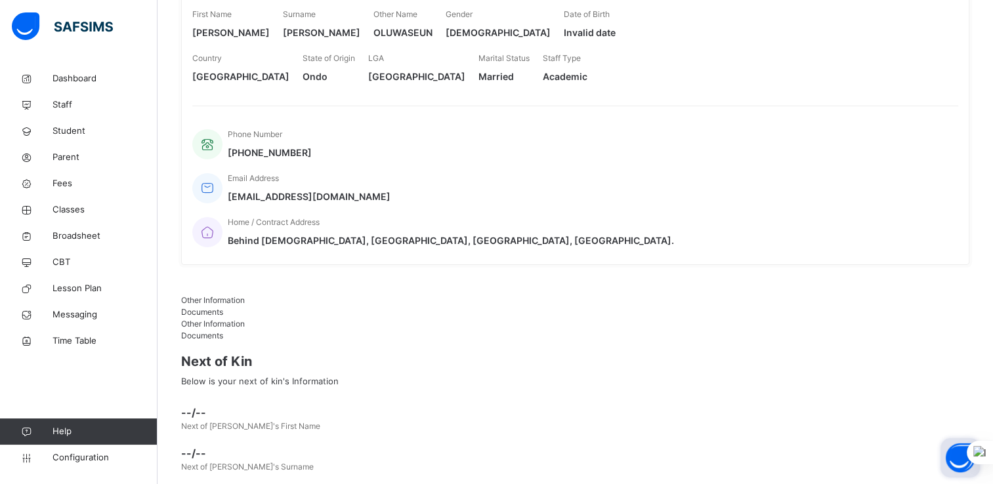
scroll to position [271, 0]
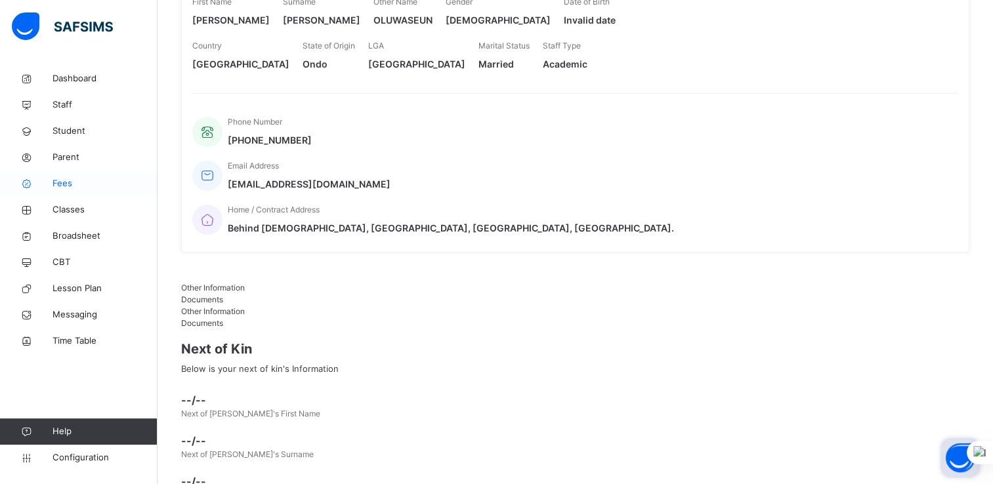
click at [63, 180] on span "Fees" at bounding box center [104, 183] width 105 height 13
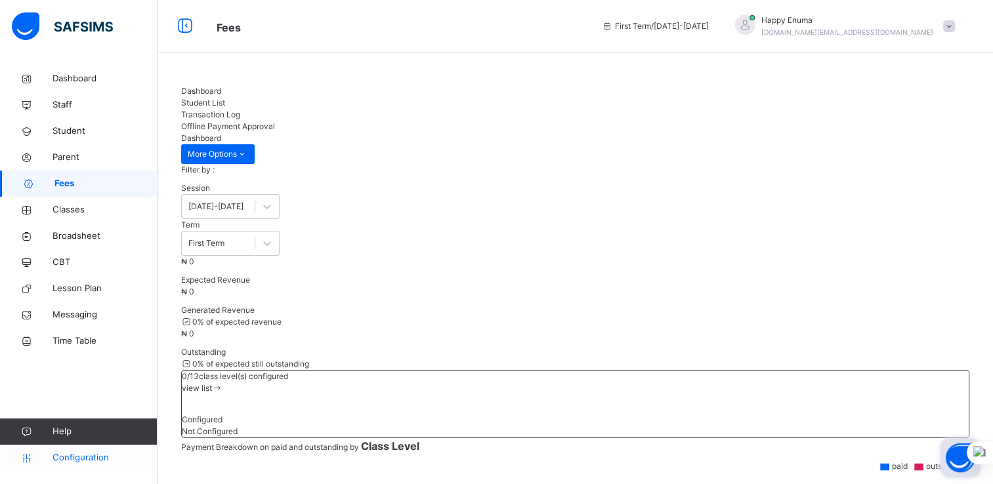
click at [83, 459] on span "Configuration" at bounding box center [104, 457] width 104 height 13
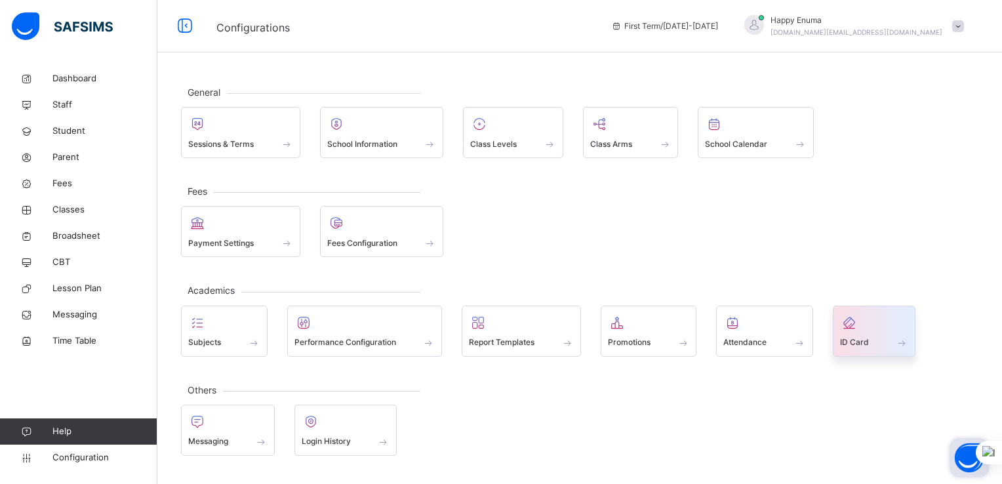
click at [857, 333] on span at bounding box center [874, 334] width 68 height 3
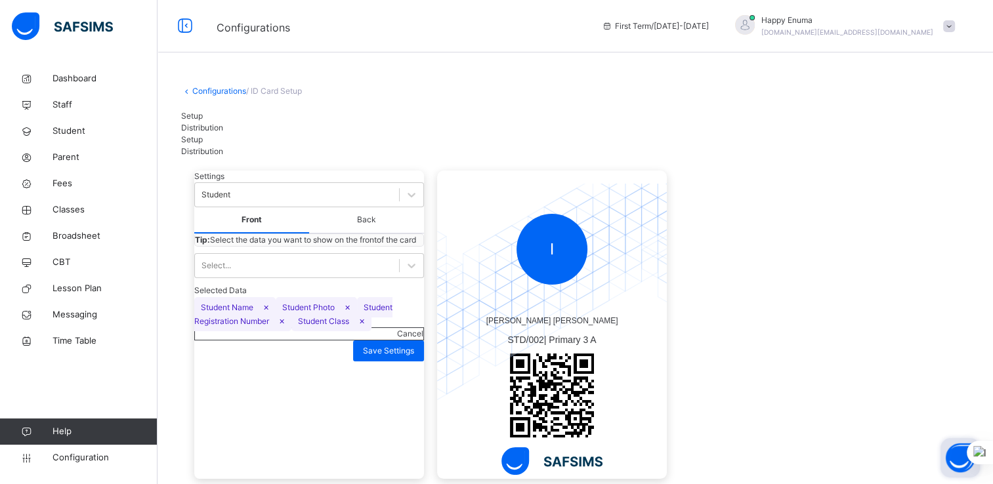
scroll to position [59, 0]
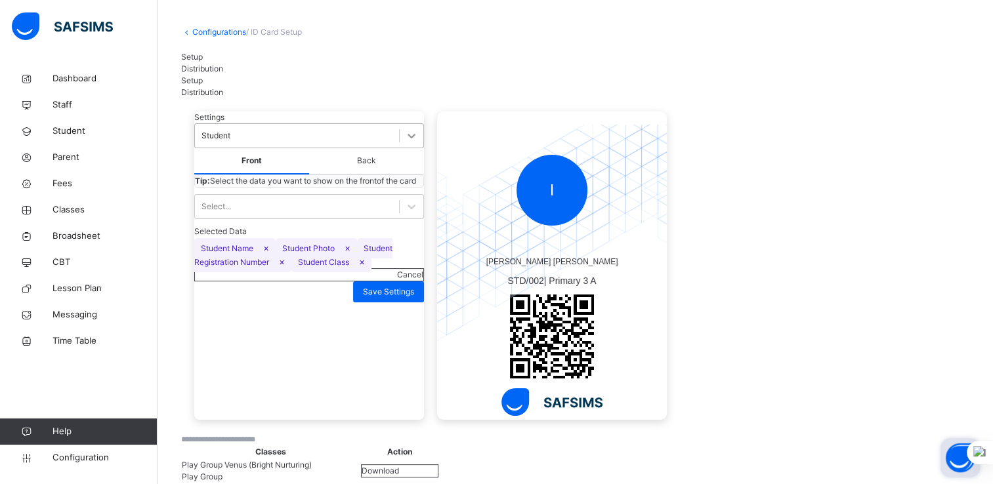
click at [405, 131] on icon at bounding box center [411, 135] width 13 height 13
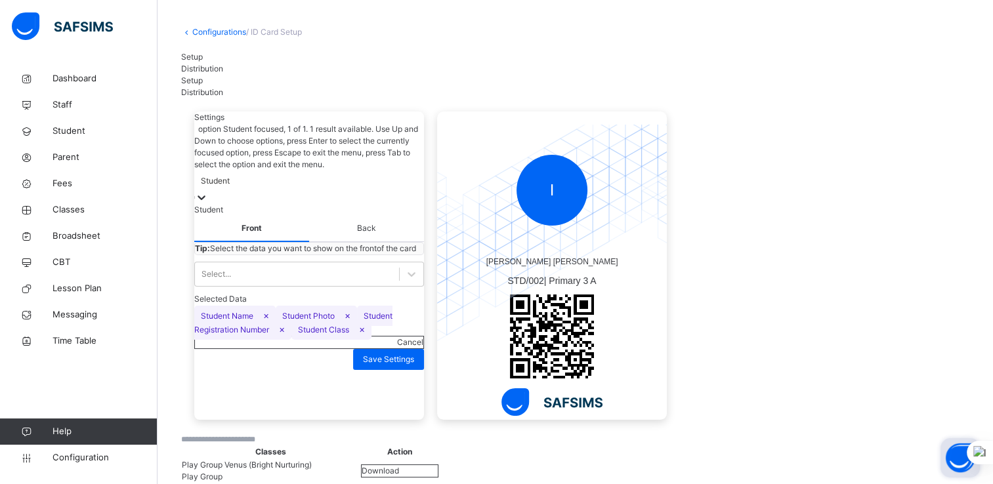
click at [332, 204] on div "Student" at bounding box center [309, 210] width 230 height 12
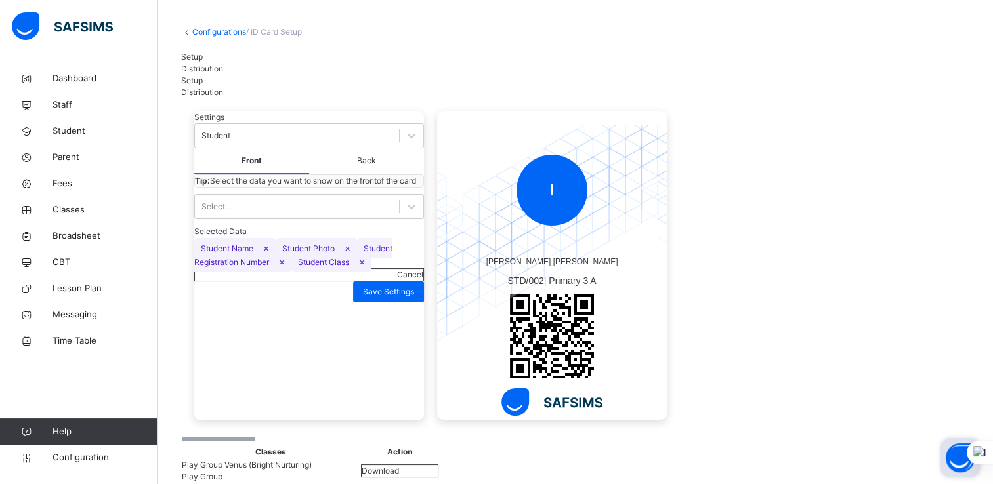
click at [366, 162] on span "Back" at bounding box center [366, 161] width 115 height 26
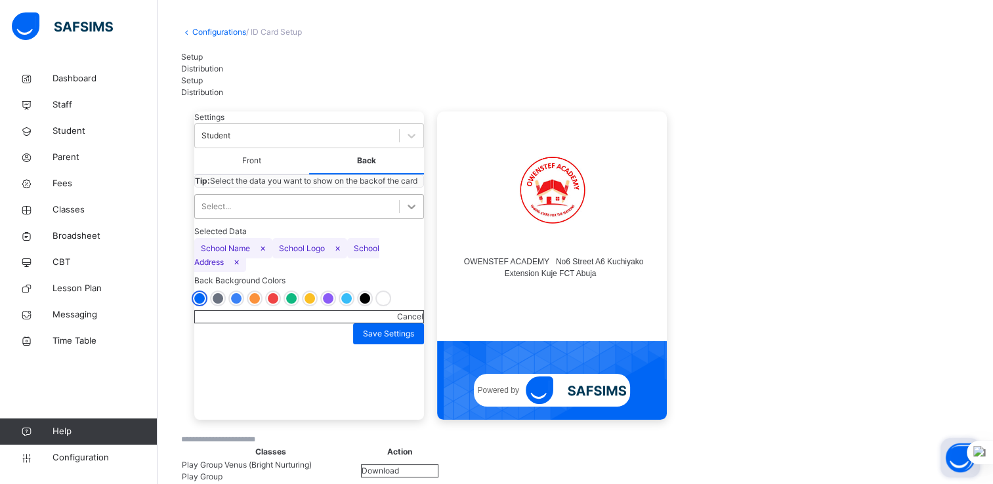
click at [405, 213] on icon at bounding box center [411, 206] width 13 height 13
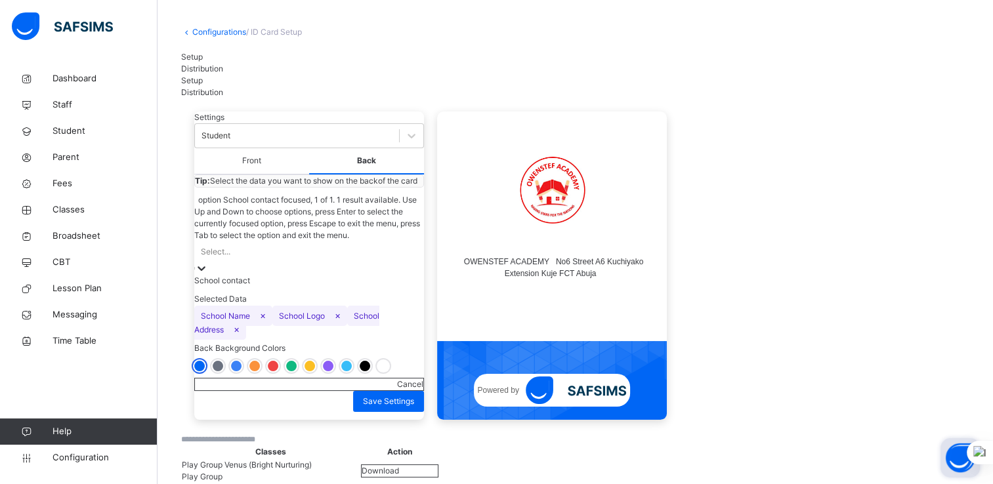
click at [254, 159] on span "Front" at bounding box center [251, 161] width 115 height 26
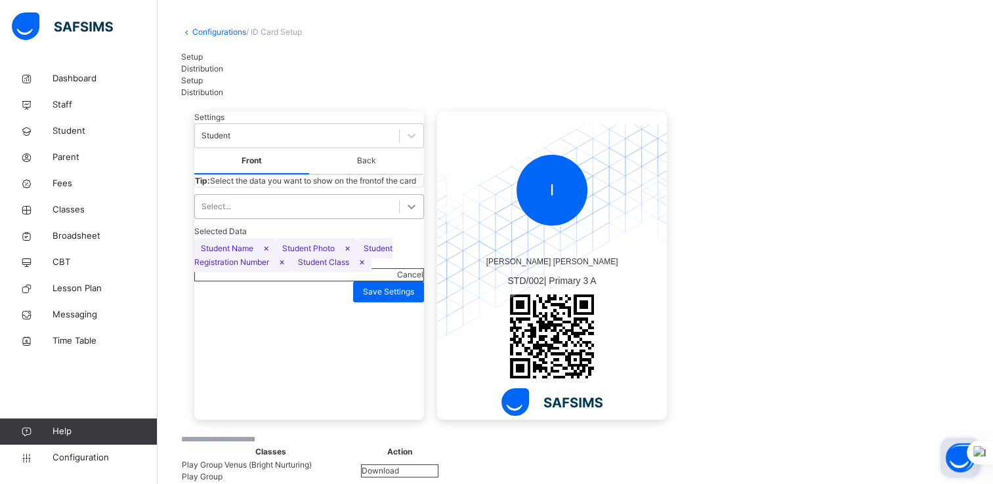
click at [400, 218] on div at bounding box center [412, 207] width 24 height 24
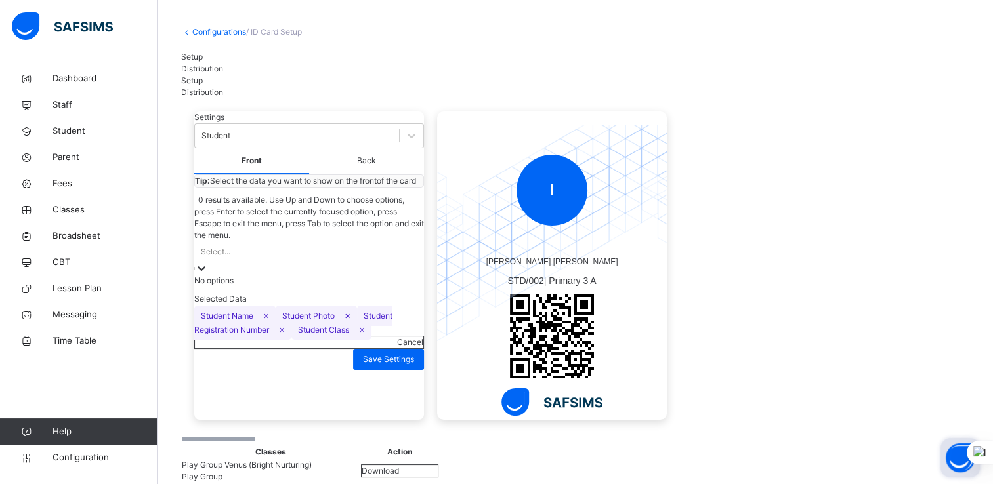
click at [208, 262] on div at bounding box center [201, 268] width 13 height 13
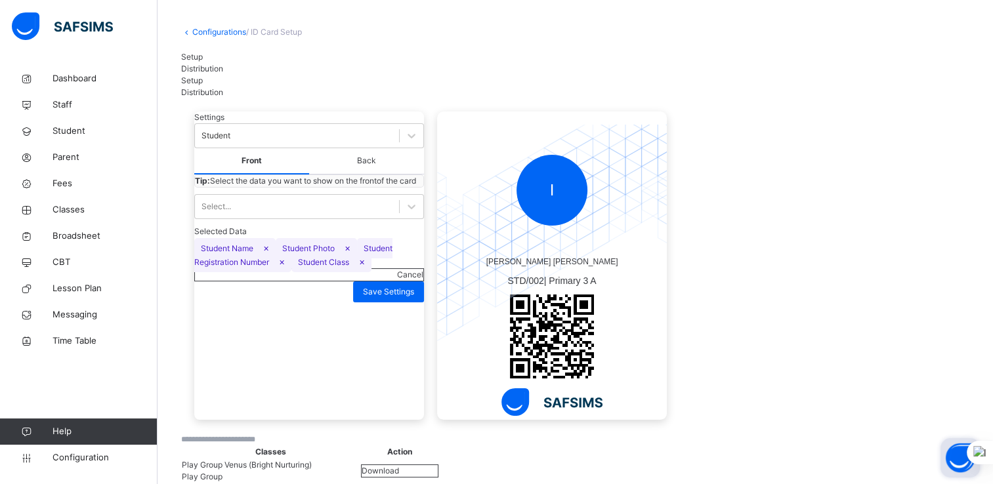
click at [354, 166] on span "Back" at bounding box center [366, 161] width 115 height 26
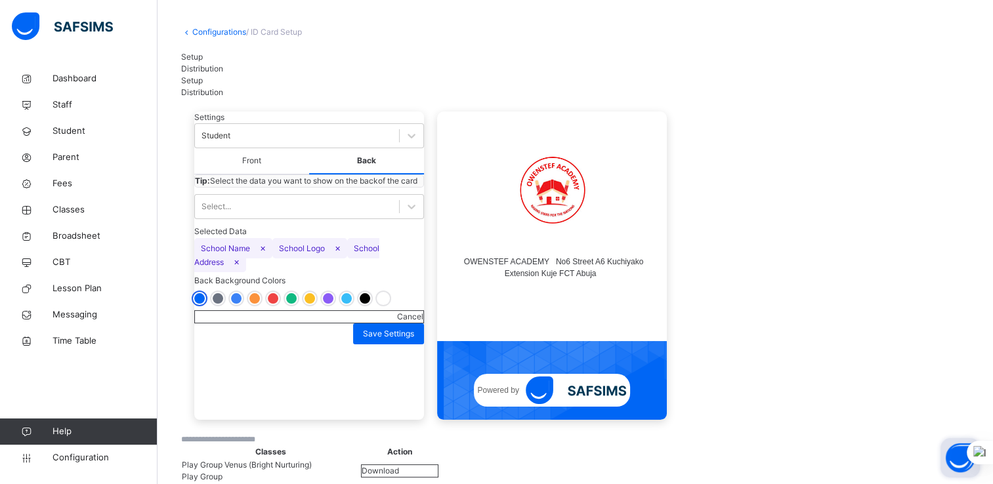
click at [250, 167] on span "Front" at bounding box center [251, 161] width 115 height 26
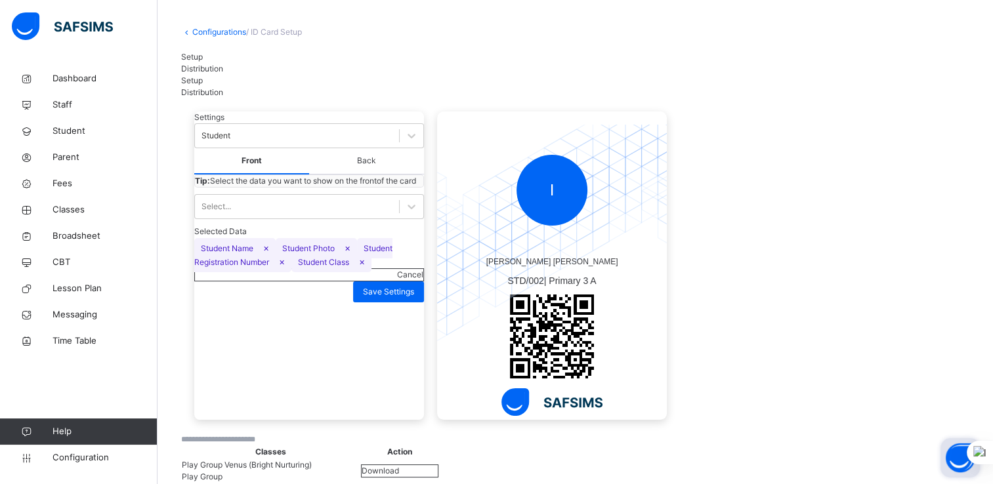
scroll to position [0, 0]
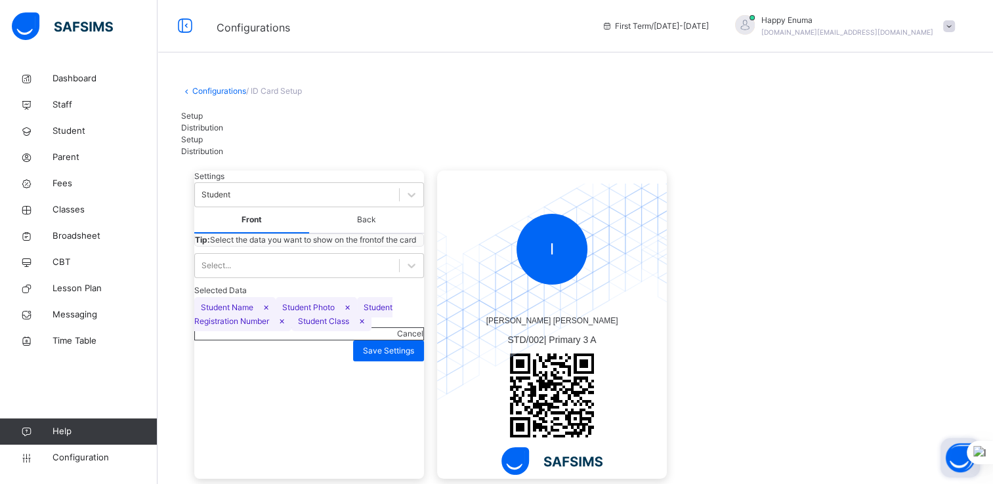
click at [223, 123] on span "Distribution" at bounding box center [202, 128] width 42 height 10
click at [196, 121] on span "Setup" at bounding box center [192, 116] width 22 height 10
click at [210, 91] on link "Configurations" at bounding box center [219, 91] width 54 height 10
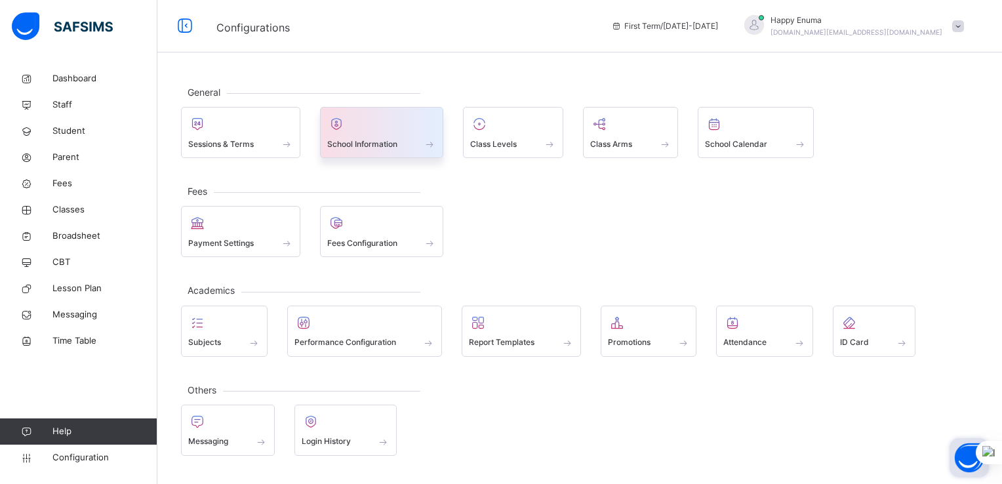
click at [371, 133] on div at bounding box center [382, 124] width 110 height 20
select select "**"
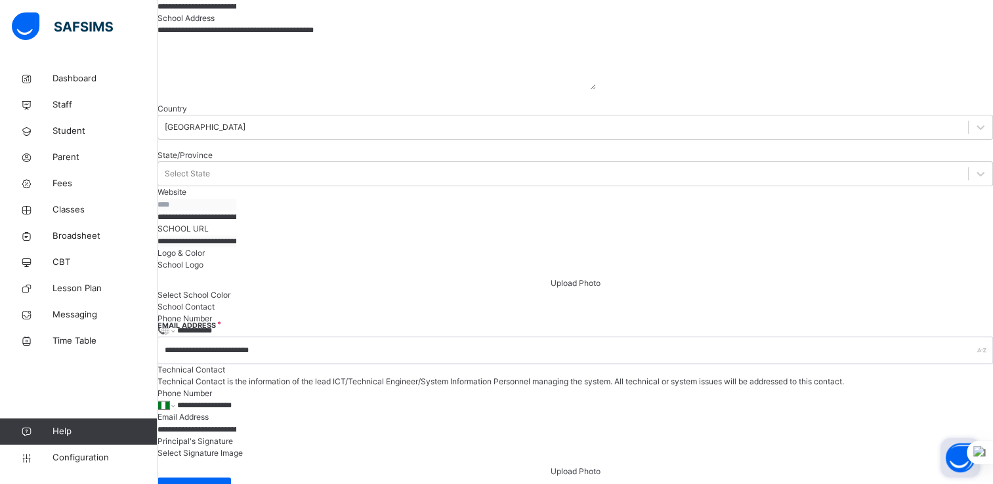
scroll to position [328, 0]
click at [236, 223] on input "**********" at bounding box center [196, 217] width 79 height 12
click at [412, 74] on textarea "**********" at bounding box center [376, 57] width 438 height 66
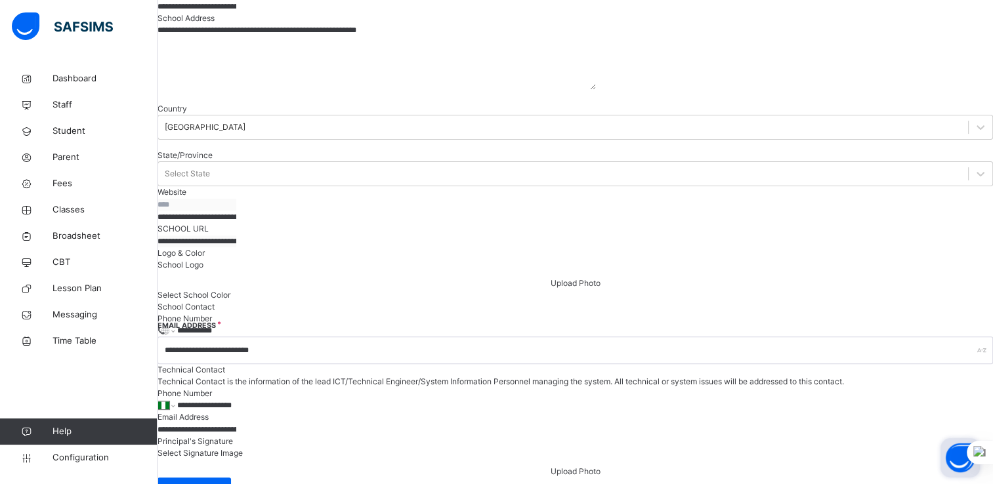
type textarea "**********"
click at [236, 223] on input "**********" at bounding box center [196, 217] width 79 height 12
paste input "text"
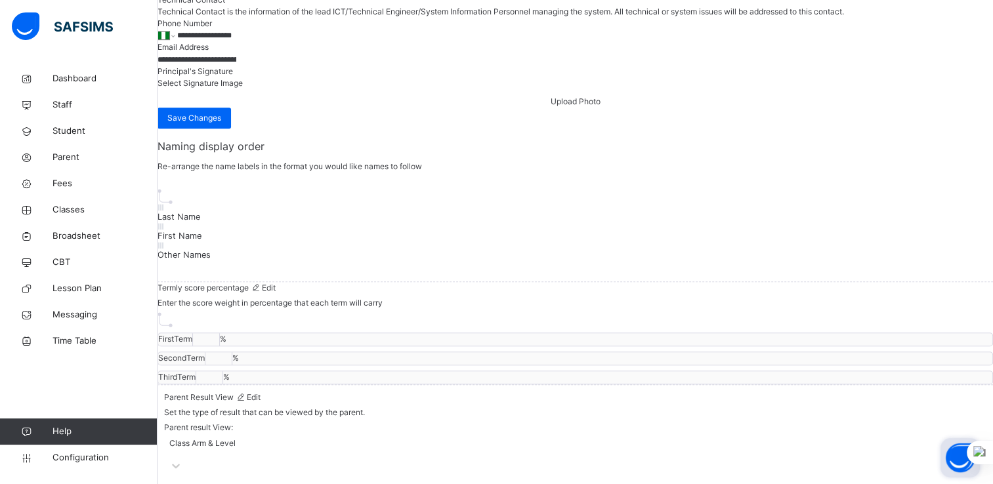
scroll to position [1149, 0]
type input "**********"
click at [221, 124] on span "Save Changes" at bounding box center [194, 118] width 54 height 12
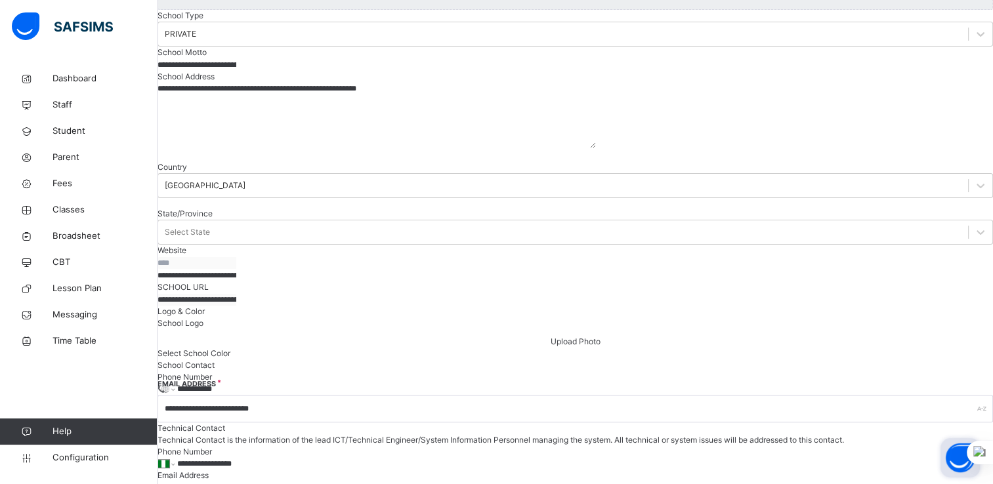
scroll to position [0, 0]
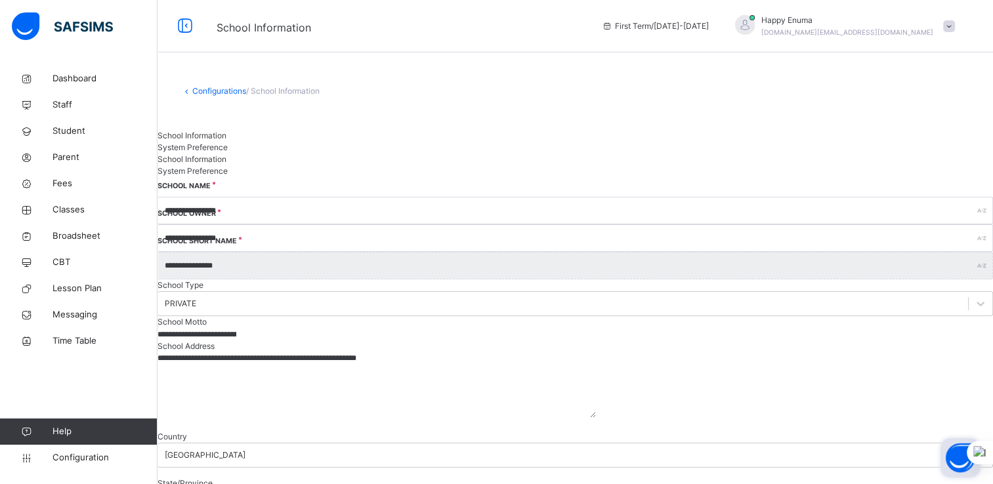
click at [228, 142] on span "System Preference" at bounding box center [192, 147] width 70 height 10
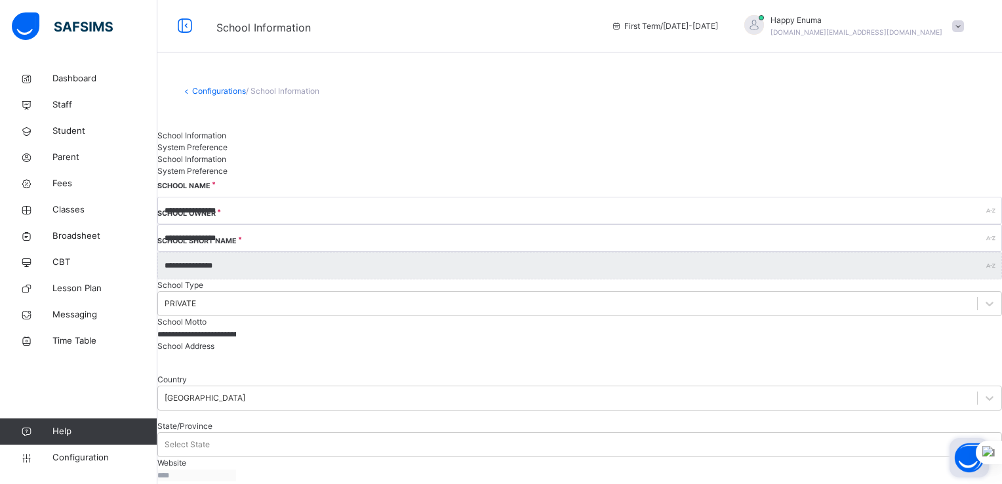
click at [297, 93] on span "/ School Information" at bounding box center [282, 91] width 73 height 10
click at [210, 91] on link "Configurations" at bounding box center [219, 91] width 54 height 10
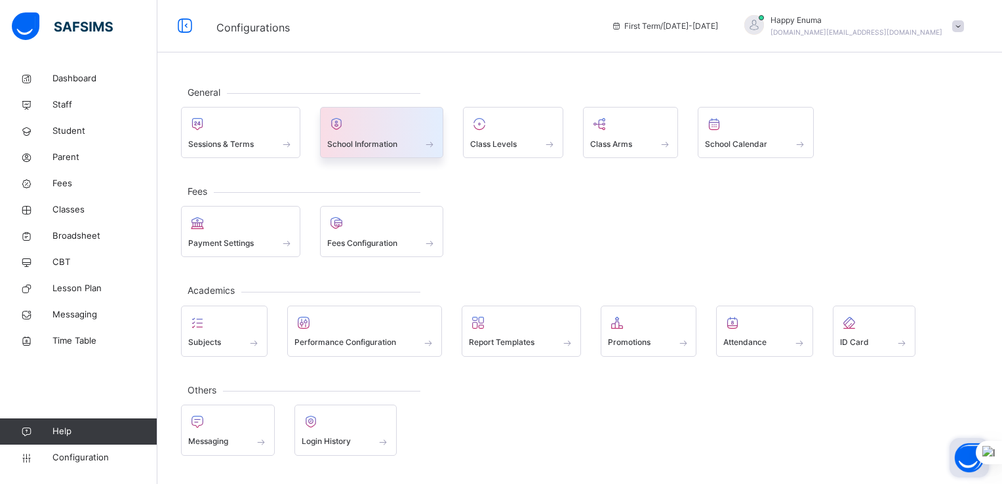
click at [396, 141] on span "School Information" at bounding box center [362, 144] width 70 height 12
select select "**"
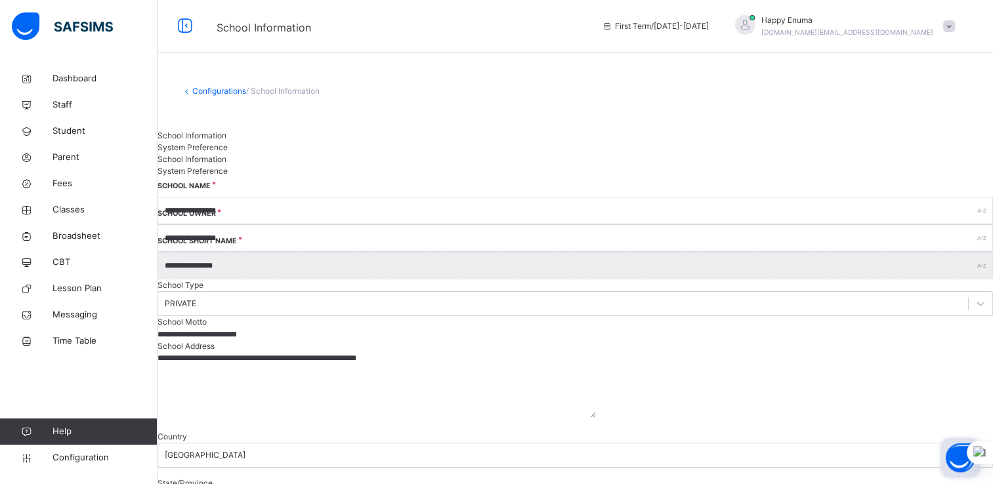
click at [225, 89] on link "Configurations" at bounding box center [219, 91] width 54 height 10
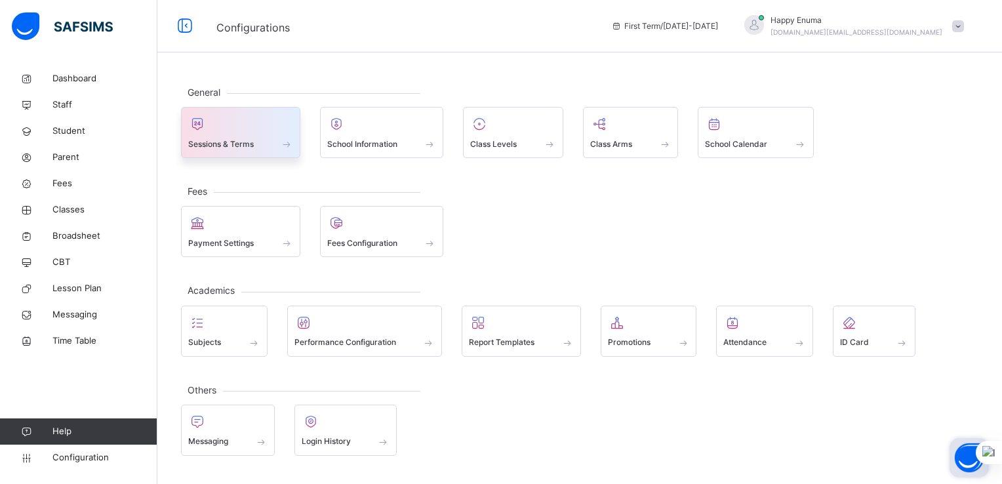
click at [228, 134] on span at bounding box center [240, 135] width 105 height 3
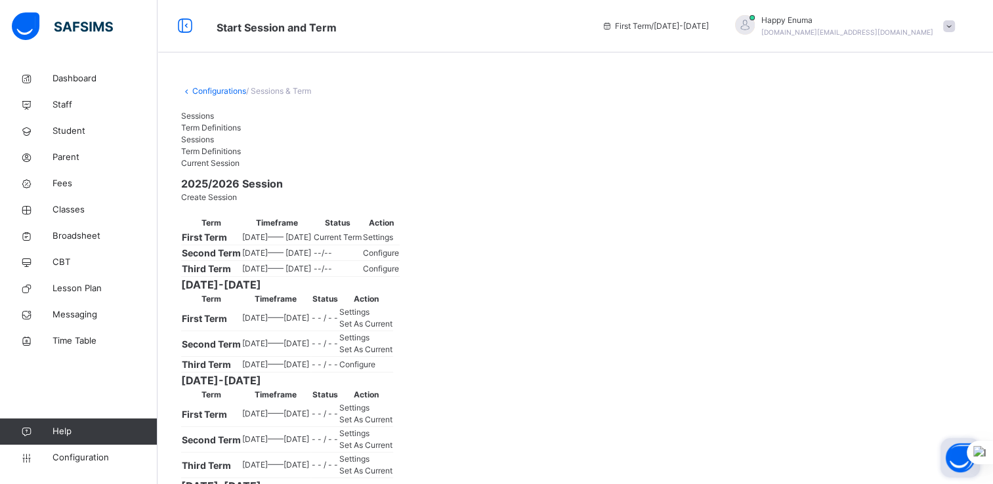
click at [277, 91] on span "/ Sessions & Term" at bounding box center [278, 91] width 65 height 10
click at [241, 123] on span "Term Definitions" at bounding box center [211, 128] width 60 height 10
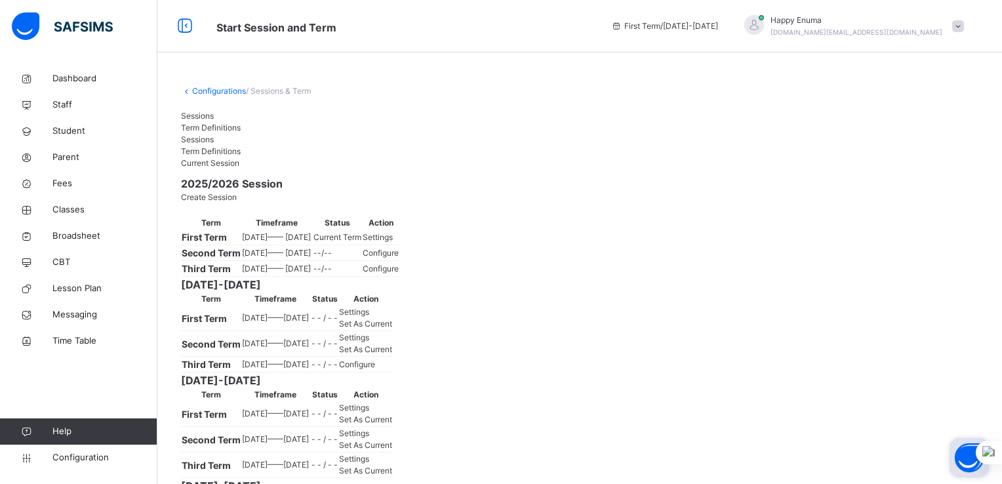
click at [216, 93] on link "Configurations" at bounding box center [219, 91] width 54 height 10
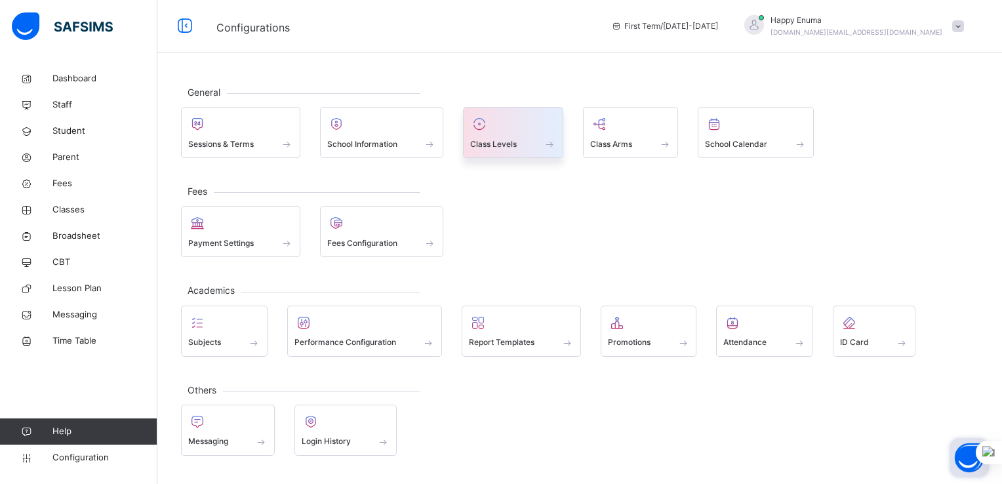
click at [512, 127] on div at bounding box center [513, 124] width 86 height 20
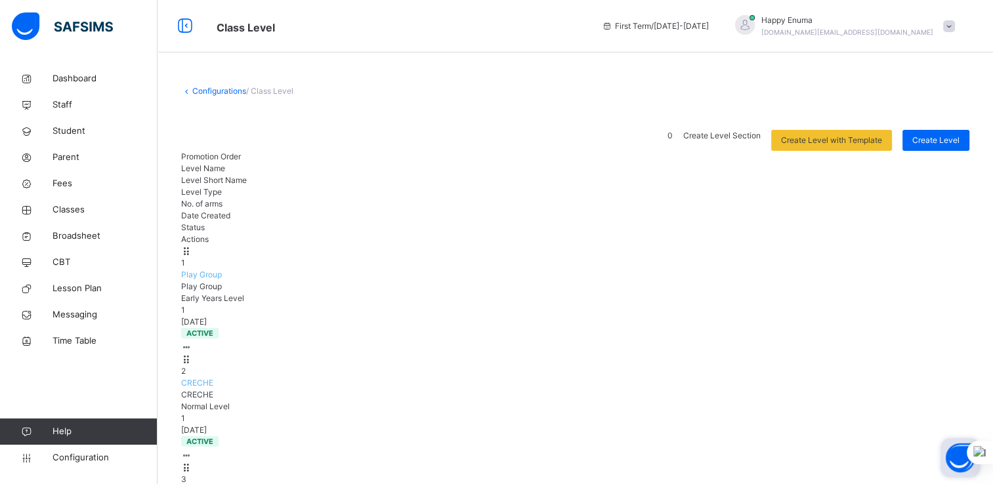
click at [210, 93] on link "Configurations" at bounding box center [219, 91] width 54 height 10
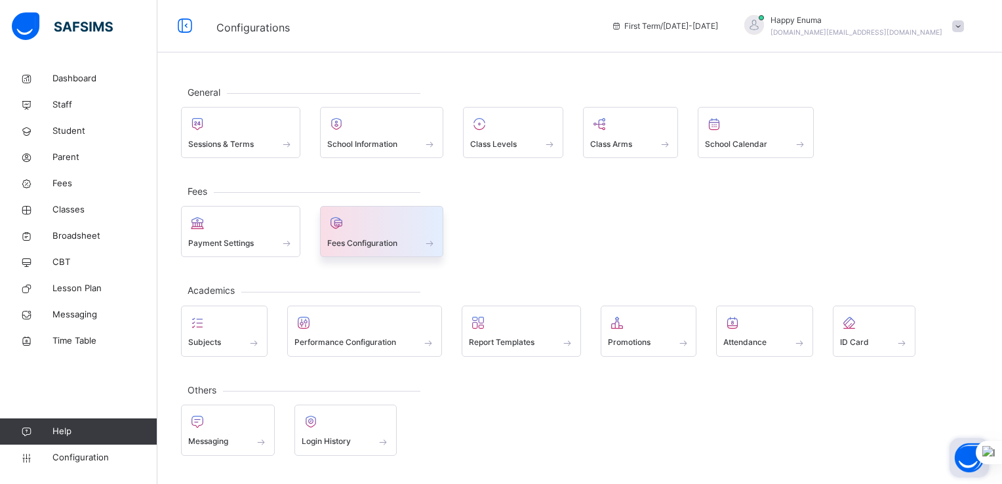
click at [367, 234] on span at bounding box center [382, 234] width 110 height 3
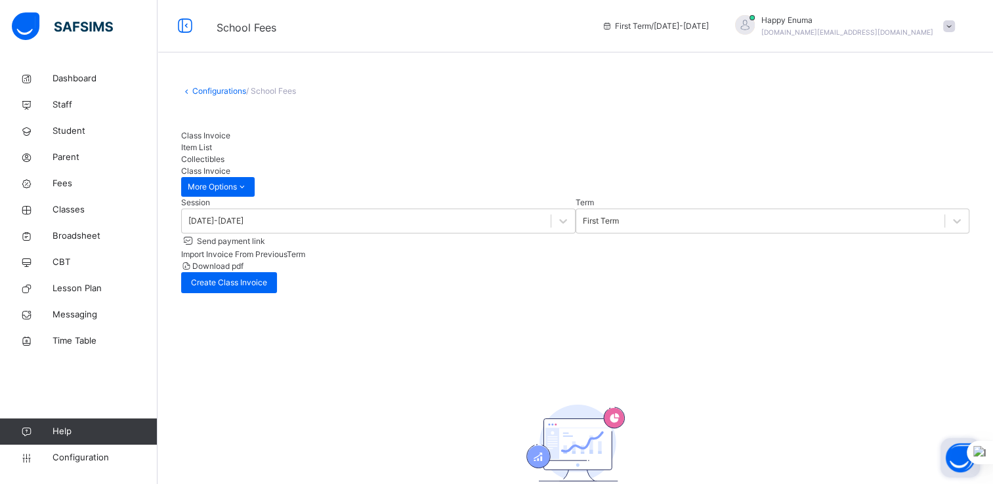
click at [305, 249] on span "Import Invoice From Previous Term" at bounding box center [243, 254] width 124 height 10
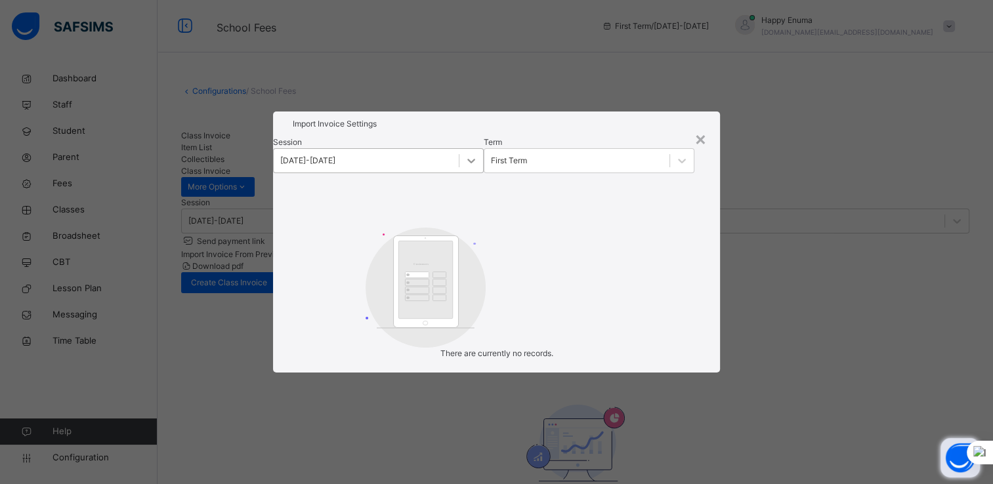
click at [472, 163] on div at bounding box center [471, 161] width 24 height 24
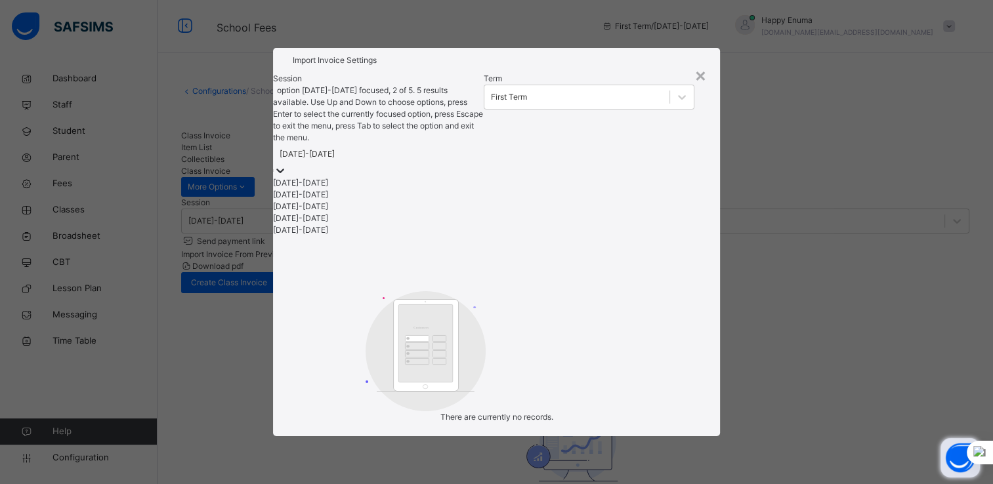
click at [313, 201] on div "[DATE]-[DATE]" at bounding box center [378, 195] width 211 height 12
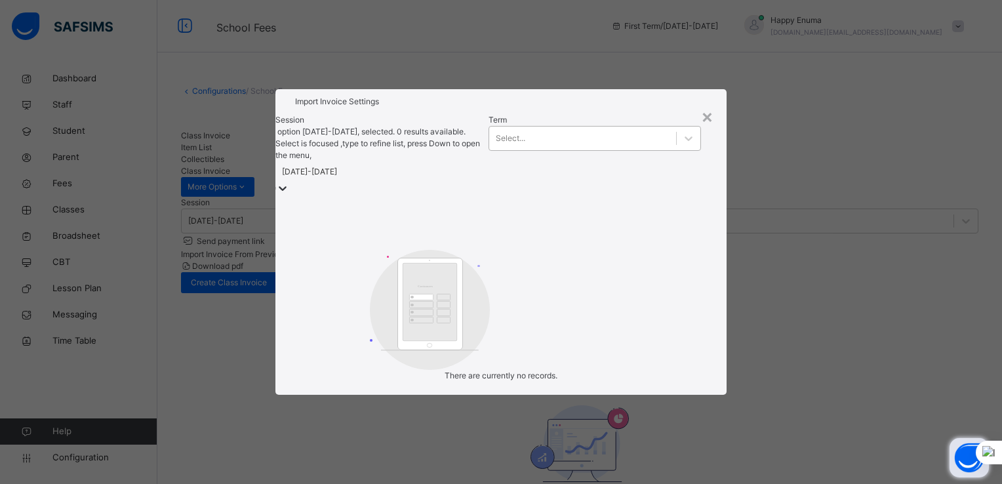
click at [615, 149] on div "Select..." at bounding box center [582, 139] width 187 height 20
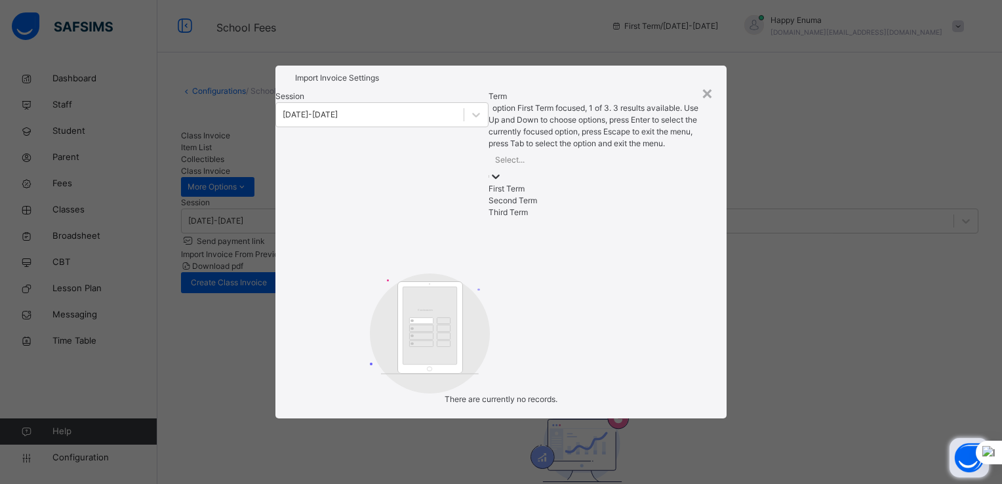
click at [532, 195] on div "First Term" at bounding box center [595, 189] width 213 height 12
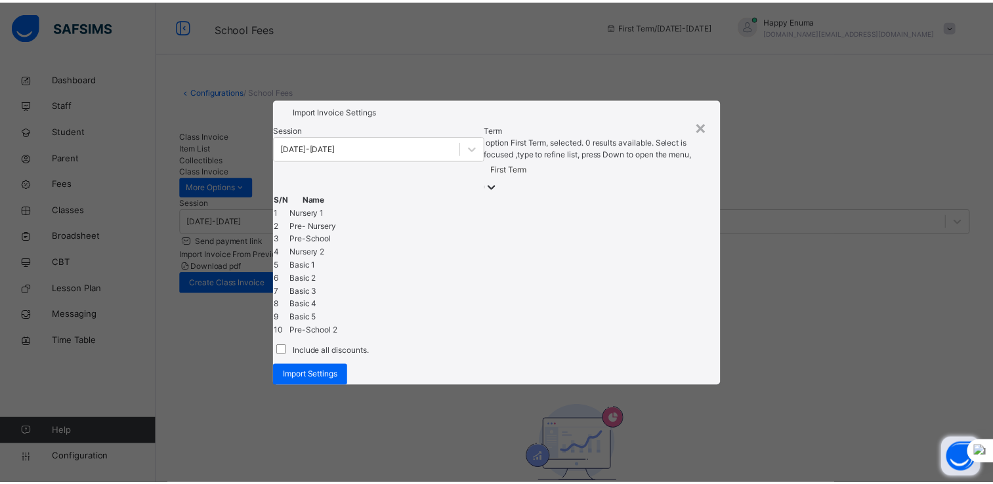
scroll to position [131, 0]
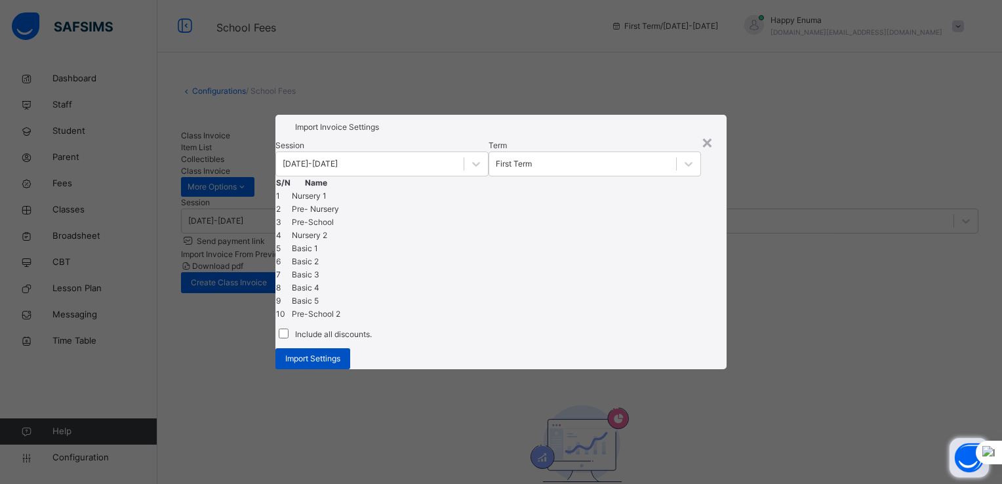
click at [340, 365] on span "Import Settings" at bounding box center [312, 359] width 55 height 12
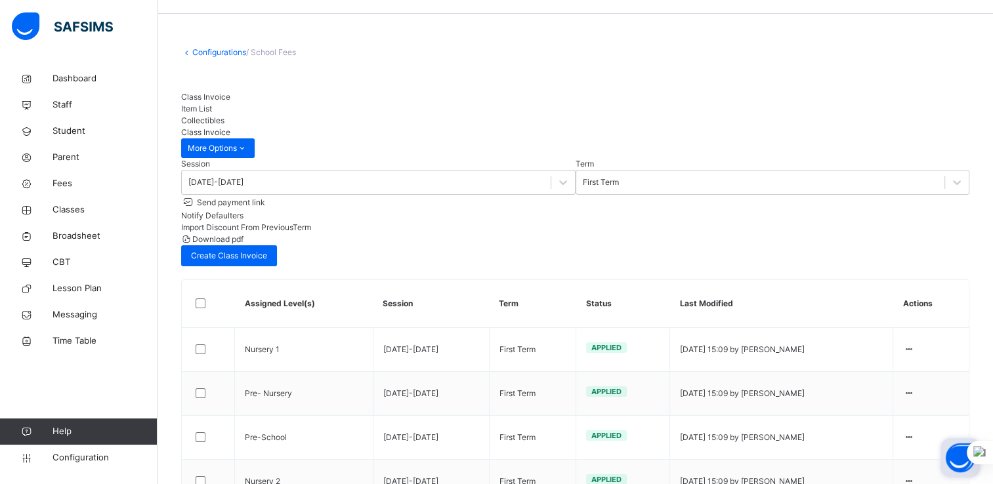
scroll to position [42, 0]
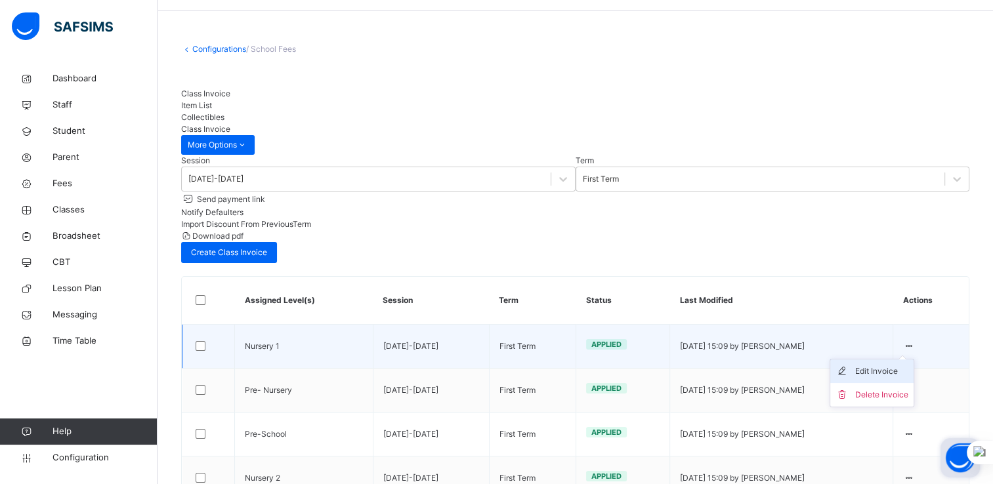
click at [884, 365] on div "Edit Invoice" at bounding box center [881, 371] width 53 height 13
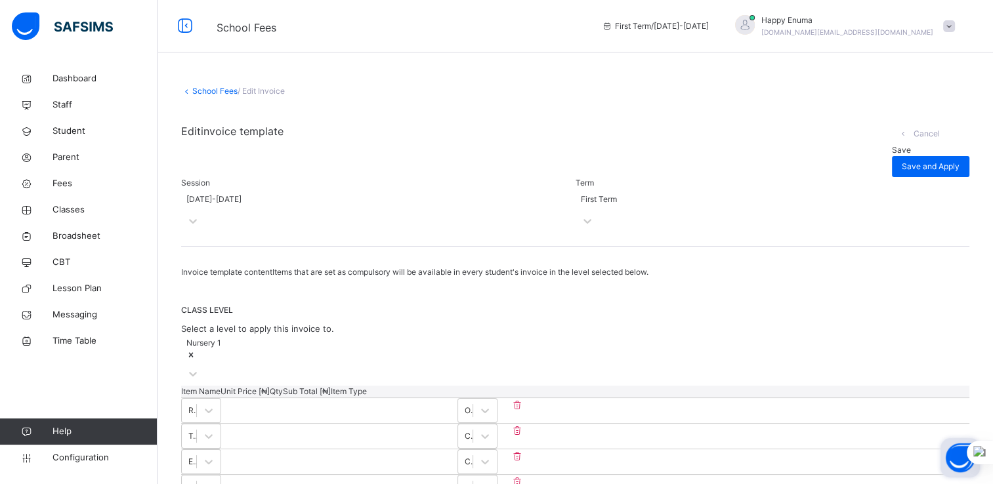
click at [199, 89] on link "School Fees" at bounding box center [214, 91] width 45 height 10
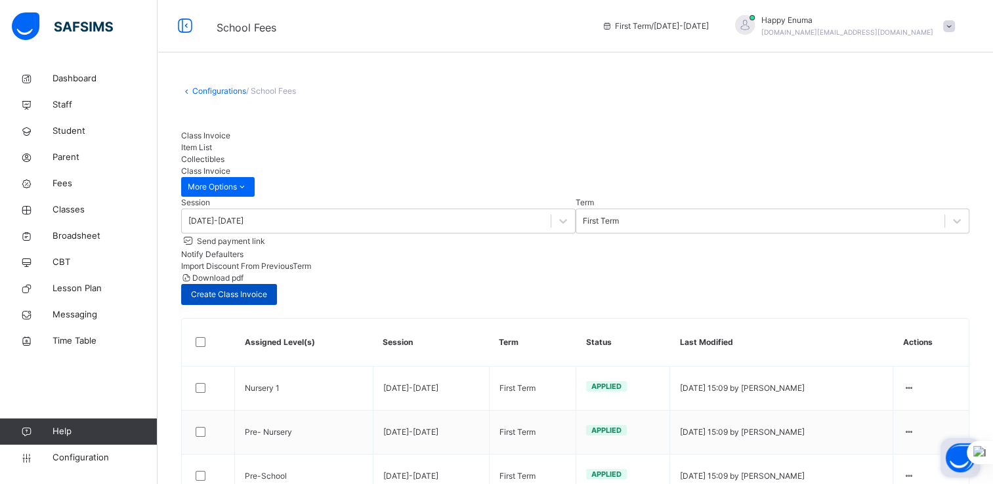
click at [267, 289] on span "Create Class Invoice" at bounding box center [229, 295] width 76 height 12
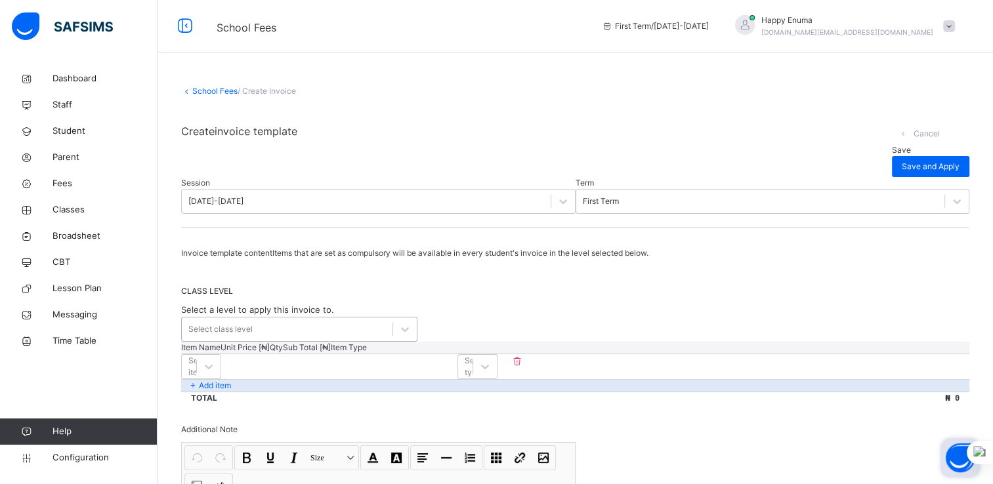
click at [370, 339] on div "Select class level" at bounding box center [287, 329] width 211 height 20
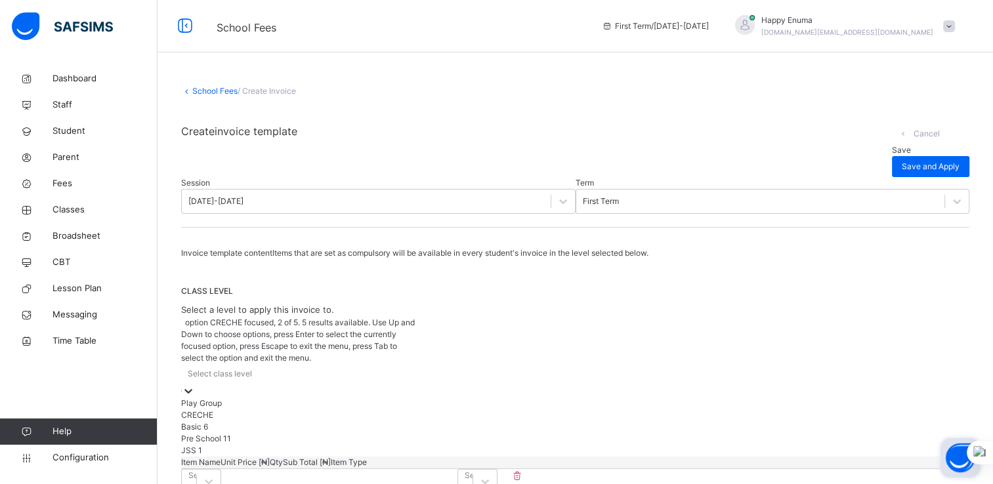
click at [228, 409] on div "CRECHE" at bounding box center [299, 415] width 236 height 12
click at [522, 322] on div "CLASS LEVEL Select a level to apply this invoice to. option CRECHE, selected. o…" at bounding box center [575, 367] width 788 height 165
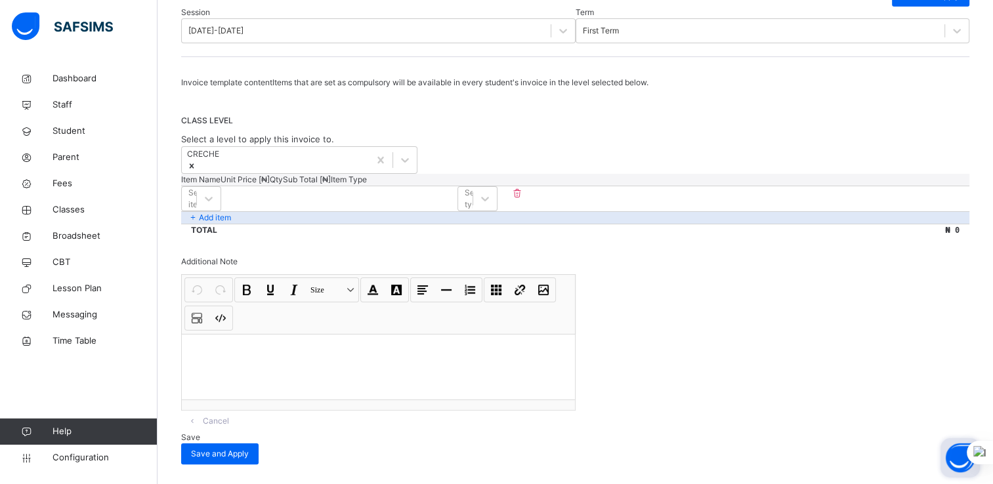
scroll to position [189, 0]
click at [196, 209] on div "Select item" at bounding box center [189, 198] width 14 height 20
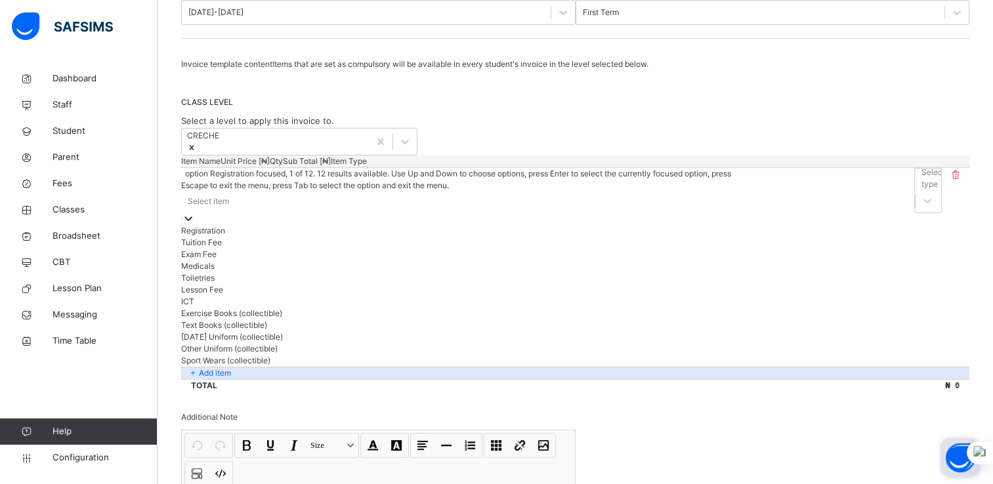
click at [215, 237] on div "Registration" at bounding box center [465, 231] width 569 height 12
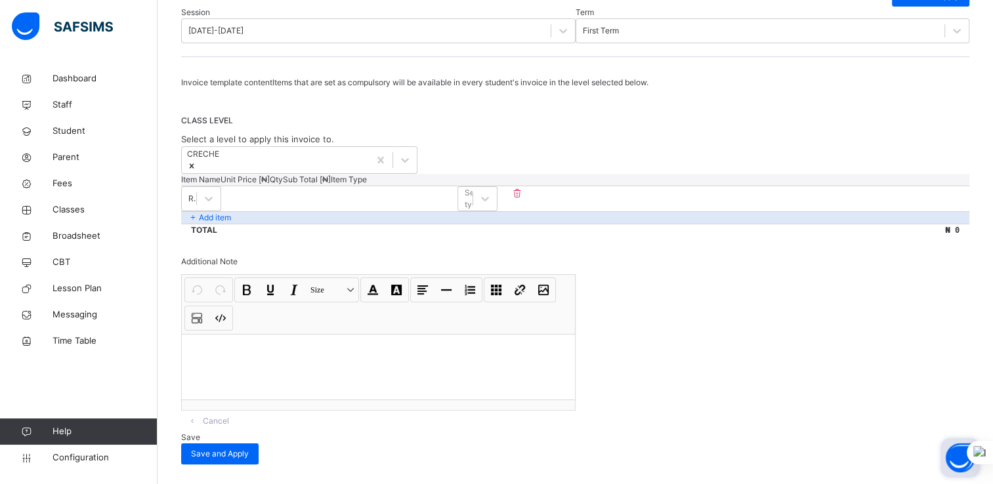
click at [300, 197] on input "number" at bounding box center [260, 193] width 79 height 9
type input "*"
type input "**"
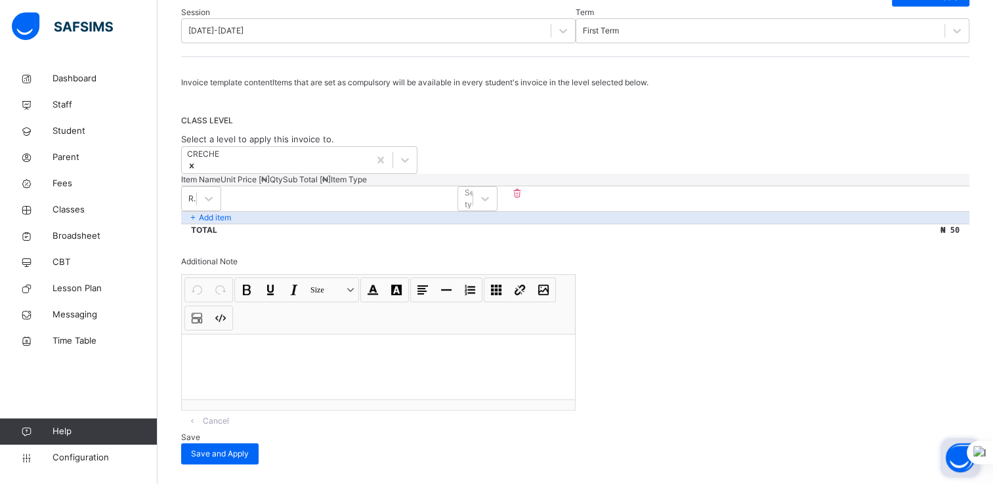
type input "***"
click at [497, 211] on div at bounding box center [485, 199] width 24 height 24
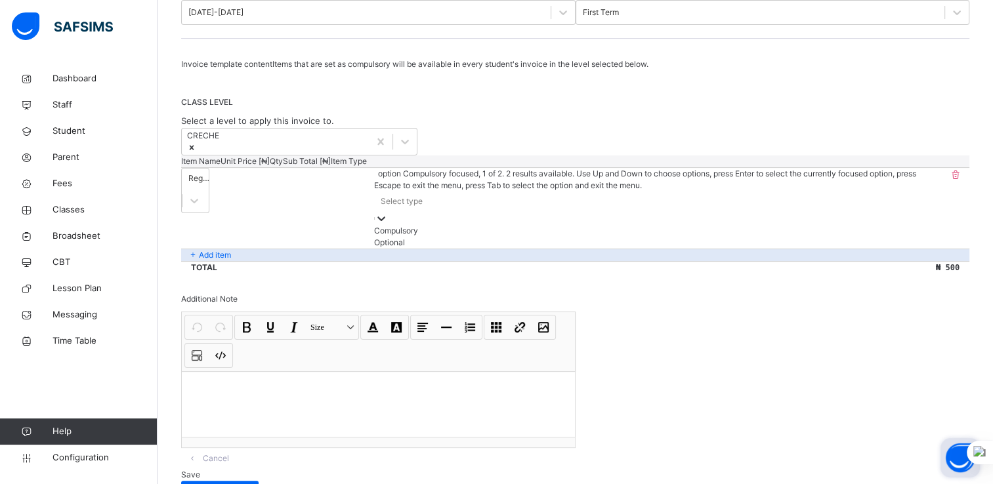
click at [833, 237] on div "Compulsory" at bounding box center [657, 231] width 567 height 12
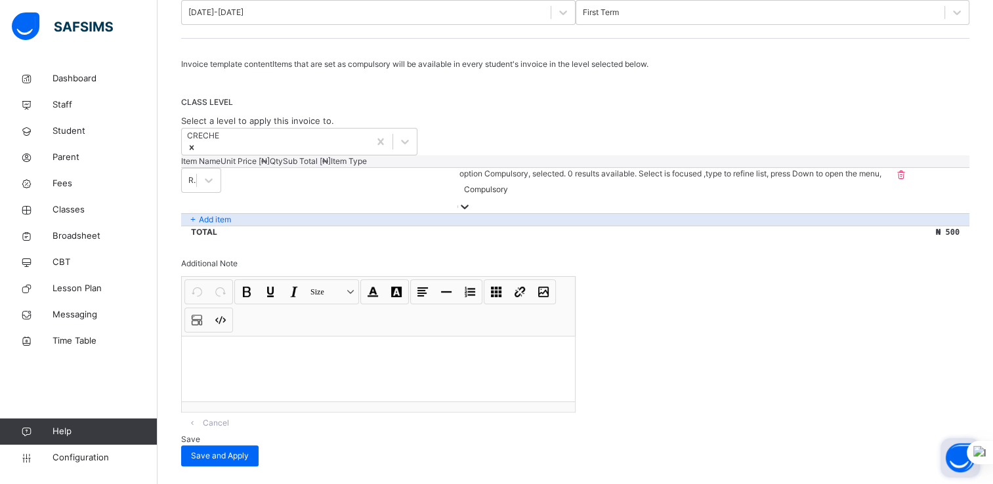
click at [206, 226] on p "Add item" at bounding box center [215, 220] width 32 height 12
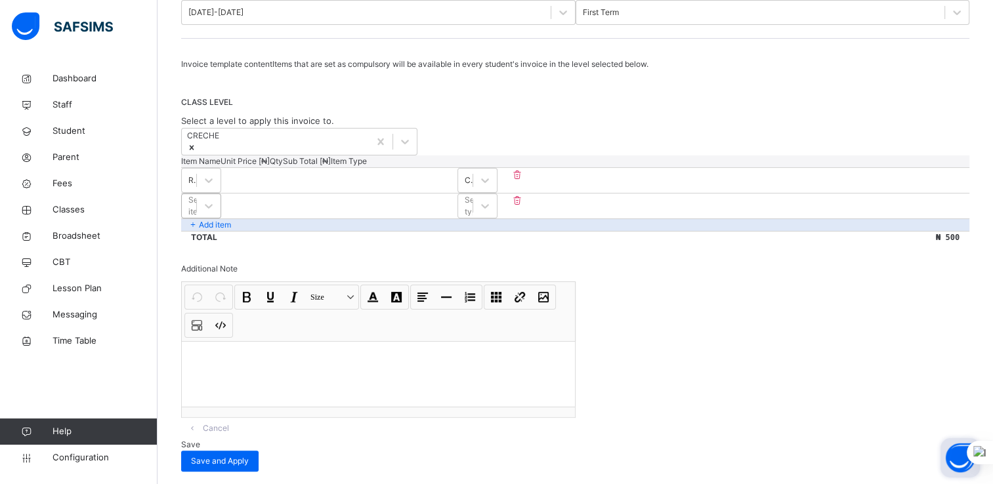
click at [207, 218] on div "Select item" at bounding box center [200, 206] width 24 height 24
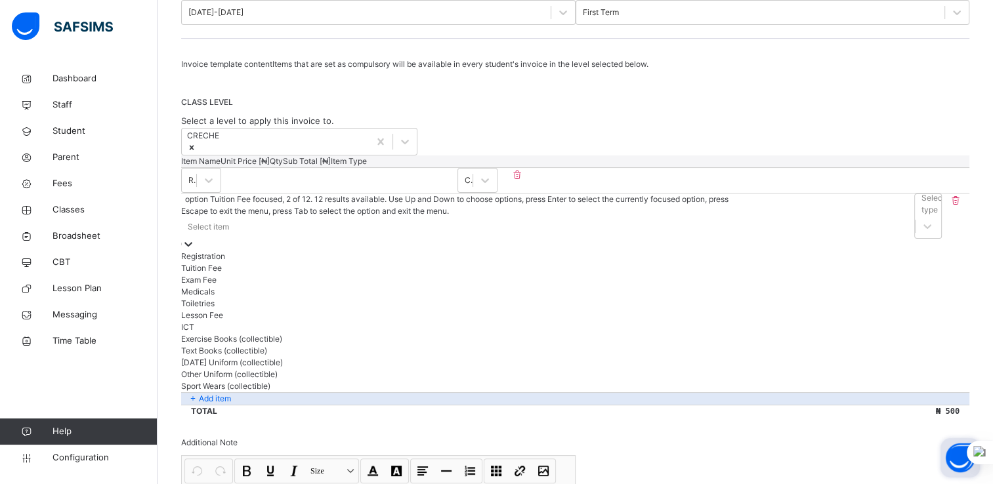
click at [208, 274] on div "Tuition Fee" at bounding box center [465, 268] width 568 height 12
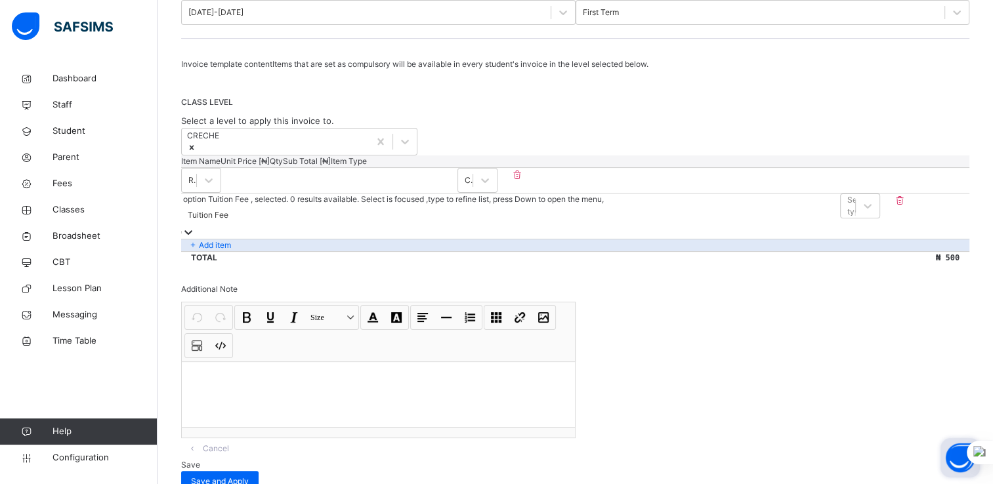
click at [604, 205] on input "number" at bounding box center [643, 200] width 79 height 9
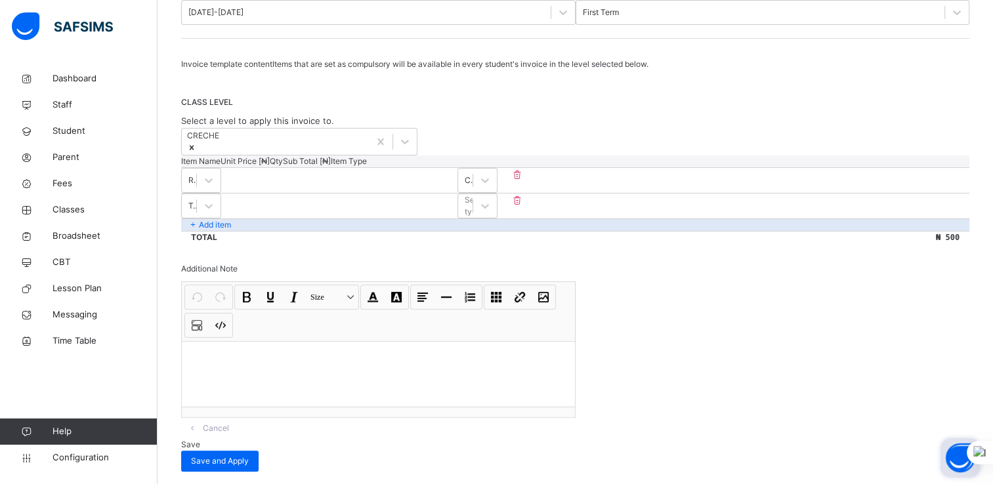
type input "*"
type input "**"
type input "***"
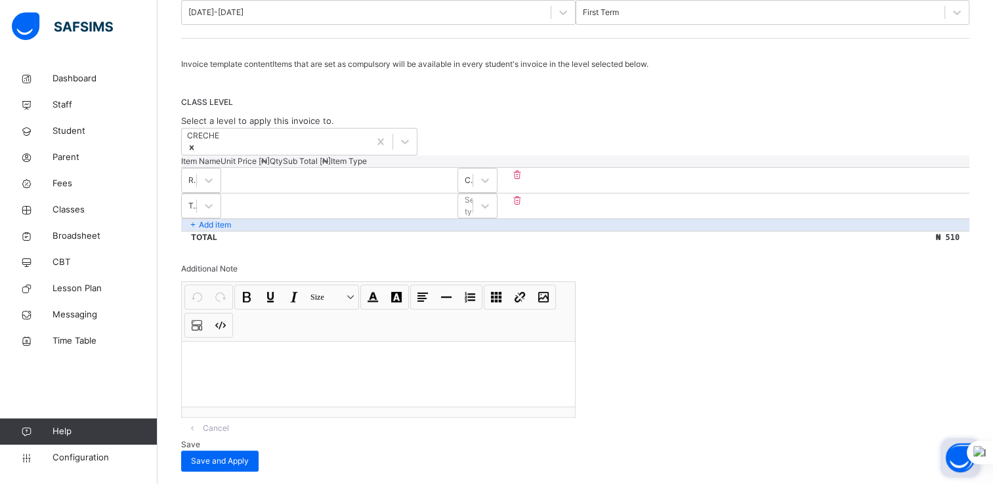
type input "***"
type input "****"
type input "*****"
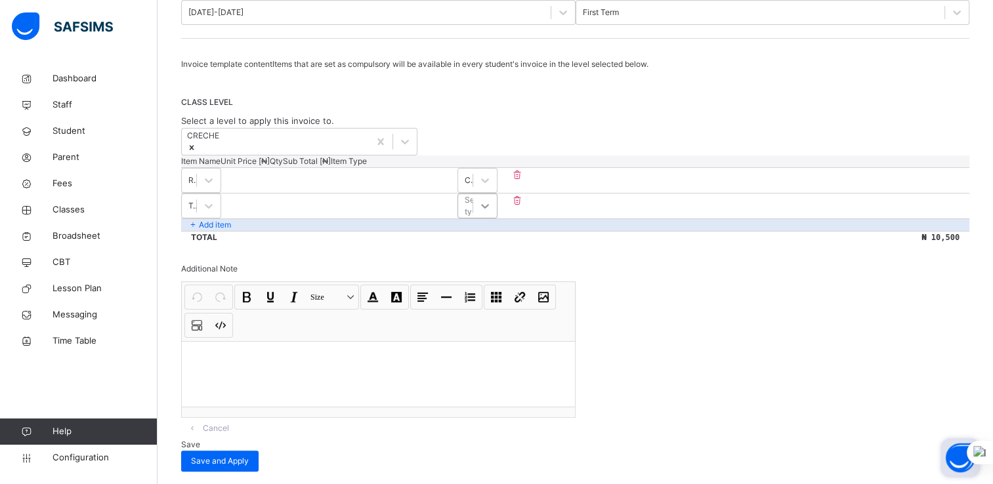
click at [491, 213] on icon at bounding box center [484, 205] width 13 height 13
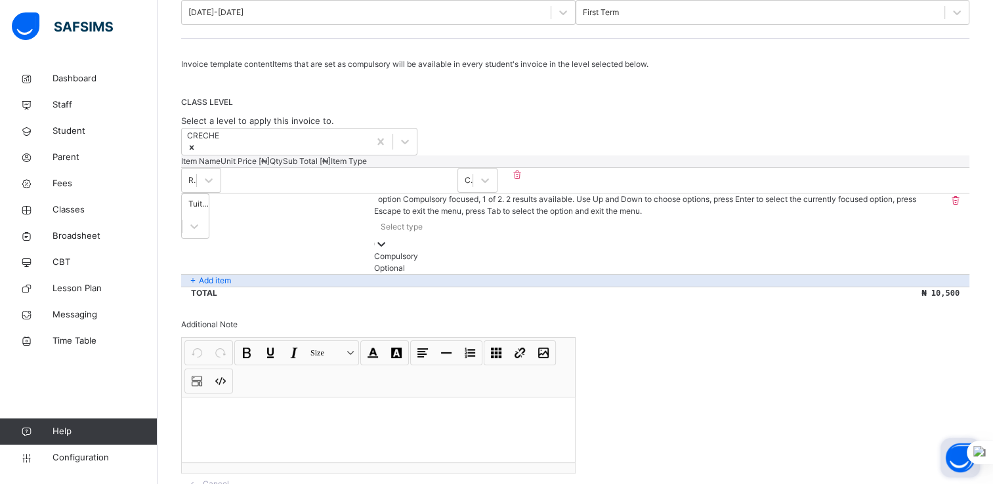
click at [842, 262] on div "Compulsory" at bounding box center [657, 257] width 567 height 12
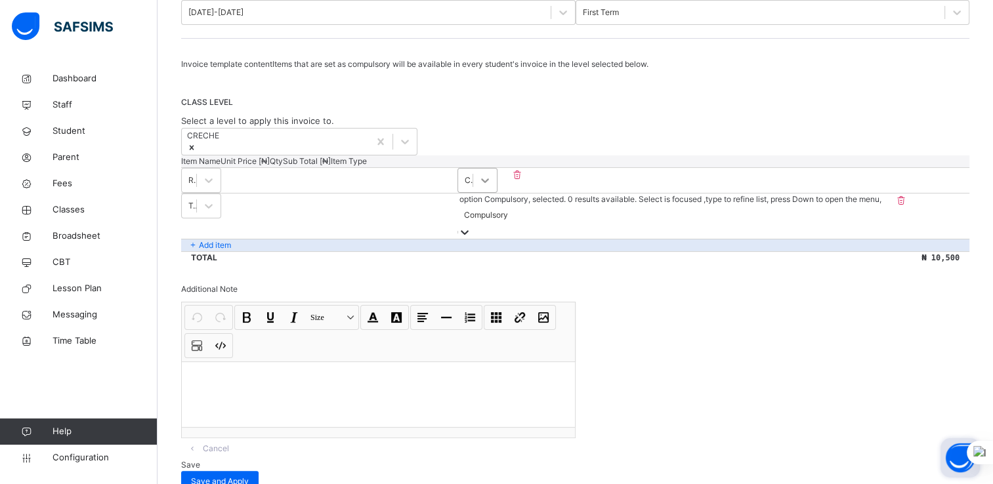
click at [491, 187] on icon at bounding box center [484, 180] width 13 height 13
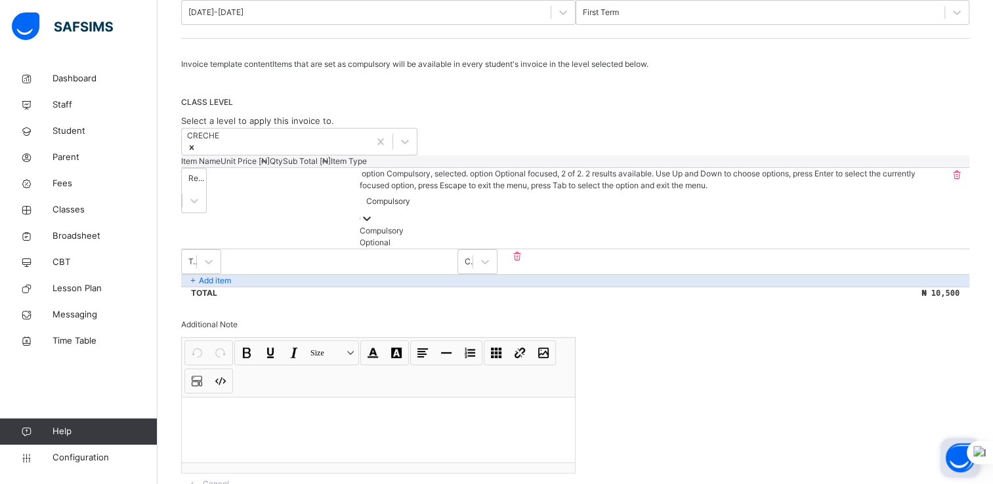
click at [854, 249] on div "Optional" at bounding box center [652, 243] width 585 height 12
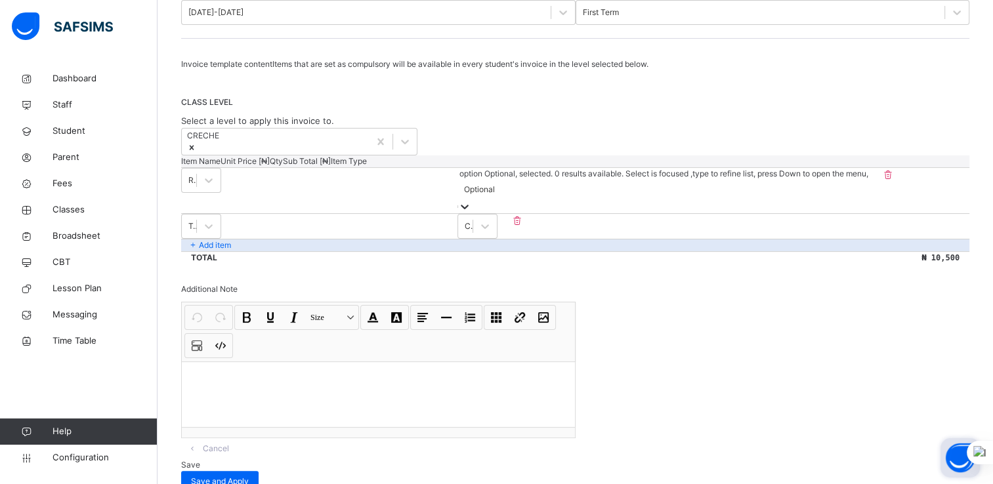
scroll to position [234, 0]
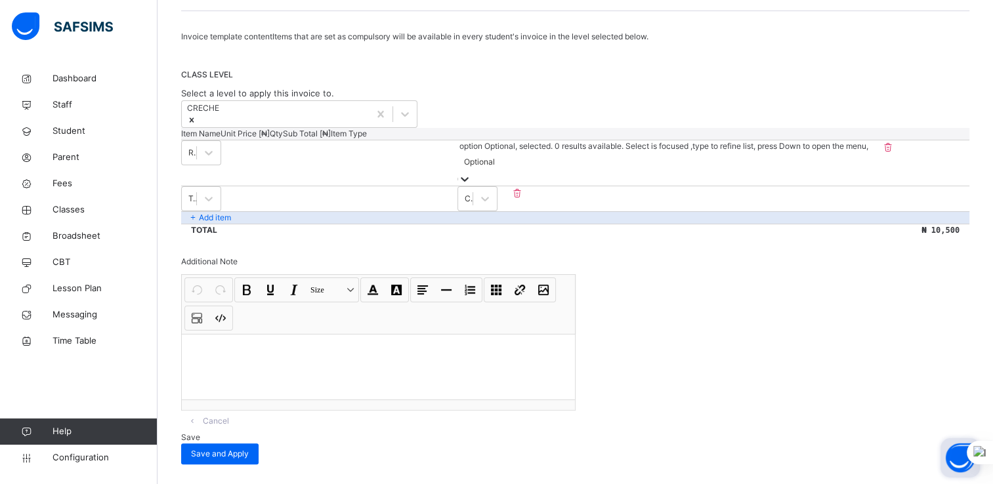
click at [300, 193] on input "*****" at bounding box center [260, 193] width 79 height 9
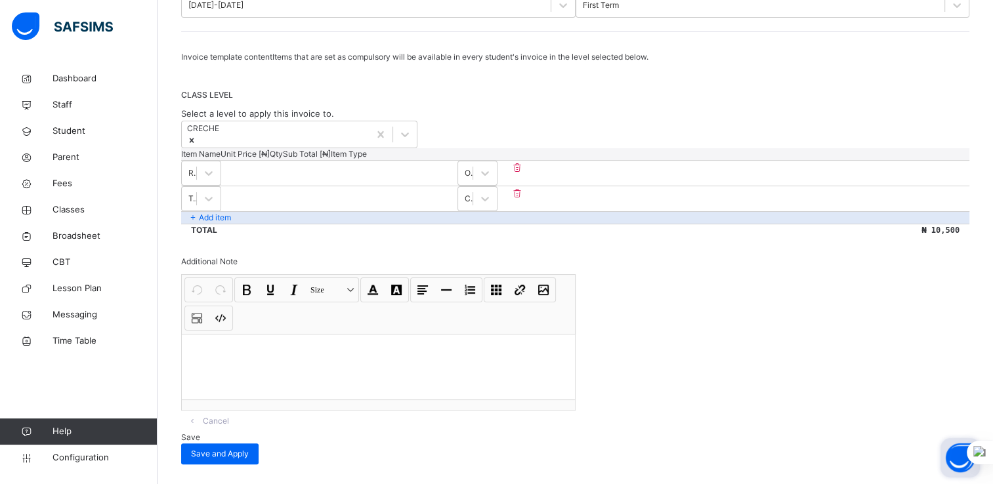
type input "****"
type input "*"
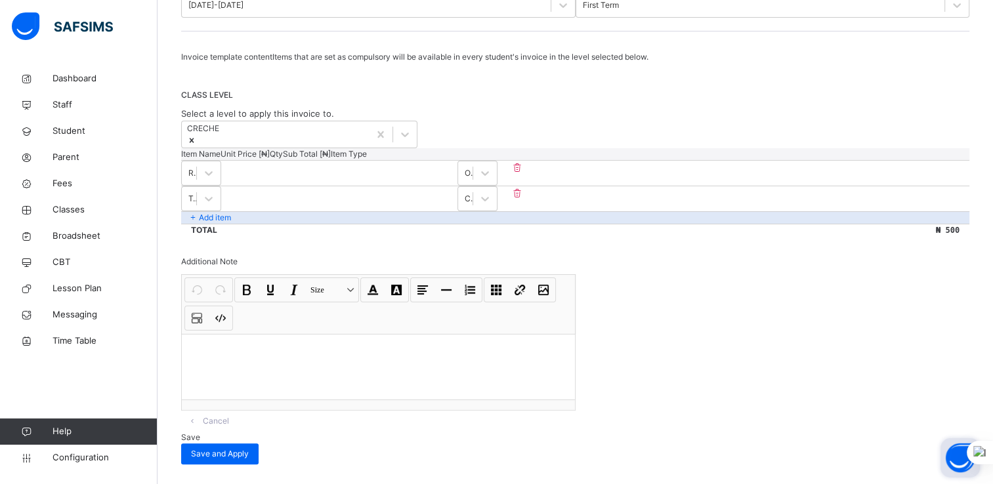
type input "*"
type input "**"
type input "***"
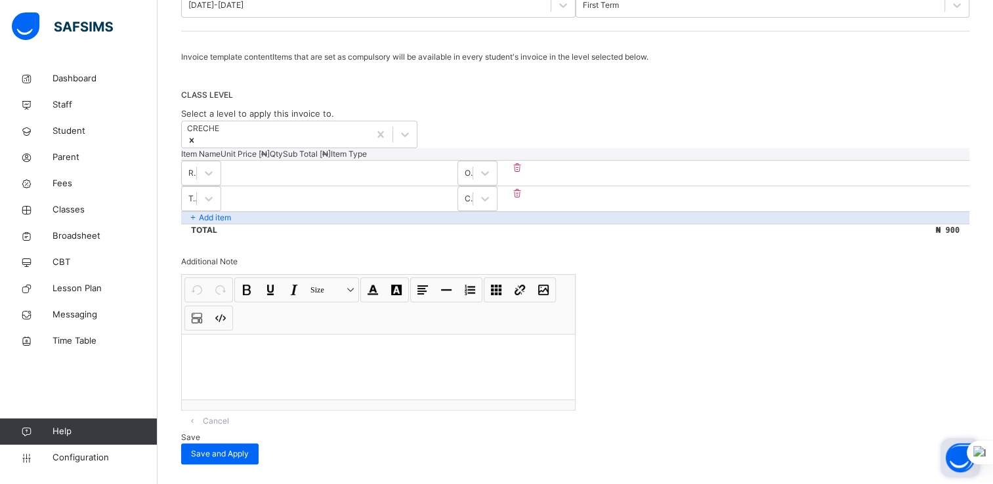
type input "****"
type input "*****"
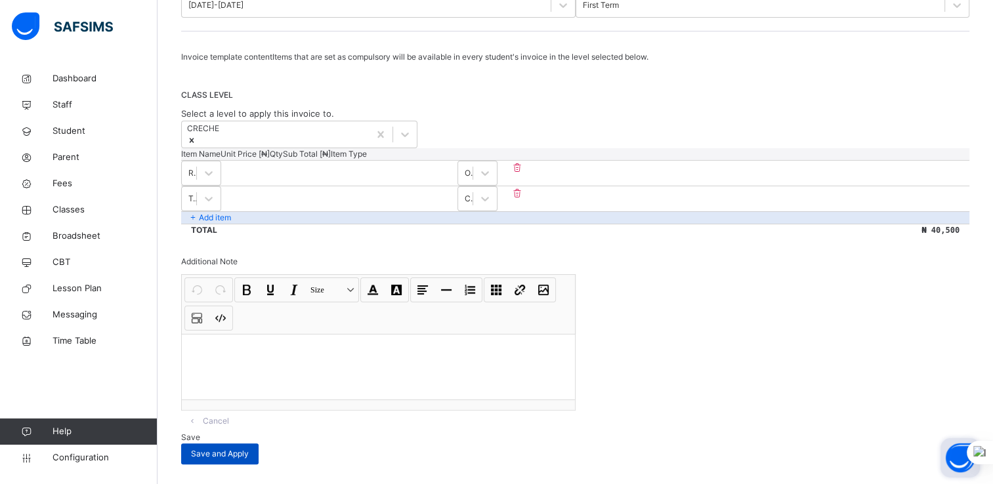
click at [249, 448] on span "Save and Apply" at bounding box center [220, 454] width 58 height 12
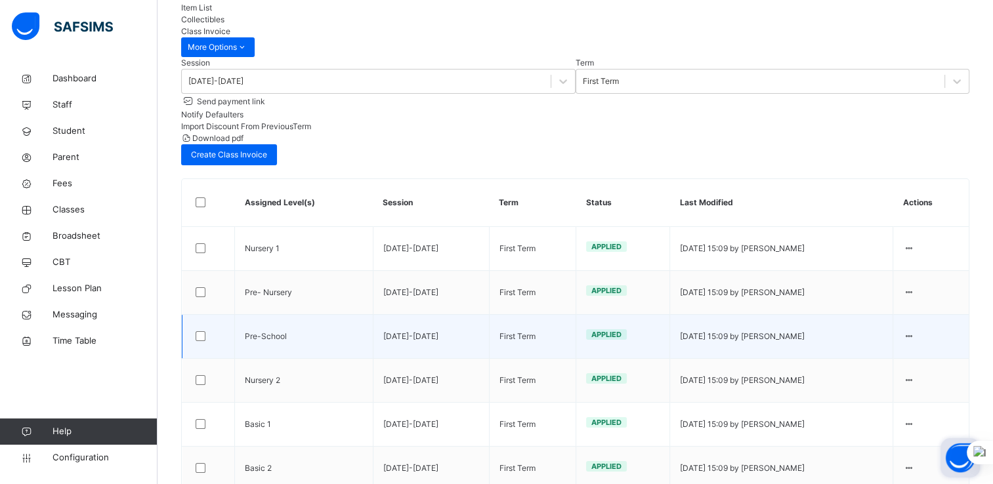
scroll to position [138, 0]
